Goal: Information Seeking & Learning: Check status

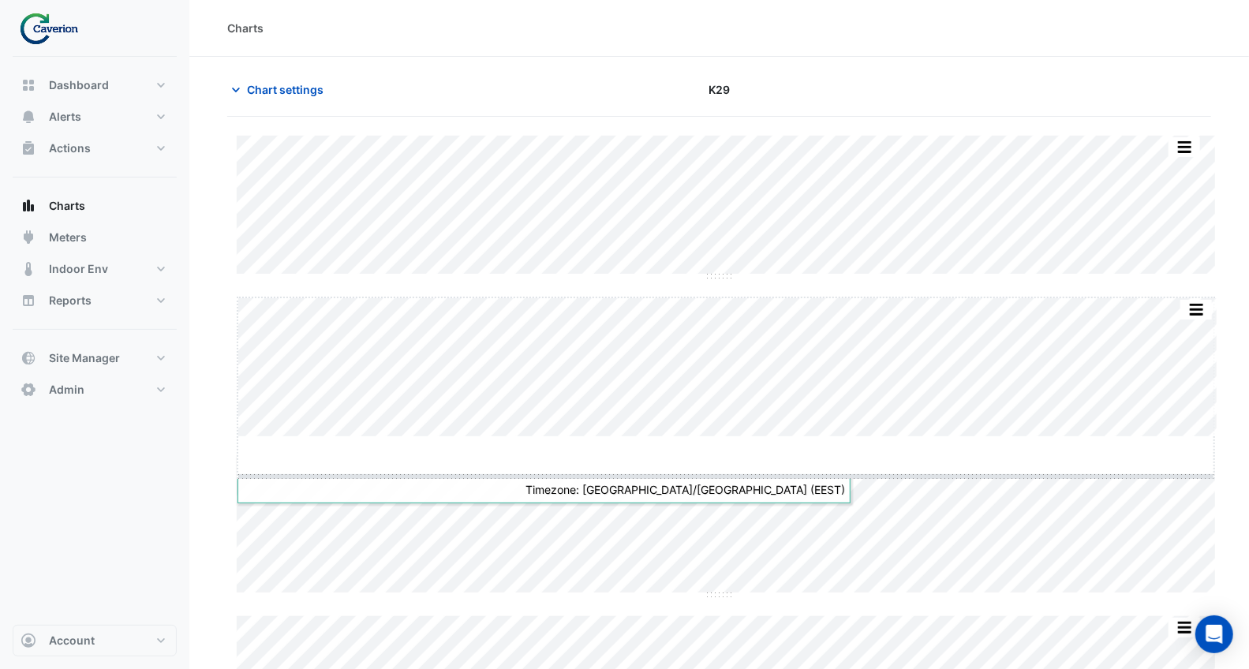
drag, startPoint x: 726, startPoint y: 437, endPoint x: 736, endPoint y: 551, distance: 114.1
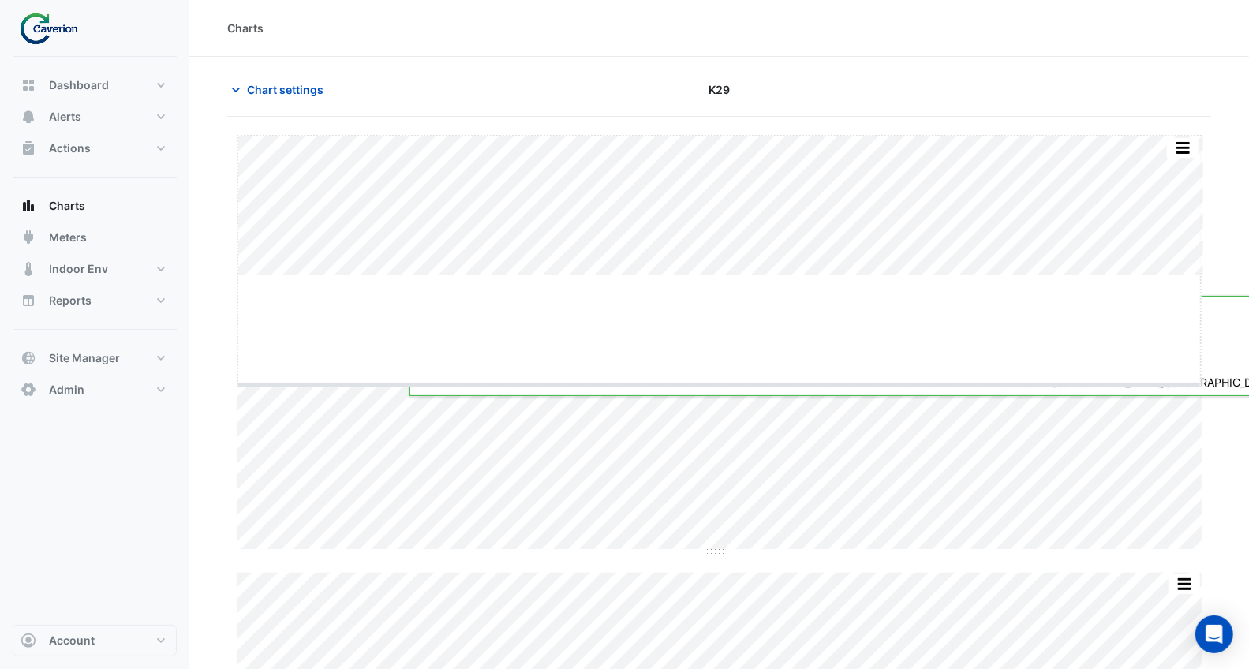
drag, startPoint x: 716, startPoint y: 277, endPoint x: 718, endPoint y: 286, distance: 9.0
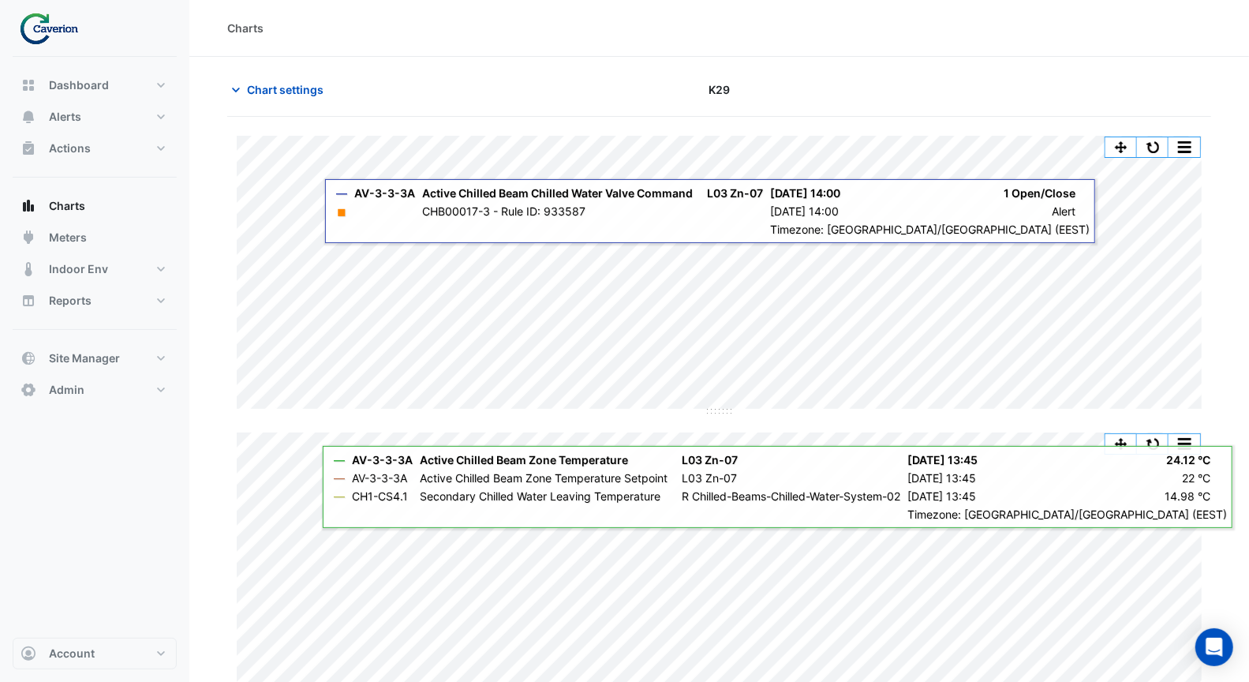
scroll to position [3, 0]
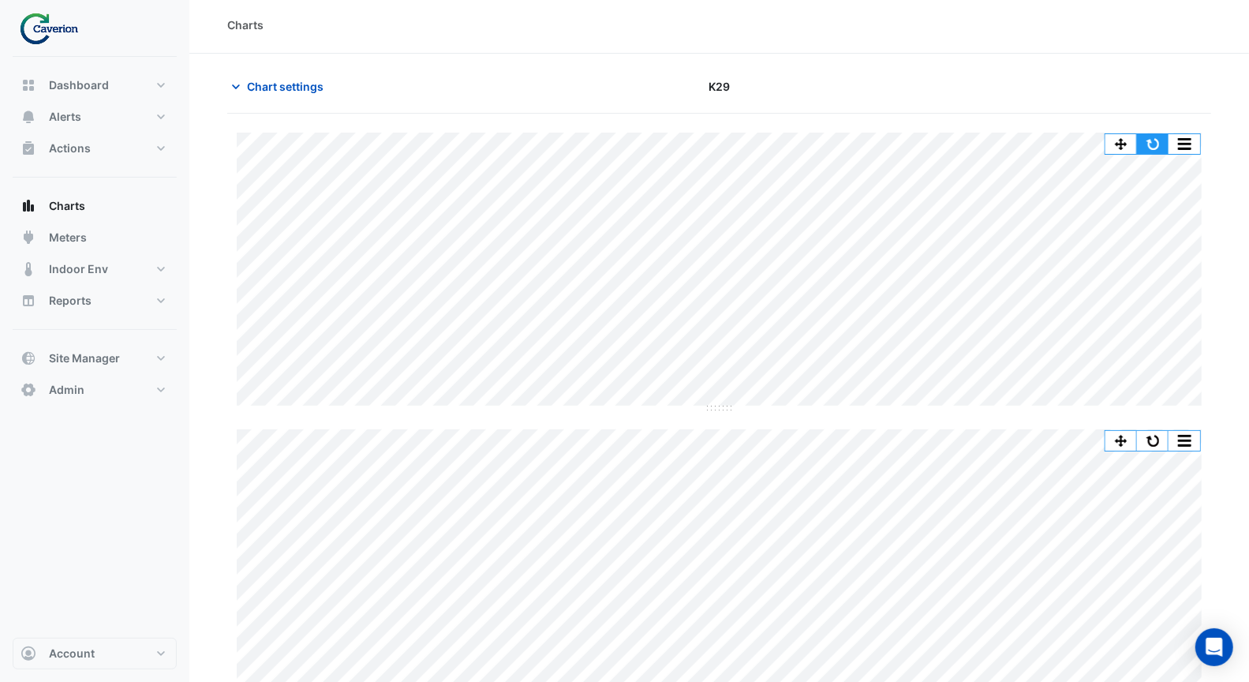
click at [1157, 140] on button "button" at bounding box center [1153, 144] width 32 height 20
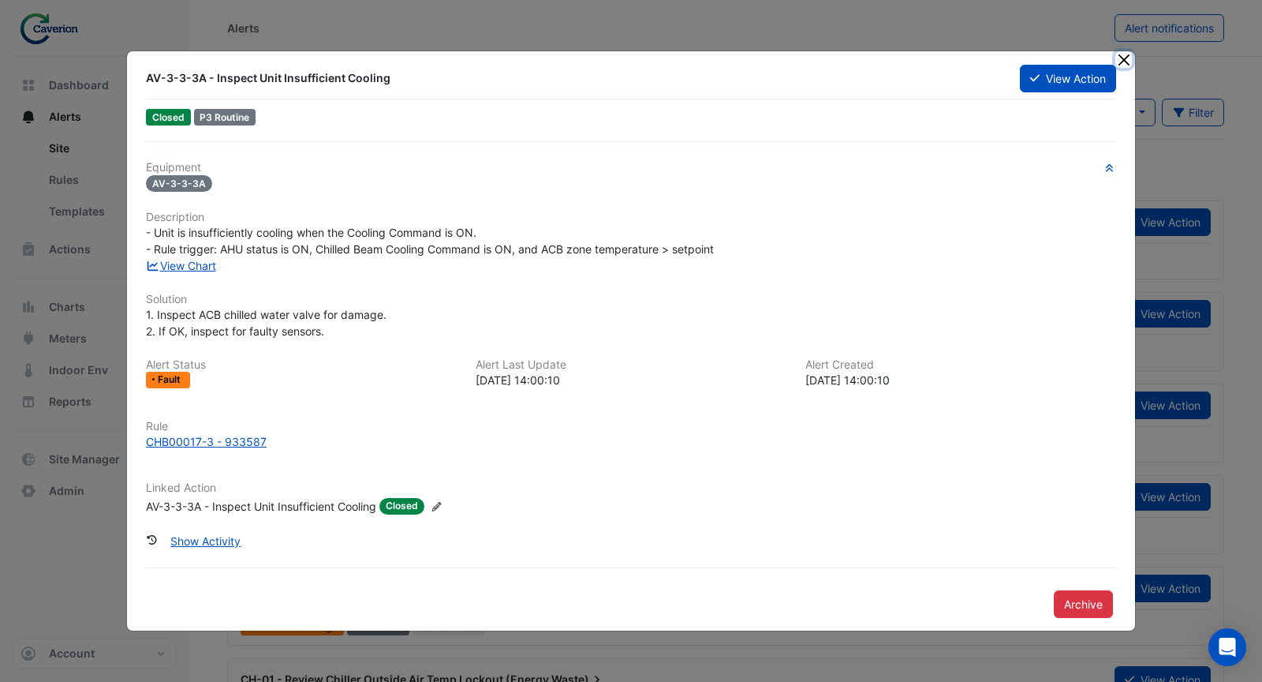
click at [1118, 57] on button "Close" at bounding box center [1124, 59] width 17 height 17
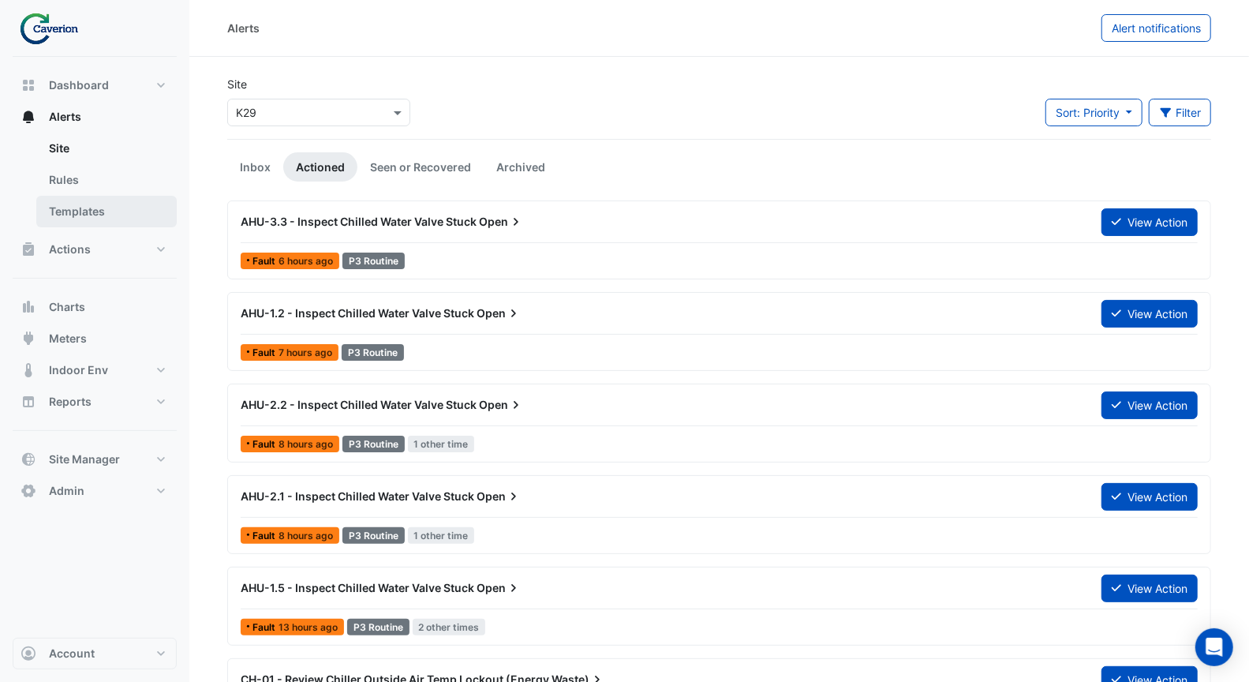
click at [108, 210] on link "Templates" at bounding box center [106, 212] width 140 height 32
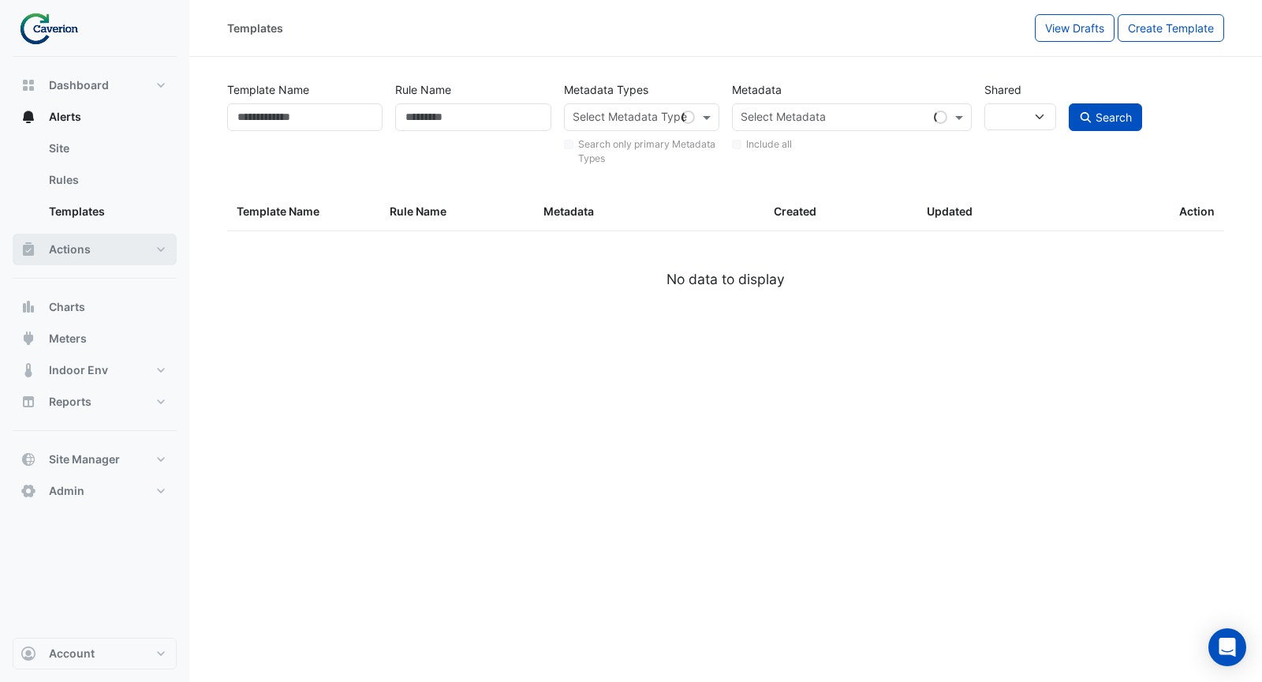
select select
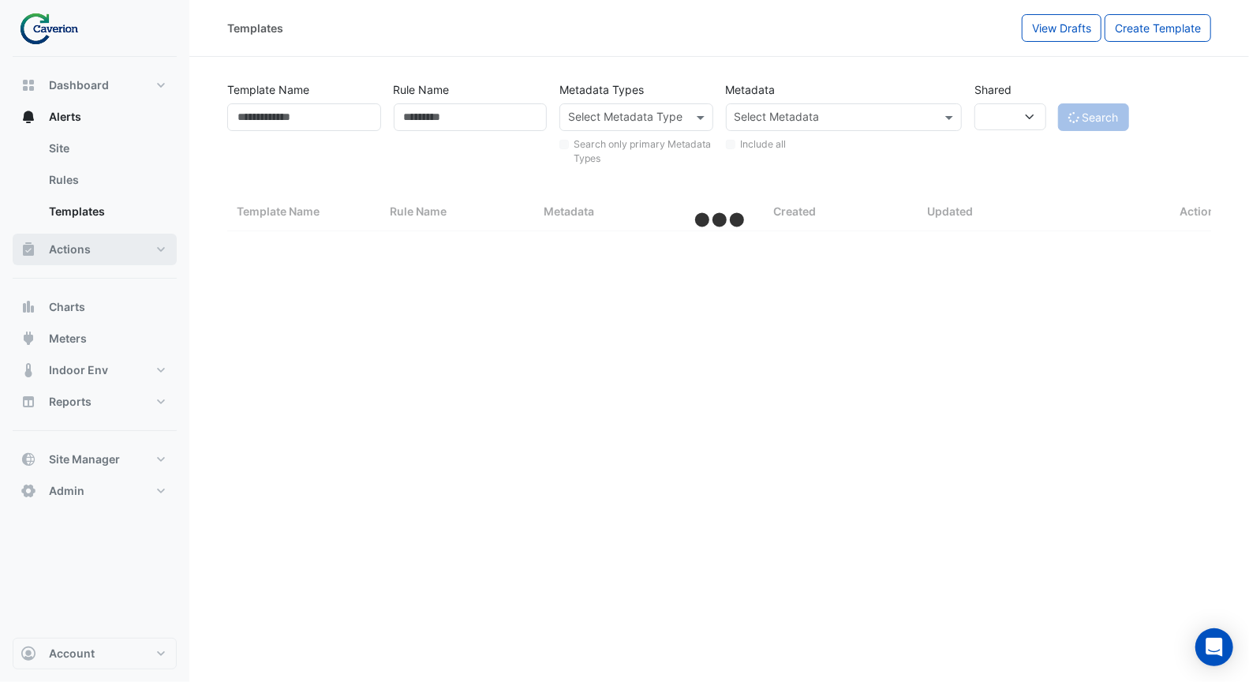
select select "***"
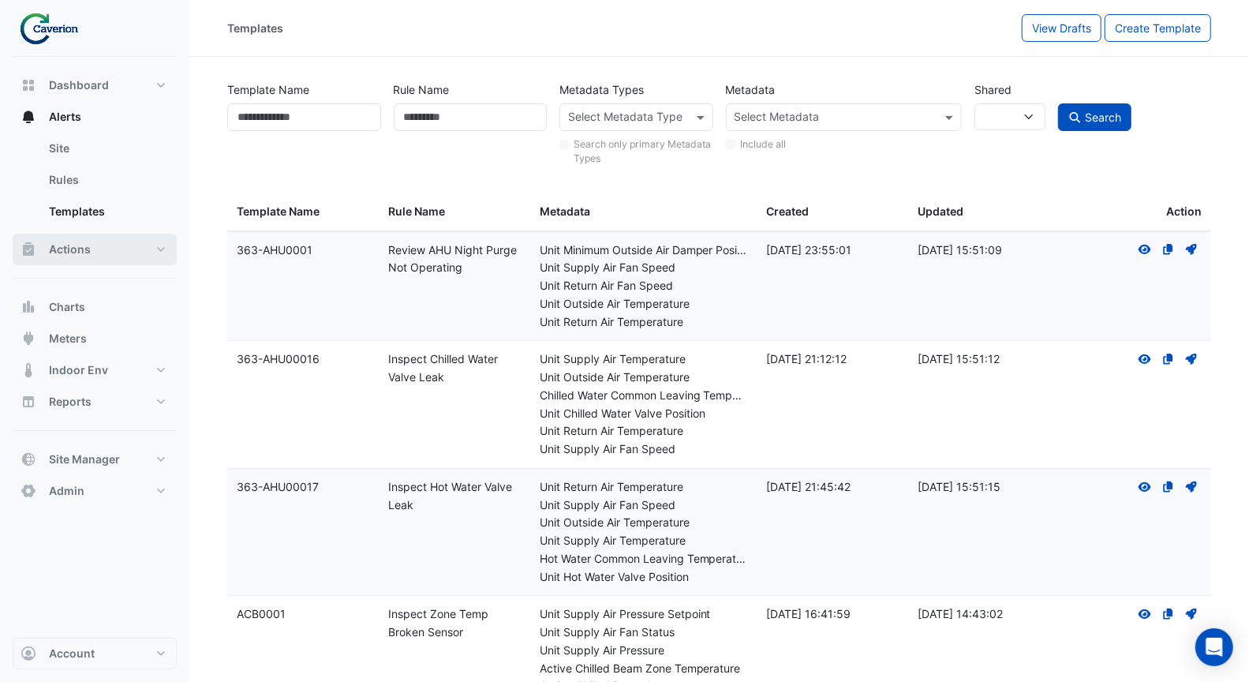
click at [103, 252] on button "Actions" at bounding box center [95, 250] width 164 height 32
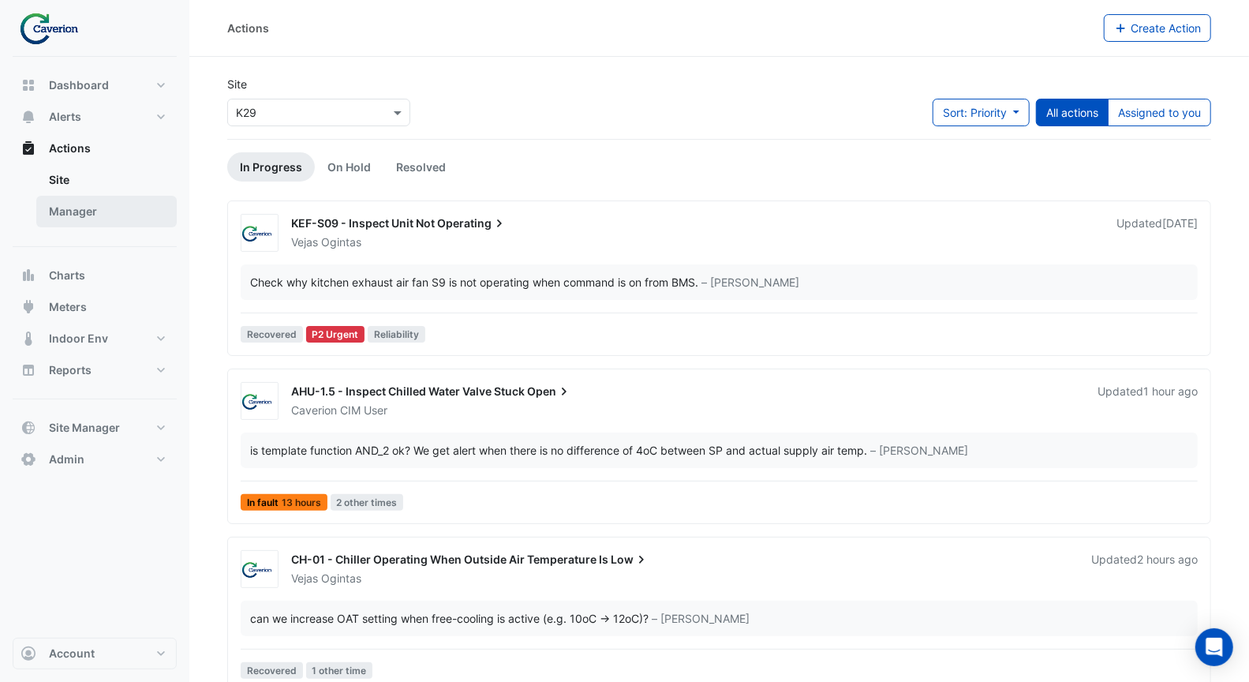
click at [88, 215] on link "Manager" at bounding box center [106, 212] width 140 height 32
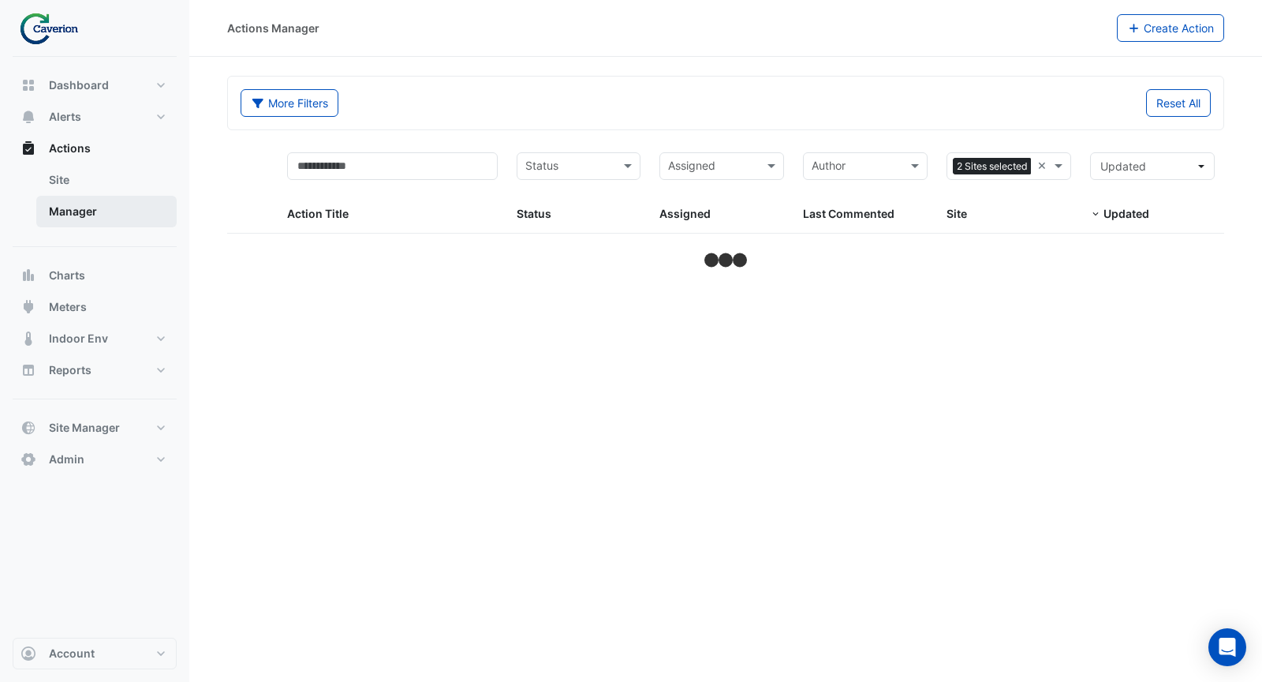
select select "***"
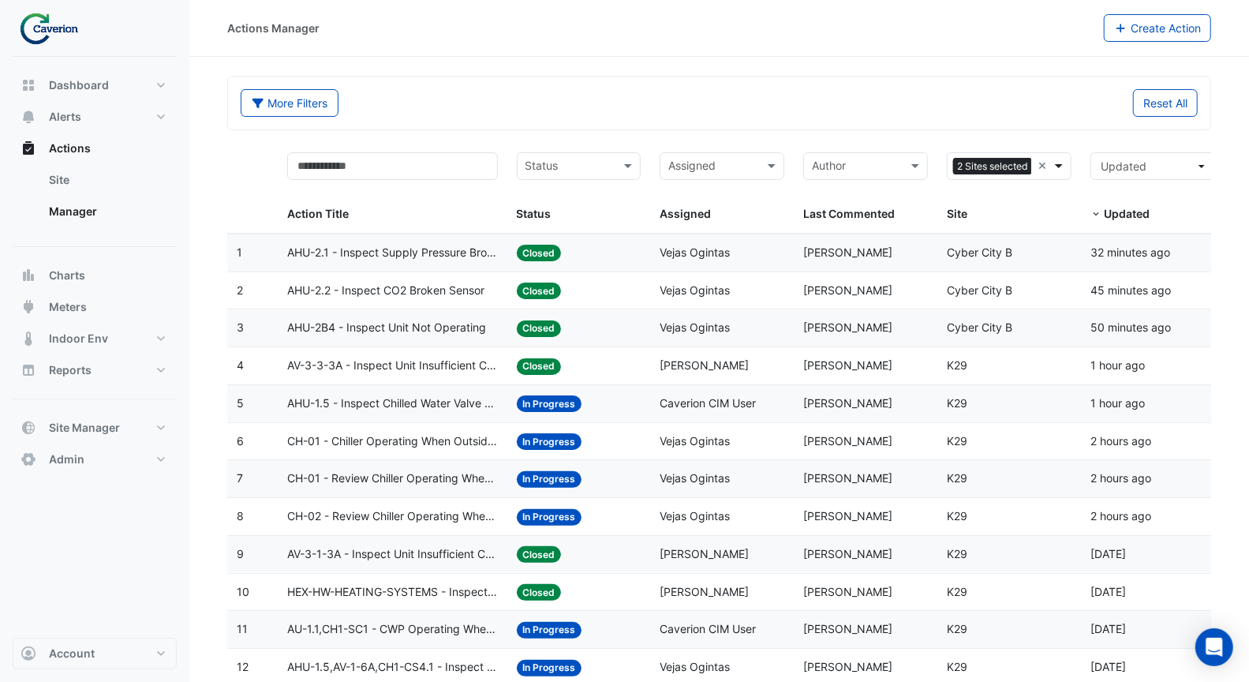
click at [1060, 164] on span at bounding box center [1061, 166] width 20 height 18
click at [1034, 196] on div "Cyber City B" at bounding box center [1009, 198] width 123 height 23
click at [1019, 91] on div "Reset All" at bounding box center [964, 103] width 488 height 28
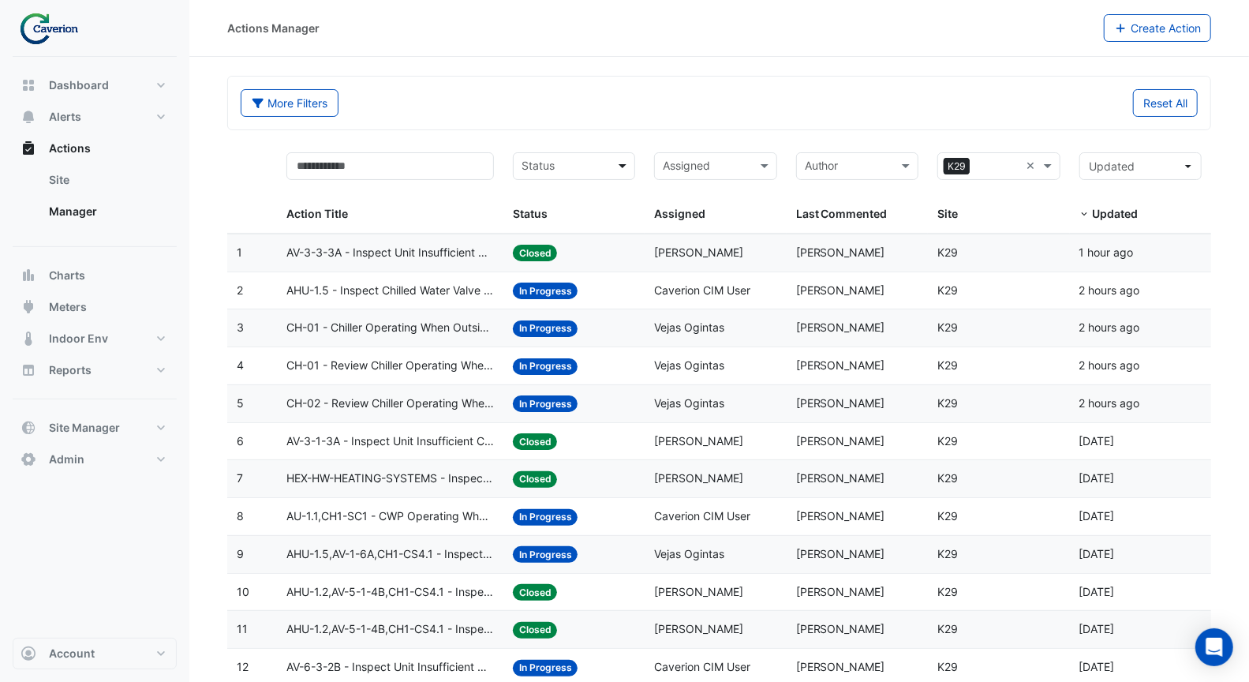
click at [625, 168] on span at bounding box center [625, 166] width 20 height 18
click at [584, 266] on div "Closed" at bounding box center [574, 267] width 121 height 23
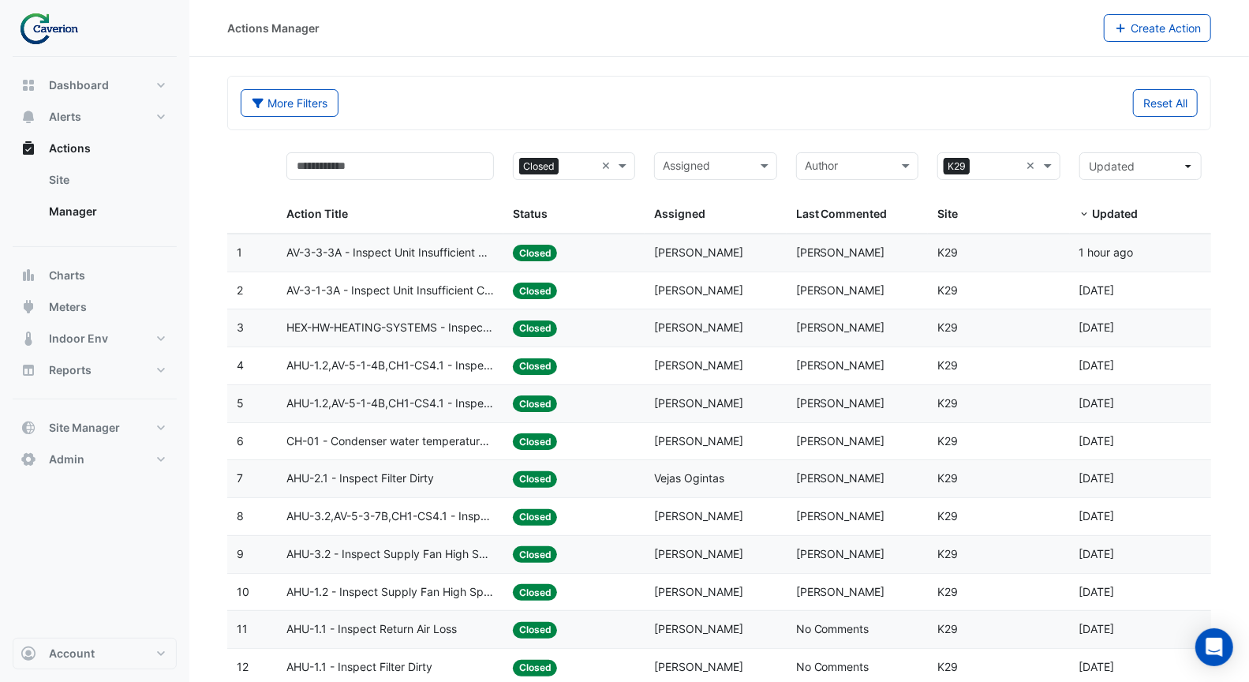
click at [821, 256] on span "Tomas Jonkaitis" at bounding box center [840, 251] width 89 height 13
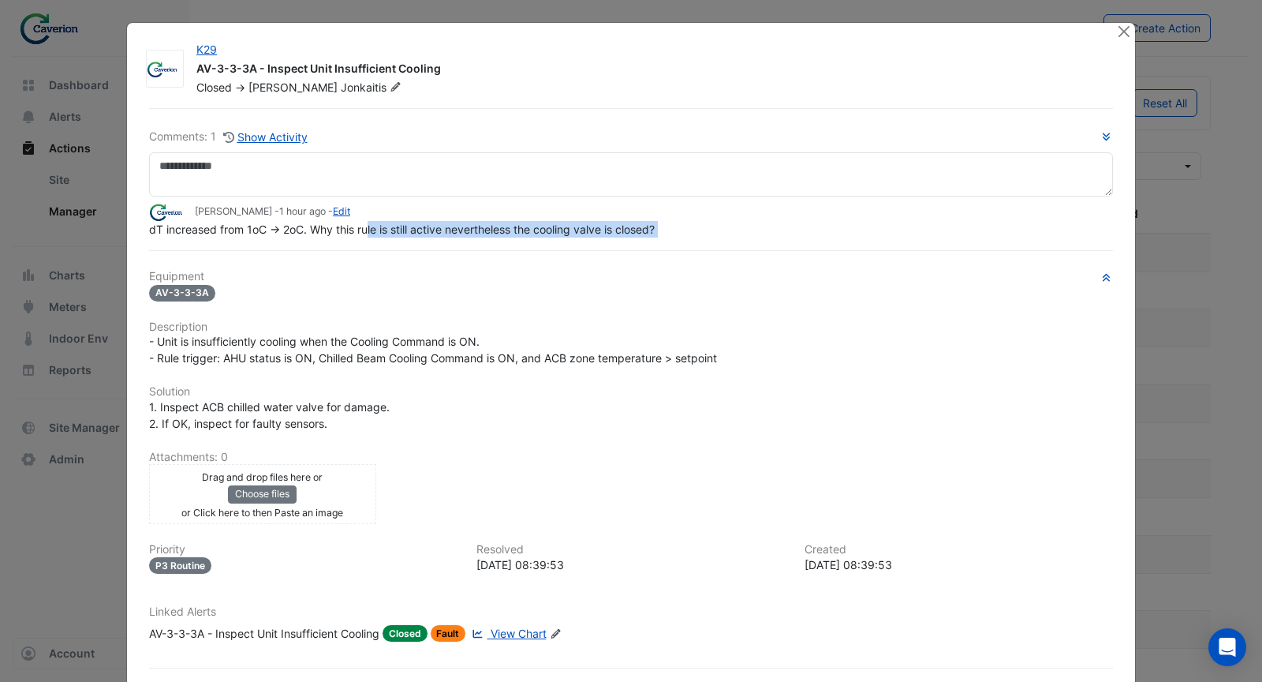
drag, startPoint x: 361, startPoint y: 264, endPoint x: 474, endPoint y: 260, distance: 113.7
click at [474, 260] on div "Comments: 1 Show Activity Tomas Jonkaitis - 1 hour ago - Edit dT increased from…" at bounding box center [631, 411] width 983 height 607
click at [503, 627] on span "View Chart" at bounding box center [519, 632] width 56 height 13
click at [1125, 32] on button "Close" at bounding box center [1124, 31] width 17 height 17
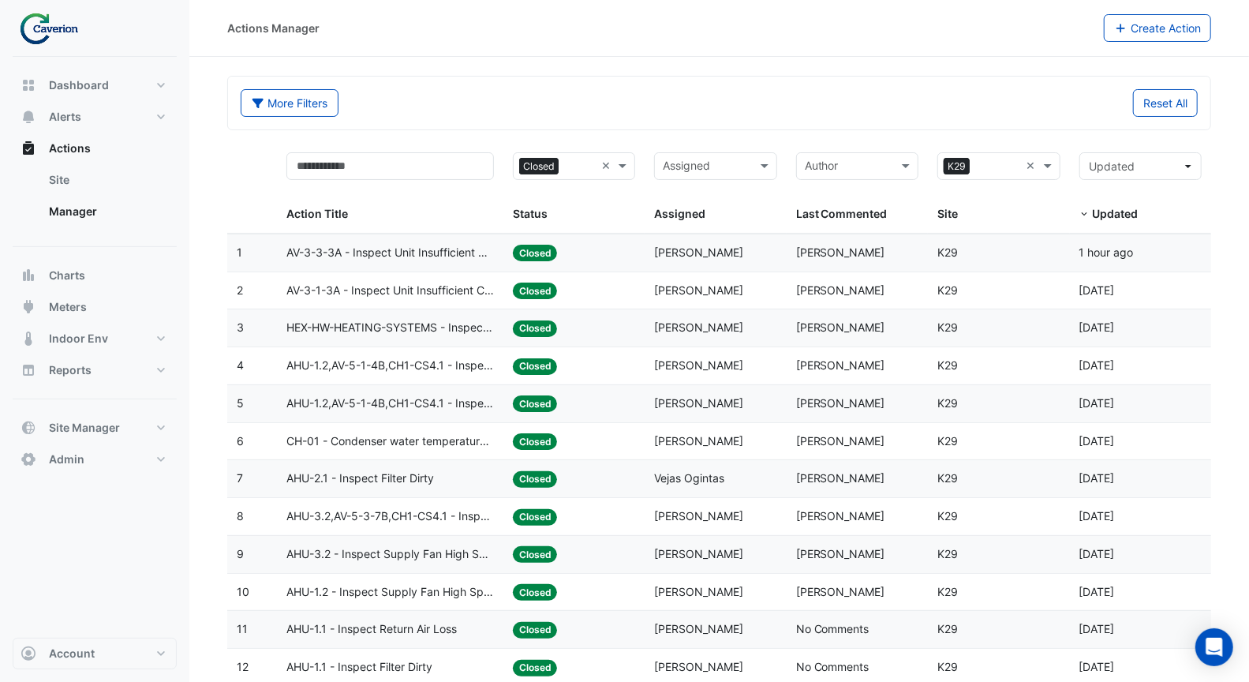
click at [456, 296] on span "AV-3-1-3A - Inspect Unit Insufficient Cooling" at bounding box center [390, 291] width 208 height 18
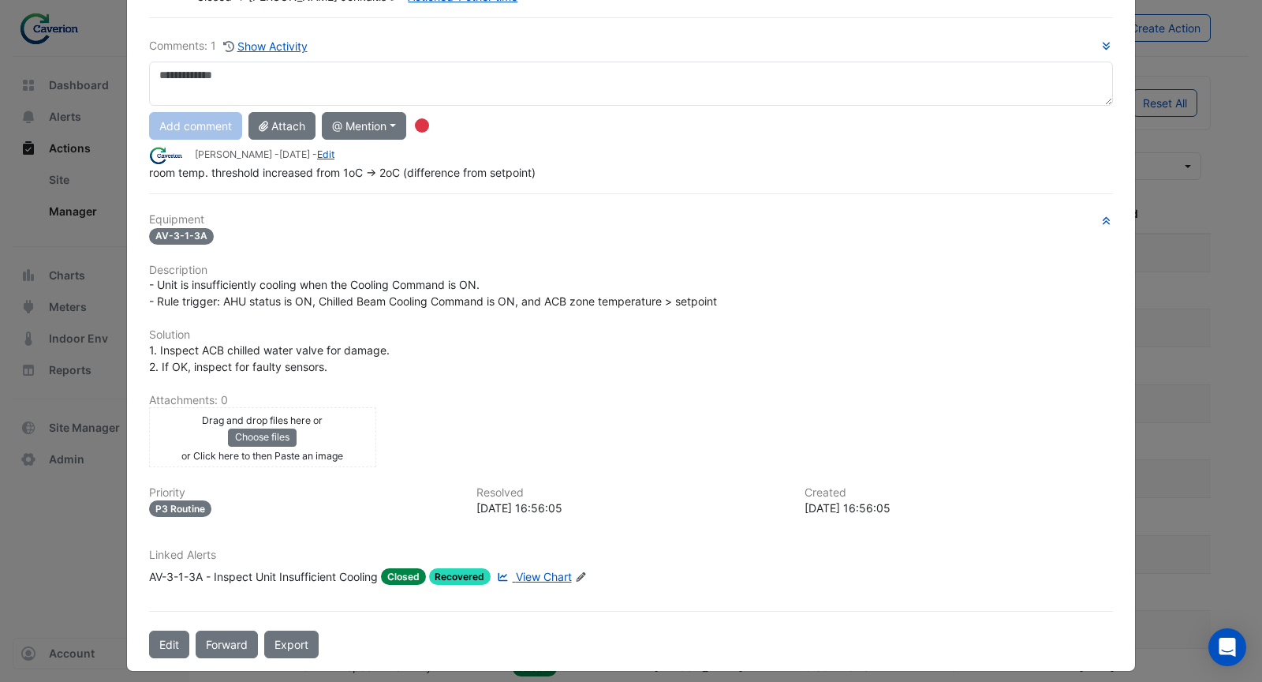
scroll to position [92, 0]
click at [516, 569] on span "View Chart" at bounding box center [544, 575] width 56 height 13
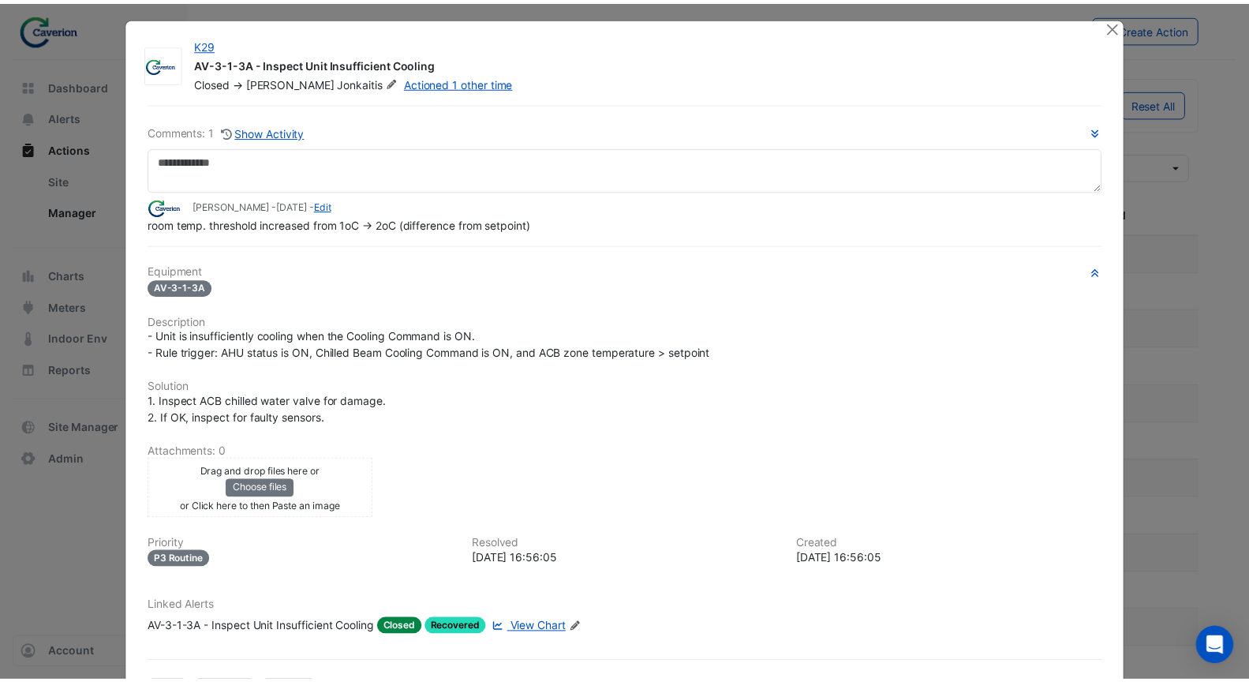
scroll to position [0, 0]
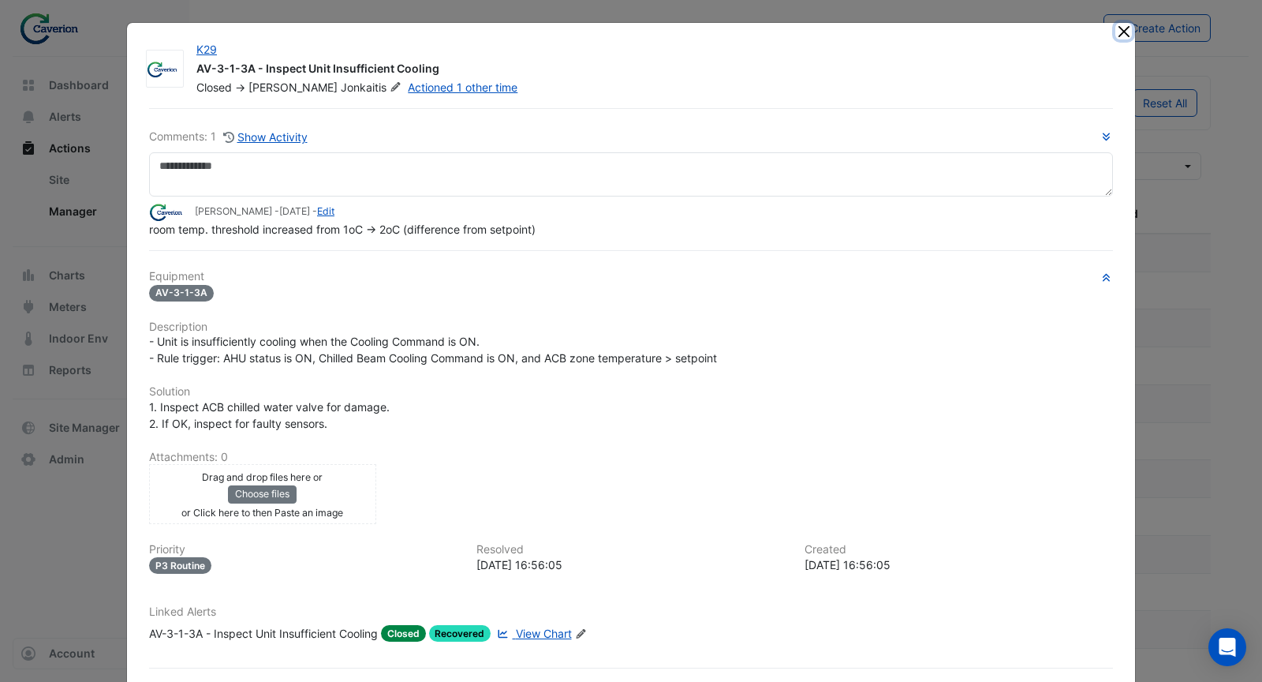
click at [1116, 24] on button "Close" at bounding box center [1124, 31] width 17 height 17
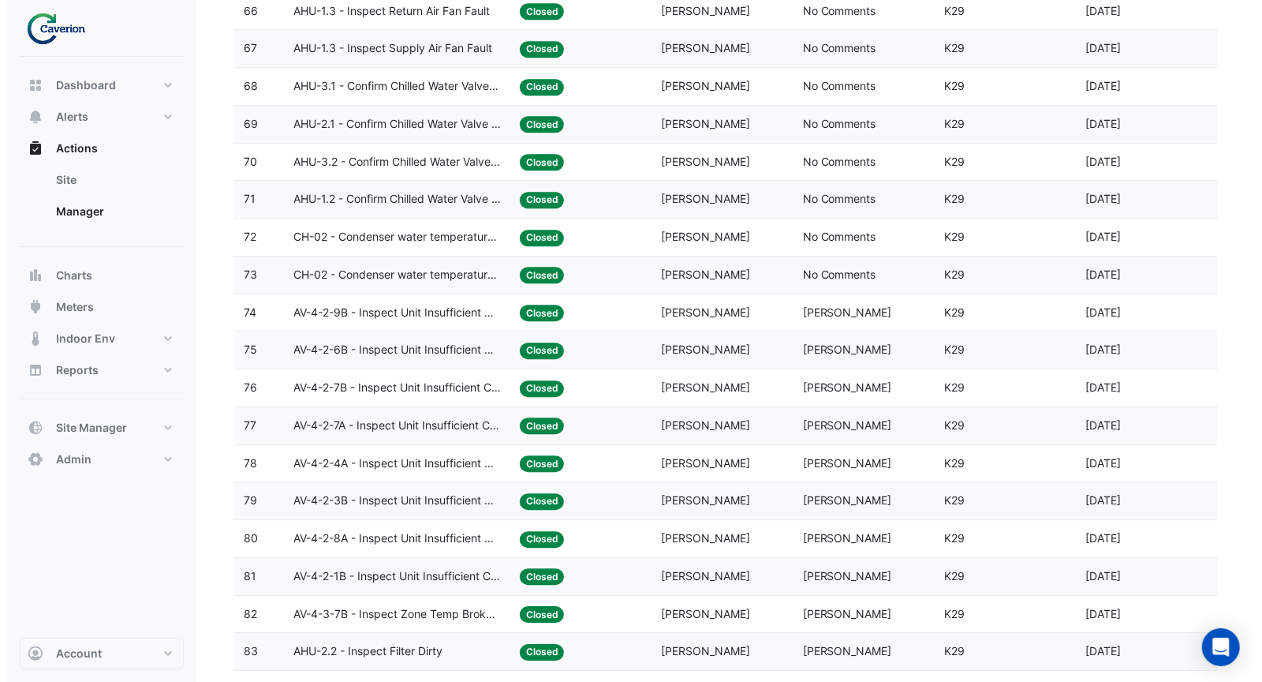
scroll to position [3324, 0]
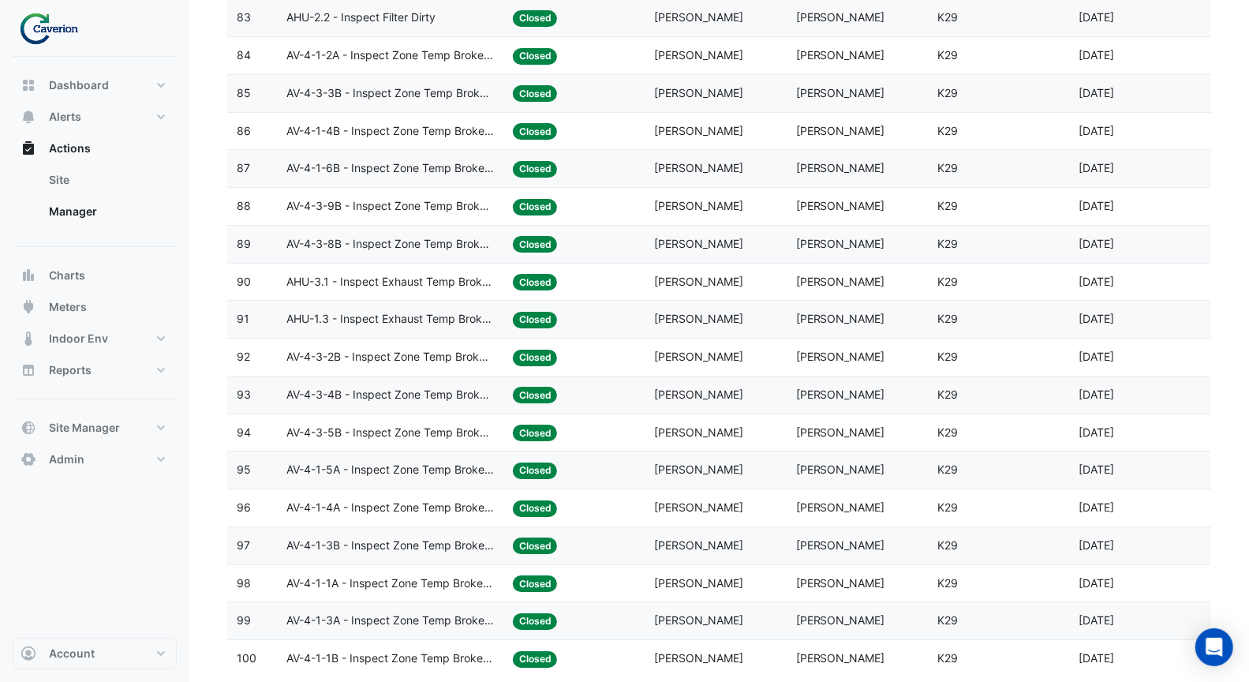
click at [417, 611] on span "AV-4-1-3A - Inspect Zone Temp Broken Sensor" at bounding box center [390, 620] width 208 height 18
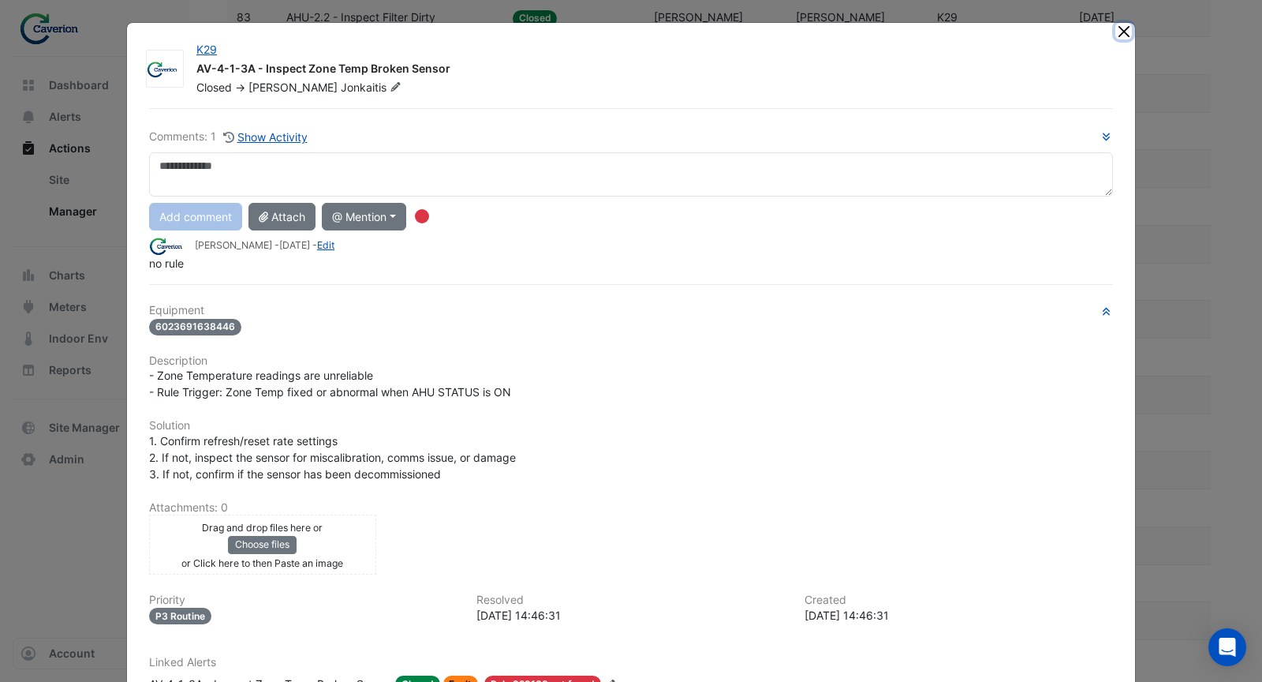
click at [1117, 38] on button "Close" at bounding box center [1124, 31] width 17 height 17
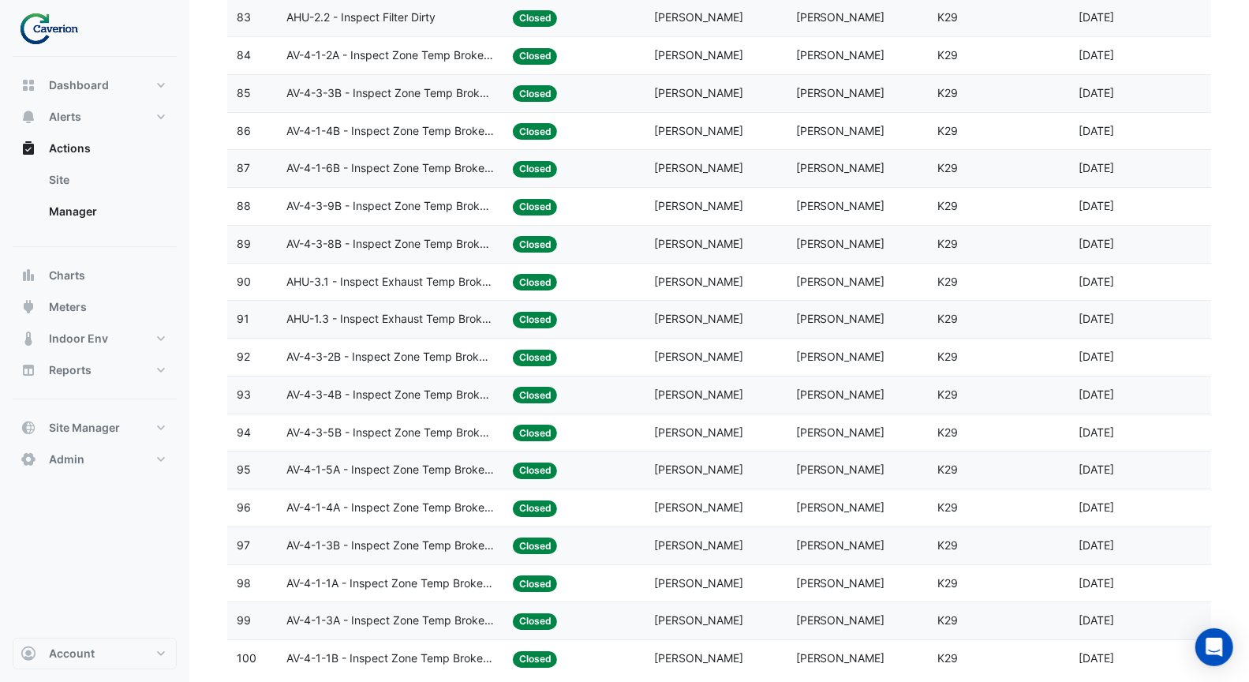
click at [470, 574] on span "AV-4-1-1A - Inspect Zone Temp Broken Sensor" at bounding box center [390, 583] width 208 height 18
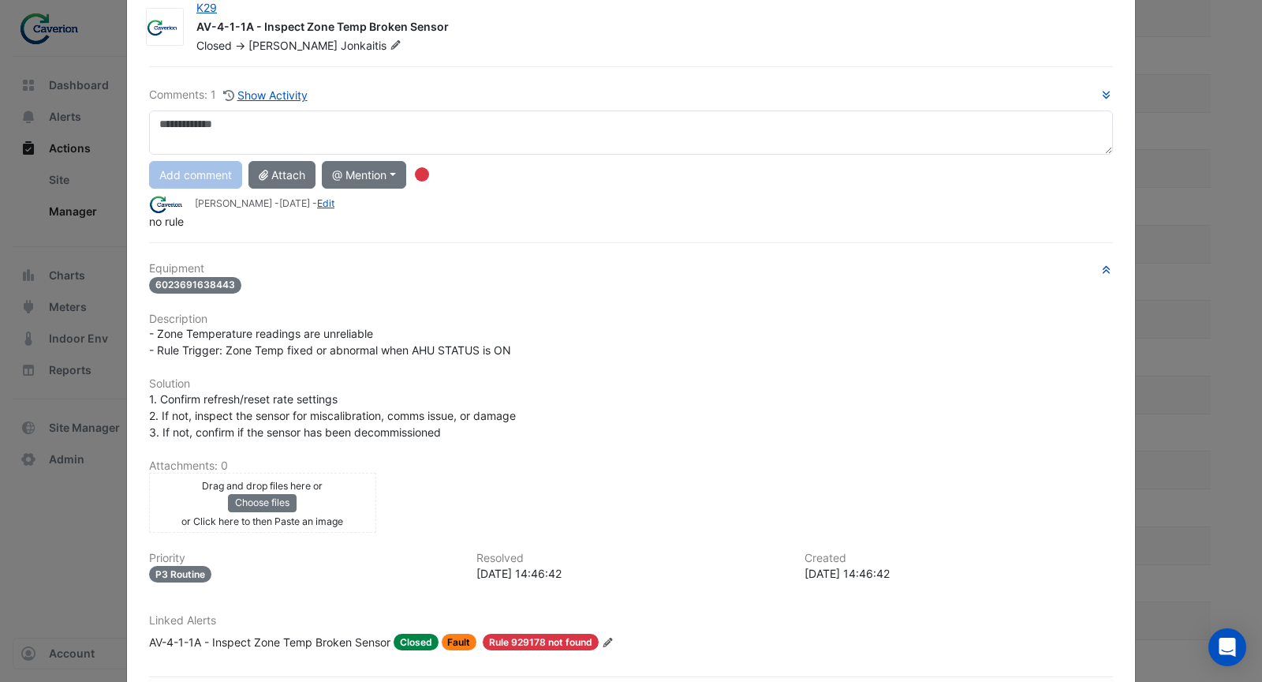
scroll to position [0, 0]
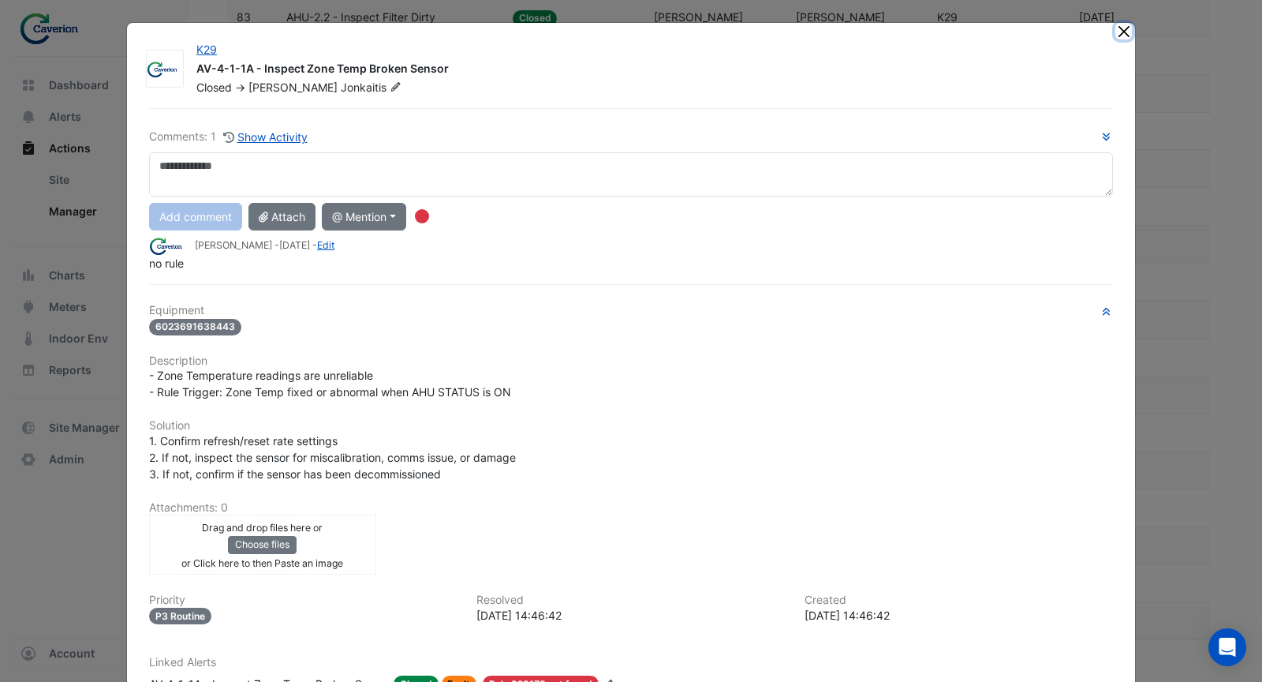
click at [1116, 31] on button "Close" at bounding box center [1124, 31] width 17 height 17
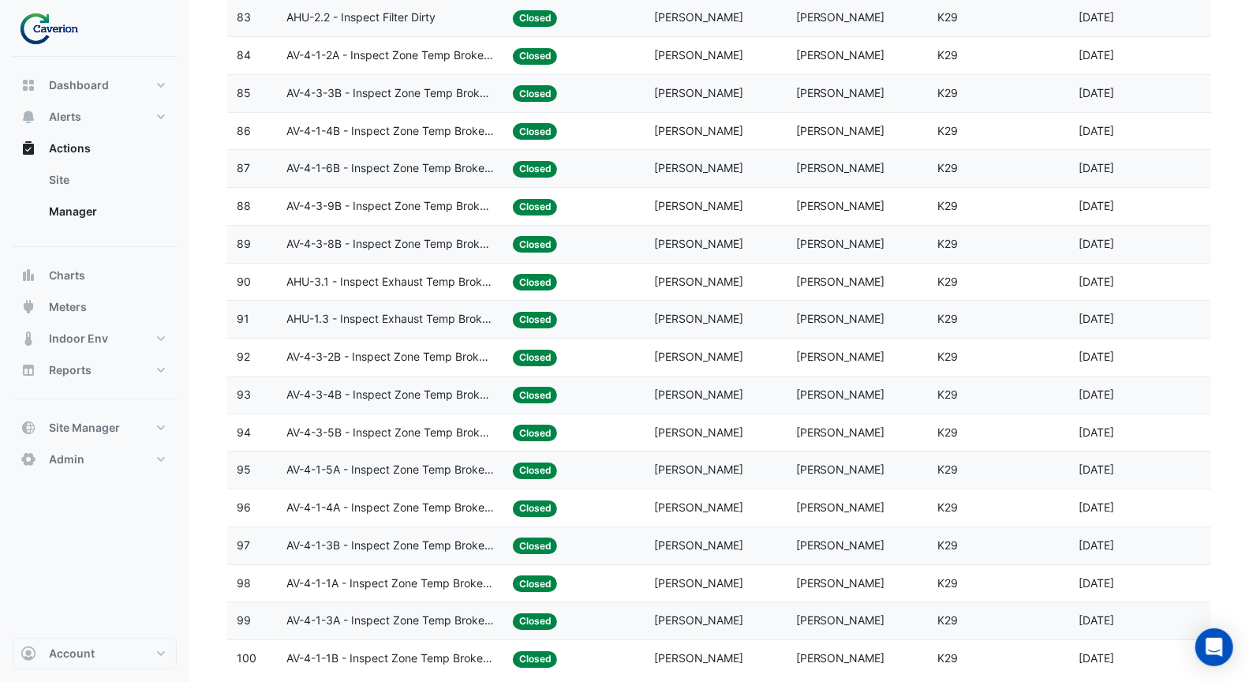
click at [457, 574] on span "AV-4-1-1A - Inspect Zone Temp Broken Sensor" at bounding box center [390, 583] width 208 height 18
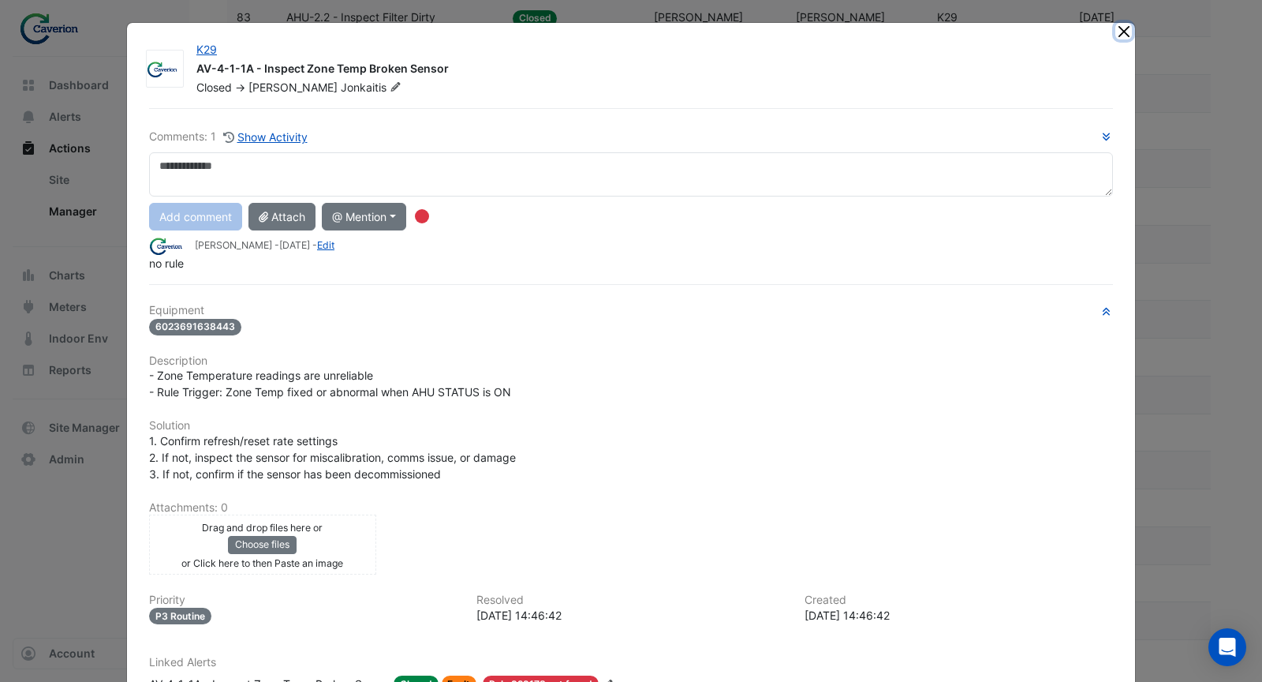
click at [1116, 33] on button "Close" at bounding box center [1124, 31] width 17 height 17
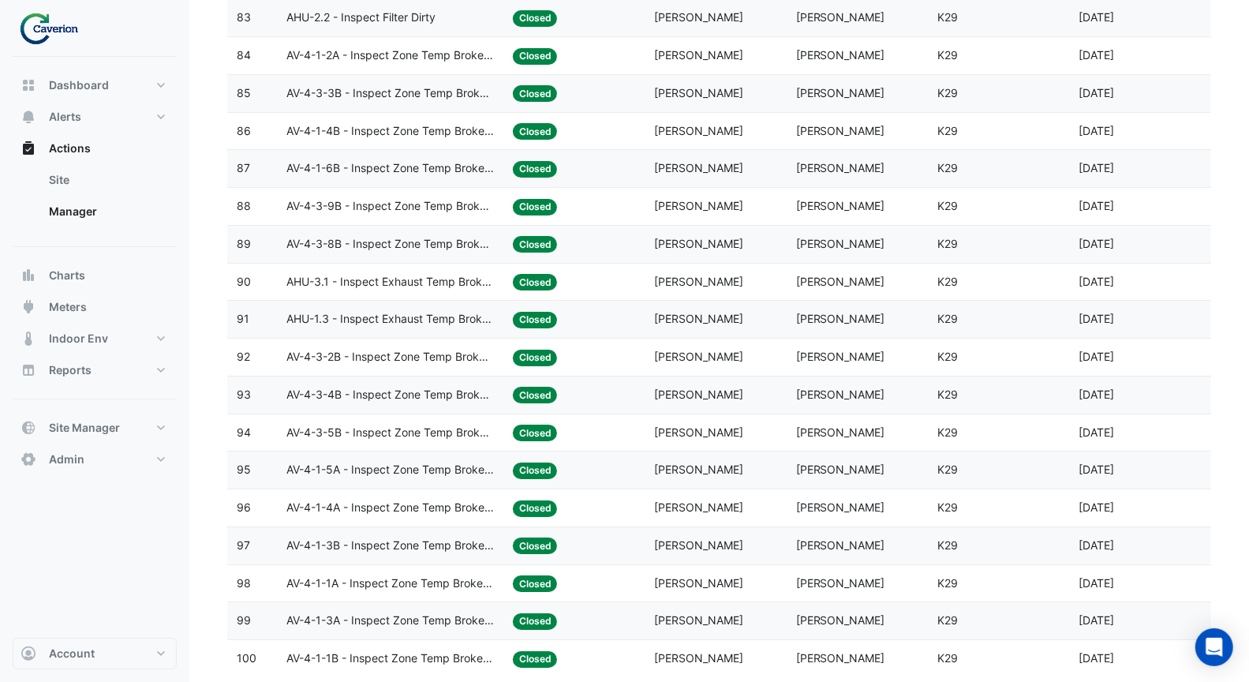
click at [473, 461] on span "AV-4-1-5A - Inspect Zone Temp Broken Sensor" at bounding box center [390, 470] width 208 height 18
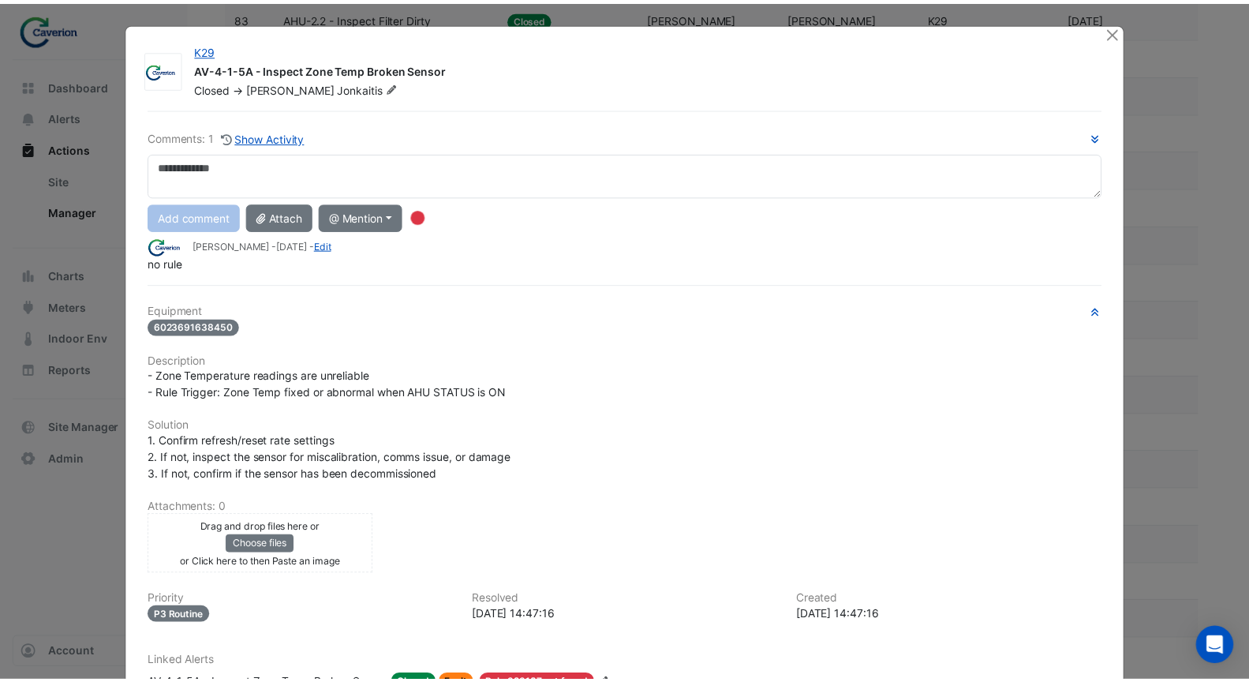
scroll to position [3, 0]
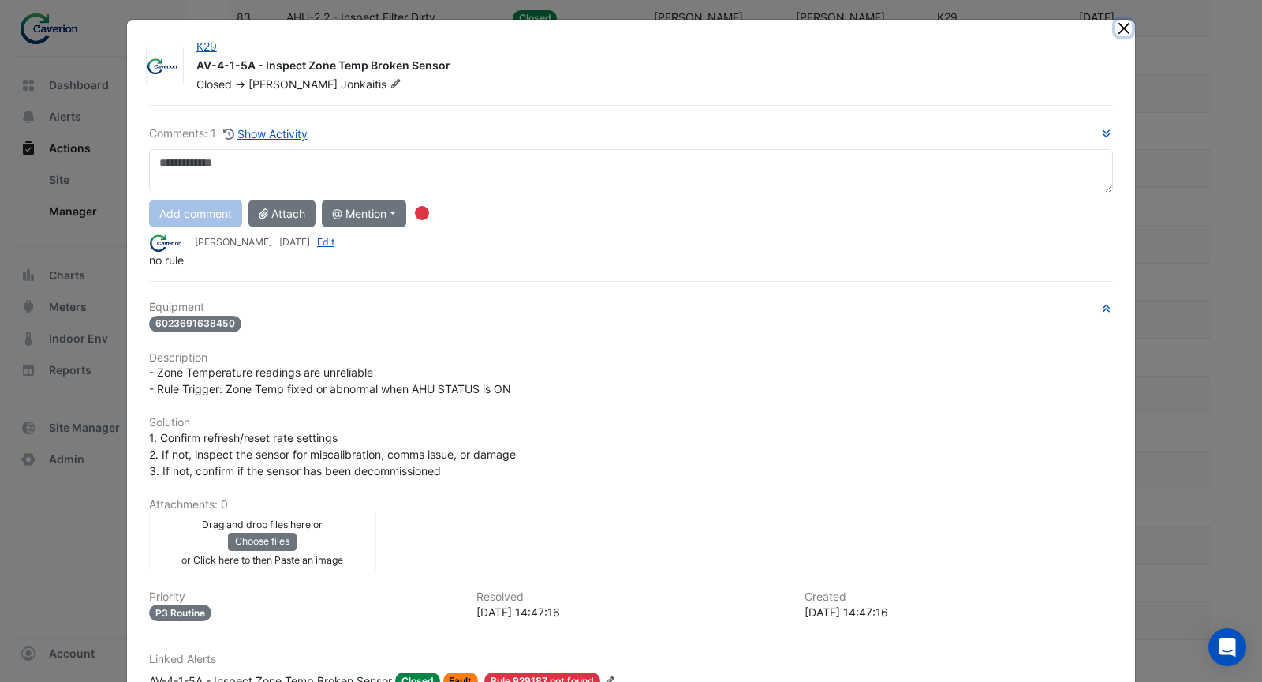
click at [1120, 28] on button "Close" at bounding box center [1124, 28] width 17 height 17
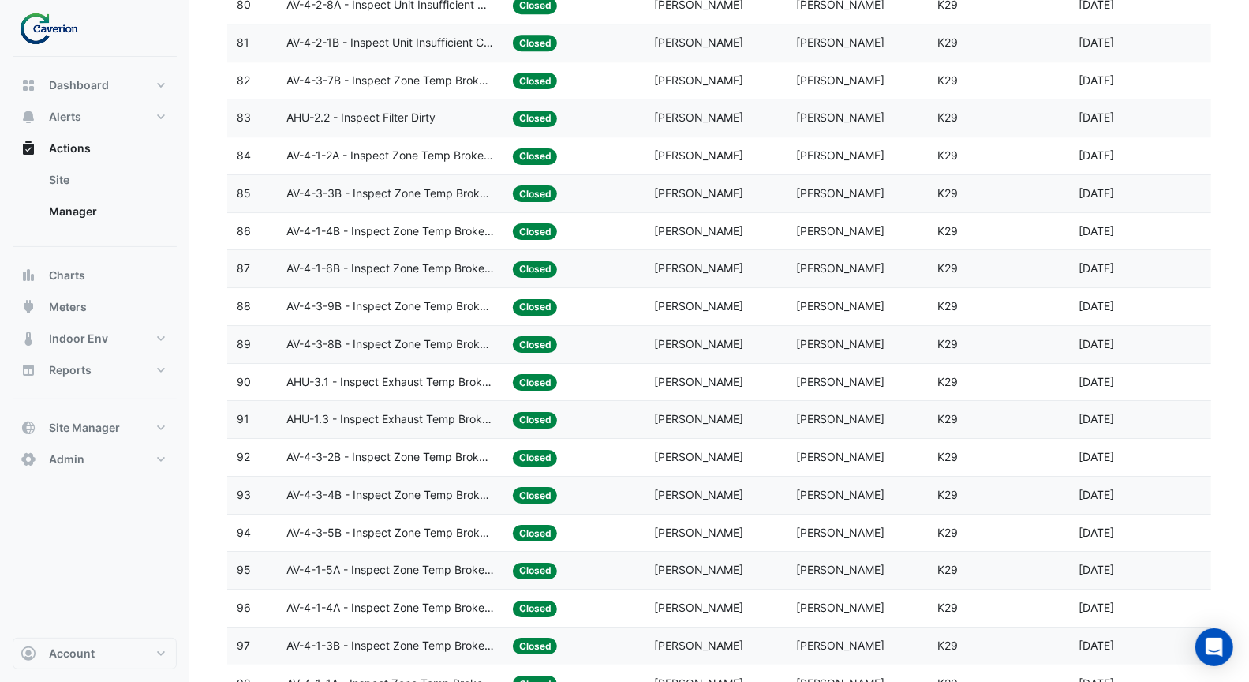
scroll to position [3211, 0]
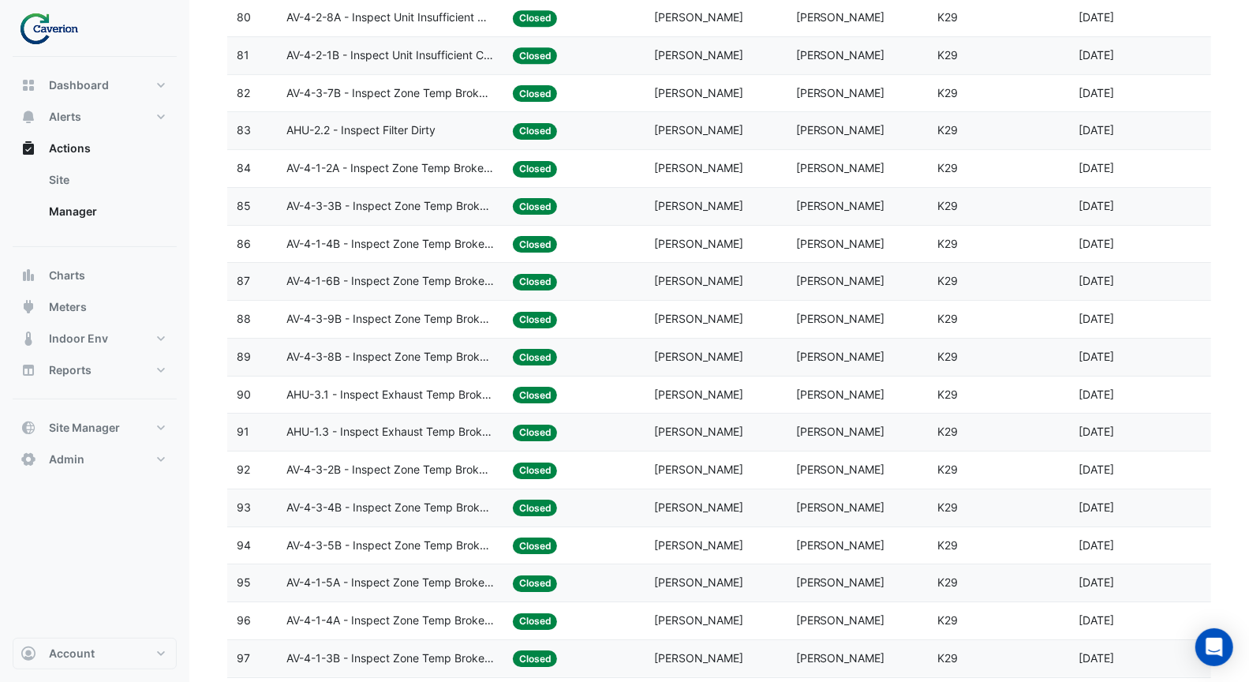
click at [462, 310] on span "AV-4-3-9B - Inspect Zone Temp Broken Sensor" at bounding box center [390, 319] width 208 height 18
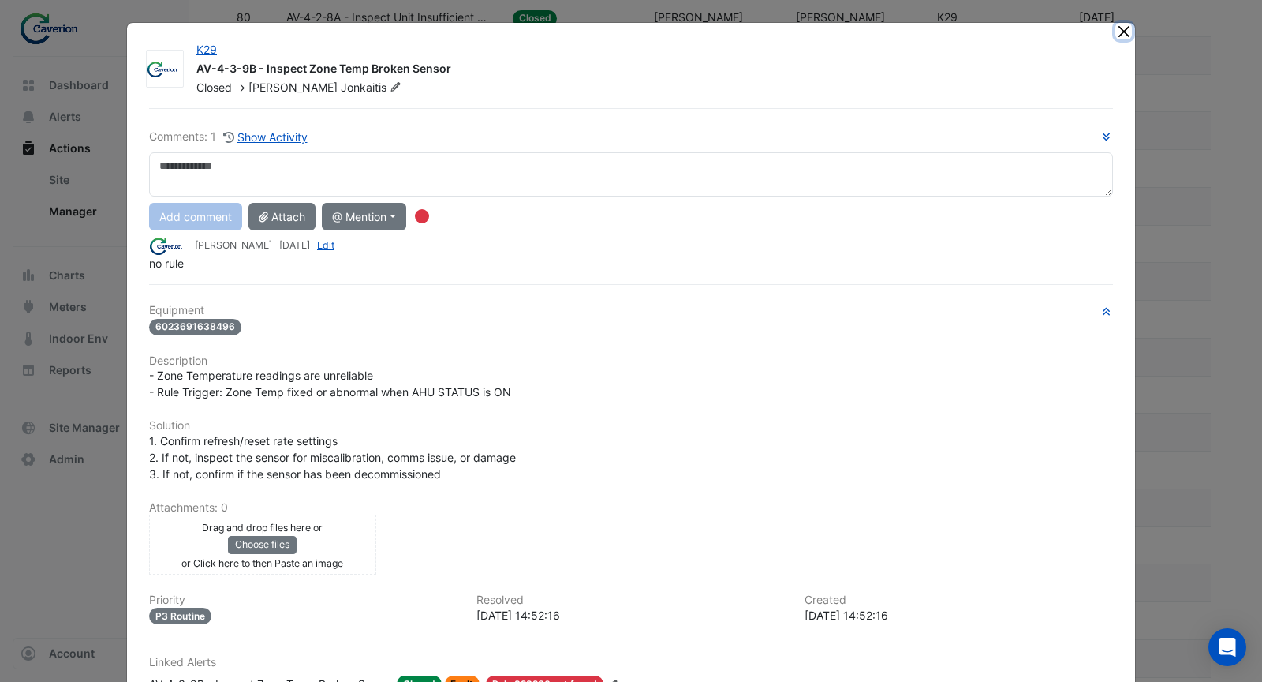
click at [1116, 28] on button "Close" at bounding box center [1124, 31] width 17 height 17
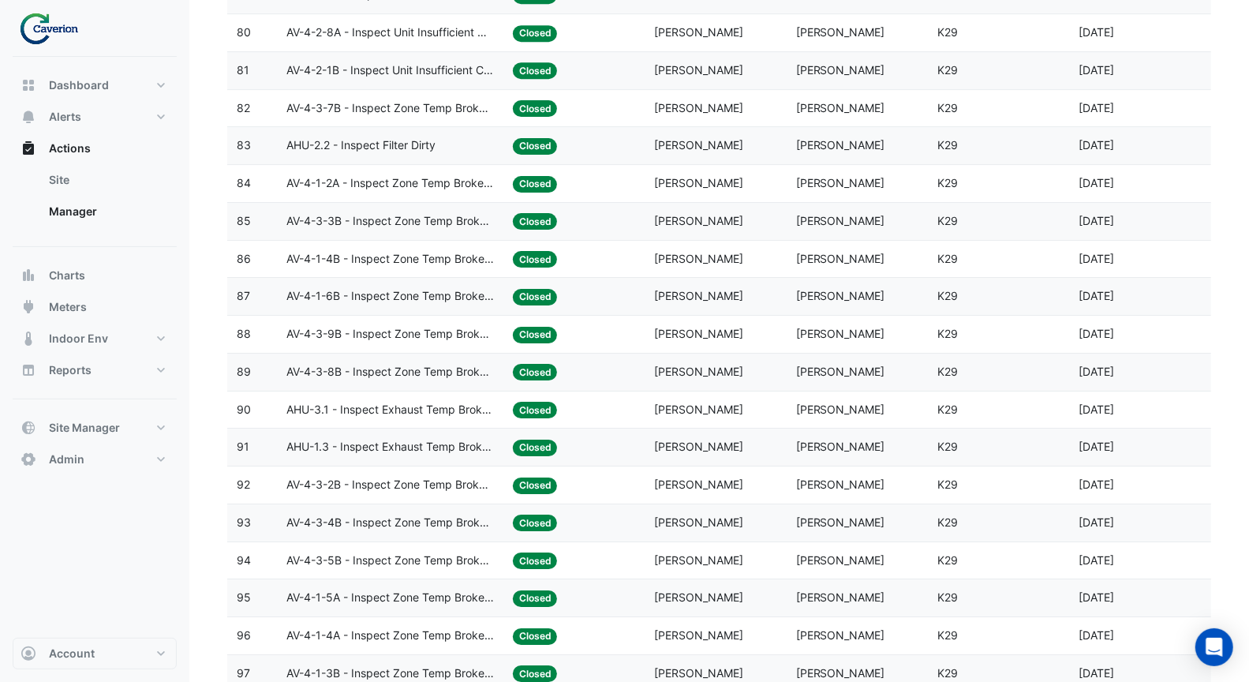
scroll to position [3114, 0]
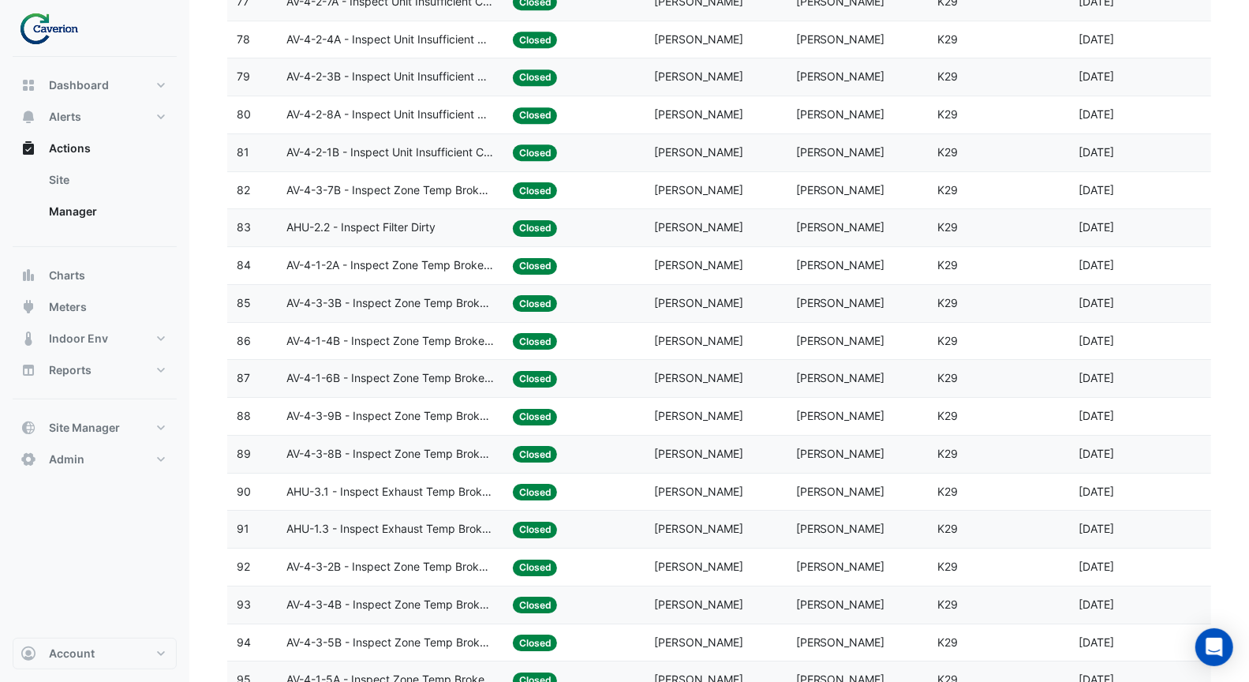
click at [477, 256] on span "AV-4-1-2A - Inspect Zone Temp Broken Sensor" at bounding box center [390, 265] width 208 height 18
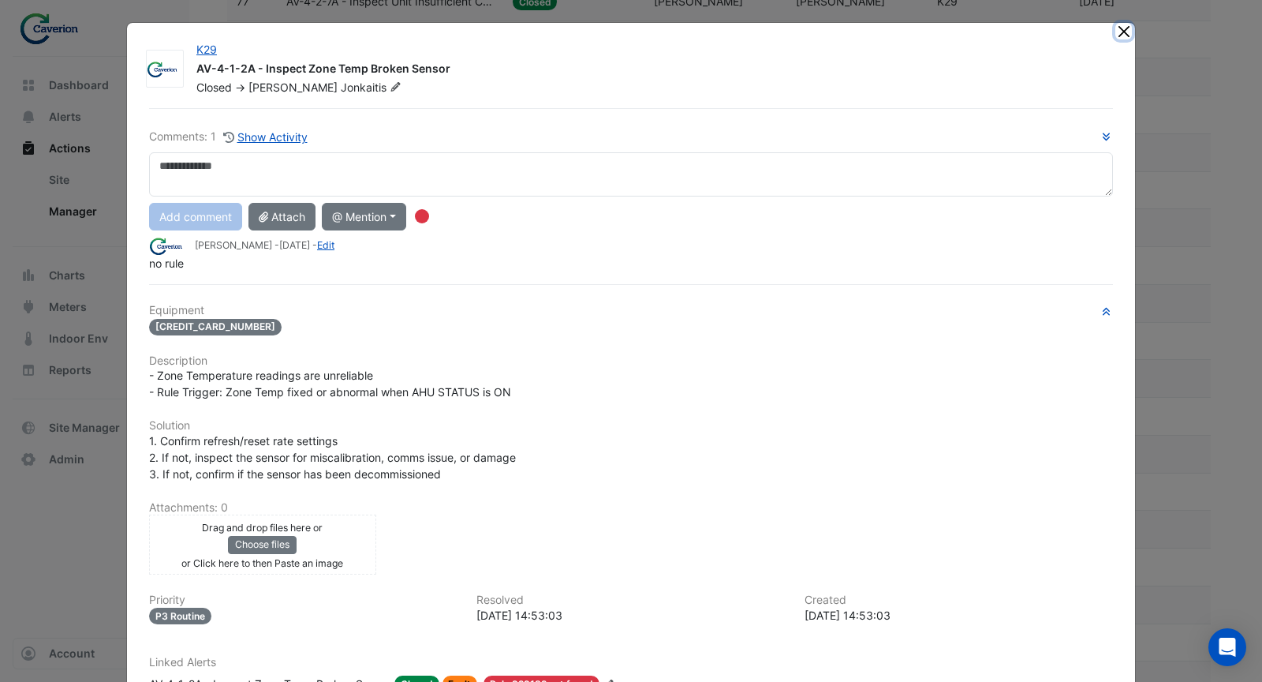
click at [1116, 35] on button "Close" at bounding box center [1124, 31] width 17 height 17
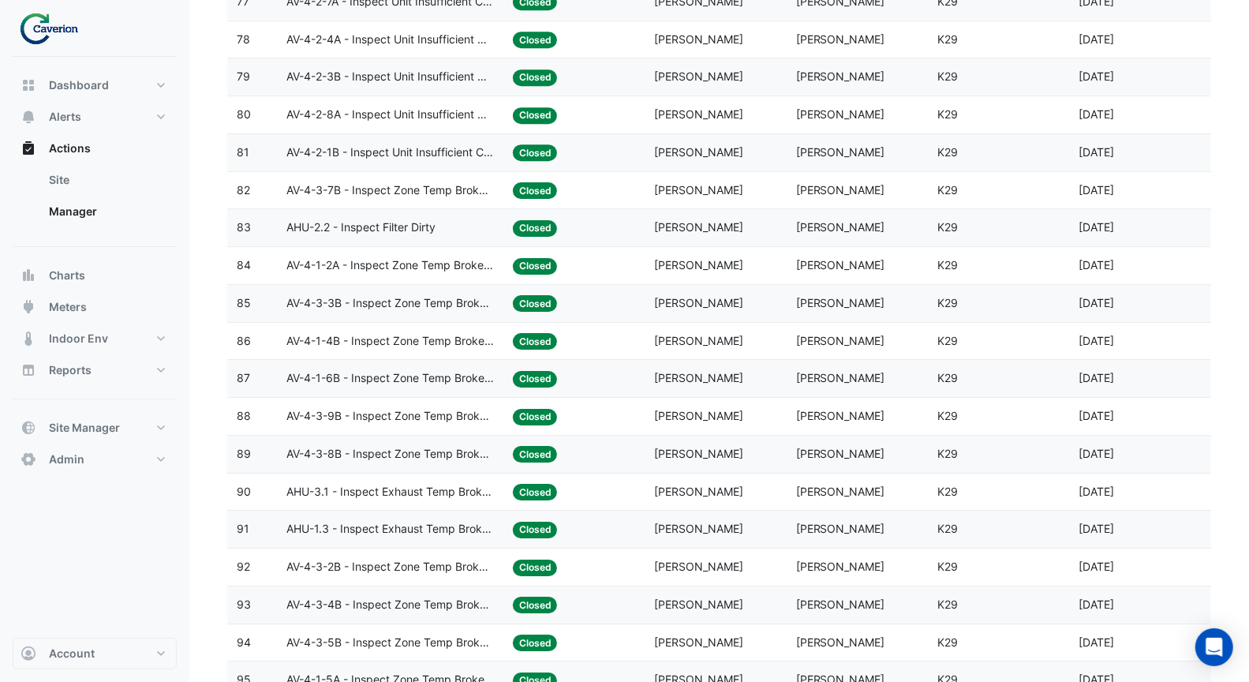
click at [424, 256] on span "AV-4-1-2A - Inspect Zone Temp Broken Sensor" at bounding box center [390, 265] width 208 height 18
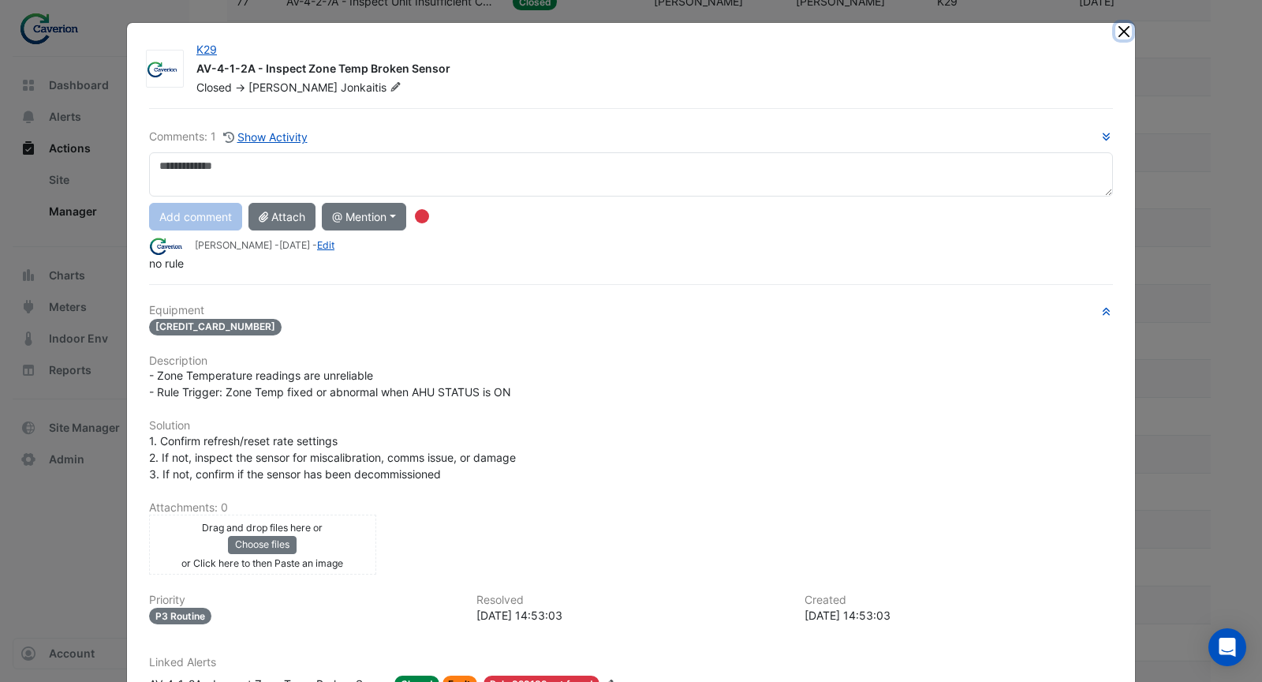
click at [1117, 28] on button "Close" at bounding box center [1124, 31] width 17 height 17
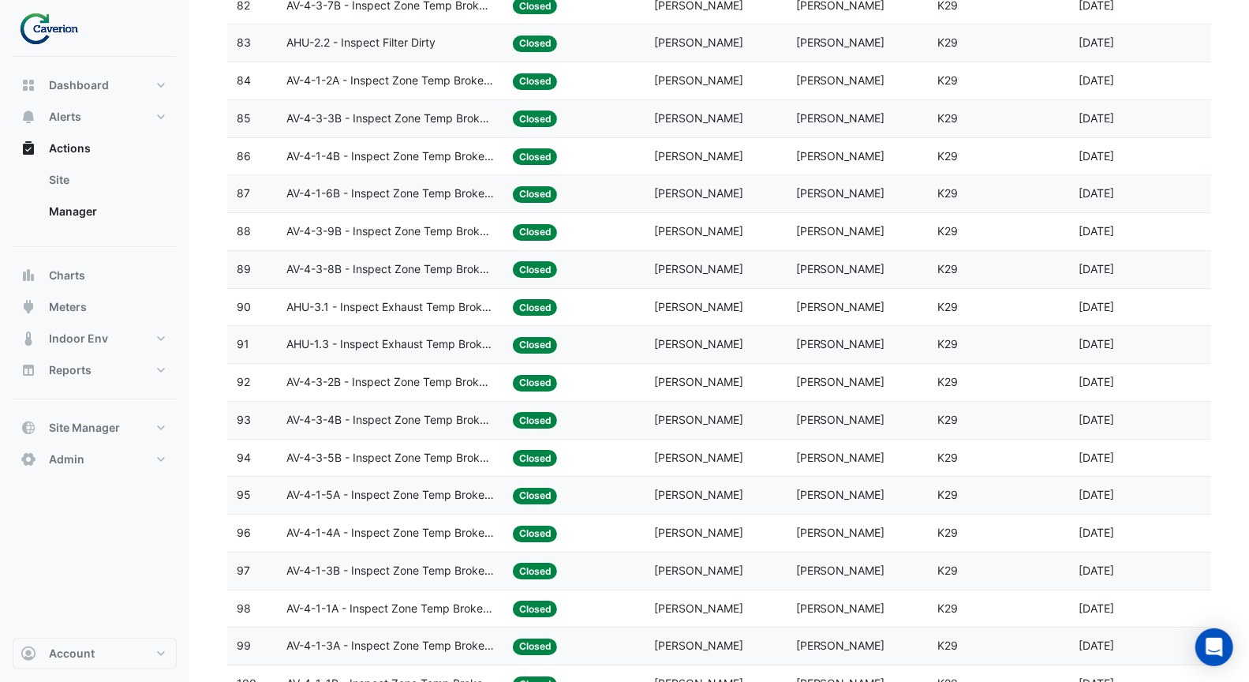
scroll to position [3324, 0]
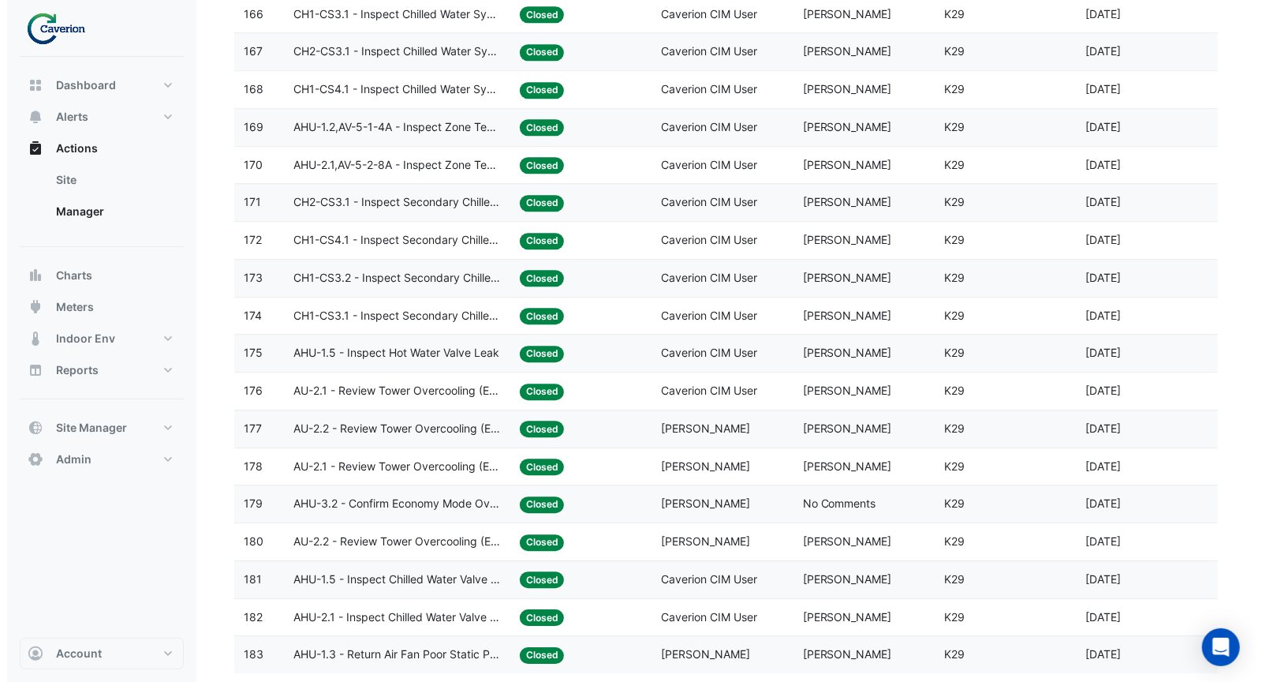
scroll to position [2686, 0]
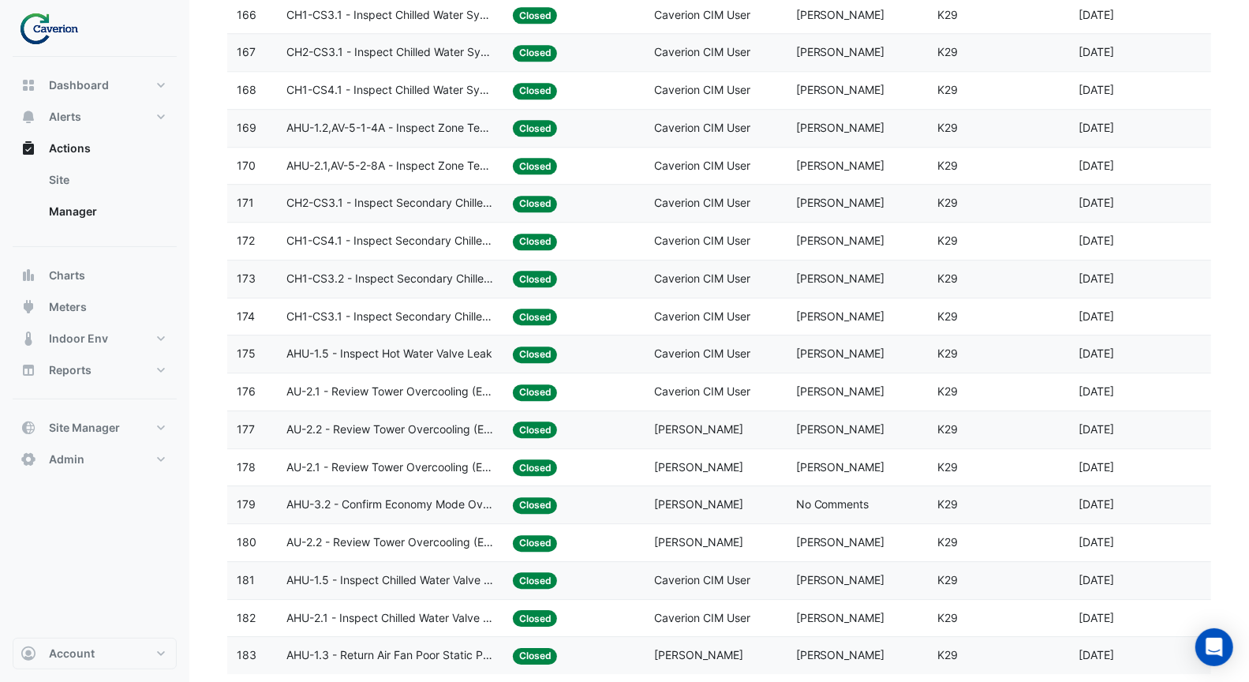
click at [408, 458] on span "AU-2.1 - Review Tower Overcooling (Energy Waste)" at bounding box center [390, 467] width 208 height 18
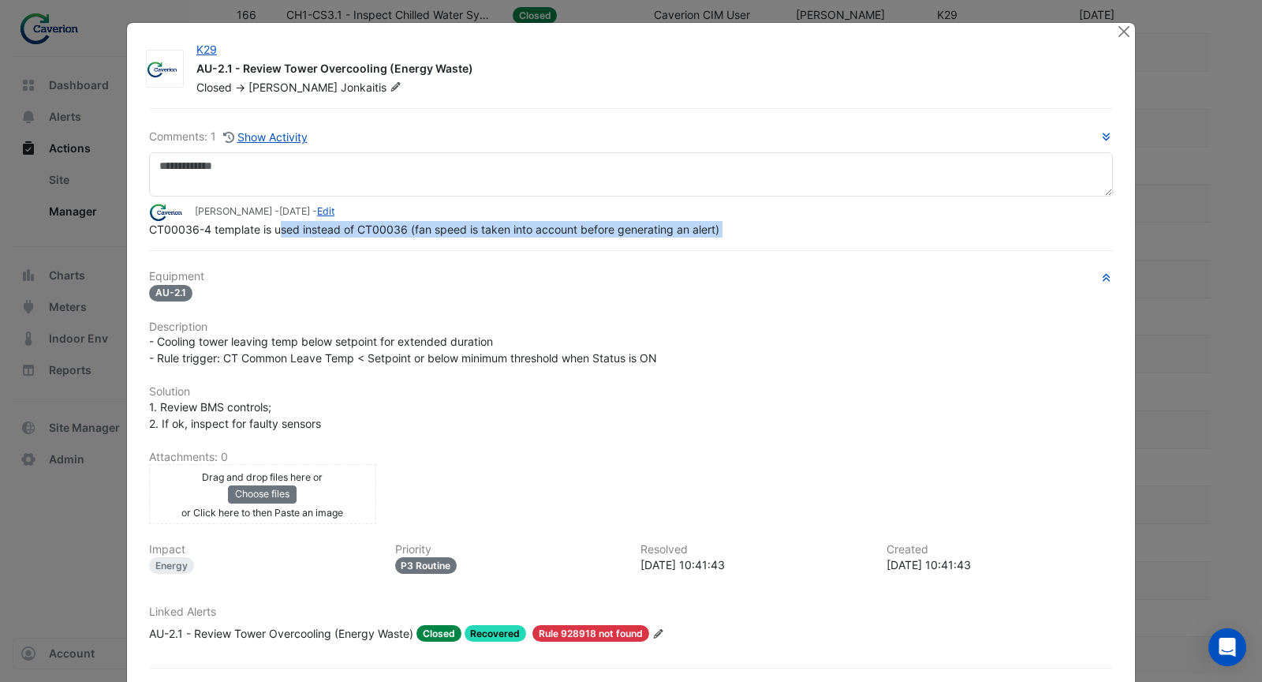
drag, startPoint x: 273, startPoint y: 260, endPoint x: 472, endPoint y: 254, distance: 198.9
click at [472, 254] on div "Comments: 1 Show Activity Tomas Jonkaitis - 3 days ago - Edit CT00036-4 templat…" at bounding box center [631, 411] width 983 height 607
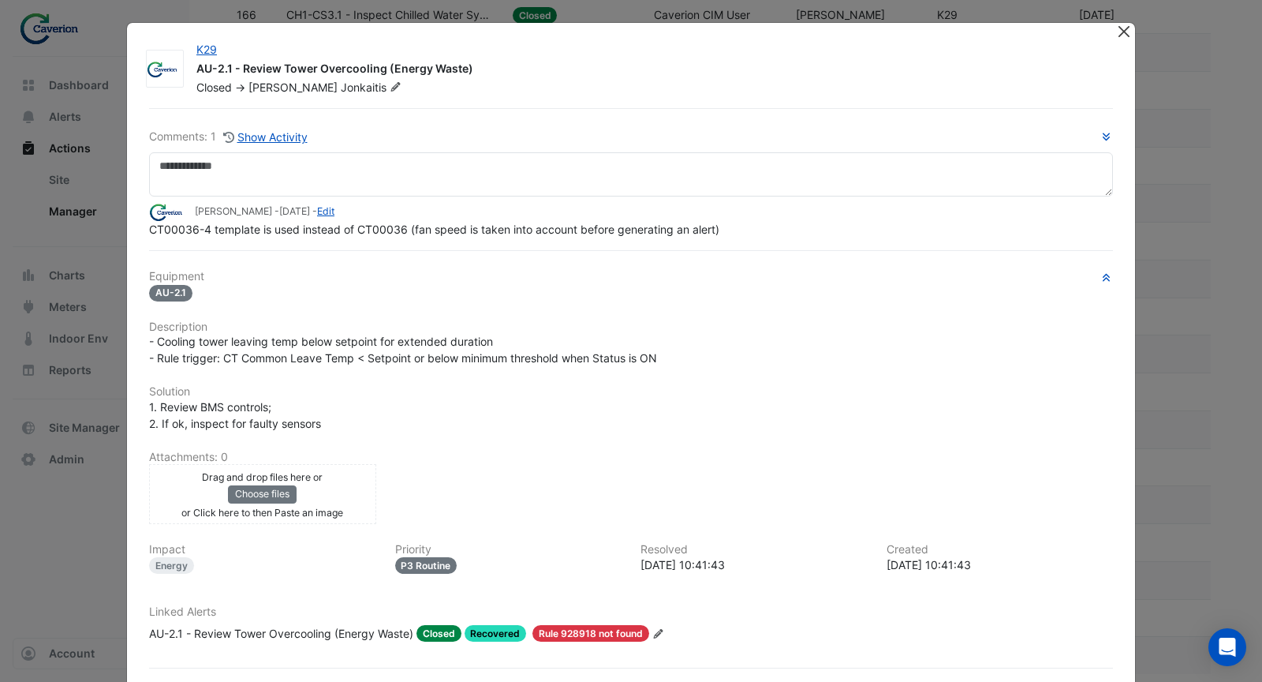
drag, startPoint x: 1104, startPoint y: 33, endPoint x: 1112, endPoint y: 32, distance: 8.8
click at [1104, 32] on div "K29 AU-2.1 - Review Tower Overcooling (Energy Waste) Closed -> Tomas Jonkaitis …" at bounding box center [631, 375] width 1008 height 705
click at [1121, 32] on button "Close" at bounding box center [1124, 31] width 17 height 17
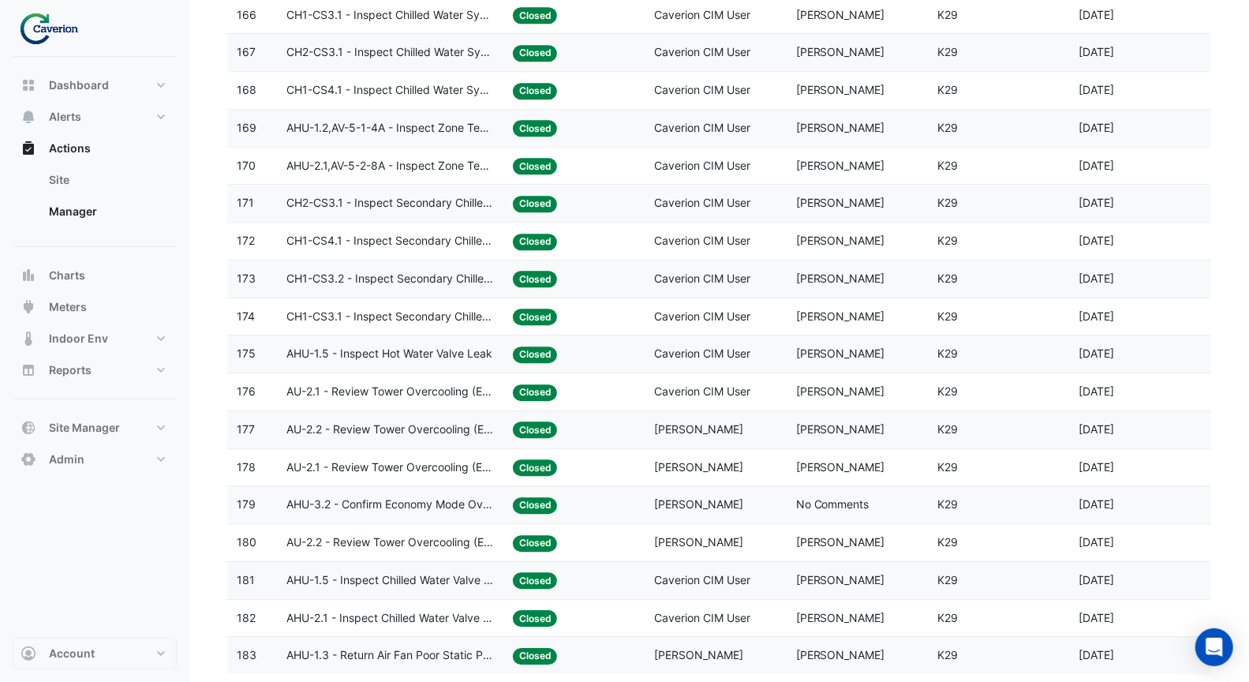
click at [425, 600] on datatable-body-cell "Action Title: AHU-2.1 - Inspect Chilled Water Valve Stuck Open" at bounding box center [390, 618] width 226 height 37
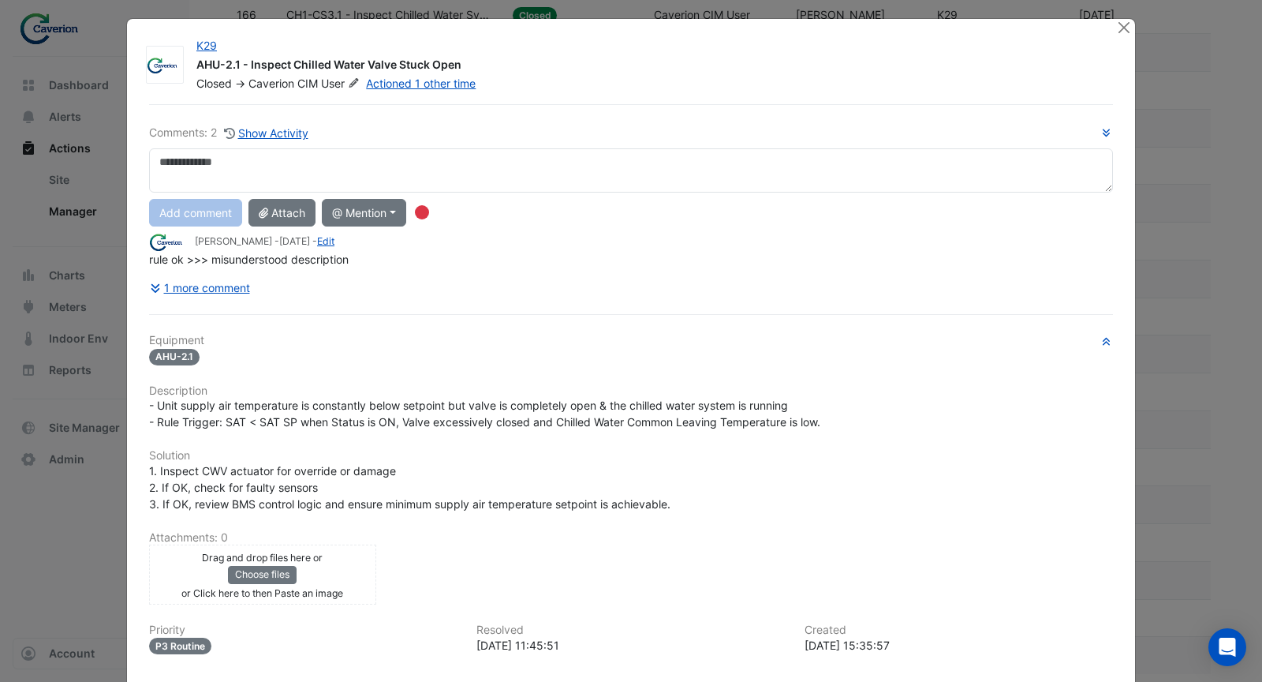
scroll to position [13, 0]
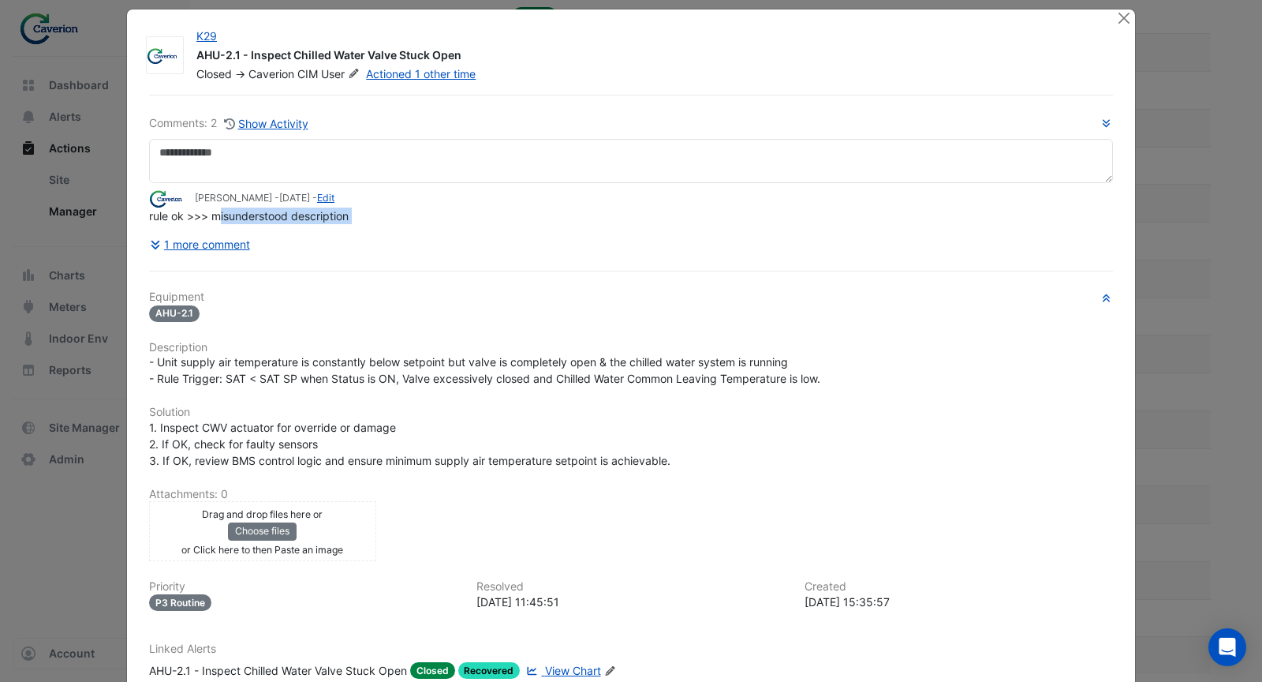
drag, startPoint x: 211, startPoint y: 249, endPoint x: 400, endPoint y: 242, distance: 188.7
click at [400, 242] on div "Comments: 2 Show Activity Tomas Jonkaitis - 6 days ago - Edit rule ok >>> misun…" at bounding box center [631, 186] width 964 height 144
click at [227, 244] on button "1 more comment" at bounding box center [200, 244] width 102 height 28
click at [226, 244] on button "1 more comment" at bounding box center [200, 244] width 102 height 28
click at [218, 242] on button "1 more comment" at bounding box center [200, 244] width 102 height 28
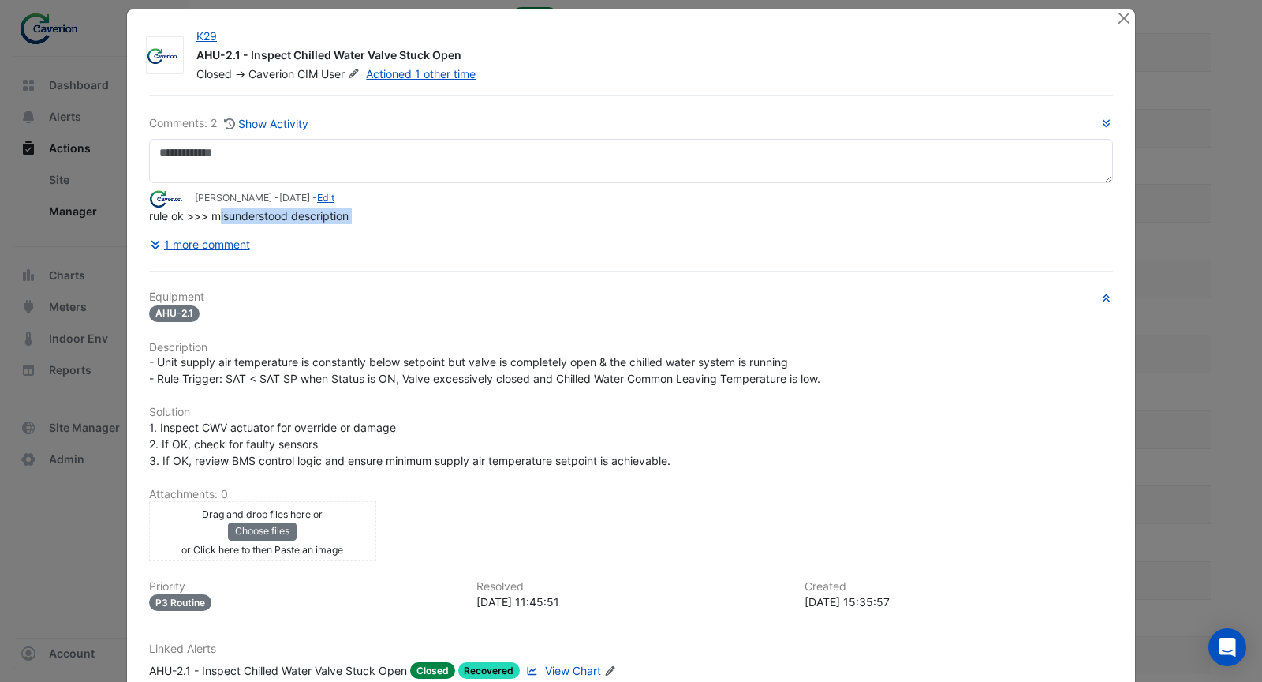
click at [510, 216] on div "rule ok >>> misunderstood description" at bounding box center [631, 216] width 964 height 17
drag, startPoint x: 203, startPoint y: 209, endPoint x: 452, endPoint y: 212, distance: 249.3
click at [452, 213] on div "rule ok >>> misunderstood description" at bounding box center [631, 216] width 964 height 17
click at [452, 212] on div "rule ok >>> misunderstood description" at bounding box center [631, 216] width 964 height 17
click at [352, 254] on div "Comments: 2 Show Activity Tomas Jonkaitis - 6 days ago - Edit rule ok >>> misun…" at bounding box center [631, 423] width 983 height 657
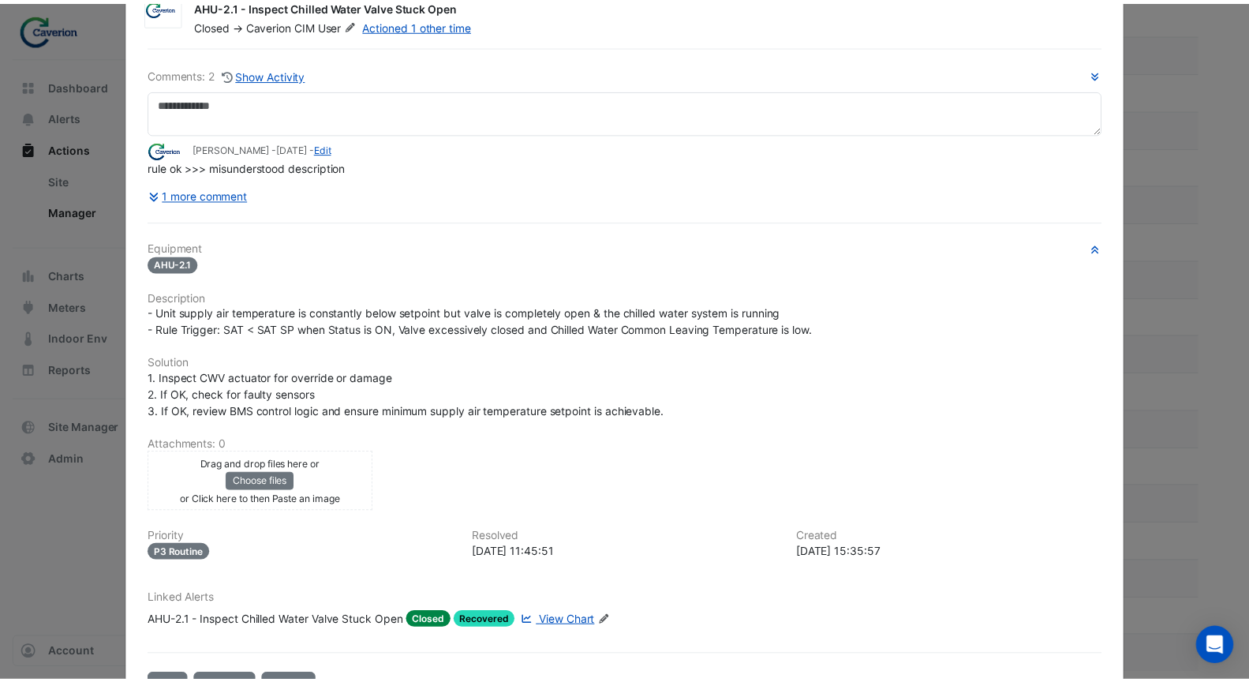
scroll to position [0, 0]
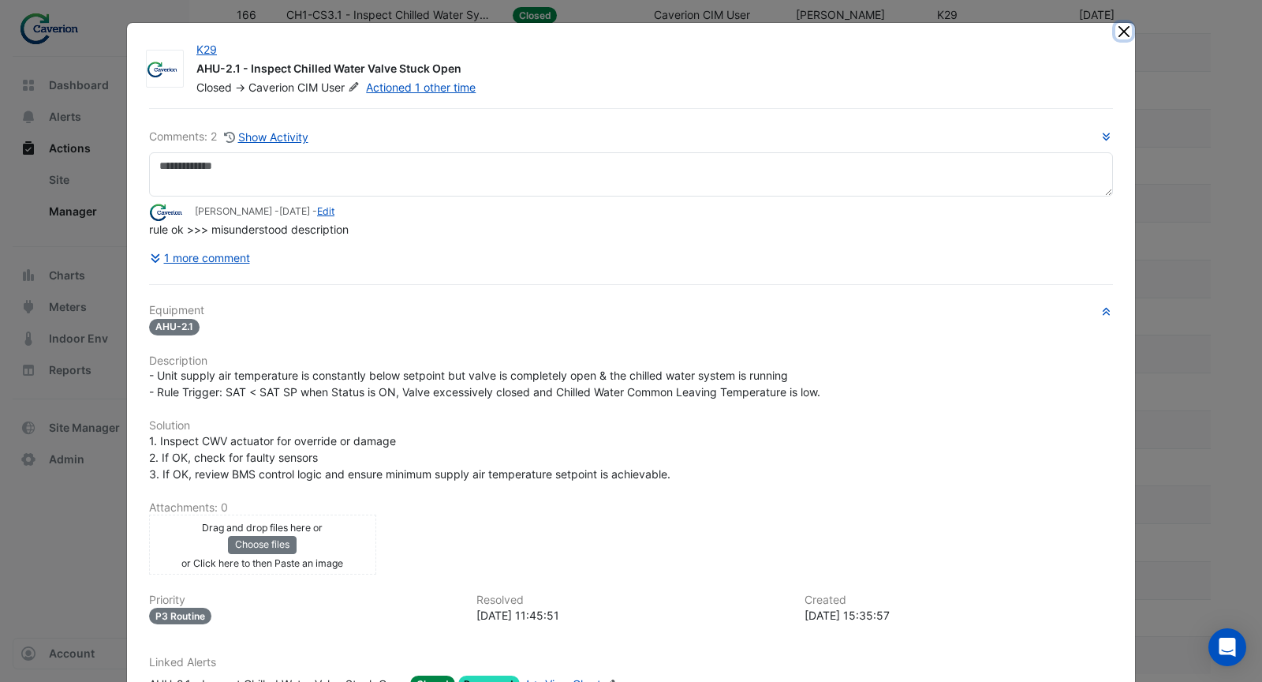
click at [1116, 25] on button "Close" at bounding box center [1124, 31] width 17 height 17
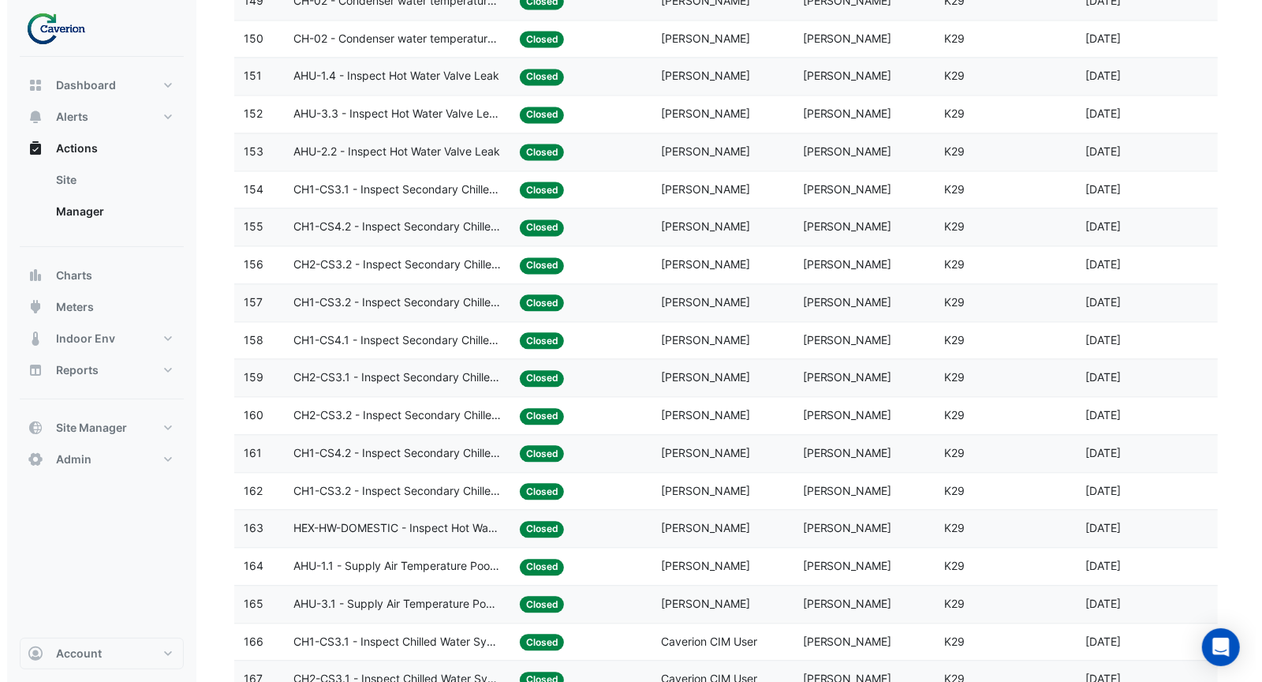
scroll to position [2058, 0]
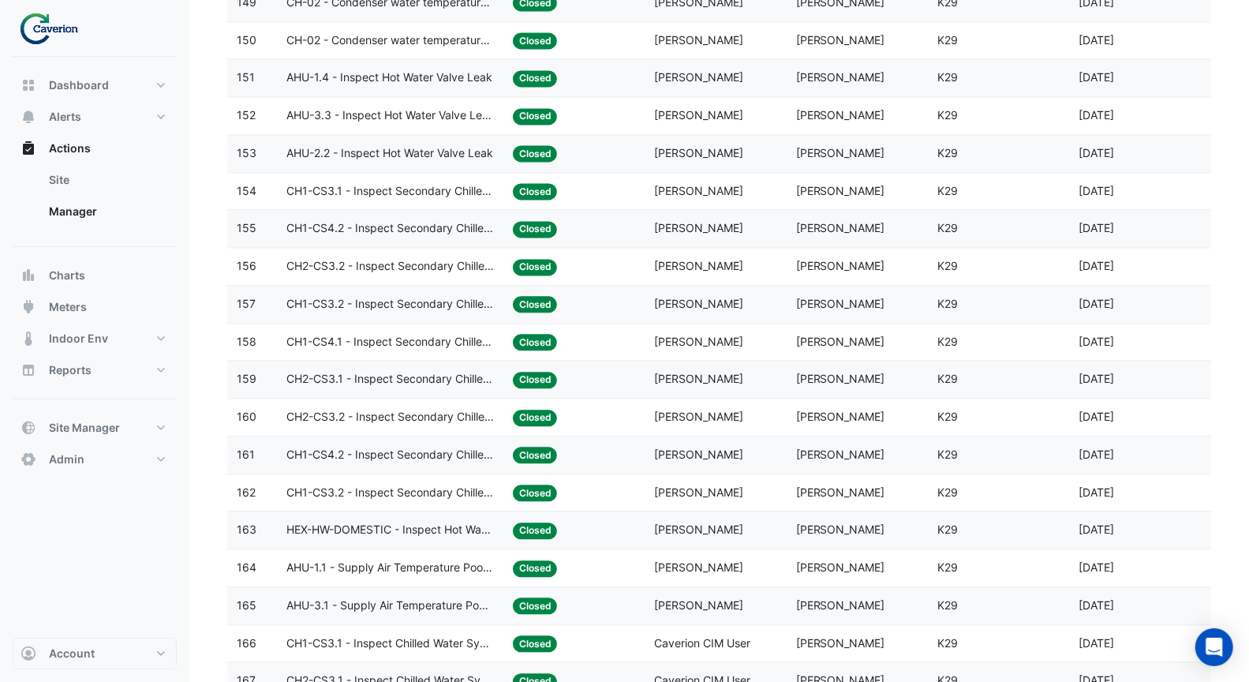
click at [420, 333] on span "CH1-CS4.1 - Inspect Secondary Chilled Water Pump Insufficient Pressure Control" at bounding box center [390, 342] width 208 height 18
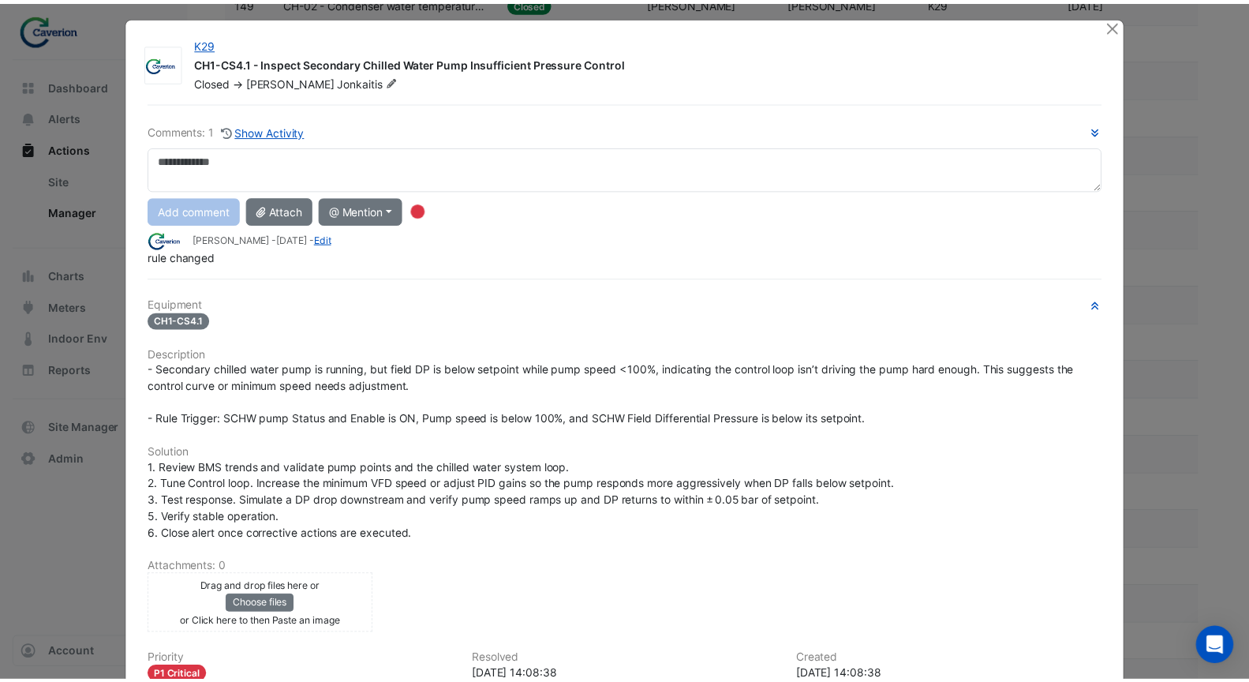
scroll to position [0, 0]
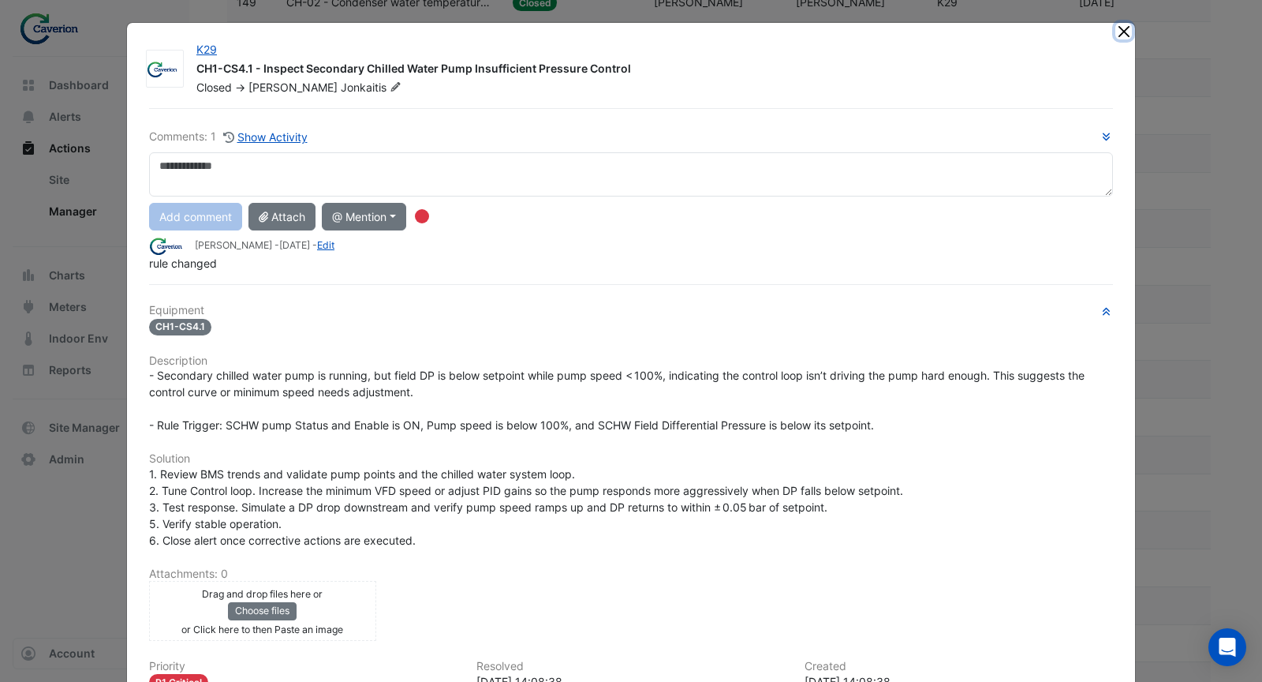
click at [1119, 30] on button "Close" at bounding box center [1124, 31] width 17 height 17
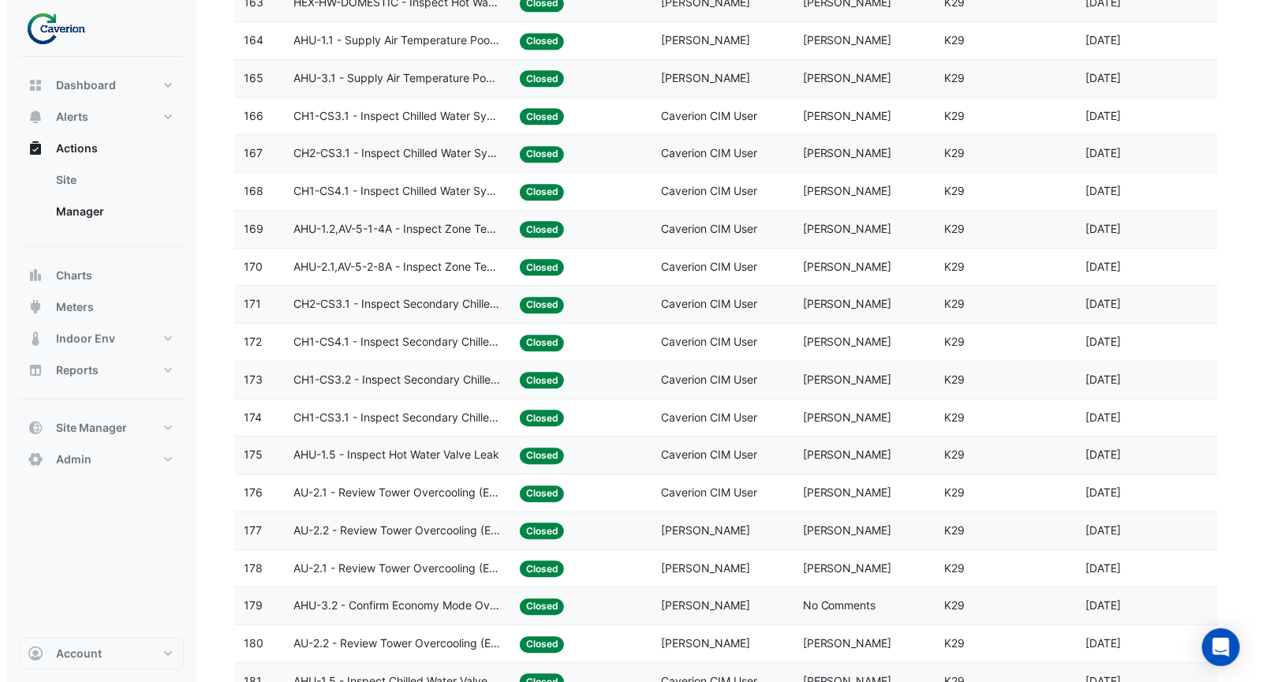
scroll to position [2578, 0]
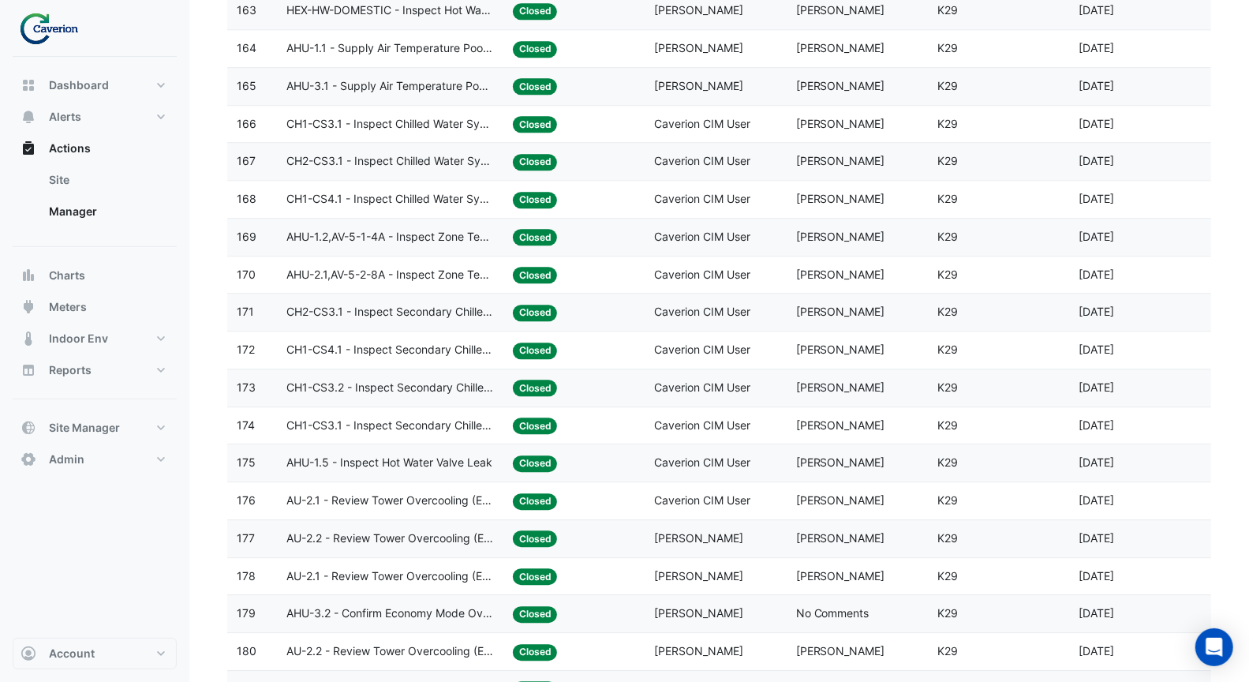
click at [441, 454] on span "AHU-1.5 - Inspect Hot Water Valve Leak" at bounding box center [389, 463] width 206 height 18
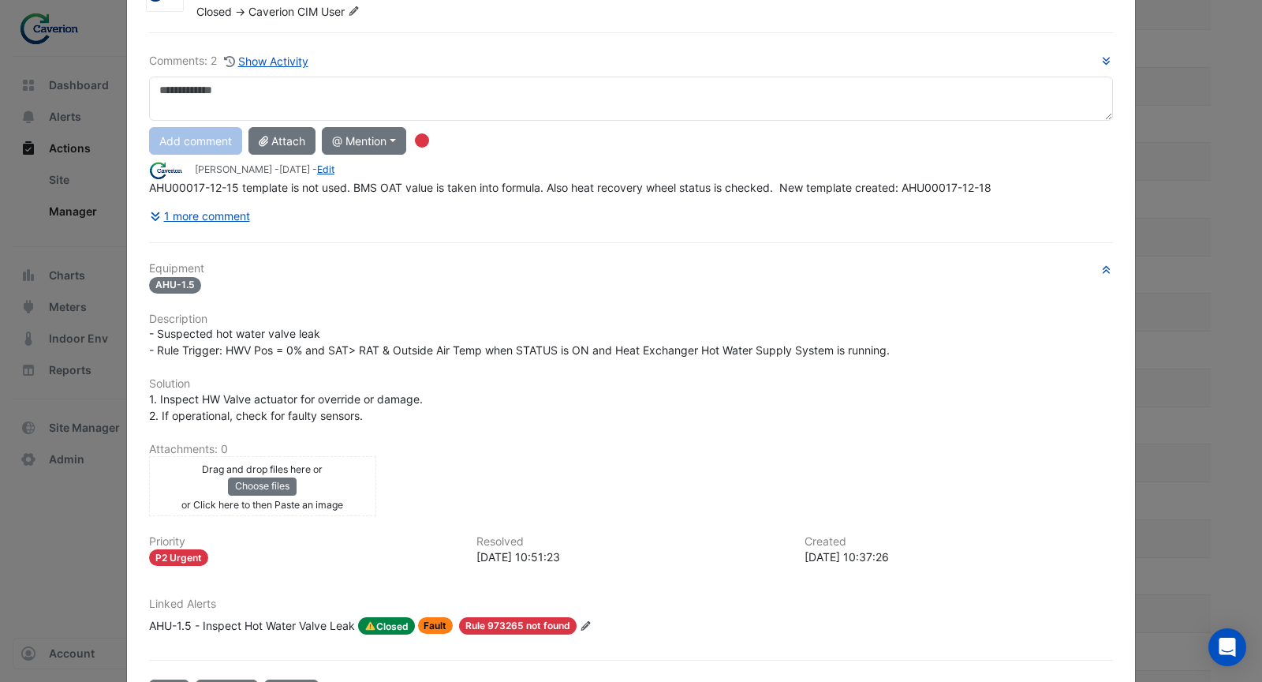
scroll to position [58, 0]
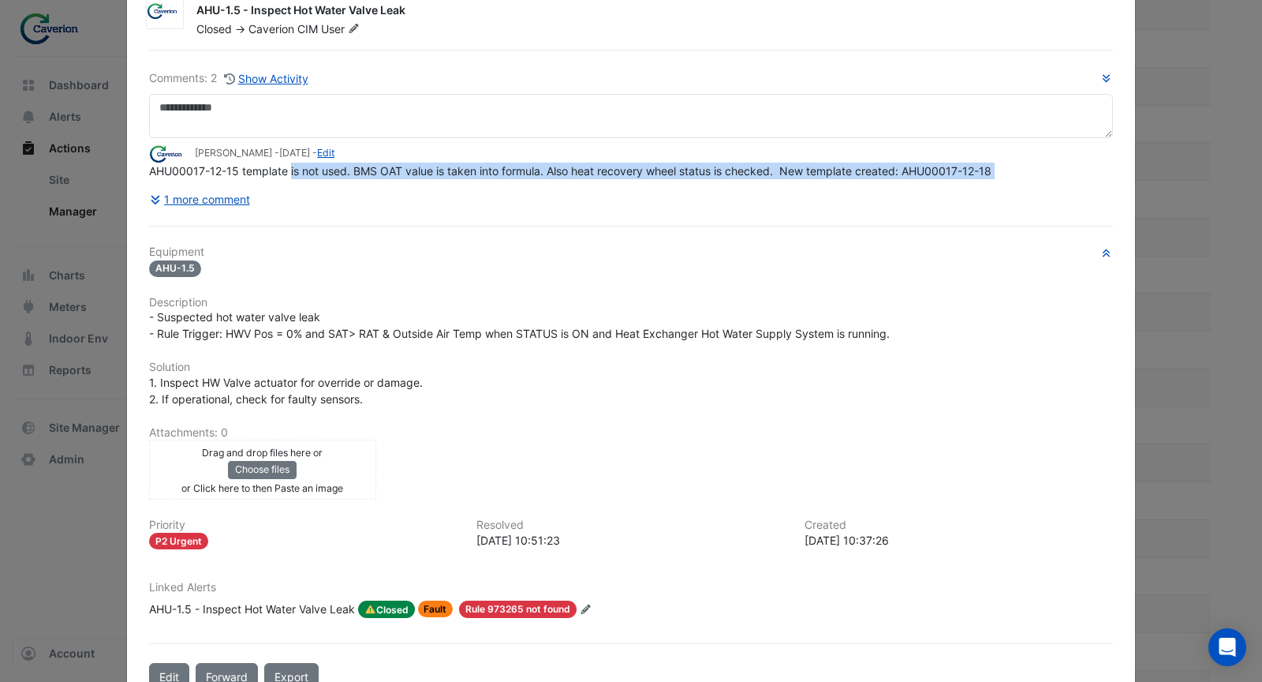
drag, startPoint x: 324, startPoint y: 204, endPoint x: 675, endPoint y: 193, distance: 351.3
click at [675, 193] on div "Comments: 2 Show Activity Tomas Jonkaitis - 3 days ago - Edit AHU00017-12-15 te…" at bounding box center [631, 141] width 964 height 144
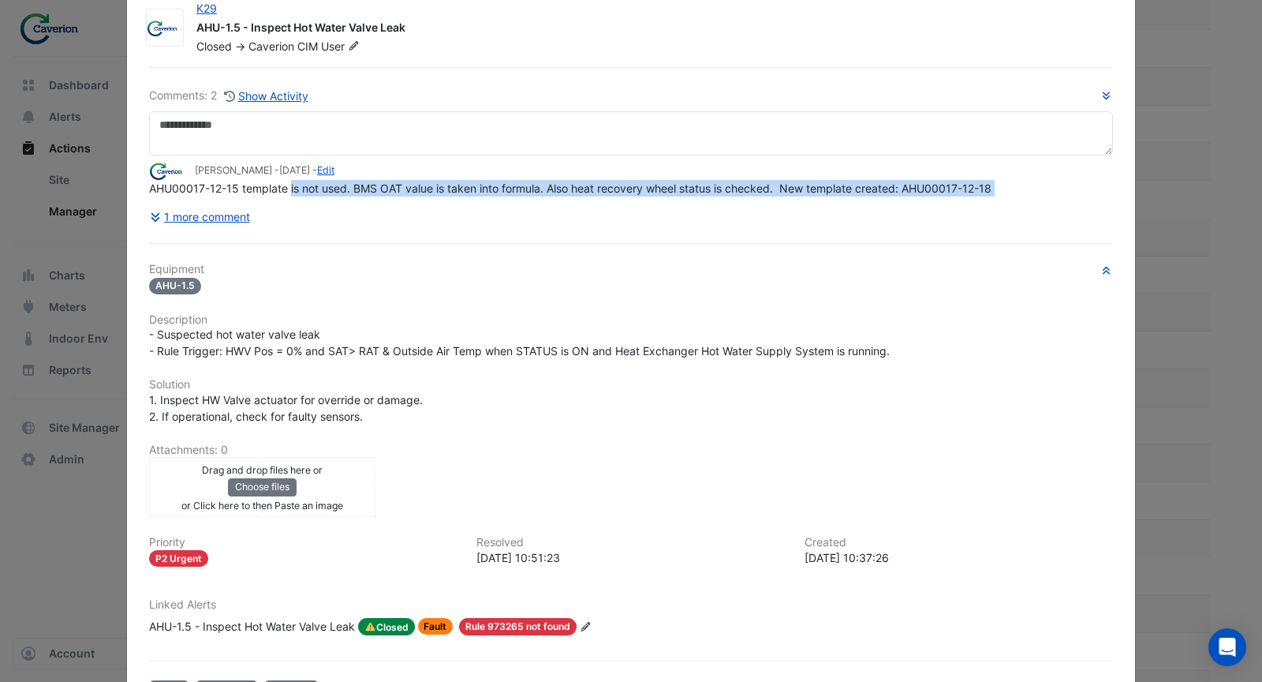
scroll to position [19, 0]
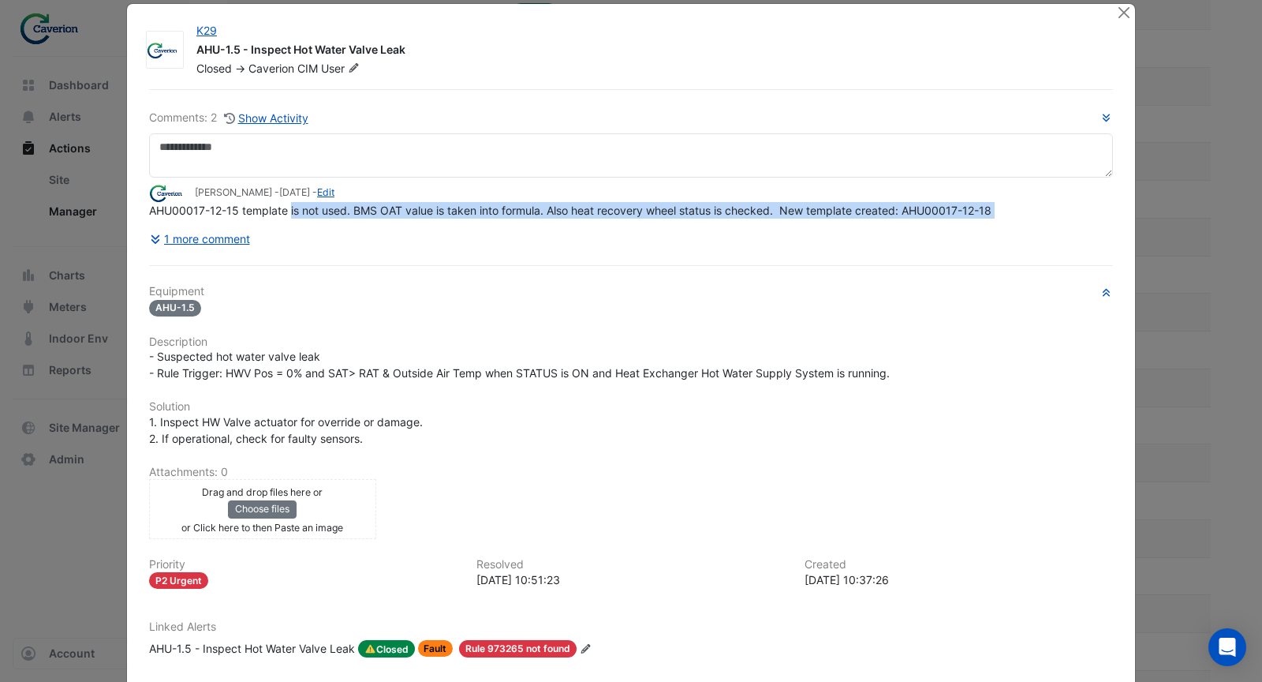
click at [391, 219] on div "Comments: 2 Show Activity Tomas Jonkaitis - 3 days ago - Edit AHU00017-12-15 te…" at bounding box center [631, 181] width 964 height 144
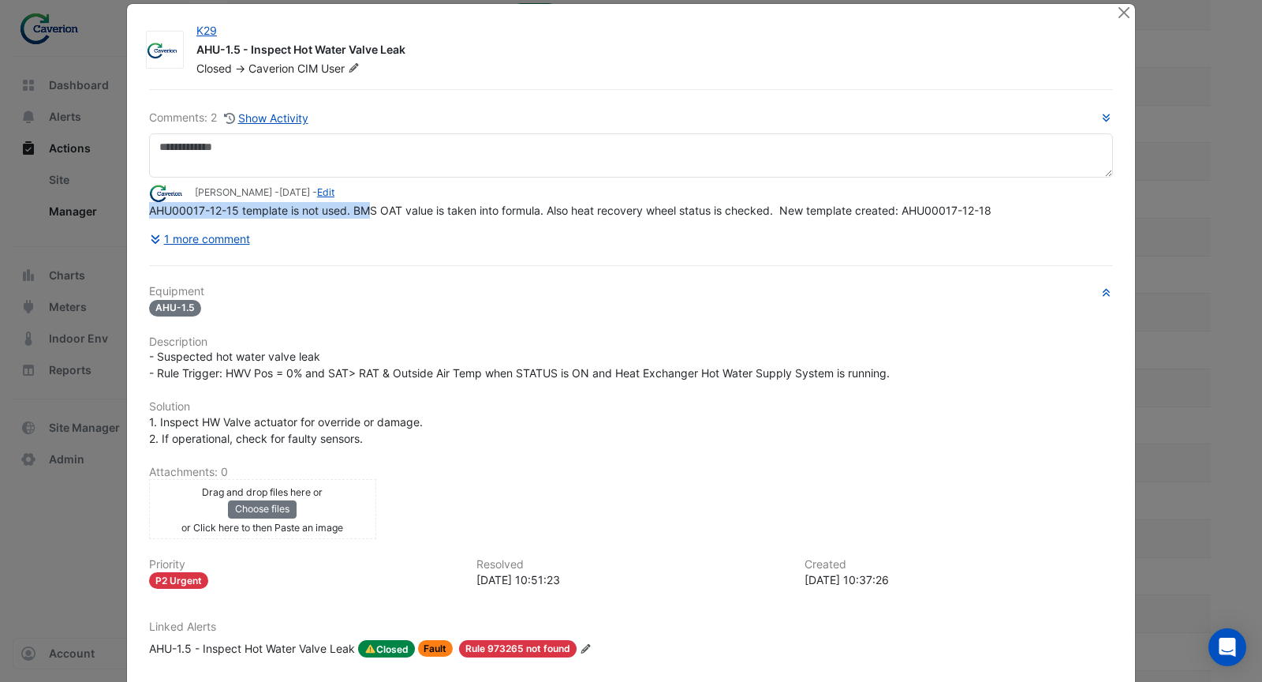
click at [366, 202] on div "AHU00017-12-15 template is not used. BMS OAT value is taken into formula. Also …" at bounding box center [631, 210] width 964 height 17
click at [422, 209] on span "AHU00017-12-15 template is not used. BMS OAT value is taken into formula. Also …" at bounding box center [570, 210] width 843 height 13
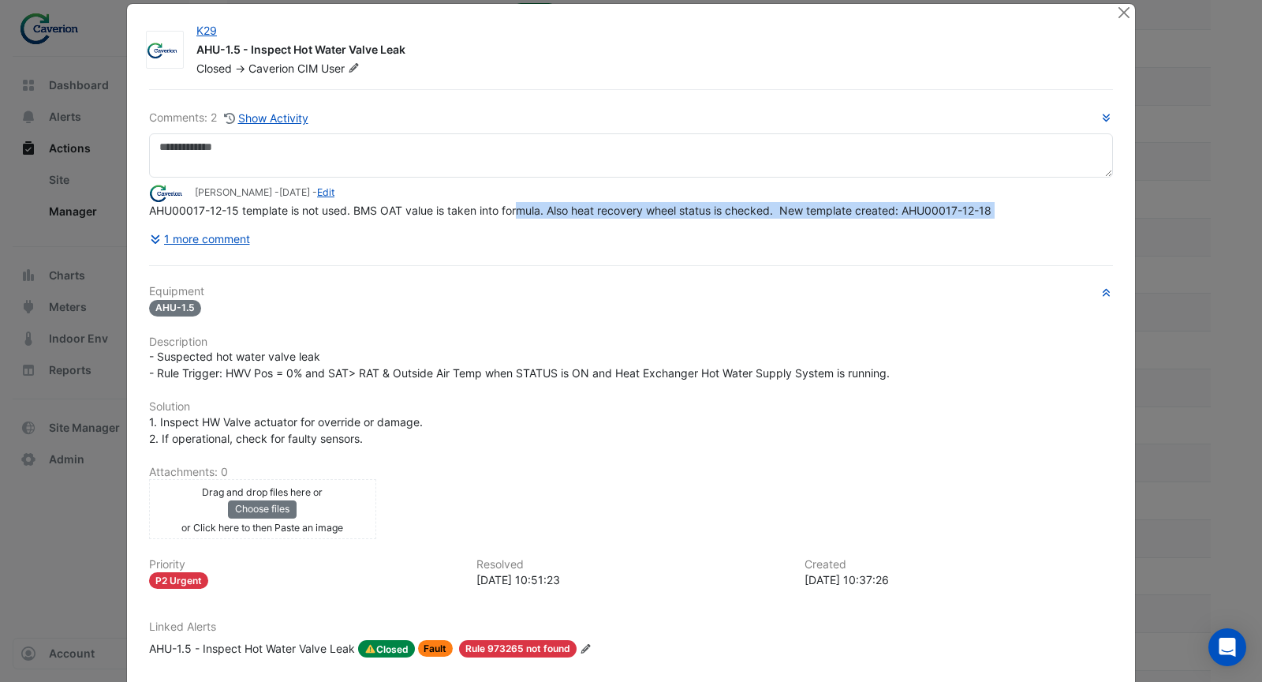
drag, startPoint x: 510, startPoint y: 204, endPoint x: 971, endPoint y: 226, distance: 461.3
click at [971, 226] on div "Comments: 2 Show Activity Tomas Jonkaitis - 3 days ago - Edit AHU00017-12-15 te…" at bounding box center [631, 181] width 964 height 144
click at [219, 241] on button "1 more comment" at bounding box center [200, 239] width 102 height 28
click at [230, 225] on button "1 more comment" at bounding box center [200, 239] width 102 height 28
click at [234, 228] on button "1 more comment" at bounding box center [200, 239] width 102 height 28
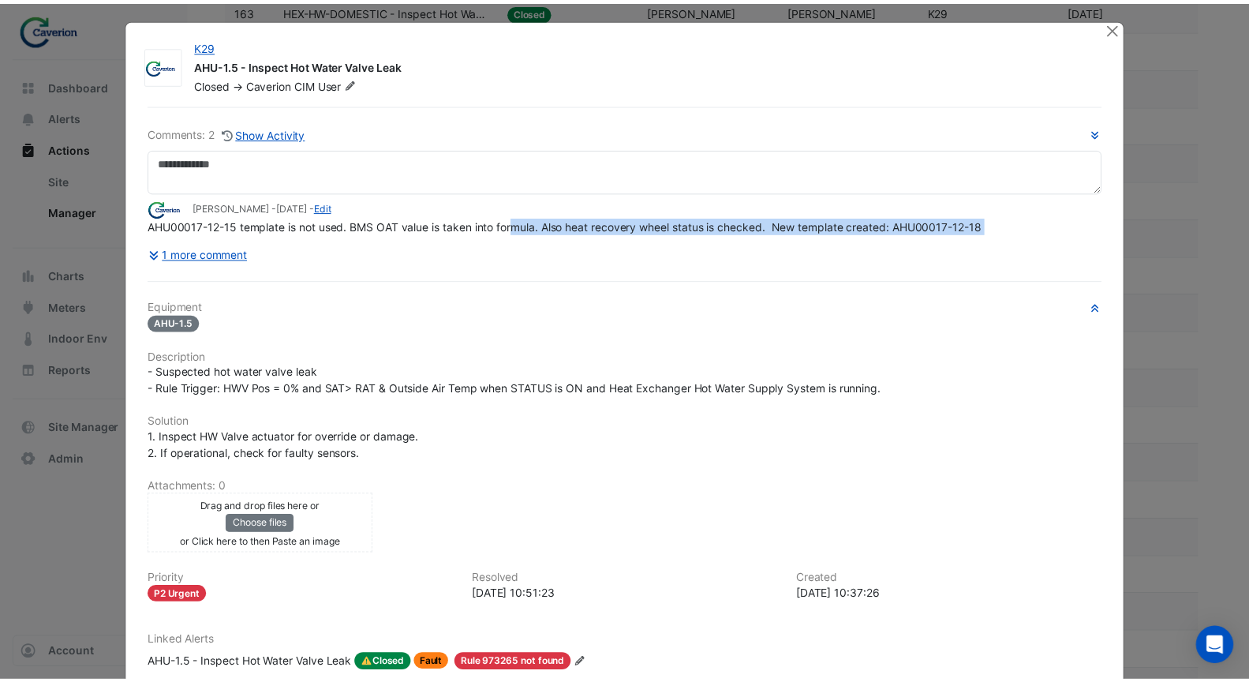
scroll to position [0, 0]
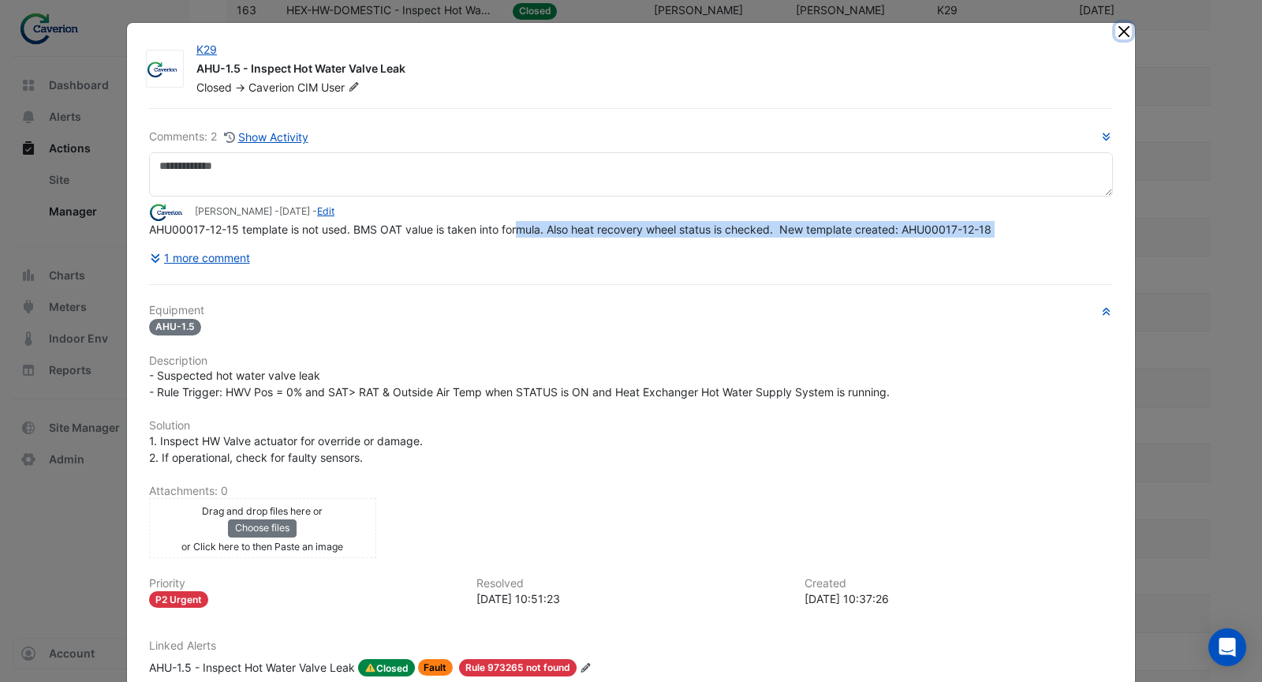
click at [1116, 25] on button "Close" at bounding box center [1124, 31] width 17 height 17
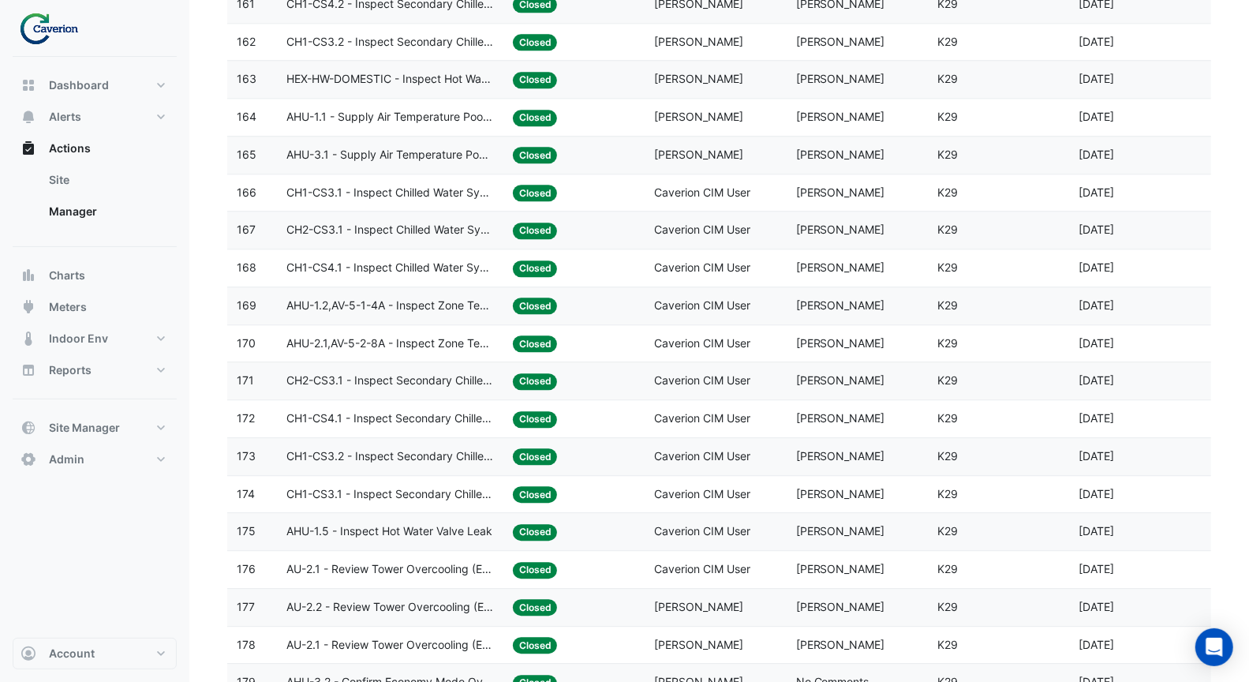
scroll to position [2509, 0]
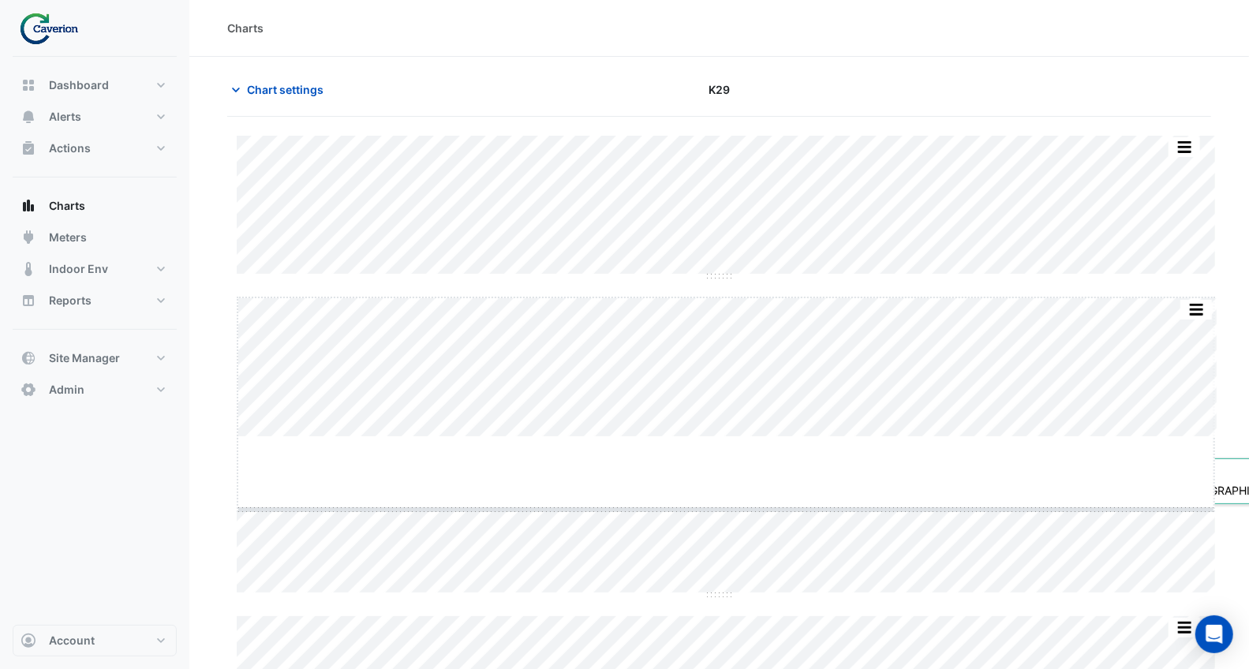
drag, startPoint x: 723, startPoint y: 438, endPoint x: 719, endPoint y: 553, distance: 115.3
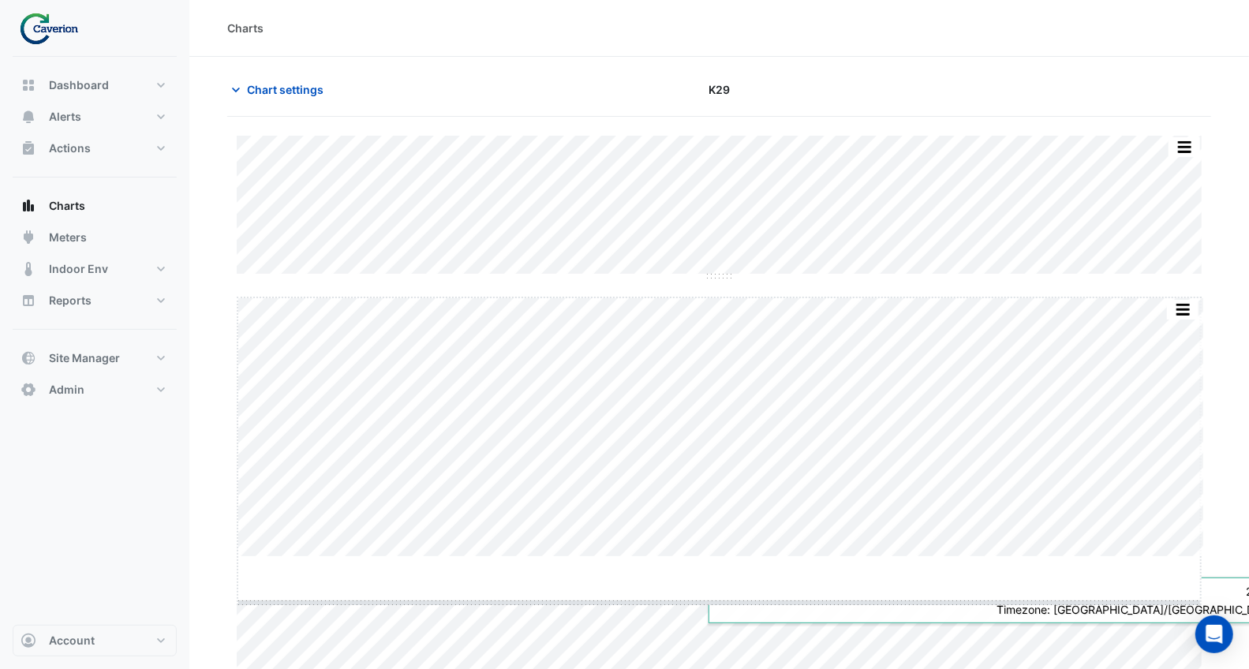
drag, startPoint x: 713, startPoint y: 556, endPoint x: 706, endPoint y: 604, distance: 47.9
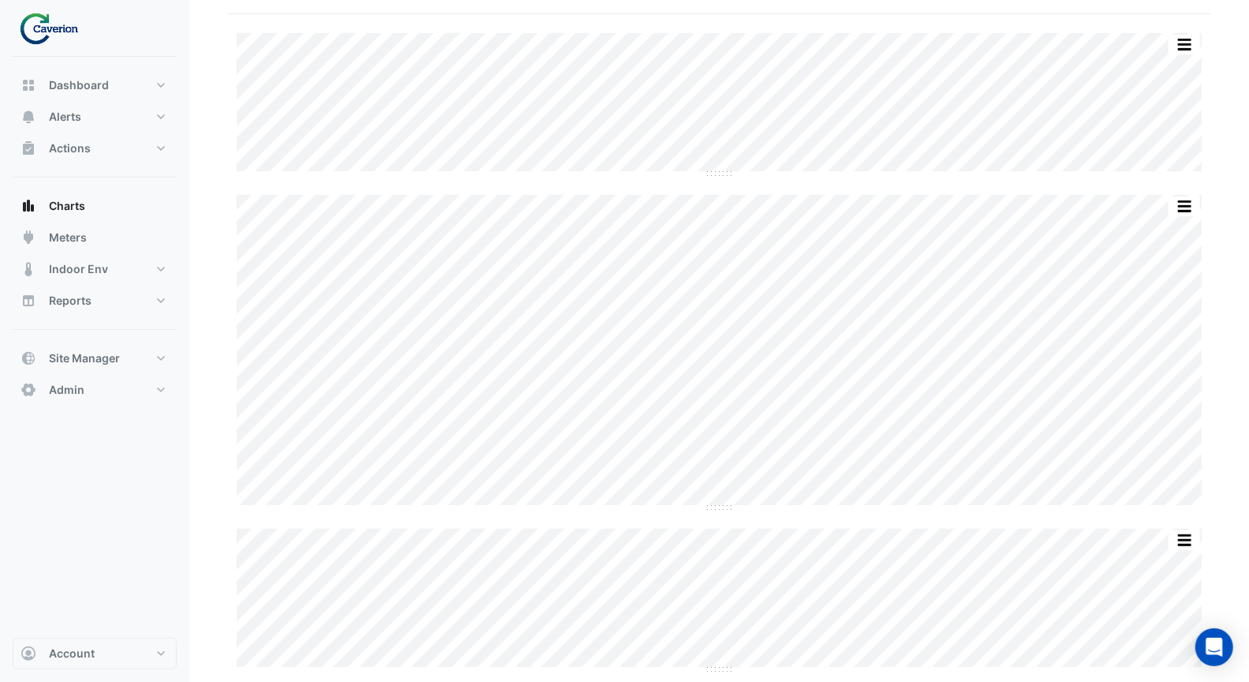
scroll to position [172, 0]
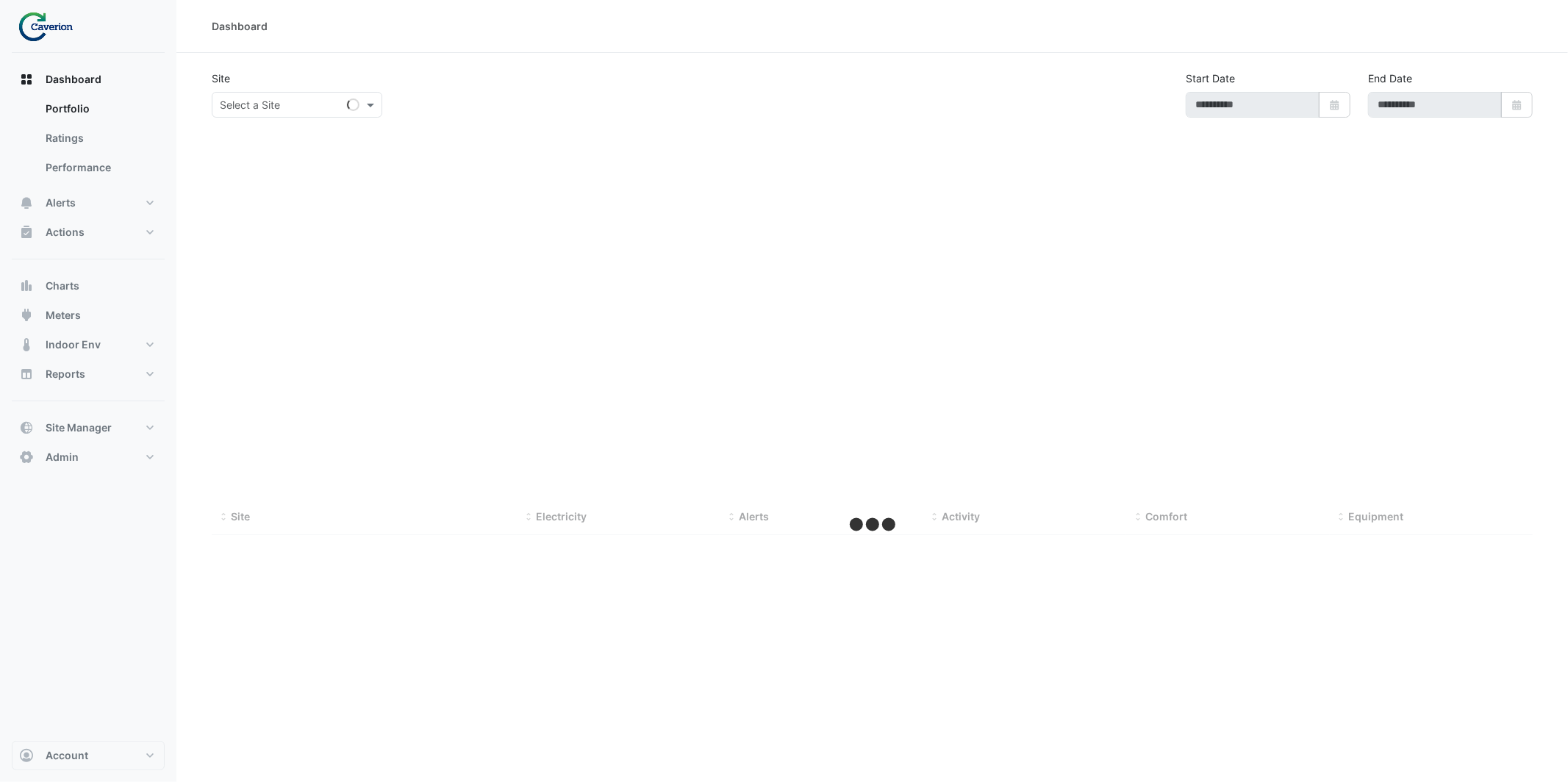
type input "**********"
select select "***"
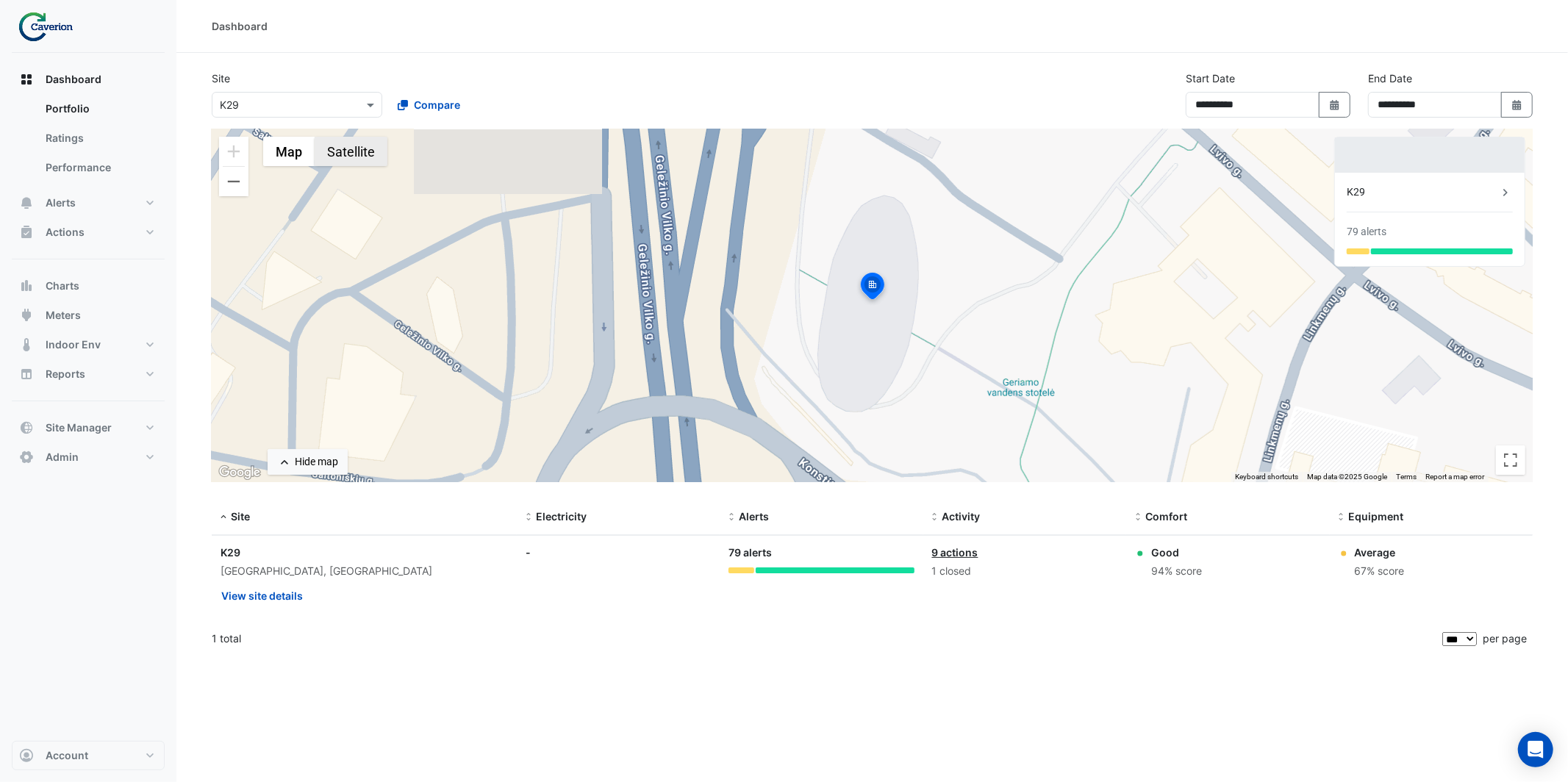
click at [329, 158] on button "Satellite" at bounding box center [351, 152] width 73 height 30
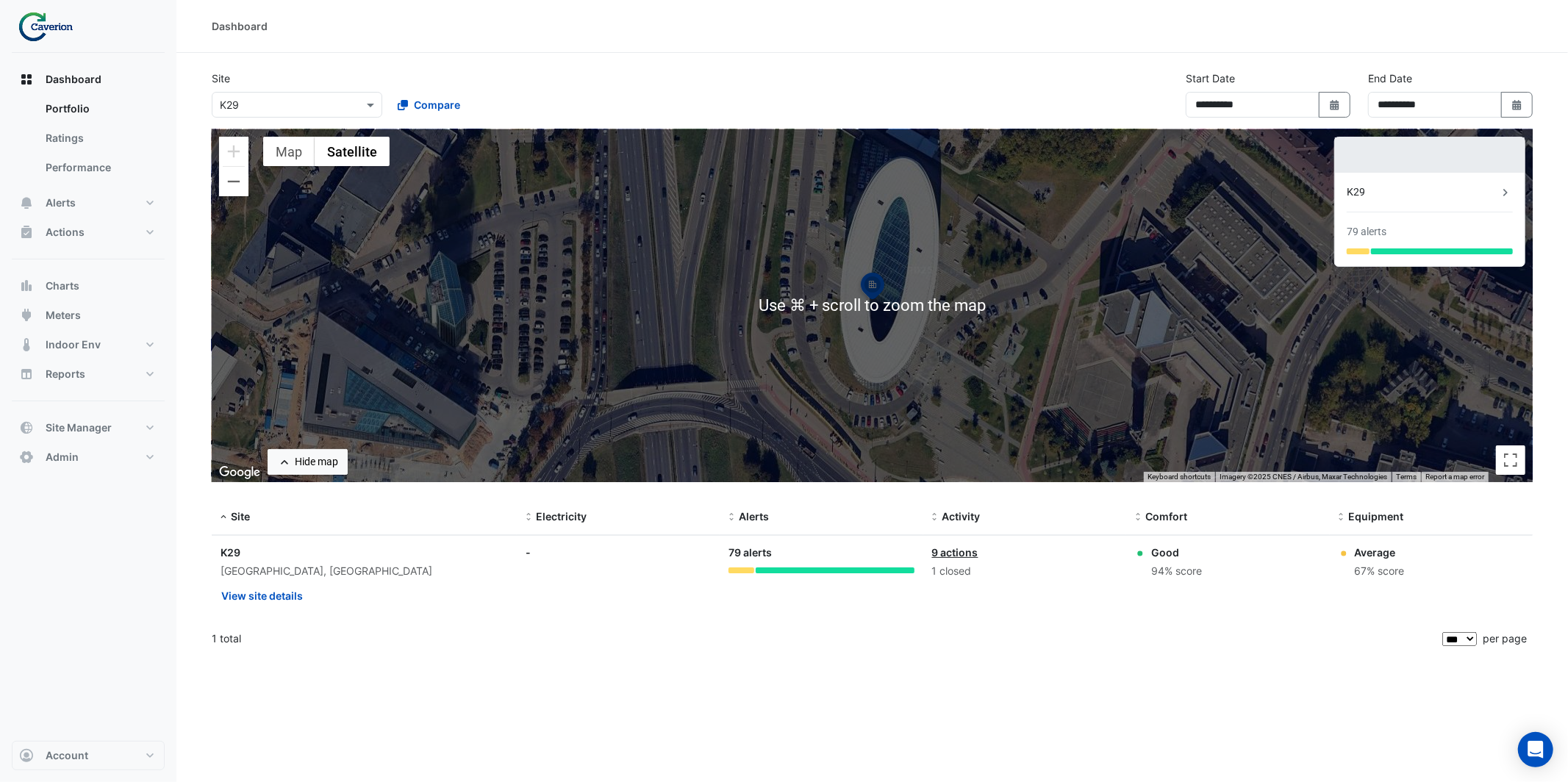
click at [1127, 298] on div "To activate drag with keyboard, press Alt + Enter. Once in keyboard drag state,…" at bounding box center [872, 306] width 1321 height 353
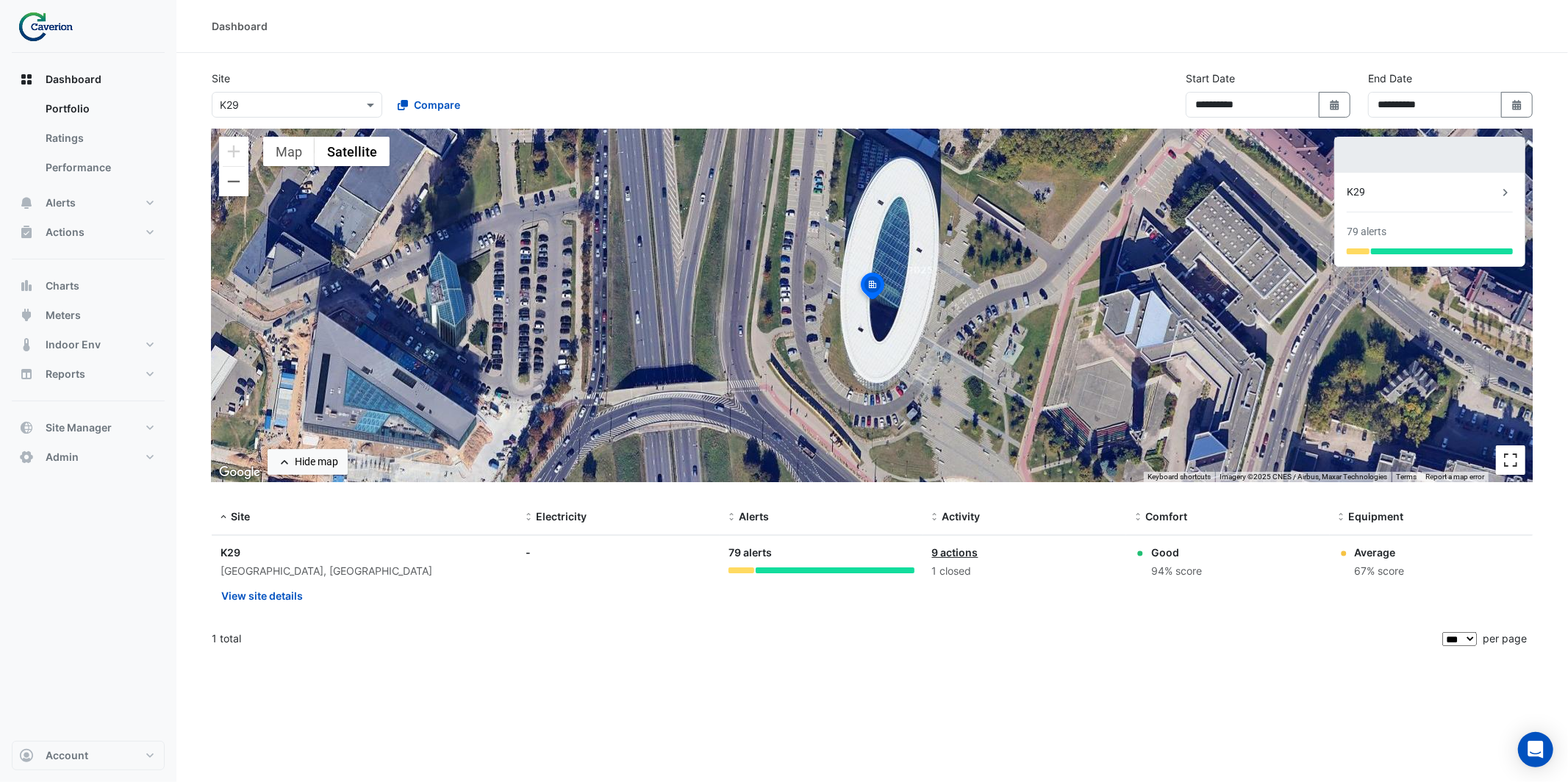
click at [1510, 454] on button "Toggle fullscreen view" at bounding box center [1511, 460] width 30 height 30
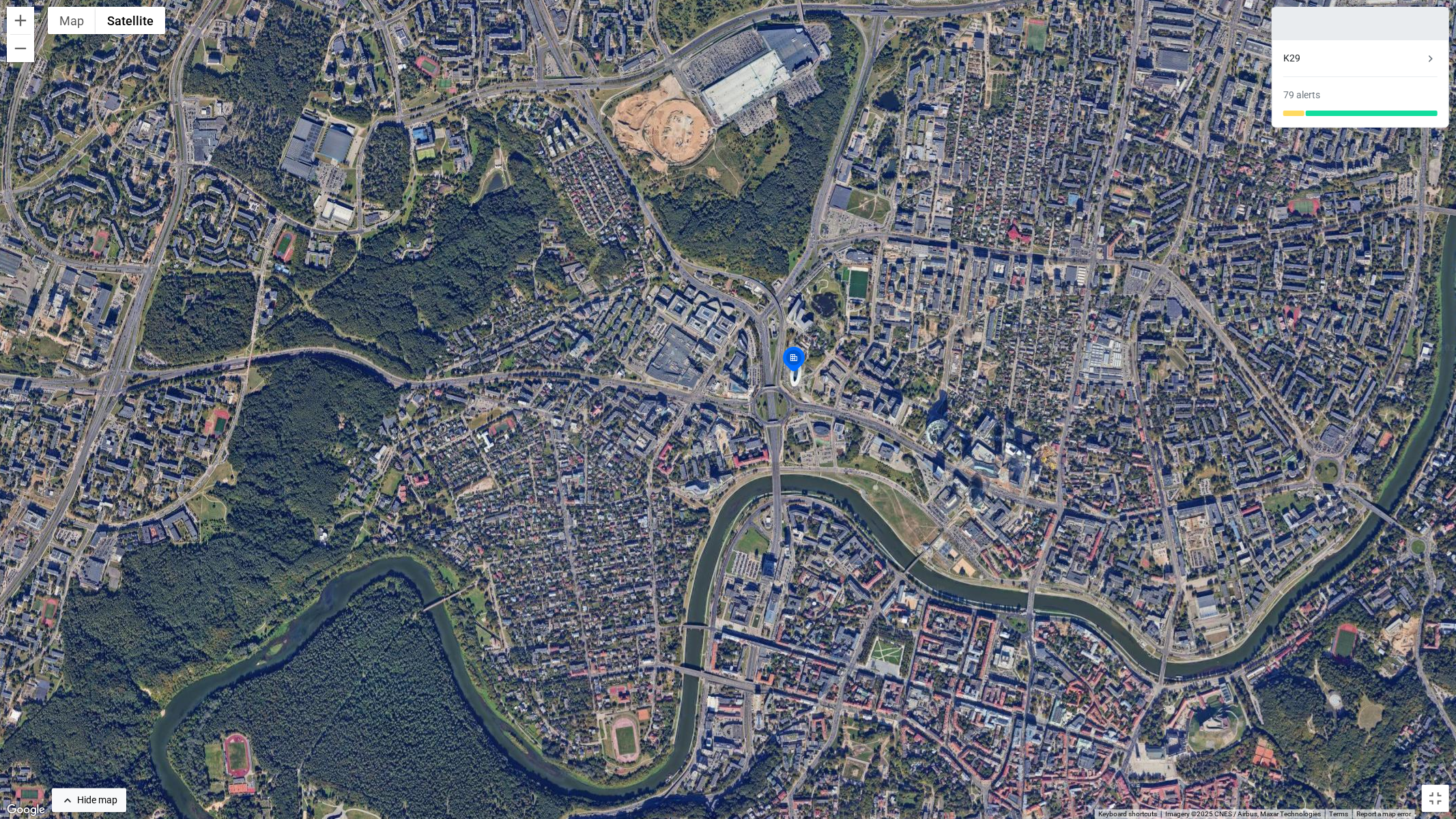
click at [796, 352] on img at bounding box center [793, 361] width 30 height 33
drag, startPoint x: 1336, startPoint y: 45, endPoint x: 1291, endPoint y: 132, distance: 97.9
click at [1291, 133] on div "K29 79 alerts" at bounding box center [1360, 67] width 191 height 134
click at [1286, 242] on div "To activate drag with keyboard, press Alt + Enter. Once in keyboard drag state,…" at bounding box center [728, 409] width 1456 height 819
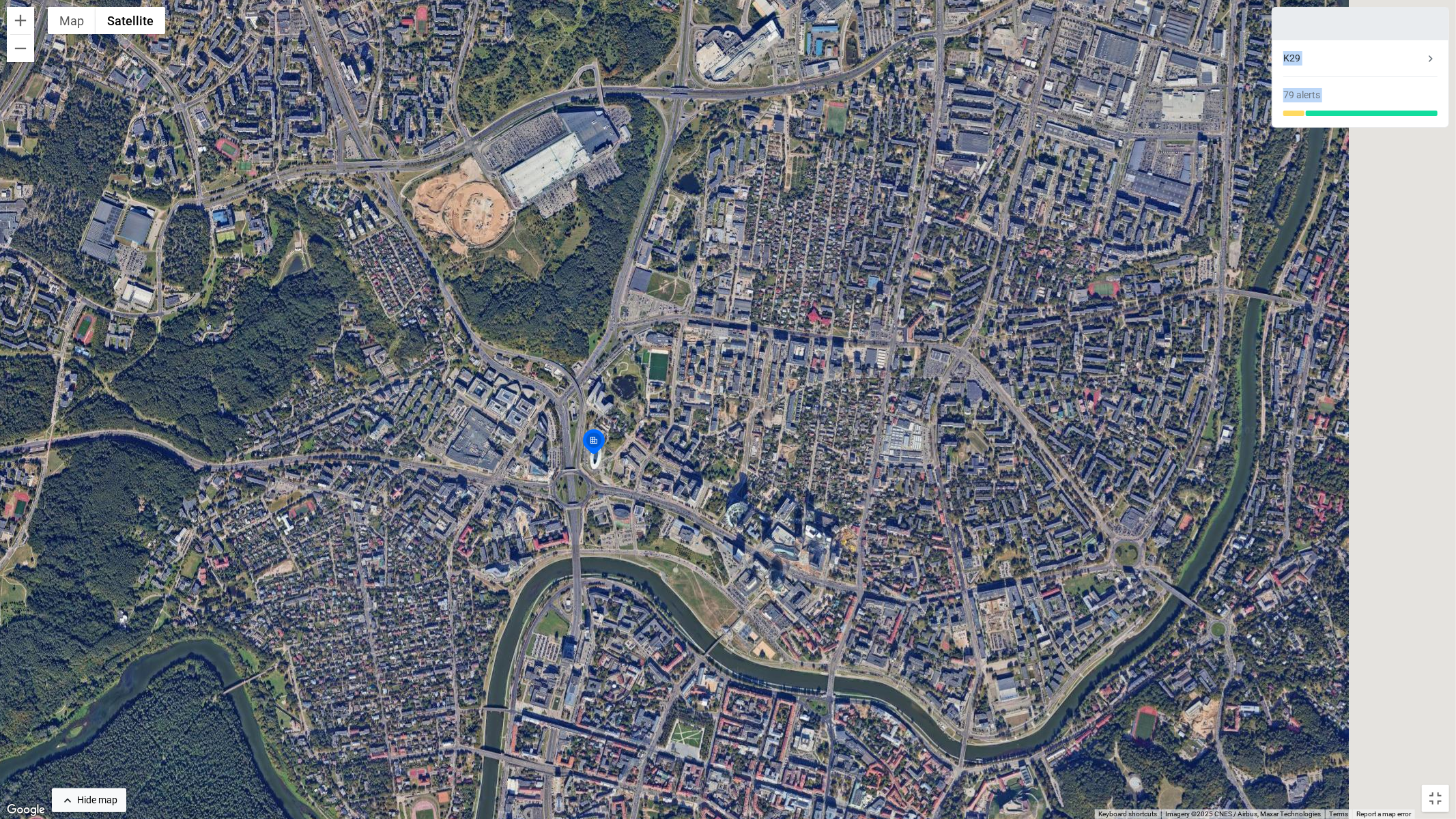
drag, startPoint x: 1095, startPoint y: 309, endPoint x: 915, endPoint y: 437, distance: 220.9
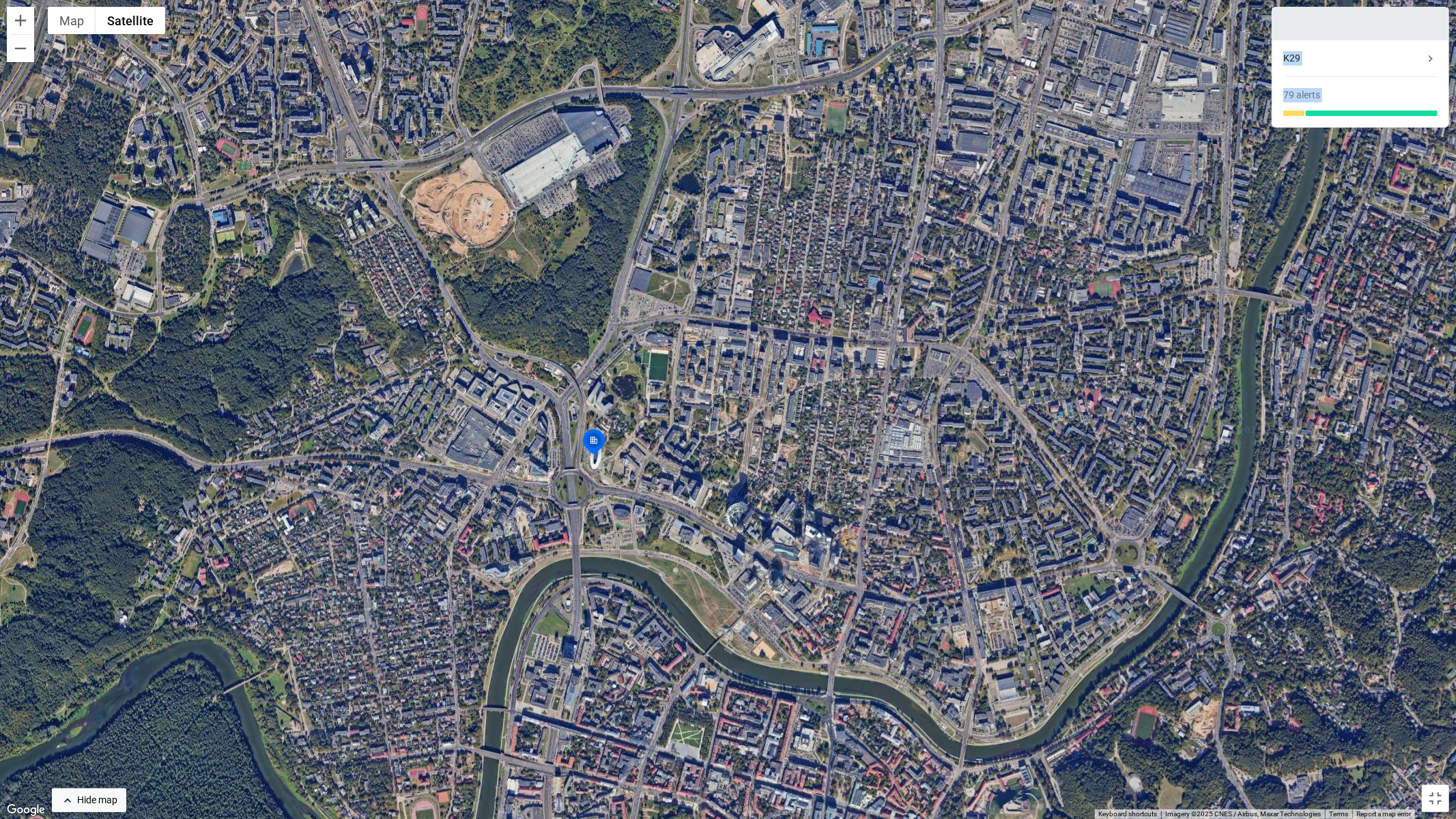
click at [912, 438] on div "To activate drag with keyboard, press Alt + Enter. Once in keyboard drag state,…" at bounding box center [728, 409] width 1456 height 819
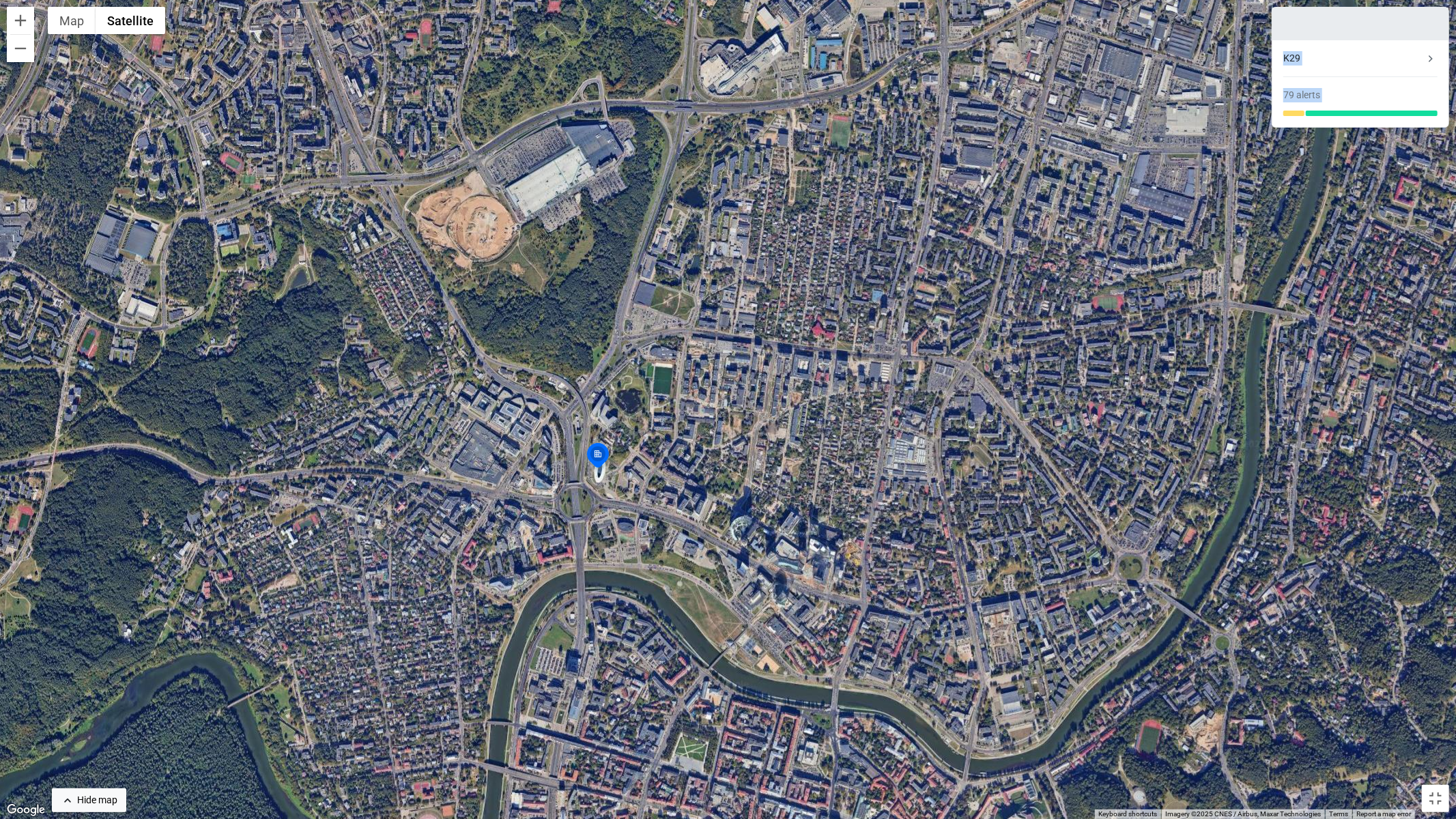
click at [1228, 198] on div "To activate drag with keyboard, press Alt + Enter. Once in keyboard drag state,…" at bounding box center [728, 409] width 1456 height 819
click at [1440, 726] on button "Toggle fullscreen view" at bounding box center [1435, 798] width 28 height 28
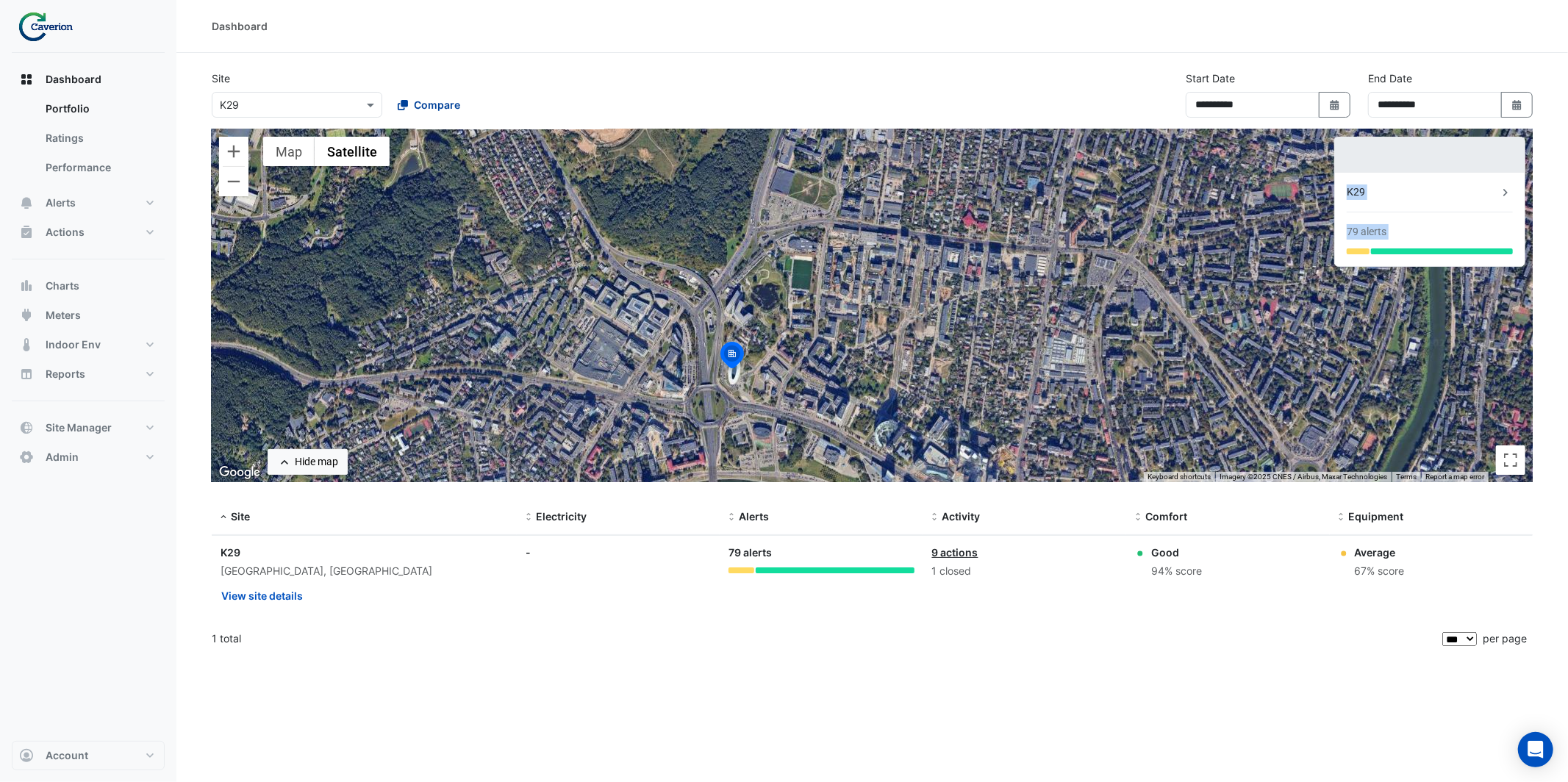
click at [451, 106] on span "Compare" at bounding box center [437, 104] width 47 height 16
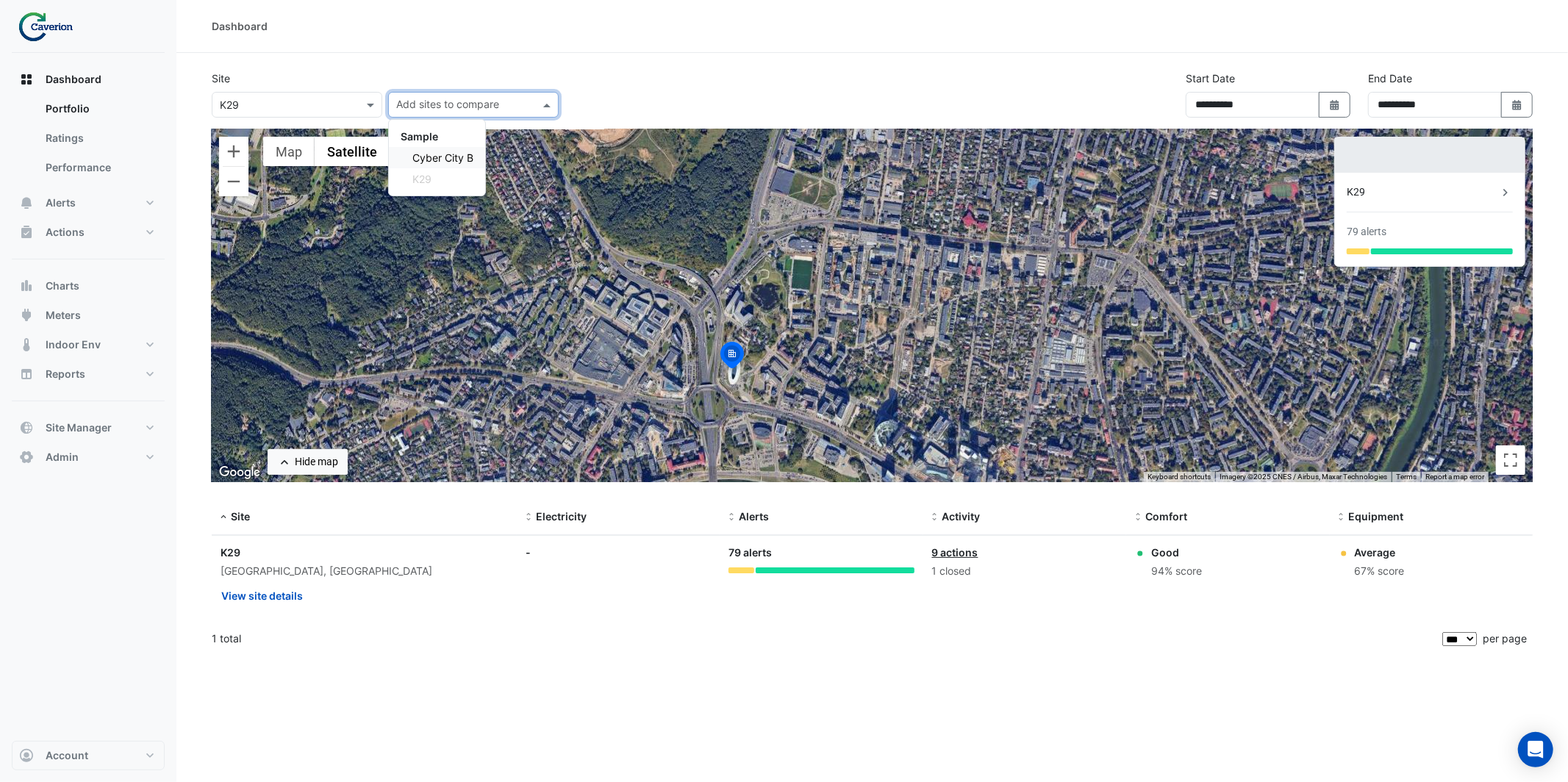
click at [453, 152] on span "Cyber City B" at bounding box center [443, 158] width 61 height 12
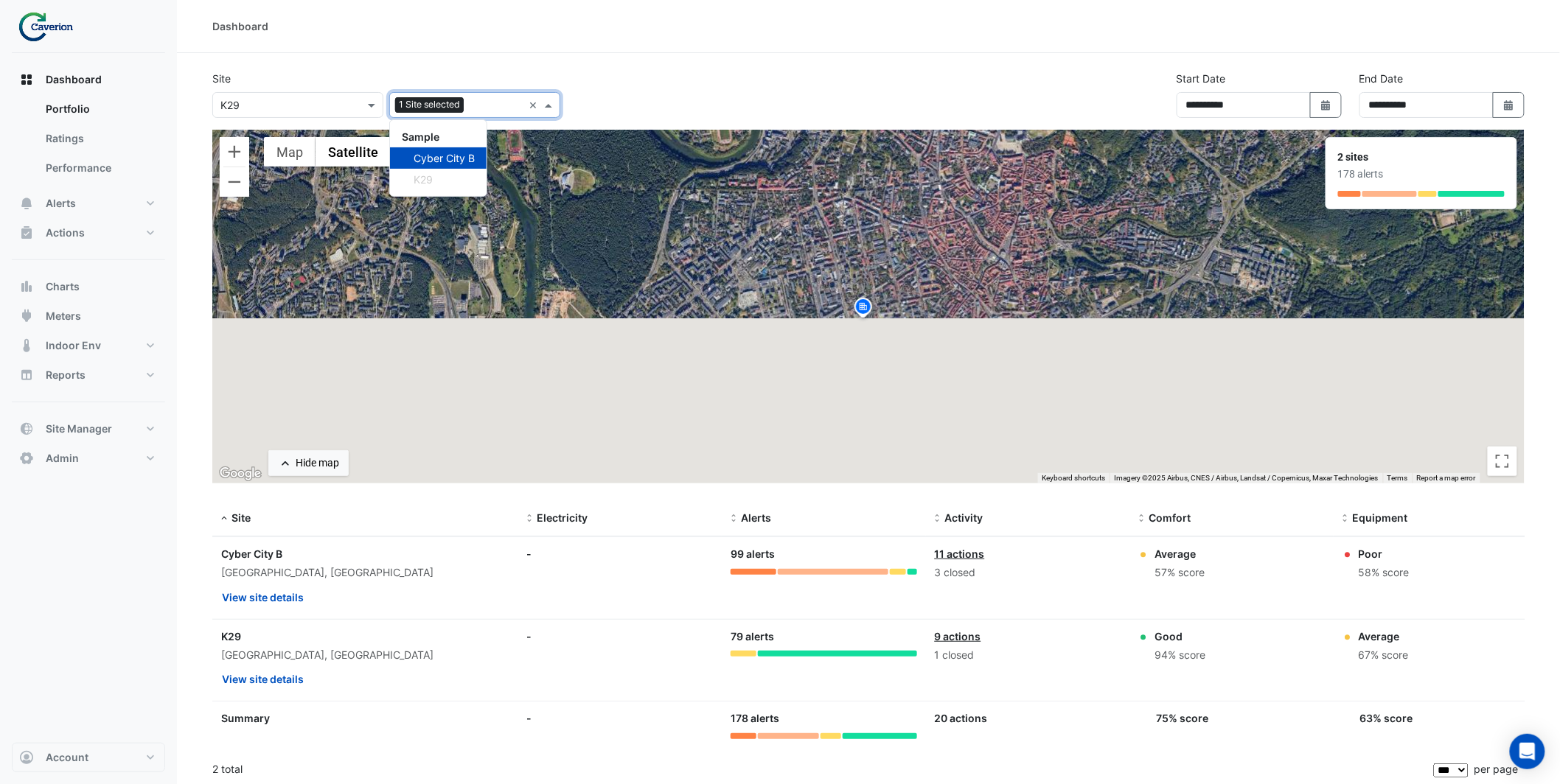
drag, startPoint x: 904, startPoint y: 287, endPoint x: 893, endPoint y: 221, distance: 66.9
click at [893, 221] on div "To activate drag with keyboard, press Alt + Enter. Once in keyboard drag state,…" at bounding box center [868, 306] width 1312 height 354
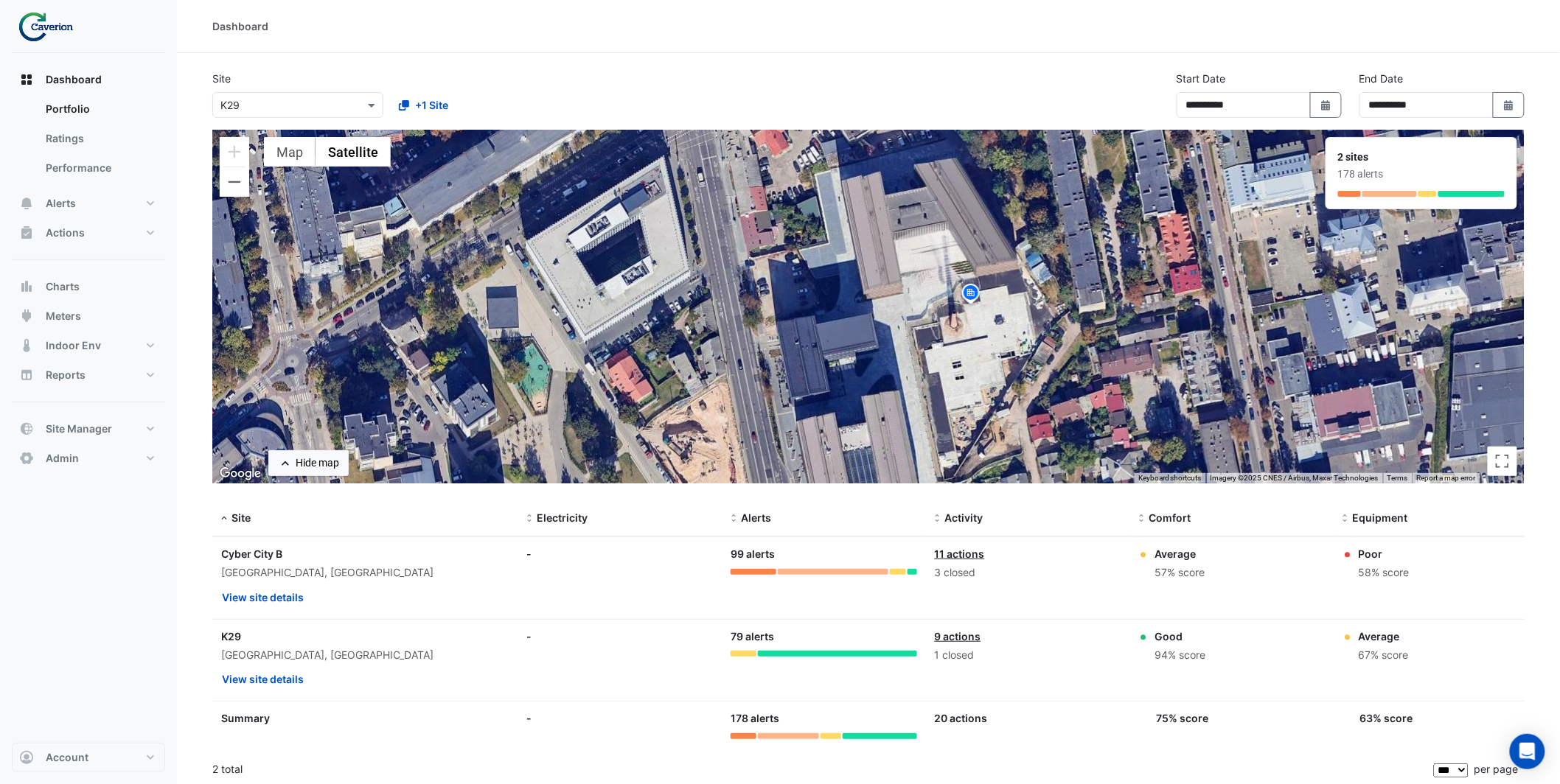
drag, startPoint x: 764, startPoint y: 334, endPoint x: 960, endPoint y: 375, distance: 200.2
click at [960, 375] on div "To activate drag with keyboard, press Alt + Enter. Once in keyboard drag state,…" at bounding box center [868, 306] width 1312 height 354
click at [286, 677] on button "View site details" at bounding box center [263, 679] width 83 height 26
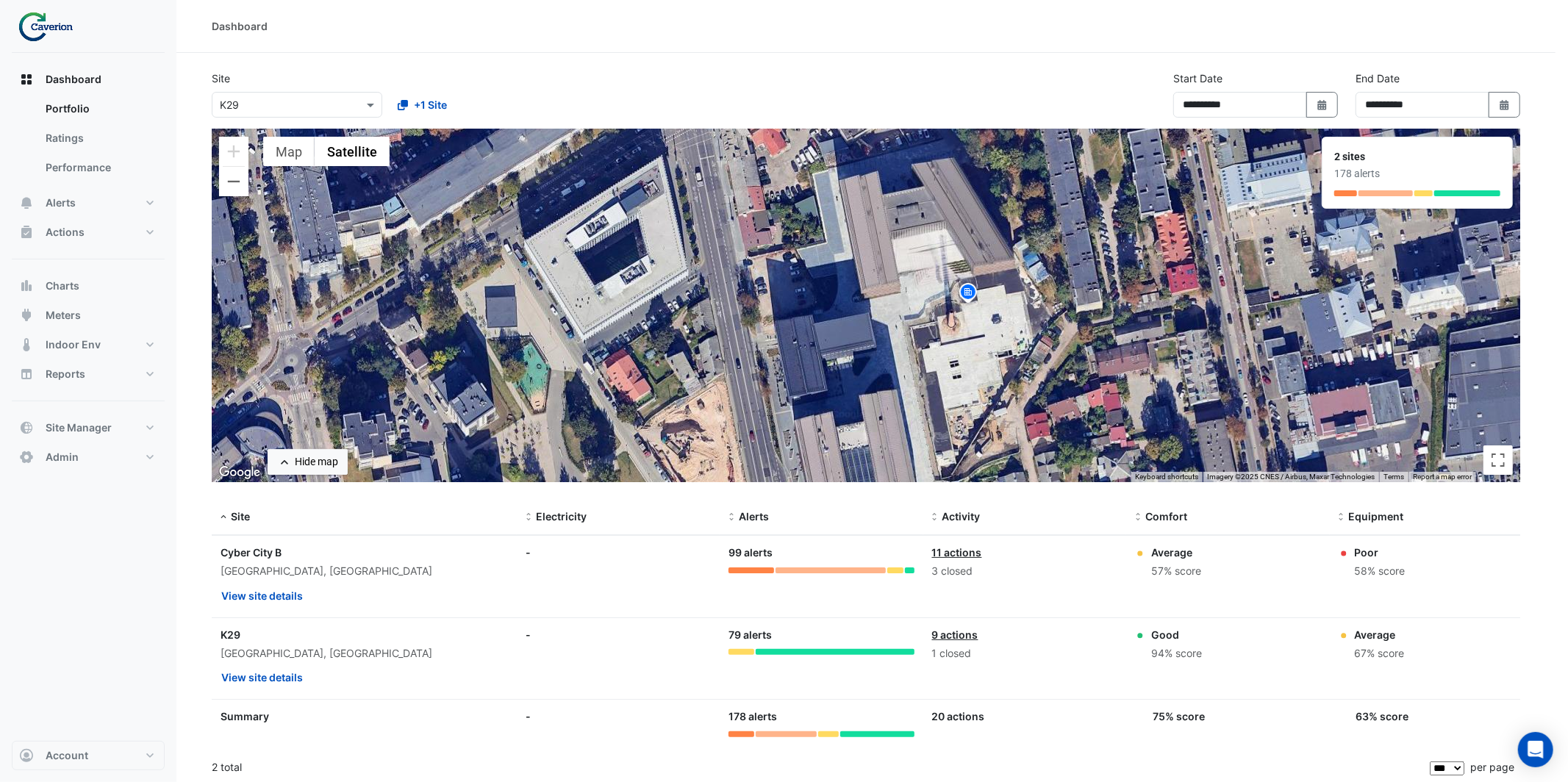
drag, startPoint x: 517, startPoint y: 34, endPoint x: 361, endPoint y: 141, distance: 189.2
click at [517, 36] on ngb-offcanvas-backdrop at bounding box center [784, 391] width 1568 height 782
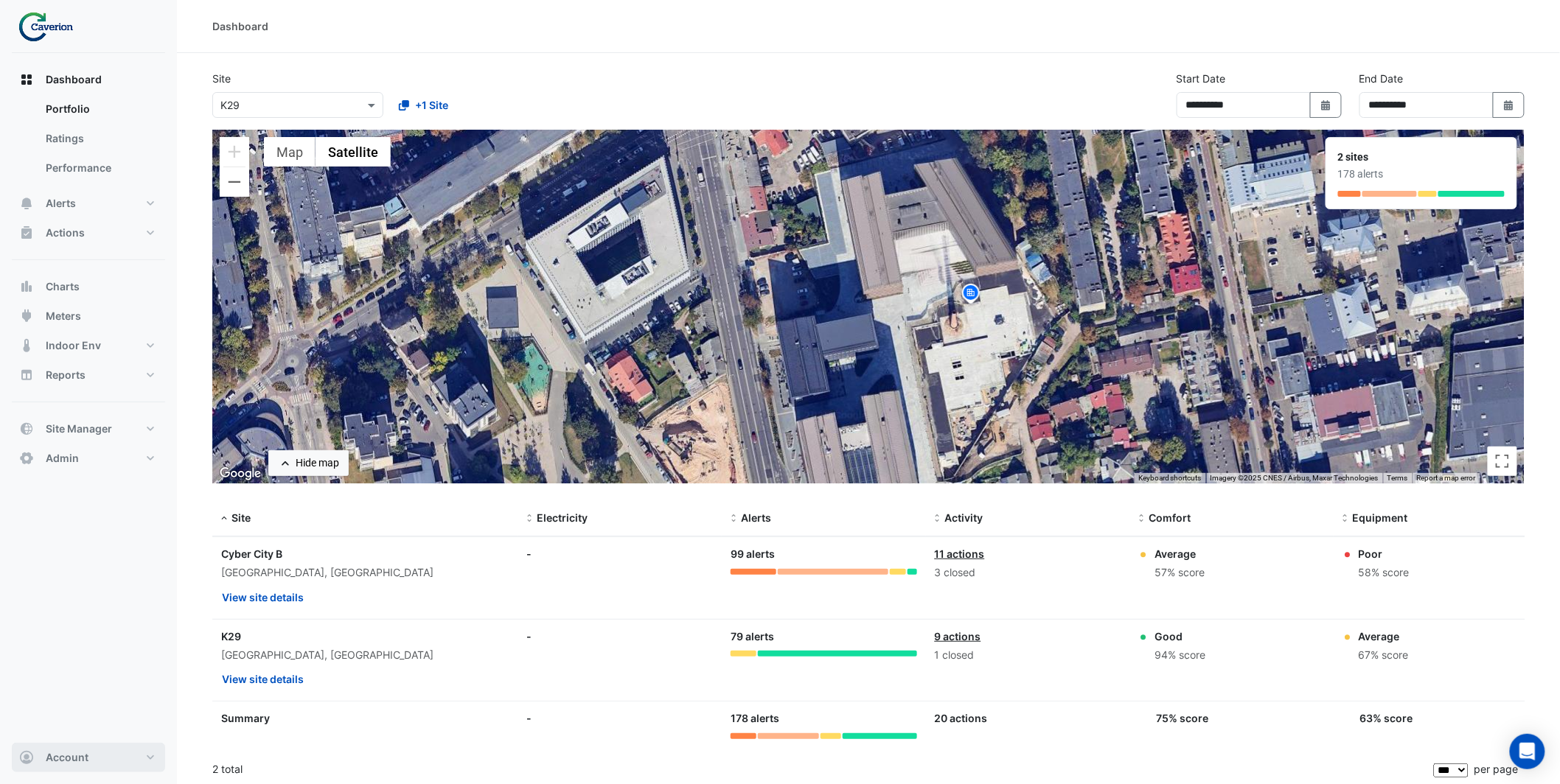
click at [95, 760] on button "Account" at bounding box center [89, 758] width 153 height 30
click at [103, 706] on link "Sign Out" at bounding box center [89, 720] width 140 height 30
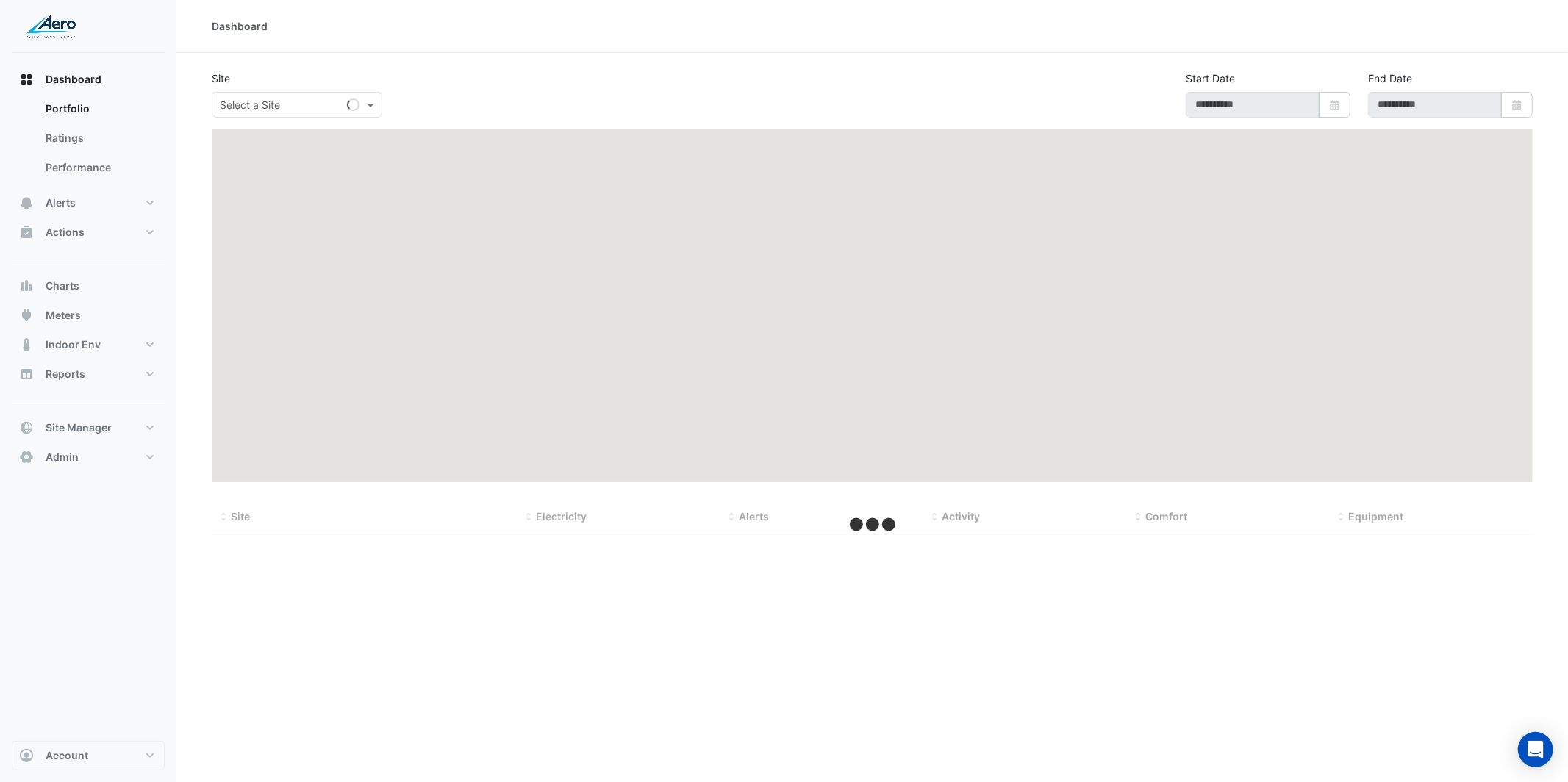
type input "**********"
select select "***"
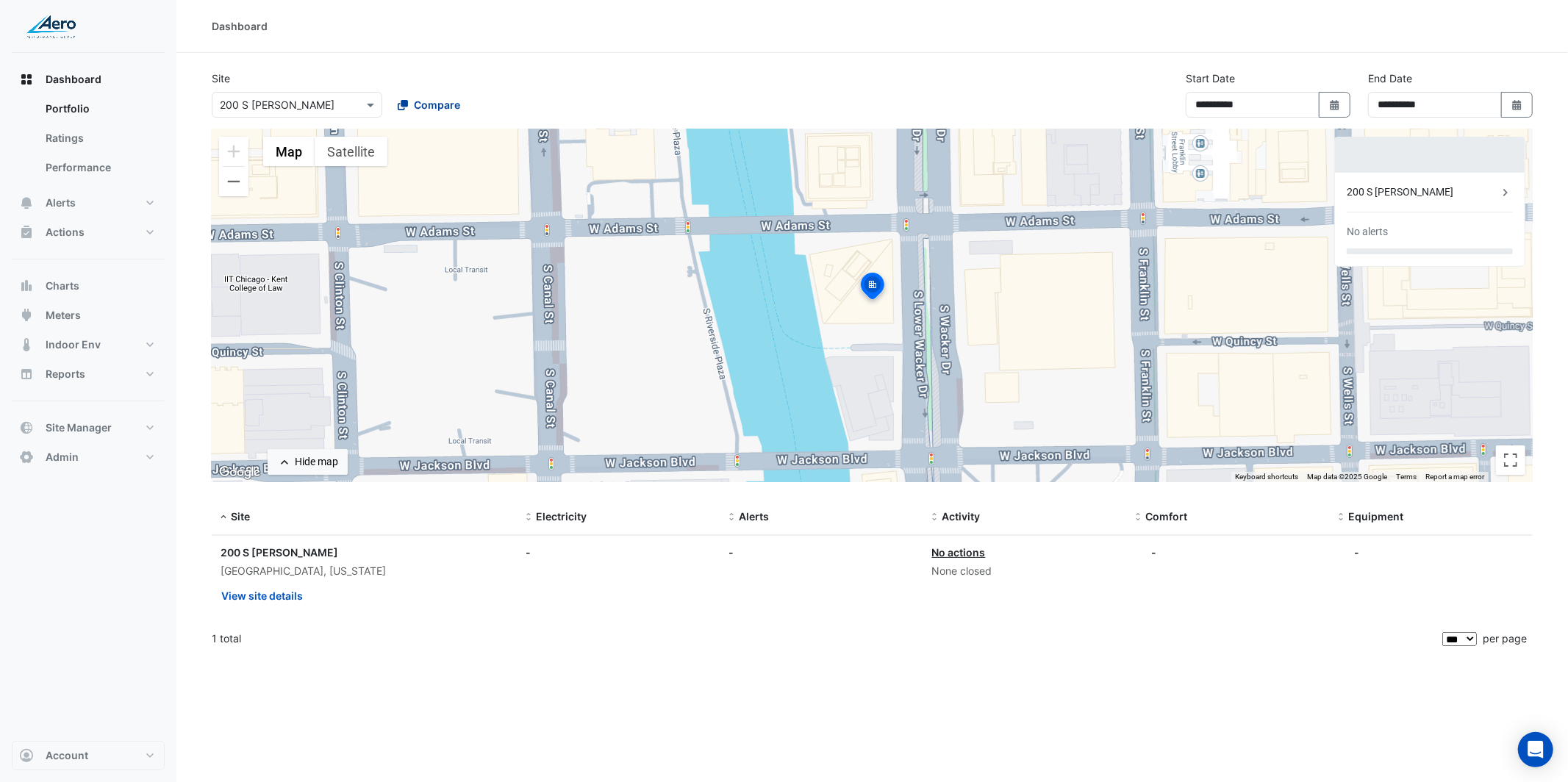
click at [419, 100] on span "Compare" at bounding box center [437, 104] width 47 height 16
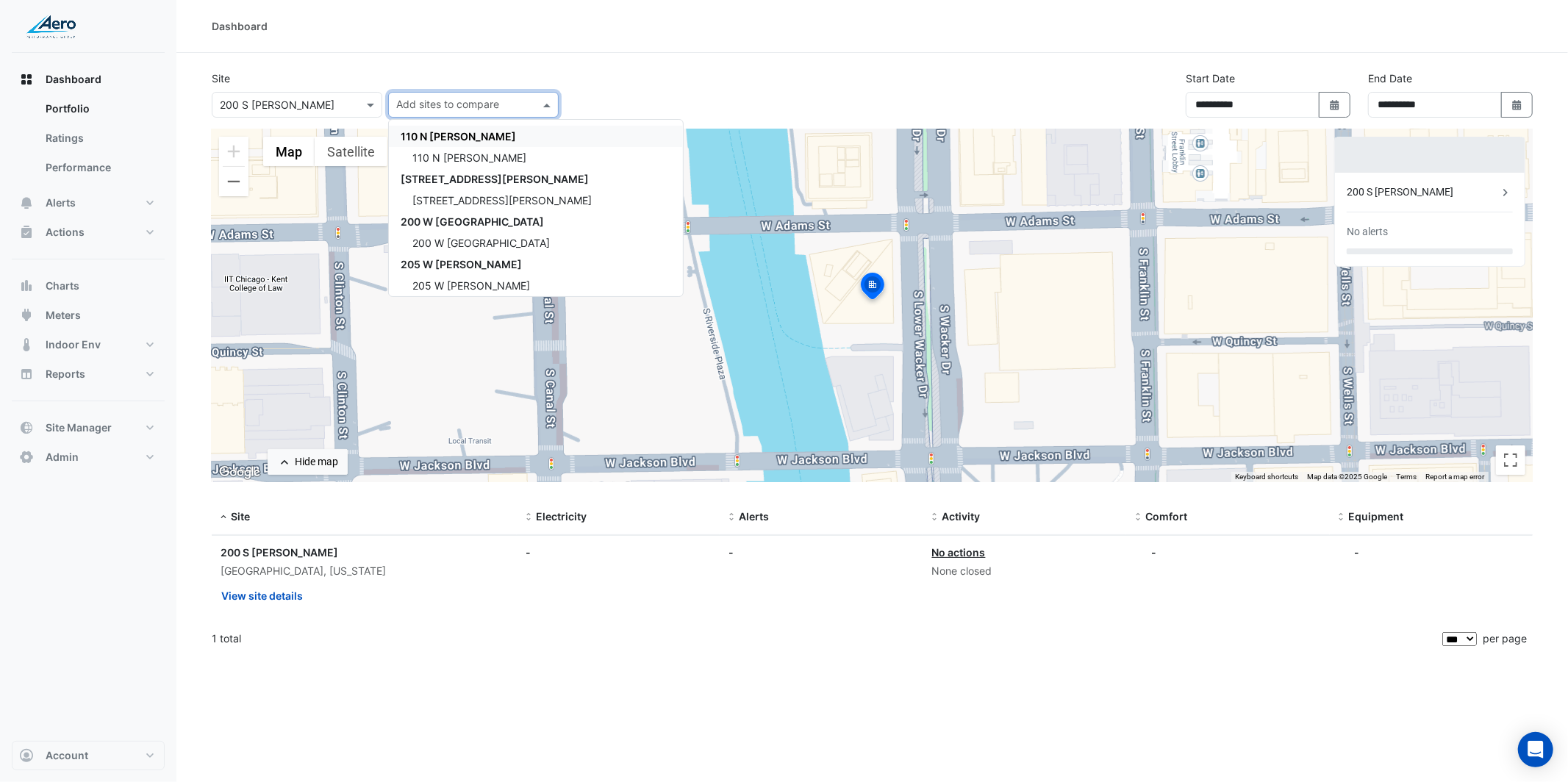
click at [691, 47] on div "Dashboard" at bounding box center [872, 26] width 1392 height 53
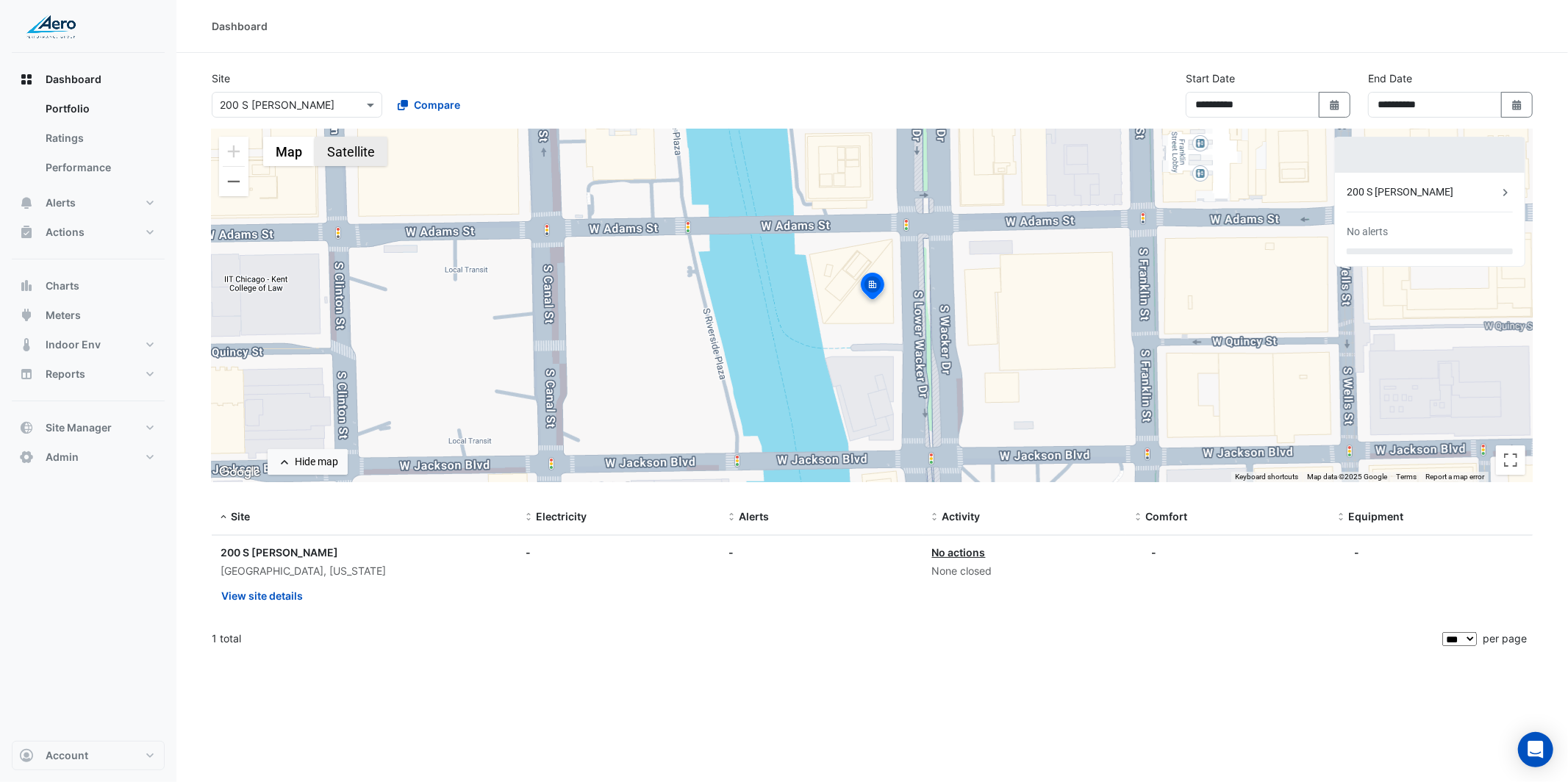
click at [361, 149] on button "Satellite" at bounding box center [351, 152] width 73 height 30
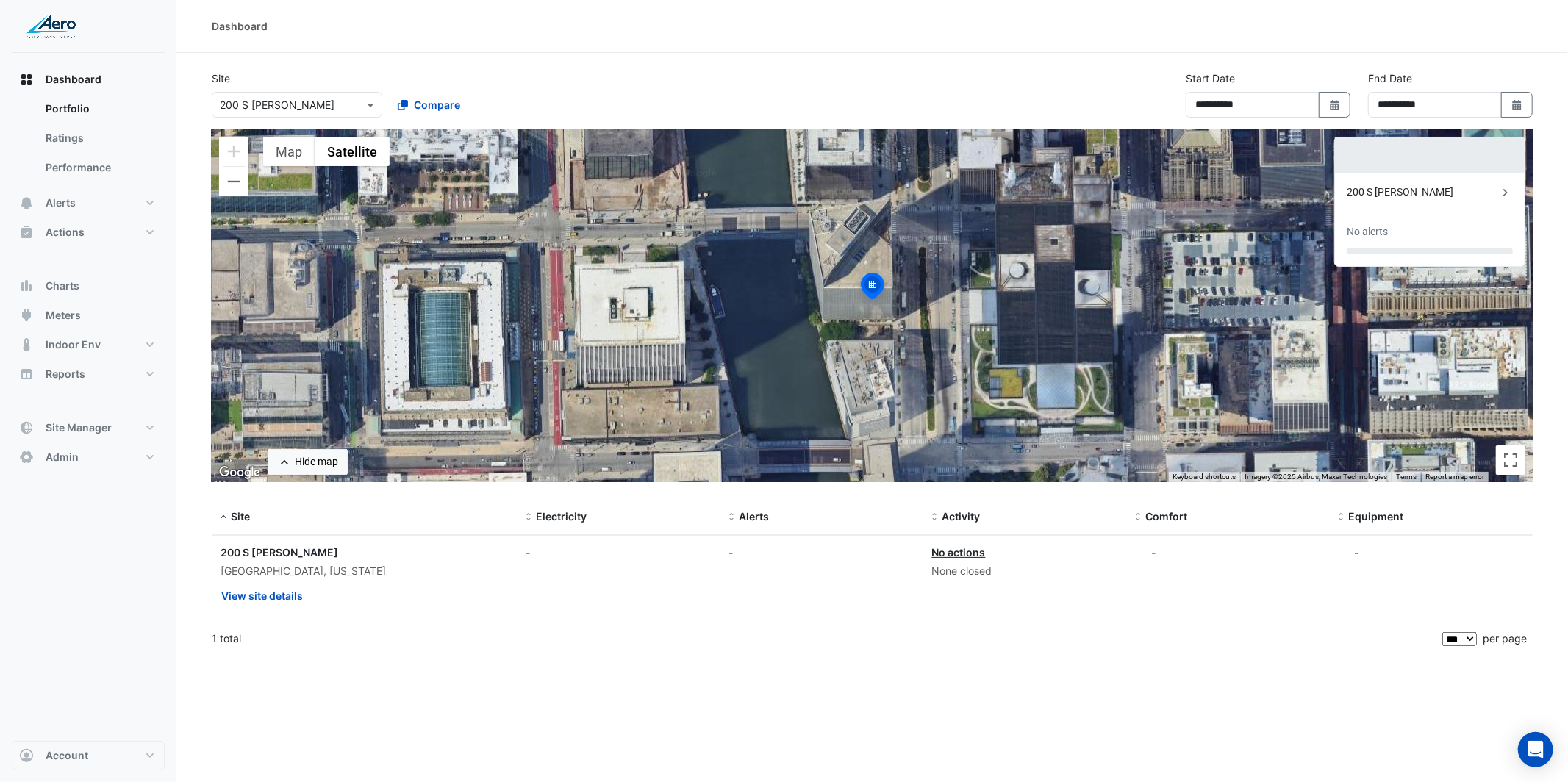
click at [347, 102] on div at bounding box center [296, 104] width 169 height 17
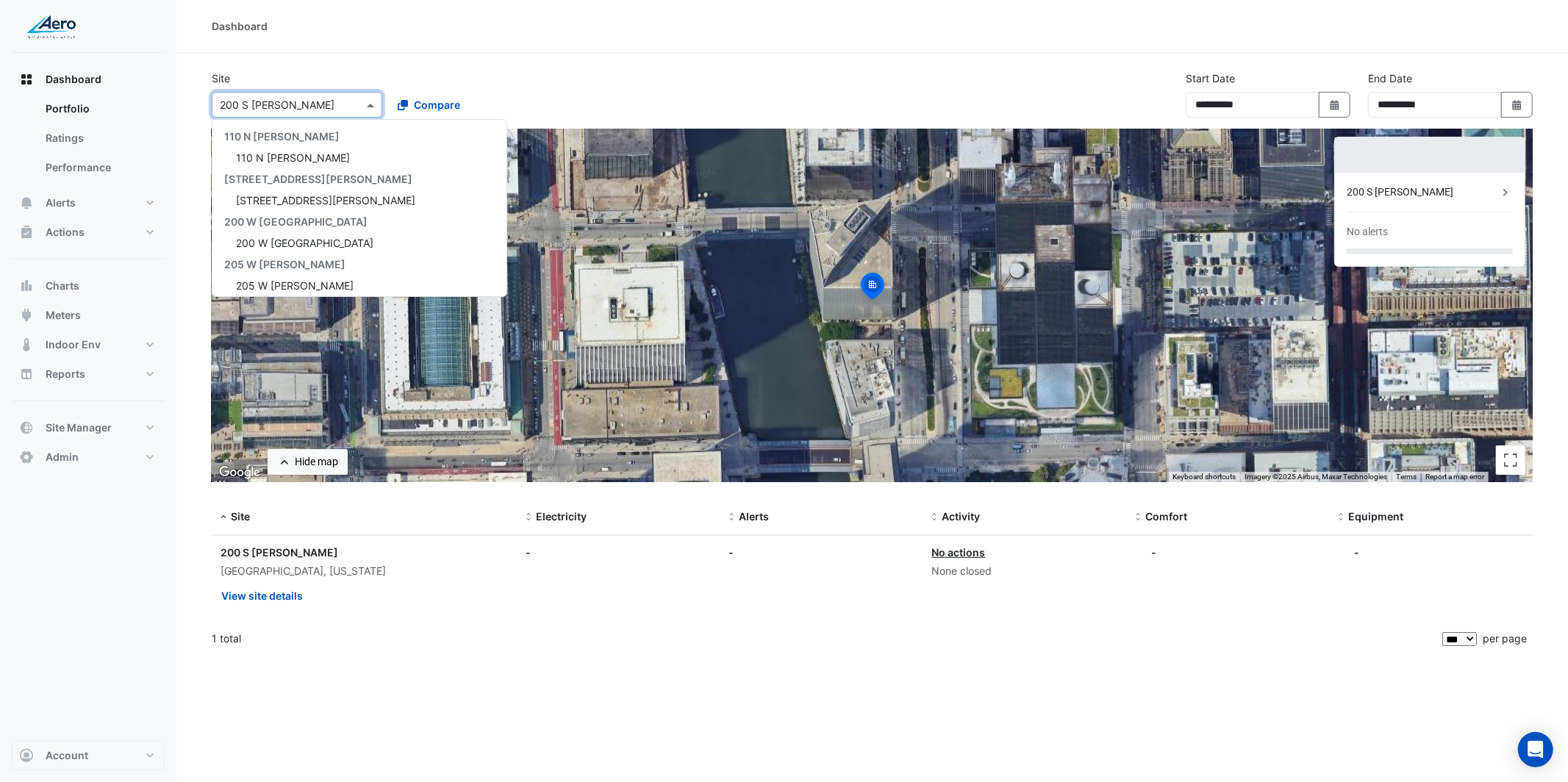
scroll to position [368, 0]
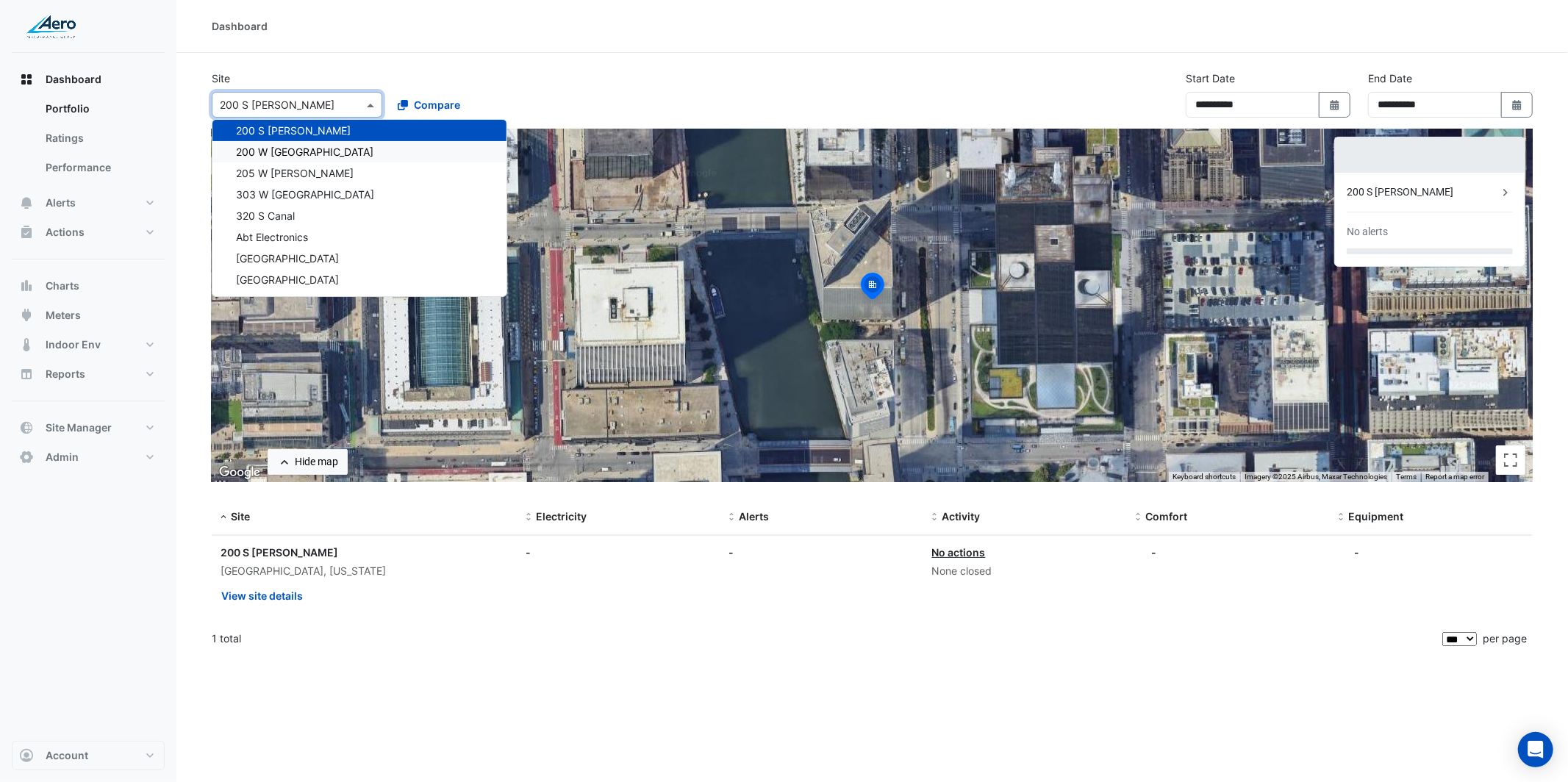
click at [340, 147] on div "200 W Madison" at bounding box center [360, 151] width 294 height 21
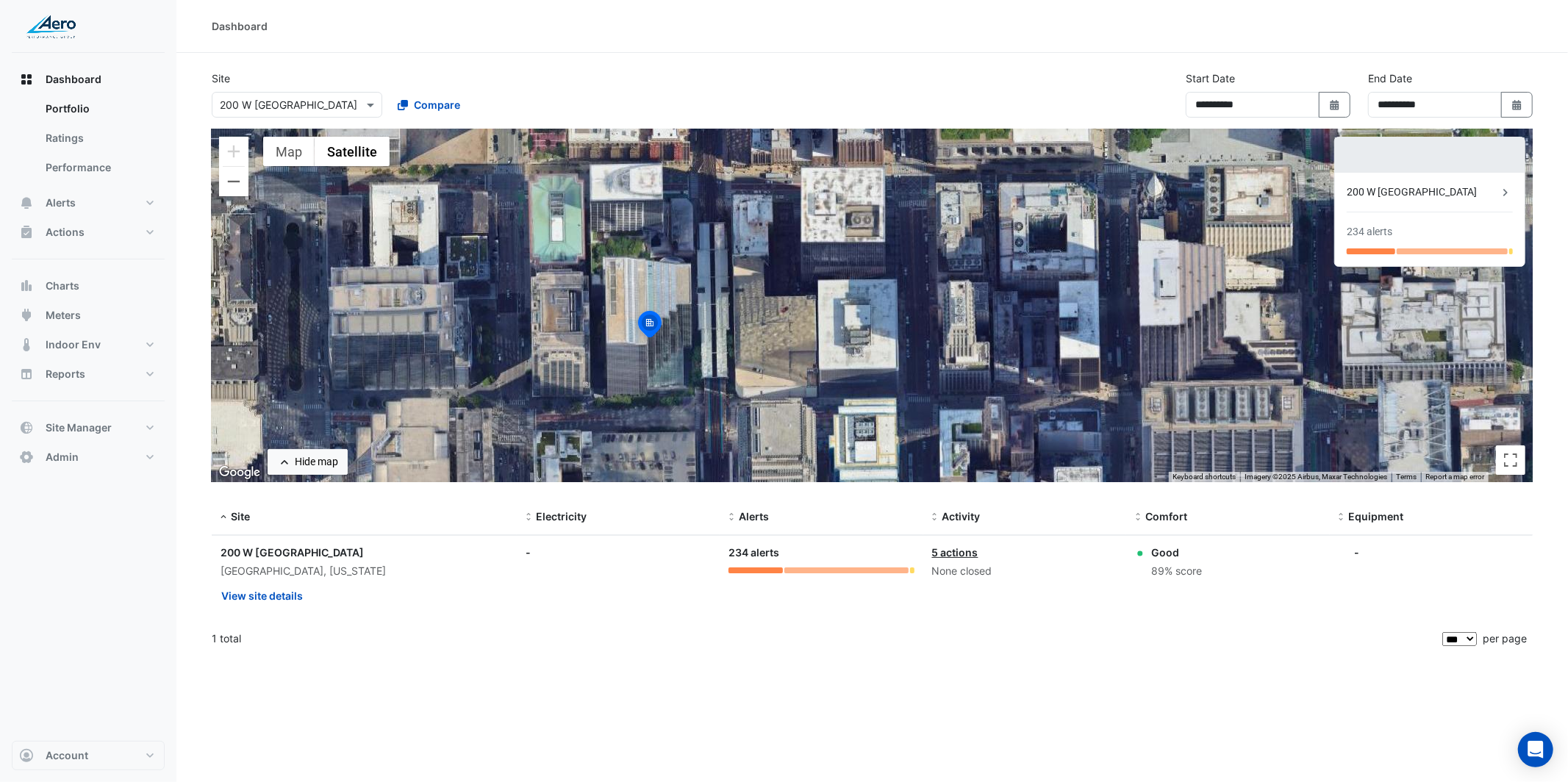
drag, startPoint x: 736, startPoint y: 291, endPoint x: 814, endPoint y: 293, distance: 78.0
click at [842, 299] on div "To activate drag with keyboard, press Alt + Enter. Once in keyboard drag state,…" at bounding box center [872, 306] width 1321 height 353
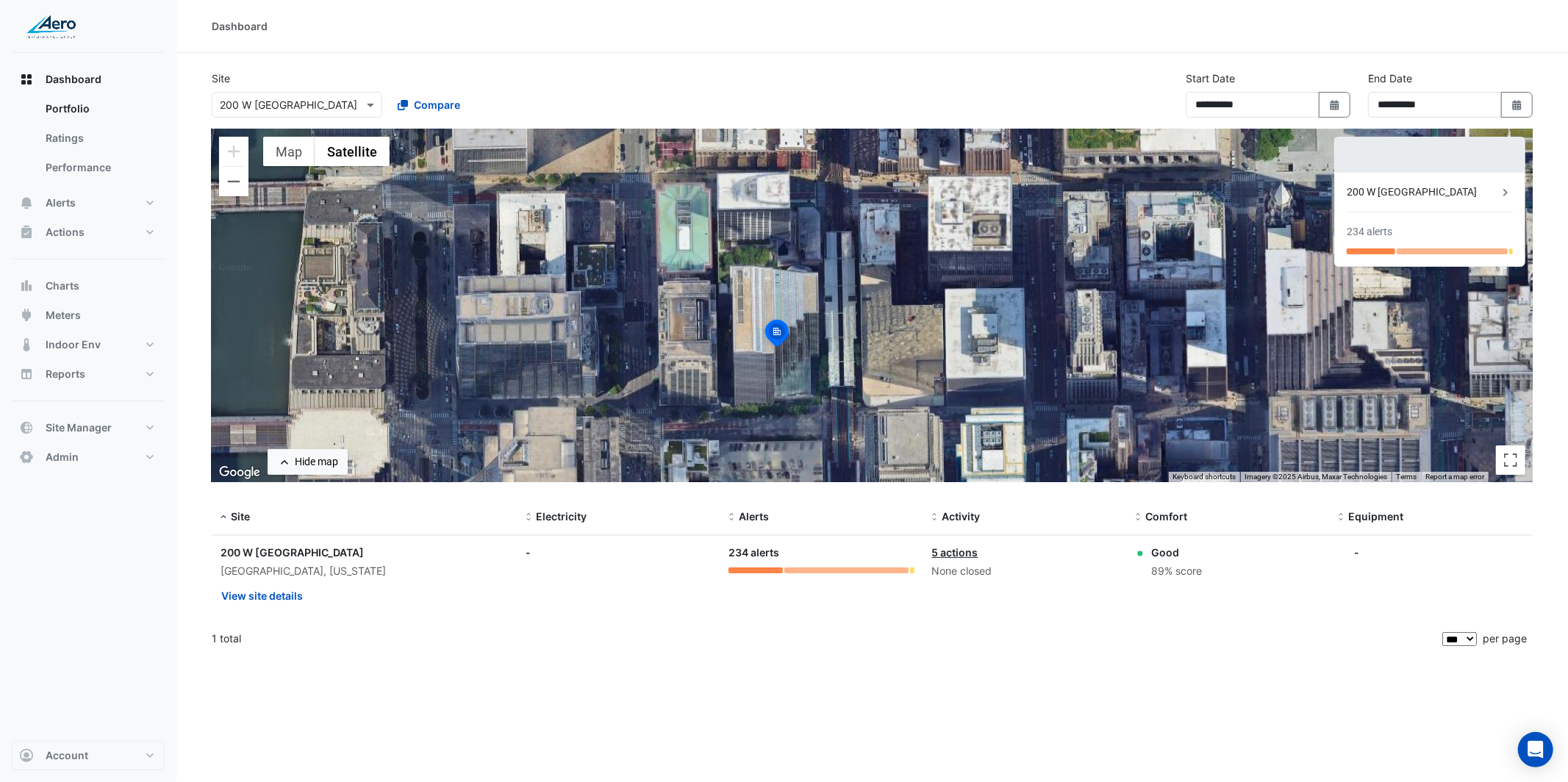
click at [365, 113] on div "Select a Site × 200 W Madison" at bounding box center [296, 105] width 170 height 26
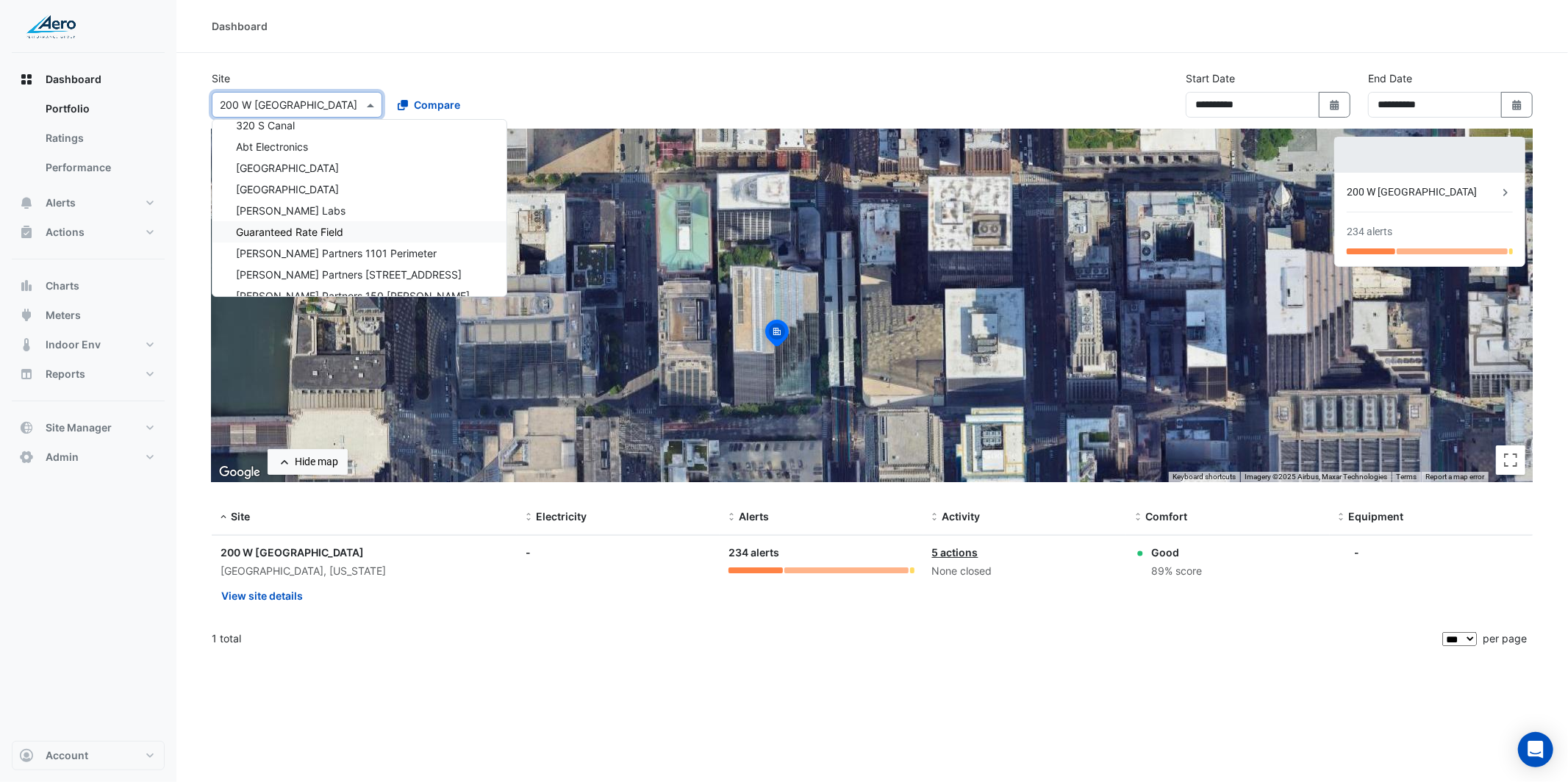
scroll to position [480, 0]
click at [303, 204] on span "Guaranteed Rate Field" at bounding box center [289, 210] width 107 height 12
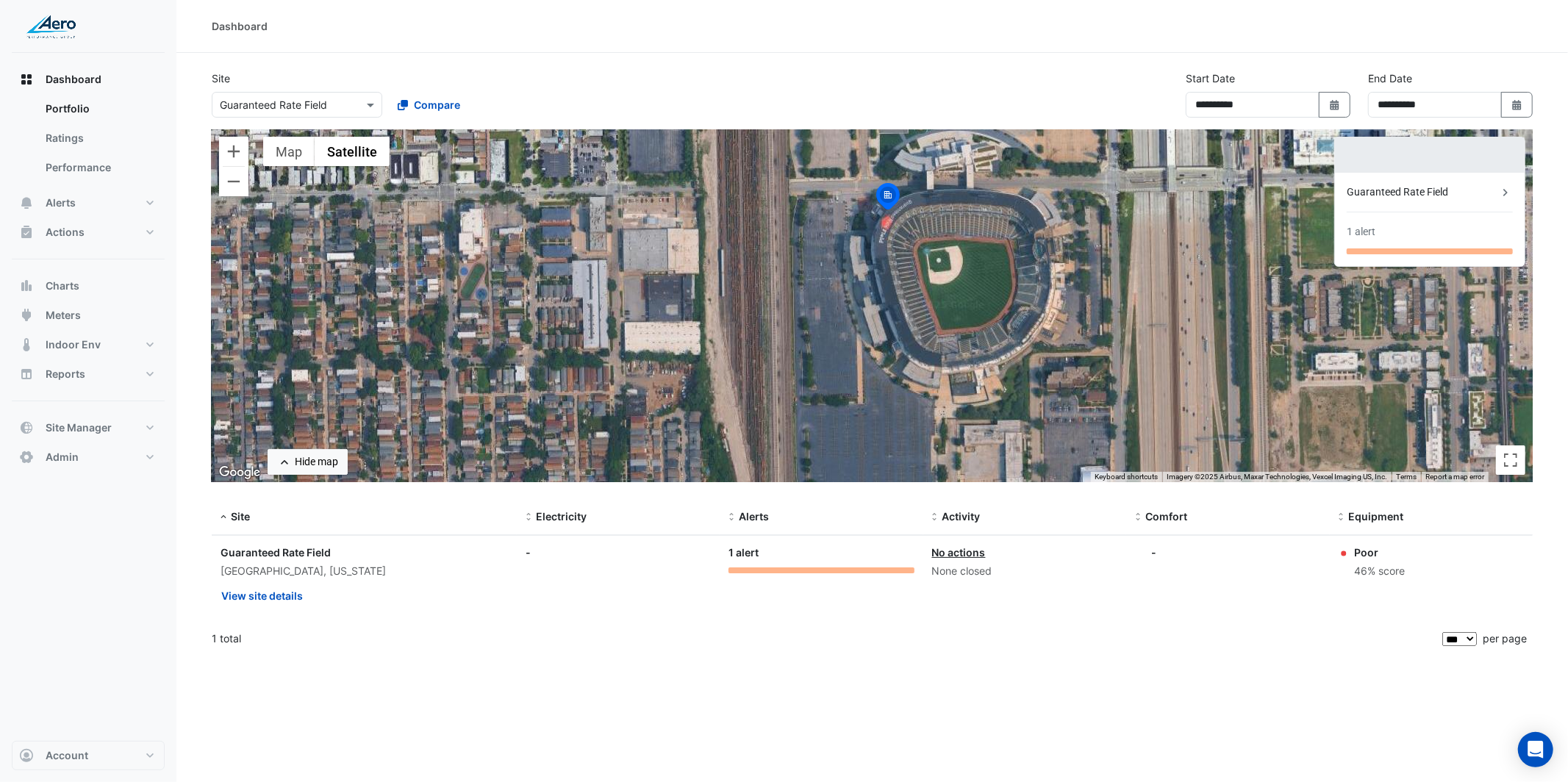
drag, startPoint x: 1150, startPoint y: 354, endPoint x: 1060, endPoint y: 310, distance: 100.2
click at [1060, 310] on div "To activate drag with keyboard, press Alt + Enter. Once in keyboard drag state,…" at bounding box center [872, 306] width 1321 height 353
click at [378, 106] on span at bounding box center [373, 104] width 19 height 16
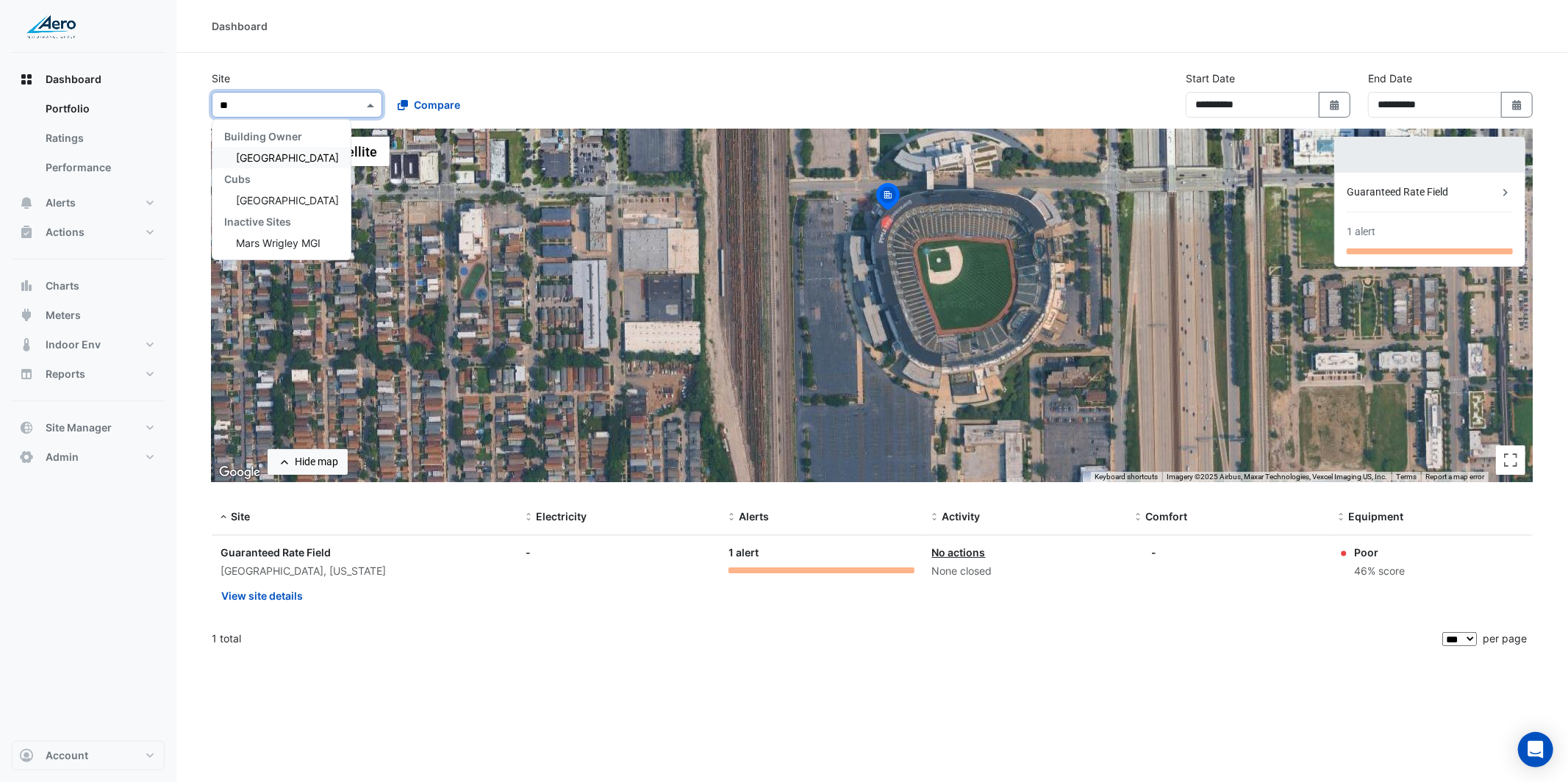
type input "***"
click at [287, 155] on span "Wrigley Field" at bounding box center [287, 158] width 102 height 12
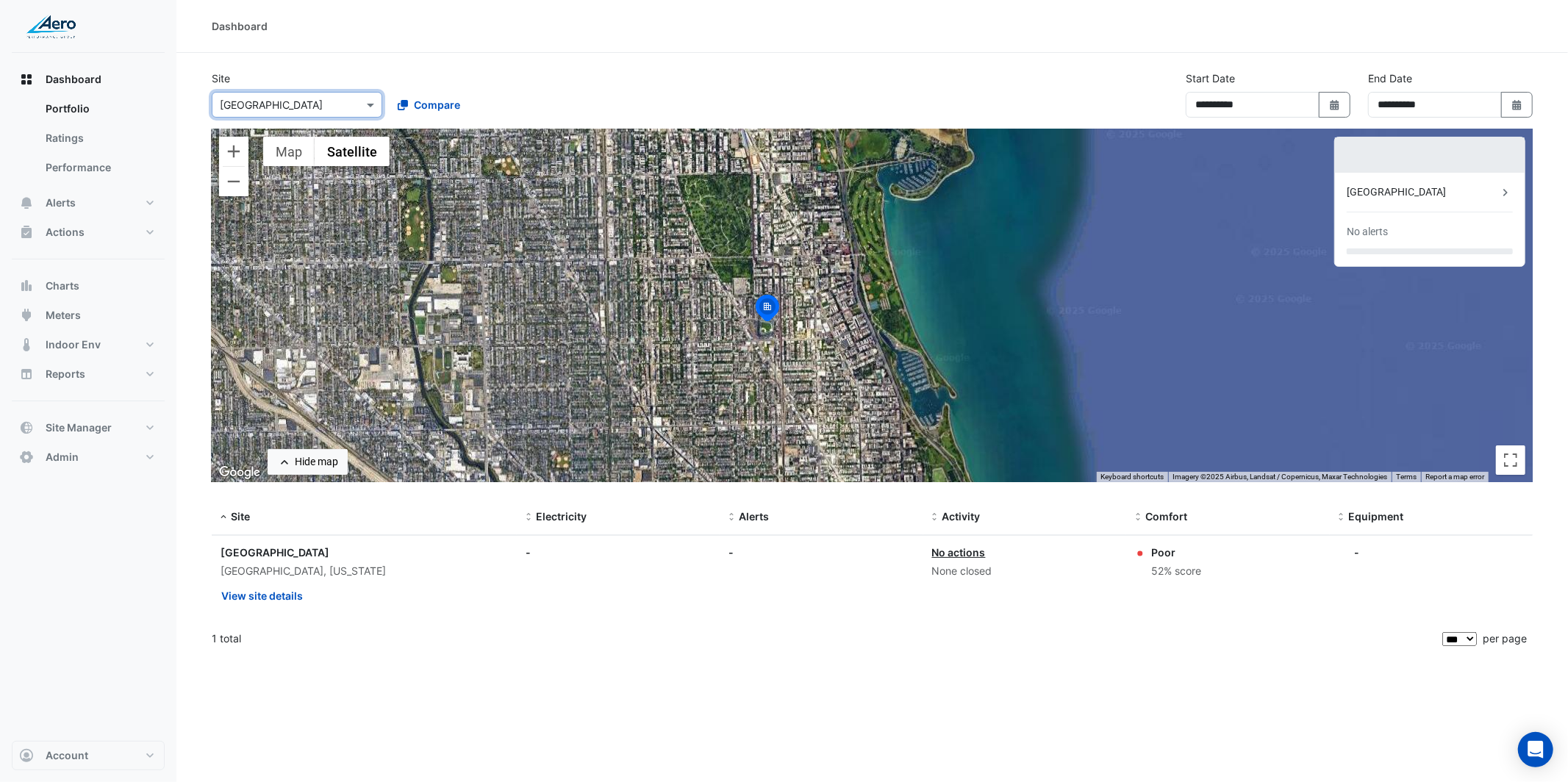
click at [346, 111] on div at bounding box center [296, 104] width 169 height 17
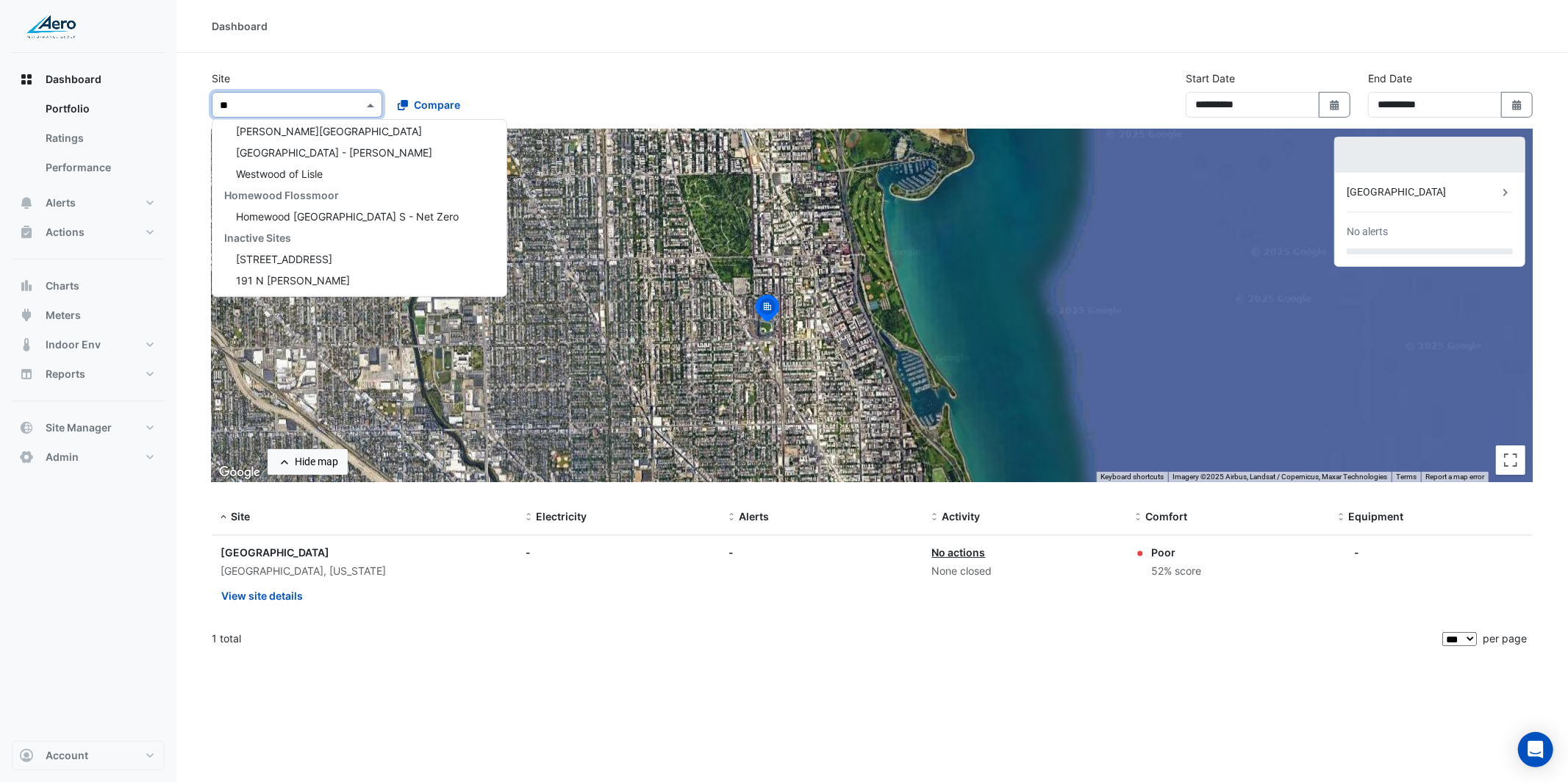
scroll to position [26, 0]
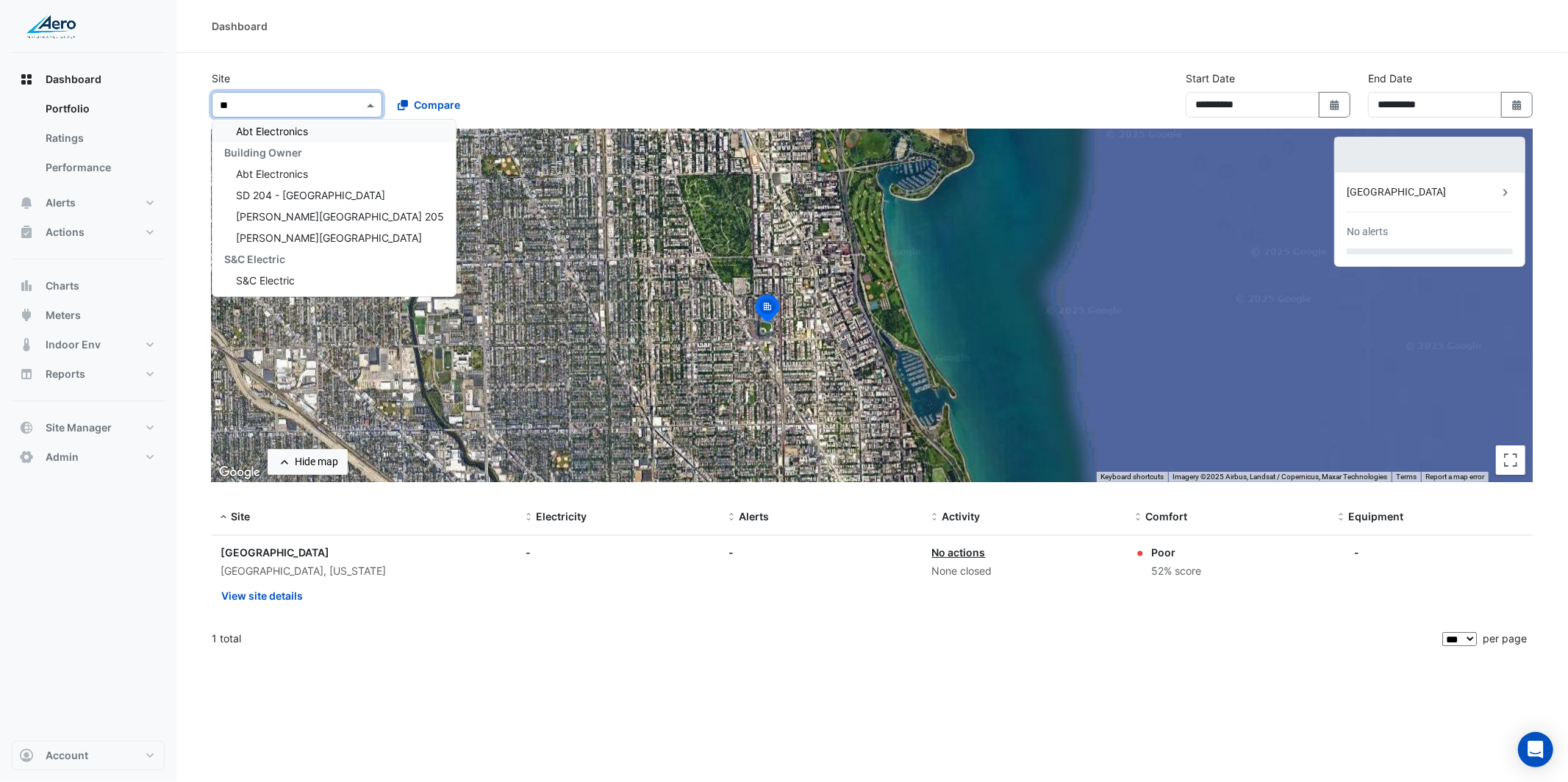
type input "***"
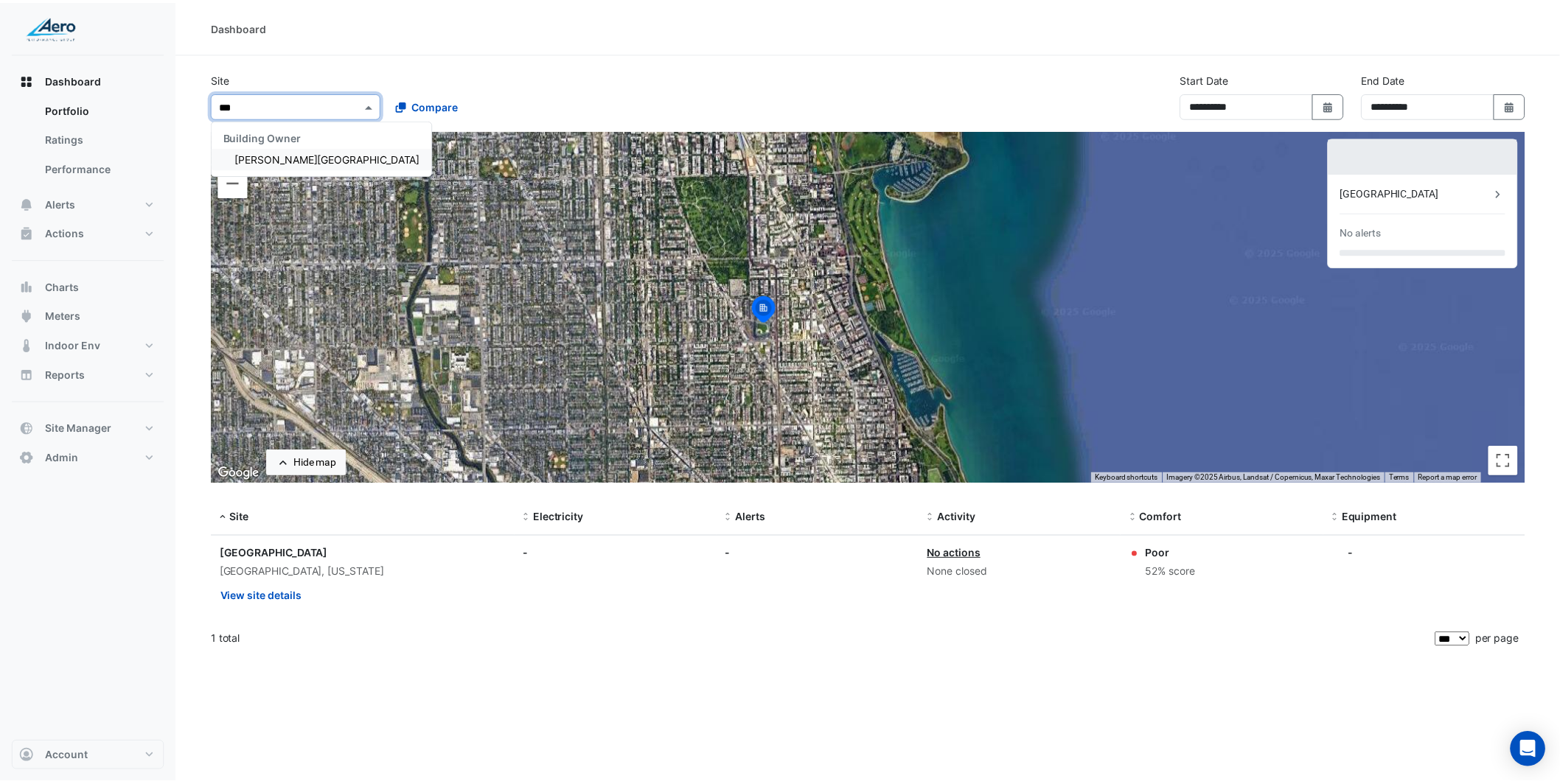
scroll to position [0, 0]
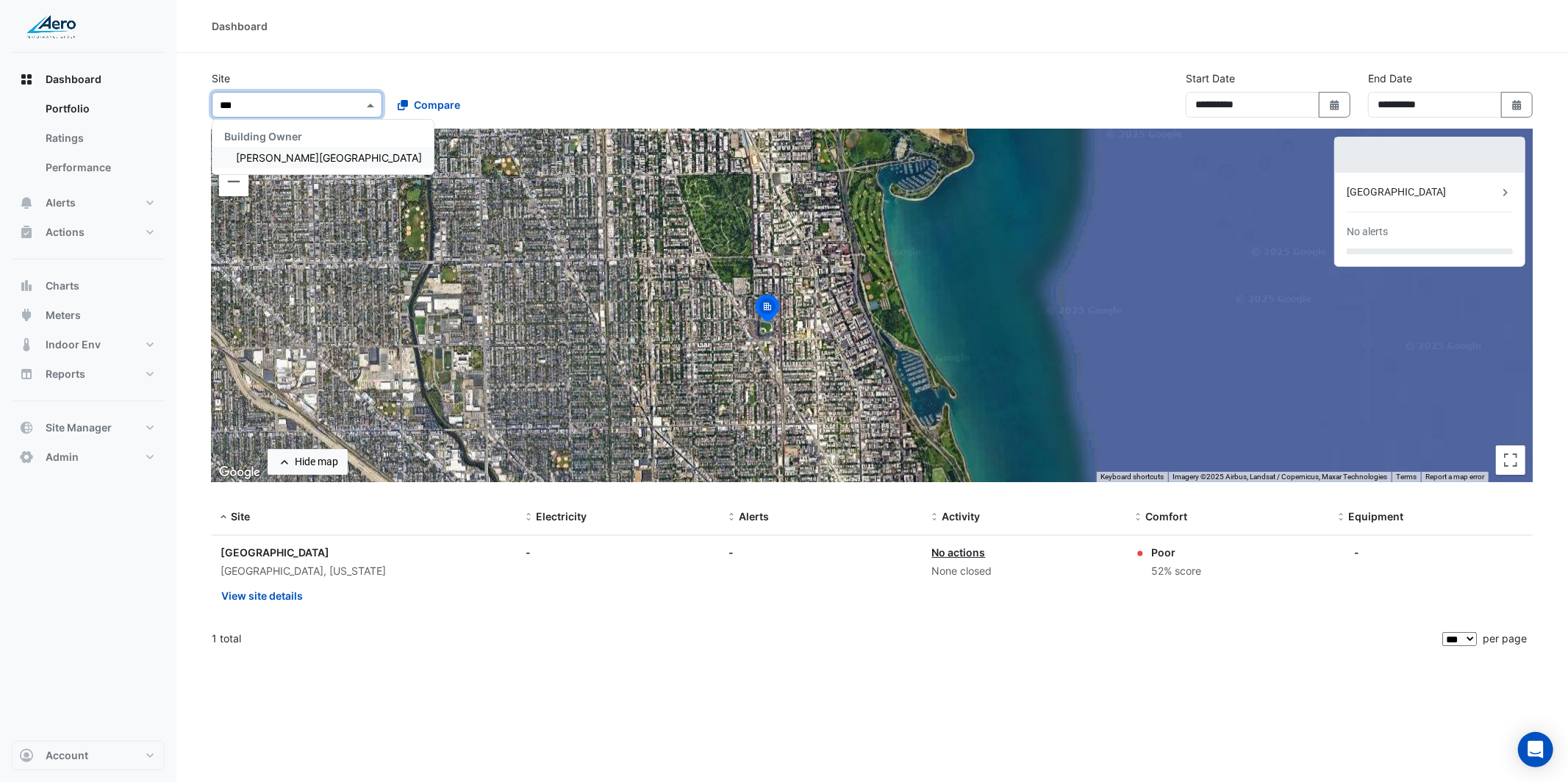
click at [312, 158] on span "Trump Tower Chicago" at bounding box center [329, 158] width 186 height 12
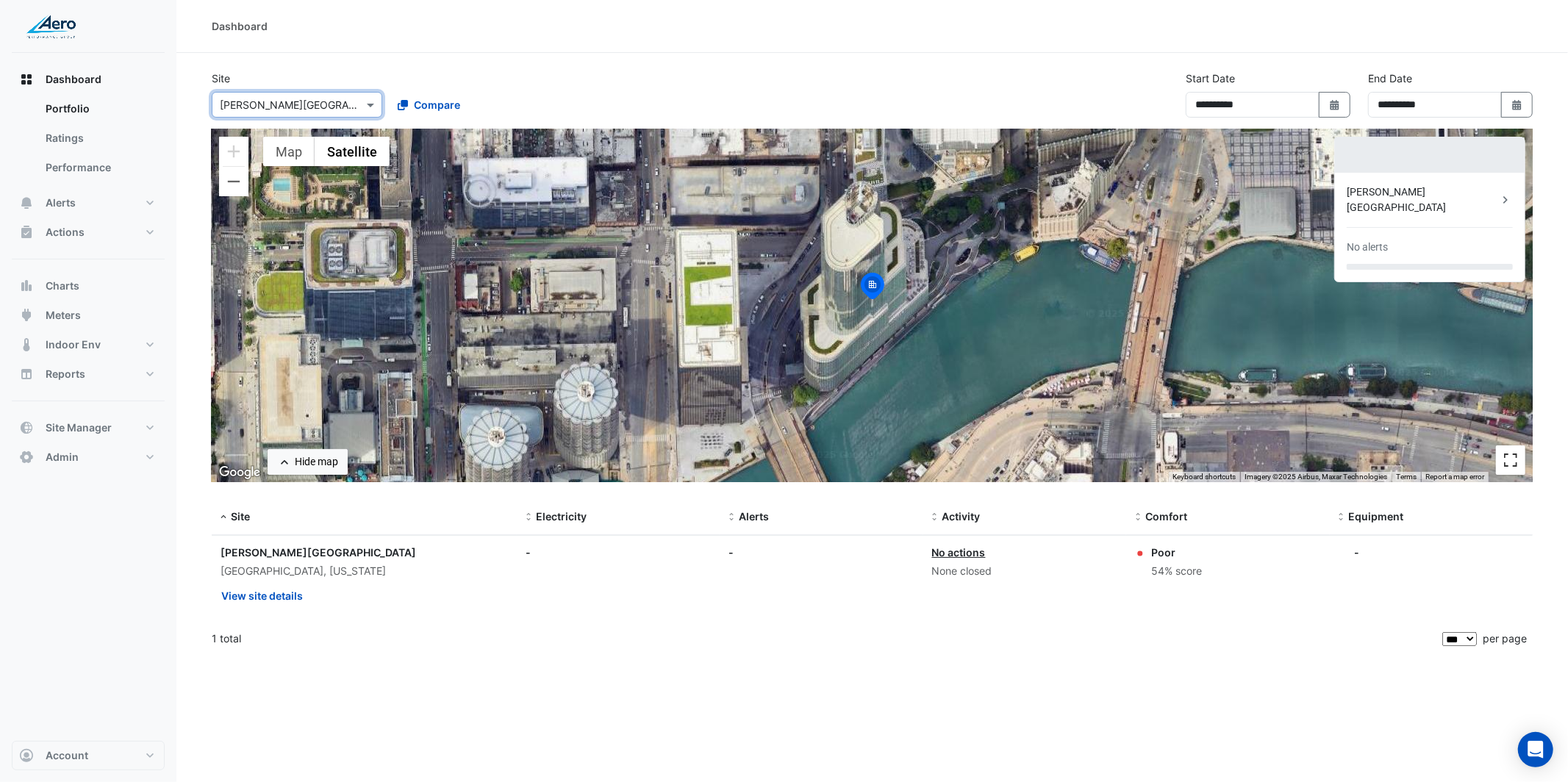
drag, startPoint x: 1534, startPoint y: 459, endPoint x: 1505, endPoint y: 456, distance: 29.2
click at [1527, 458] on section "**********" at bounding box center [872, 355] width 1392 height 605
click at [1505, 455] on button "Toggle fullscreen view" at bounding box center [1511, 460] width 30 height 30
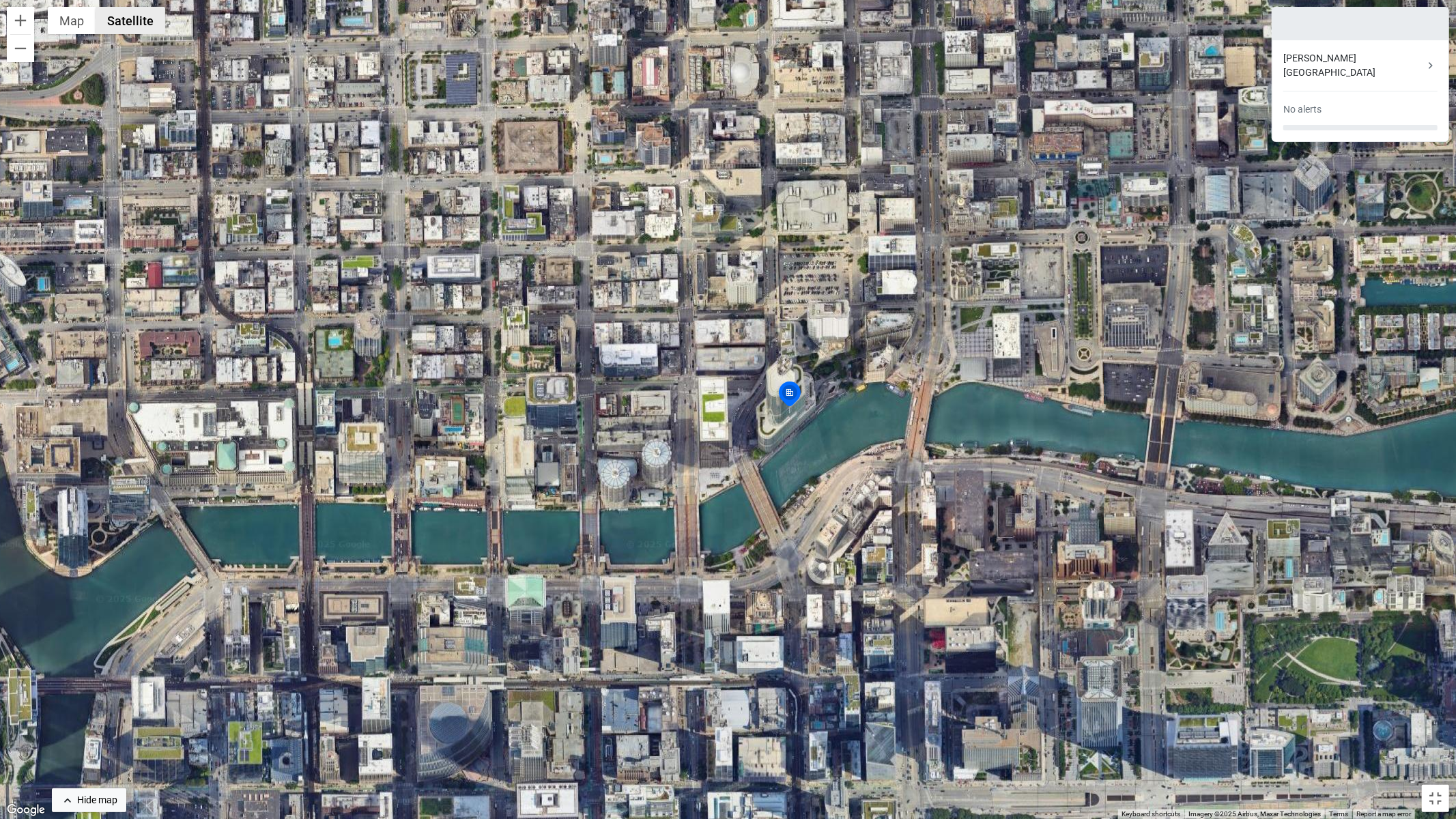
click at [115, 22] on button "Satellite" at bounding box center [130, 21] width 69 height 28
click at [1441, 726] on button "Toggle fullscreen view" at bounding box center [1435, 798] width 28 height 28
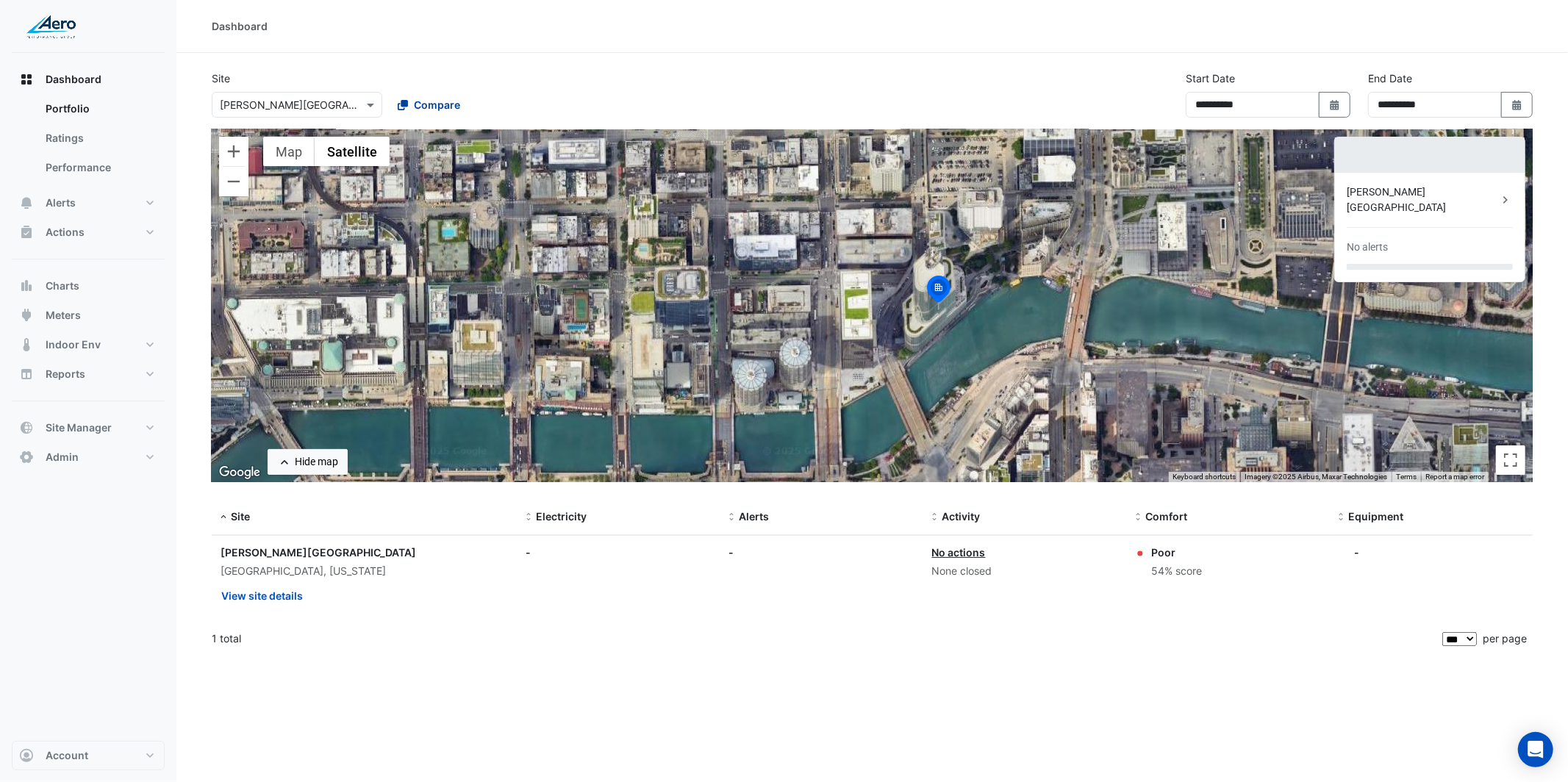
click at [423, 97] on span "Compare" at bounding box center [437, 104] width 47 height 16
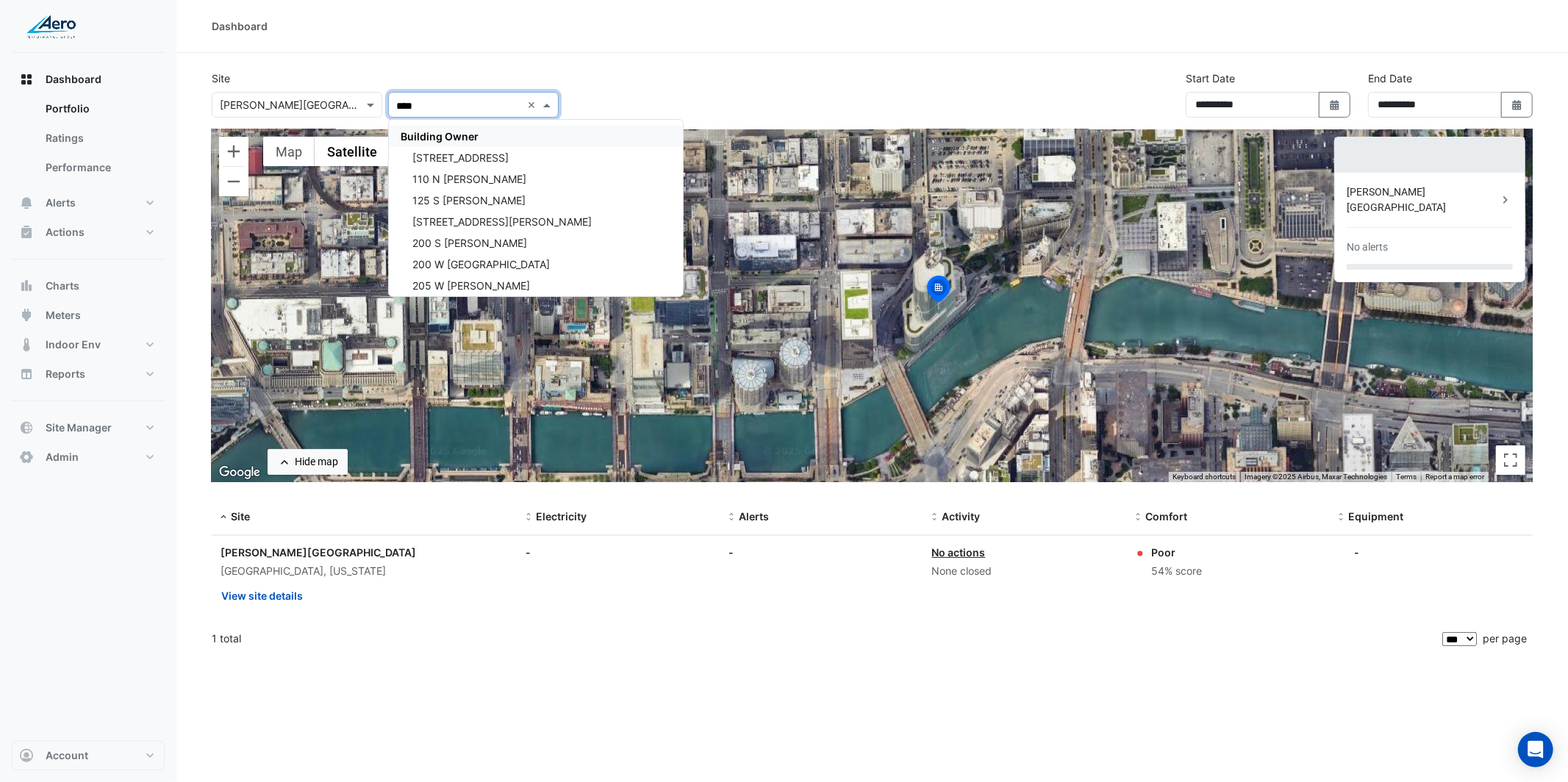
type input "*****"
click at [444, 140] on span "Building Owner" at bounding box center [440, 136] width 78 height 12
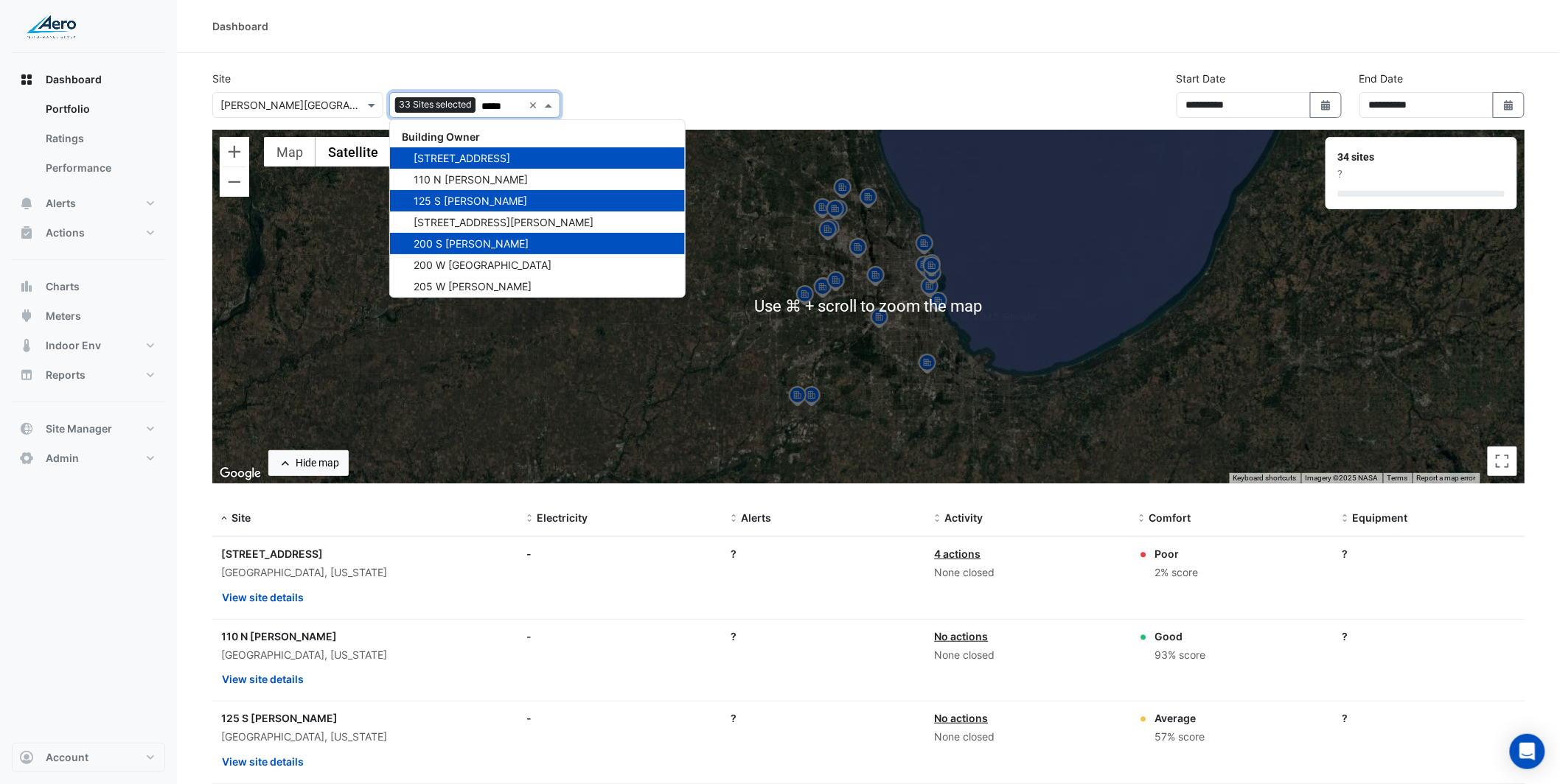
click at [690, 397] on div "To activate drag with keyboard, press Alt + Enter. Once in keyboard drag state,…" at bounding box center [868, 306] width 1312 height 354
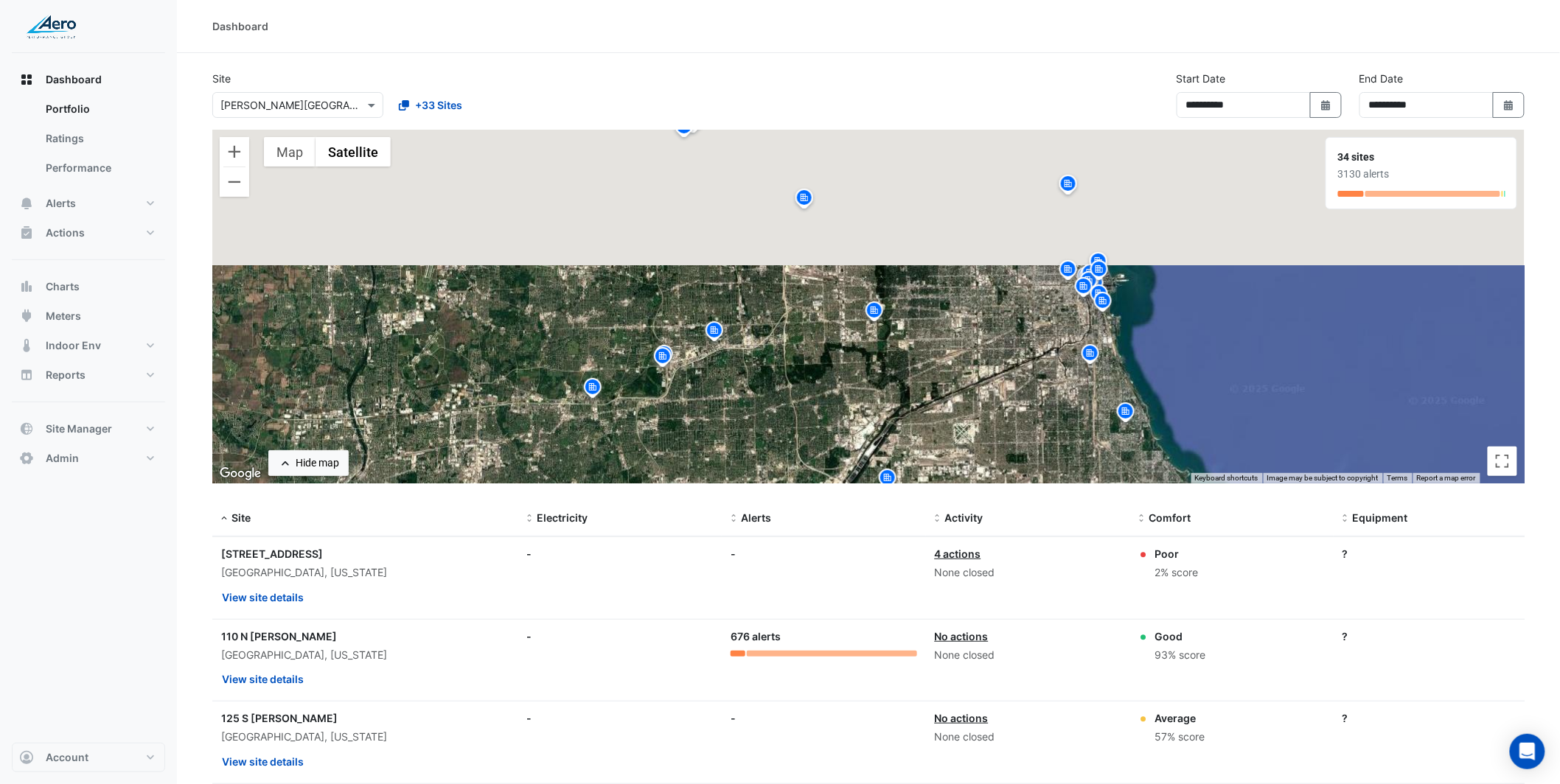
drag, startPoint x: 967, startPoint y: 327, endPoint x: 959, endPoint y: 464, distance: 137.2
click at [963, 479] on div "To activate drag with keyboard, press Alt + Enter. Once in keyboard drag state,…" at bounding box center [868, 306] width 1312 height 354
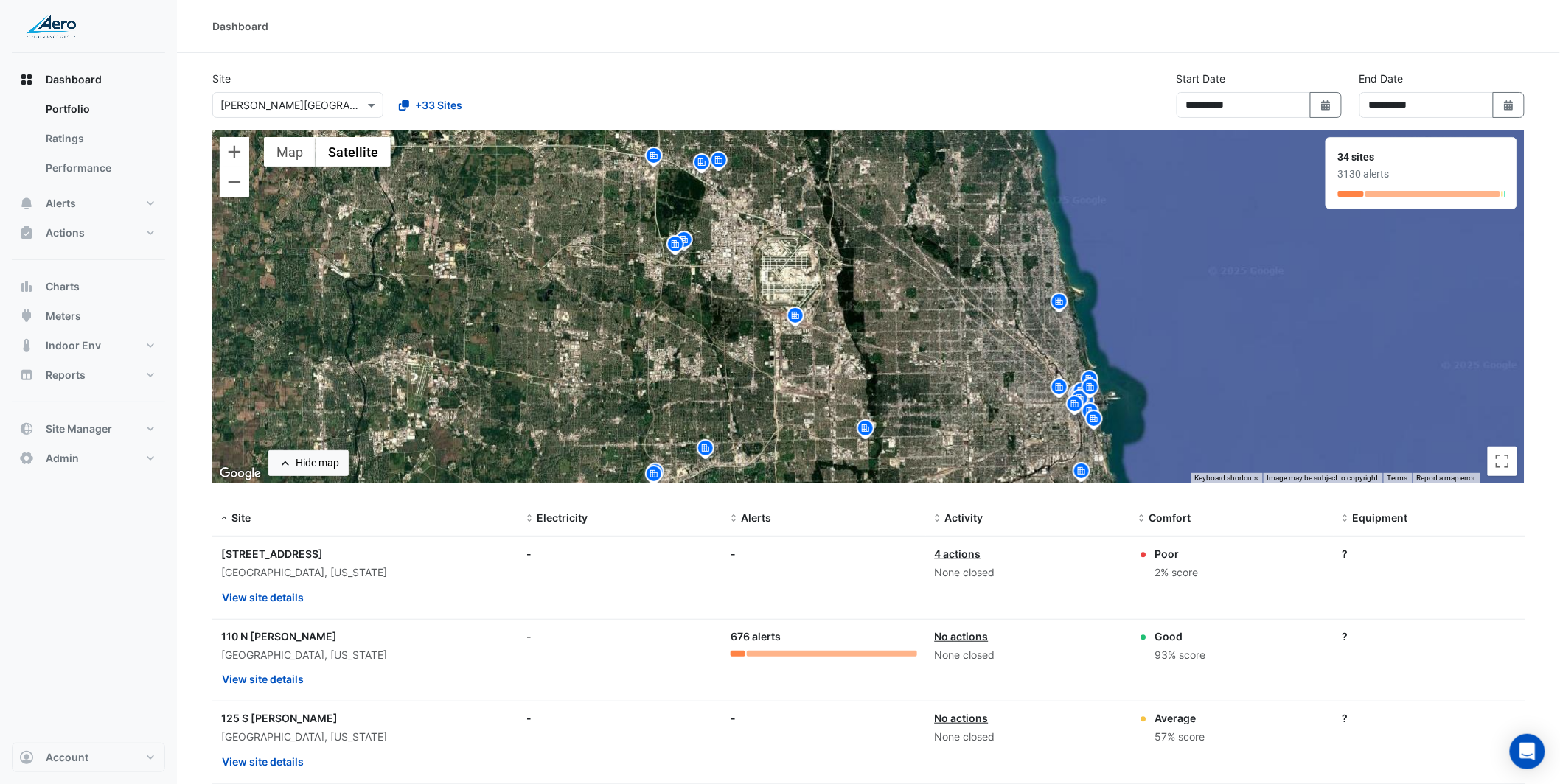
drag, startPoint x: 977, startPoint y: 285, endPoint x: 963, endPoint y: 295, distance: 17.2
click at [966, 298] on div "To activate drag with keyboard, press Alt + Enter. Once in keyboard drag state,…" at bounding box center [868, 306] width 1312 height 354
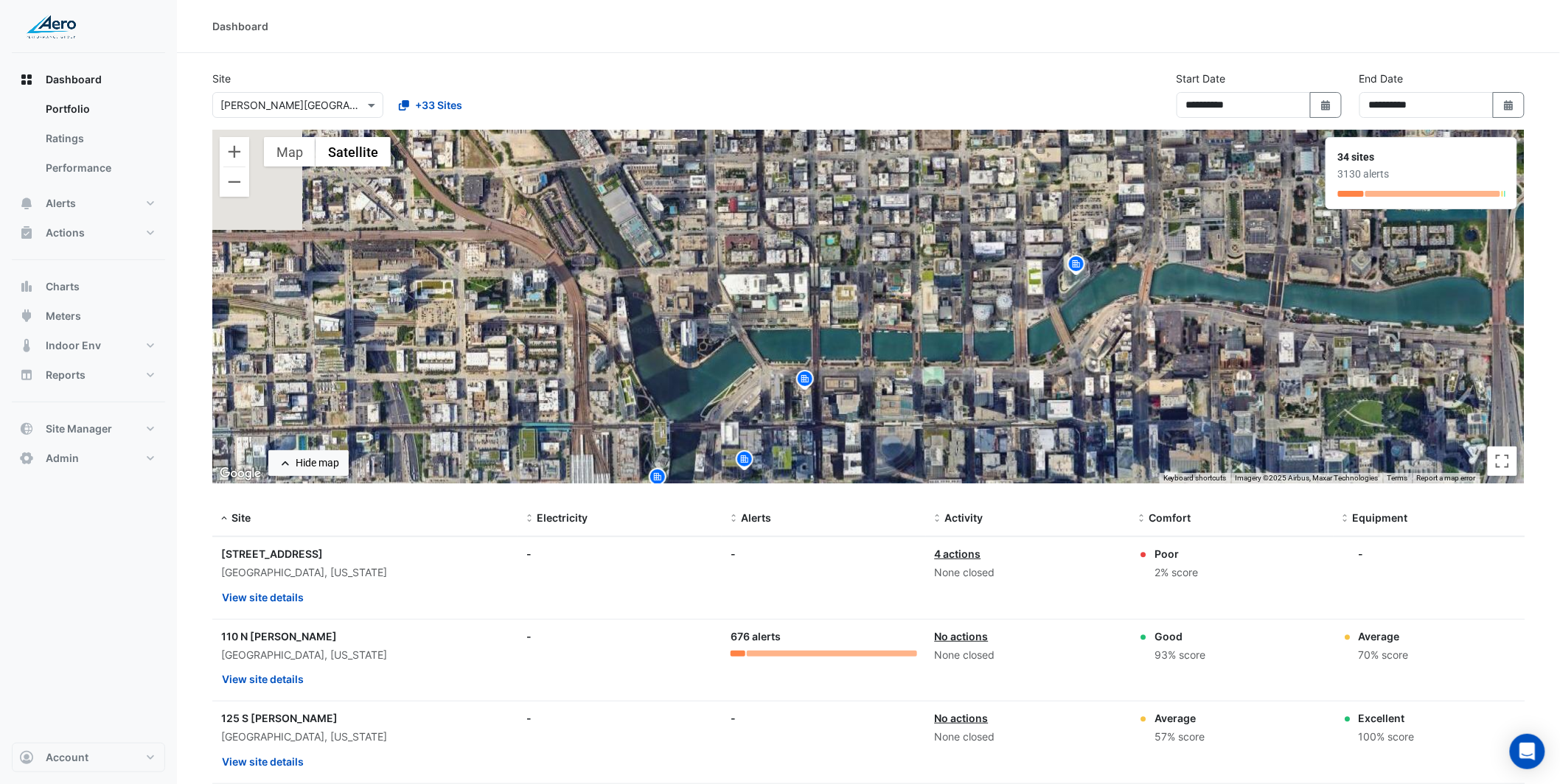
drag, startPoint x: 964, startPoint y: 400, endPoint x: 1116, endPoint y: 293, distance: 185.9
click at [1176, 344] on div "To activate drag with keyboard, press Alt + Enter. Once in keyboard drag state,…" at bounding box center [868, 306] width 1312 height 354
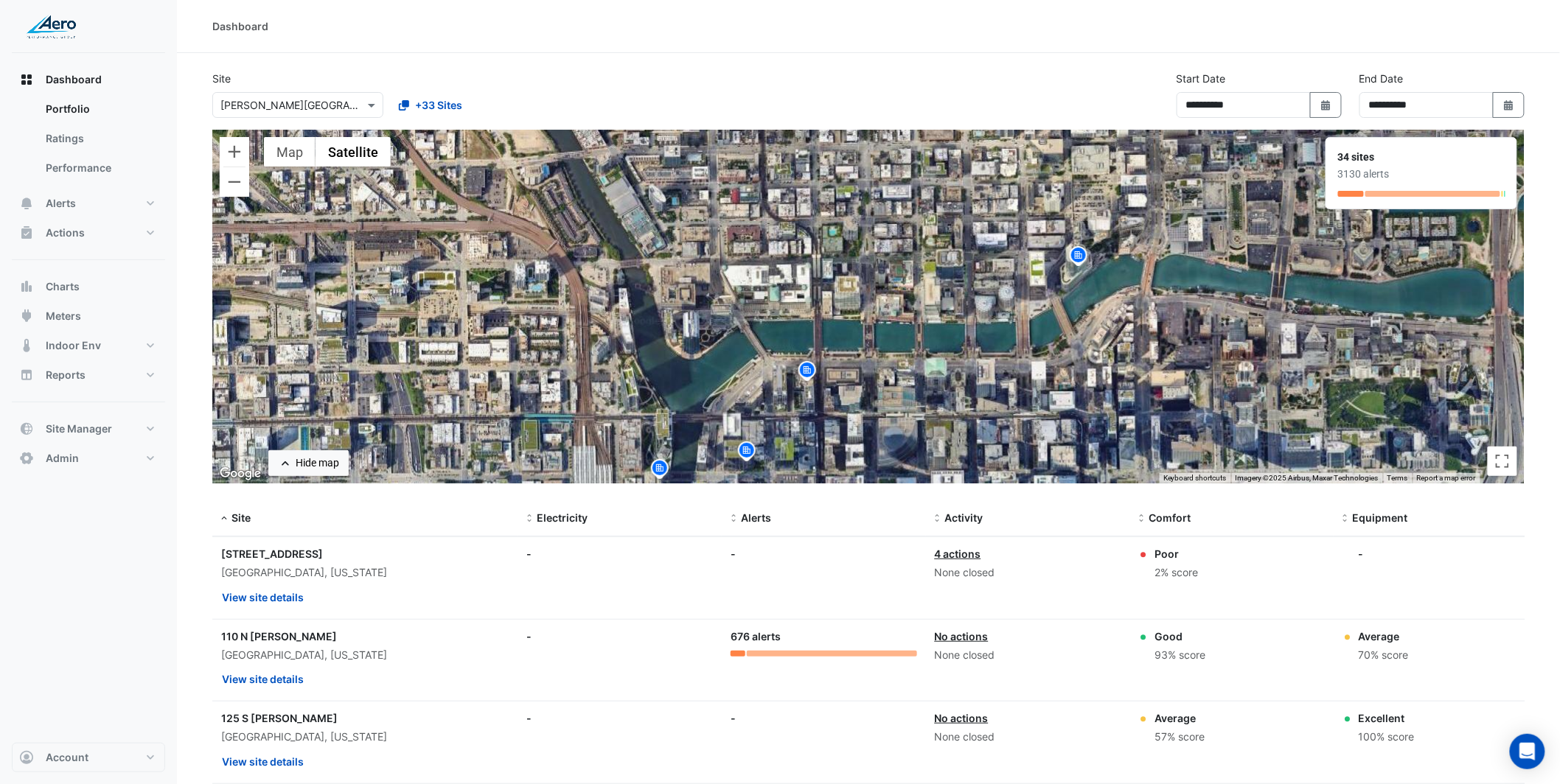
click at [1077, 258] on img at bounding box center [1079, 258] width 23 height 26
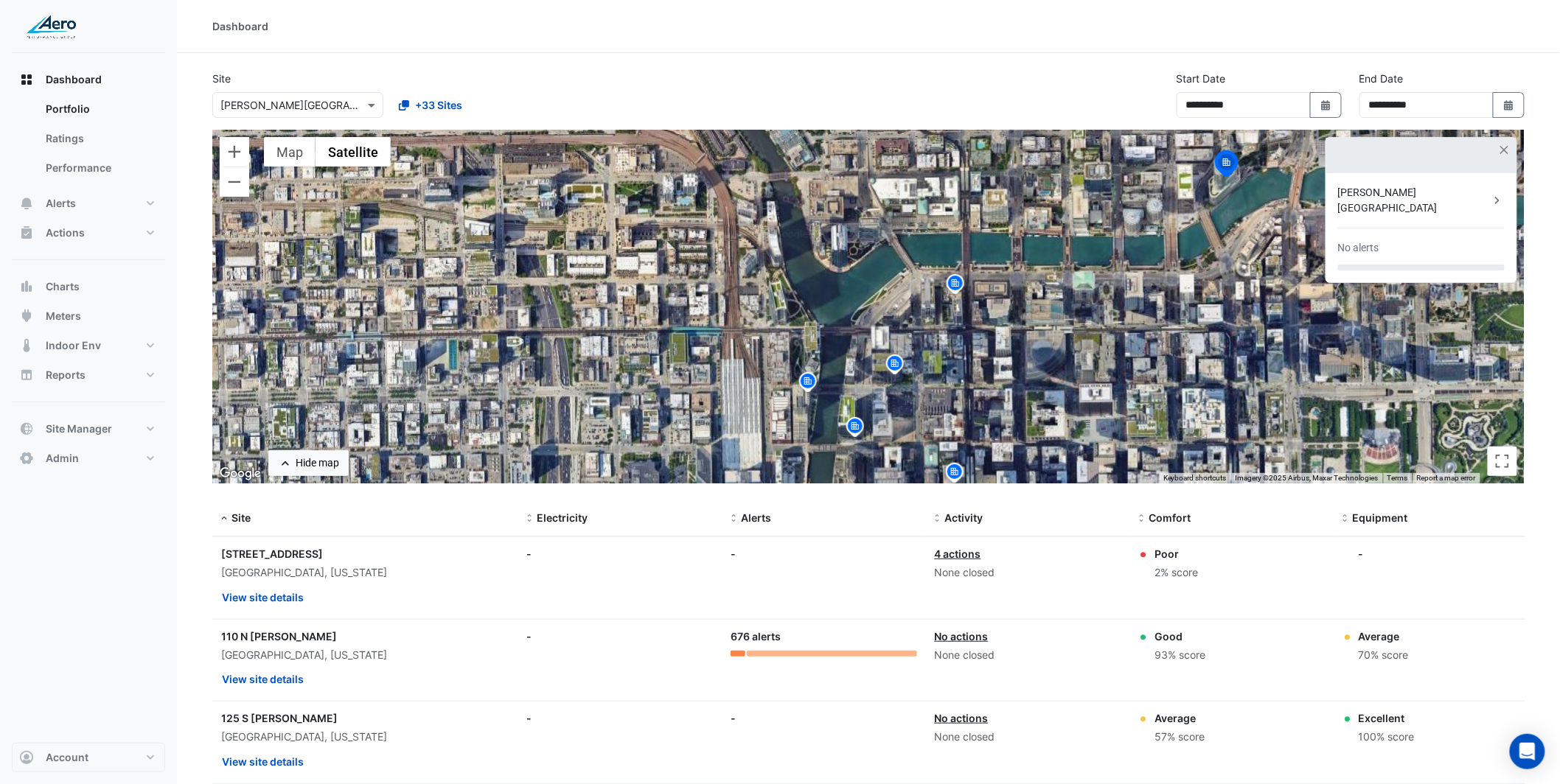
drag, startPoint x: 1033, startPoint y: 288, endPoint x: 1039, endPoint y: 225, distance: 63.3
click at [1060, 221] on div "To activate drag with keyboard, press Alt + Enter. Once in keyboard drag state,…" at bounding box center [868, 306] width 1312 height 354
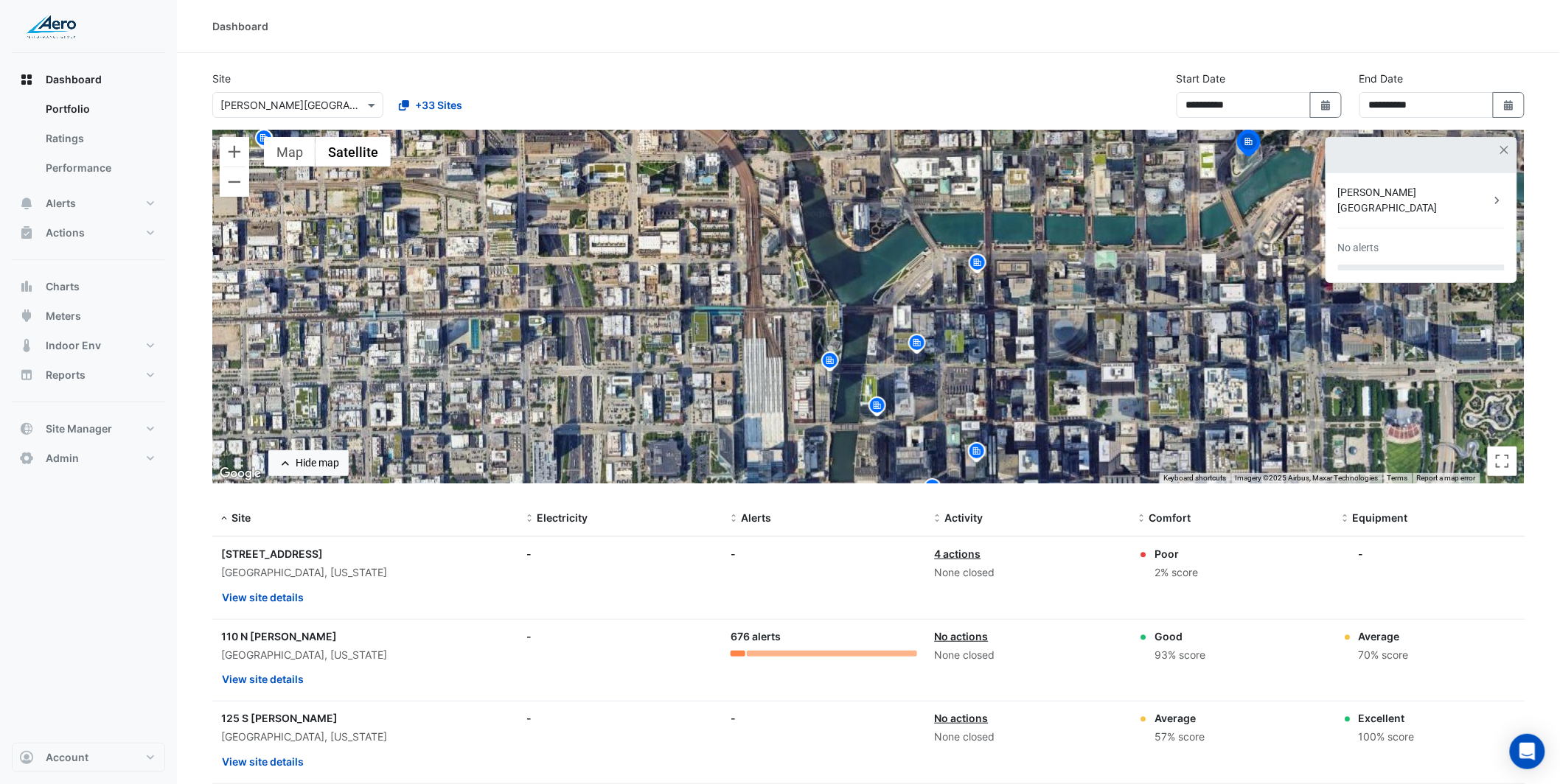
drag, startPoint x: 862, startPoint y: 374, endPoint x: 915, endPoint y: 313, distance: 80.8
click at [922, 313] on div "To activate drag with keyboard, press Alt + Enter. Once in keyboard drag state,…" at bounding box center [868, 306] width 1312 height 354
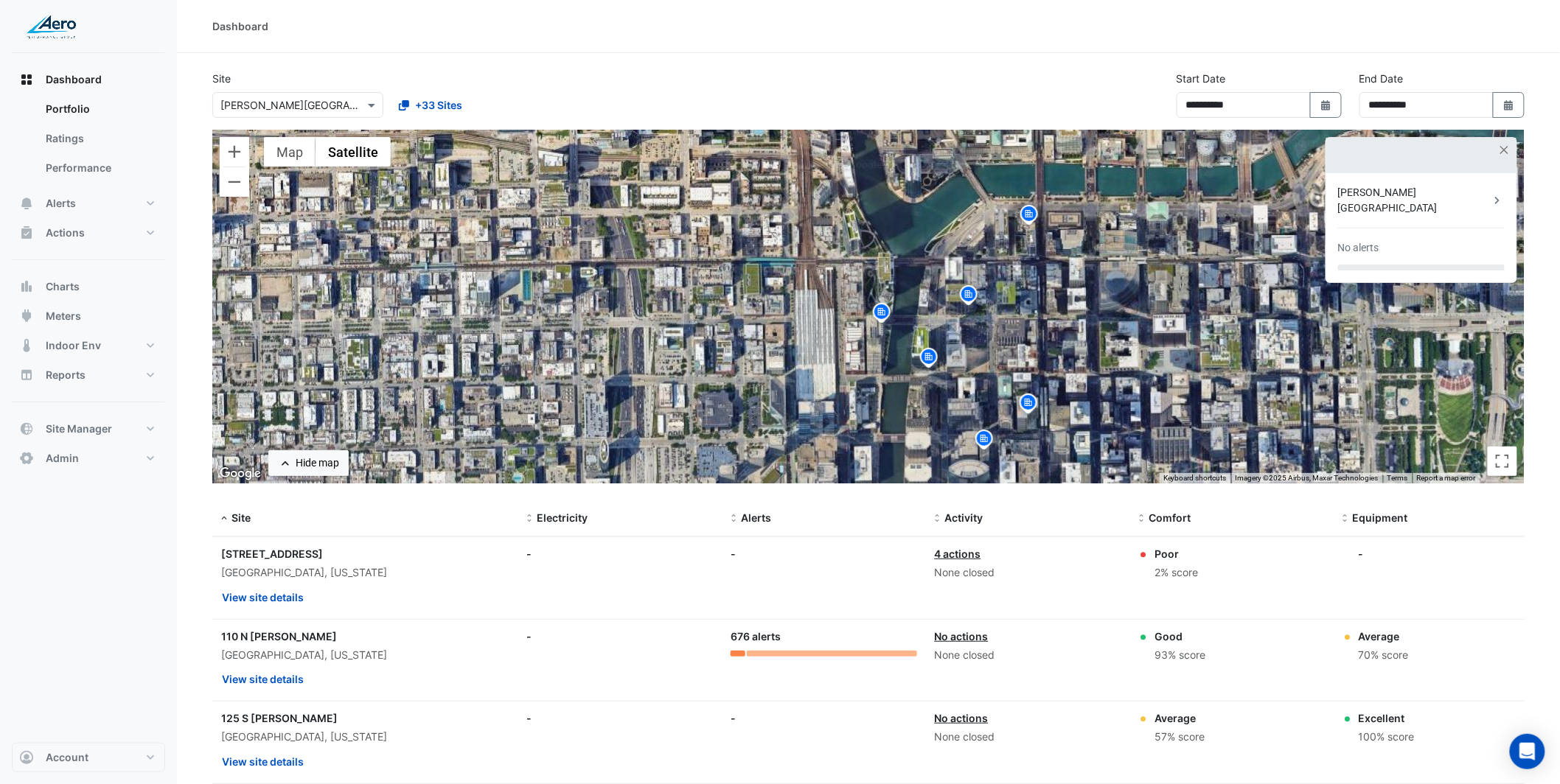
click at [880, 313] on img at bounding box center [881, 315] width 23 height 26
click at [934, 364] on img at bounding box center [928, 360] width 23 height 26
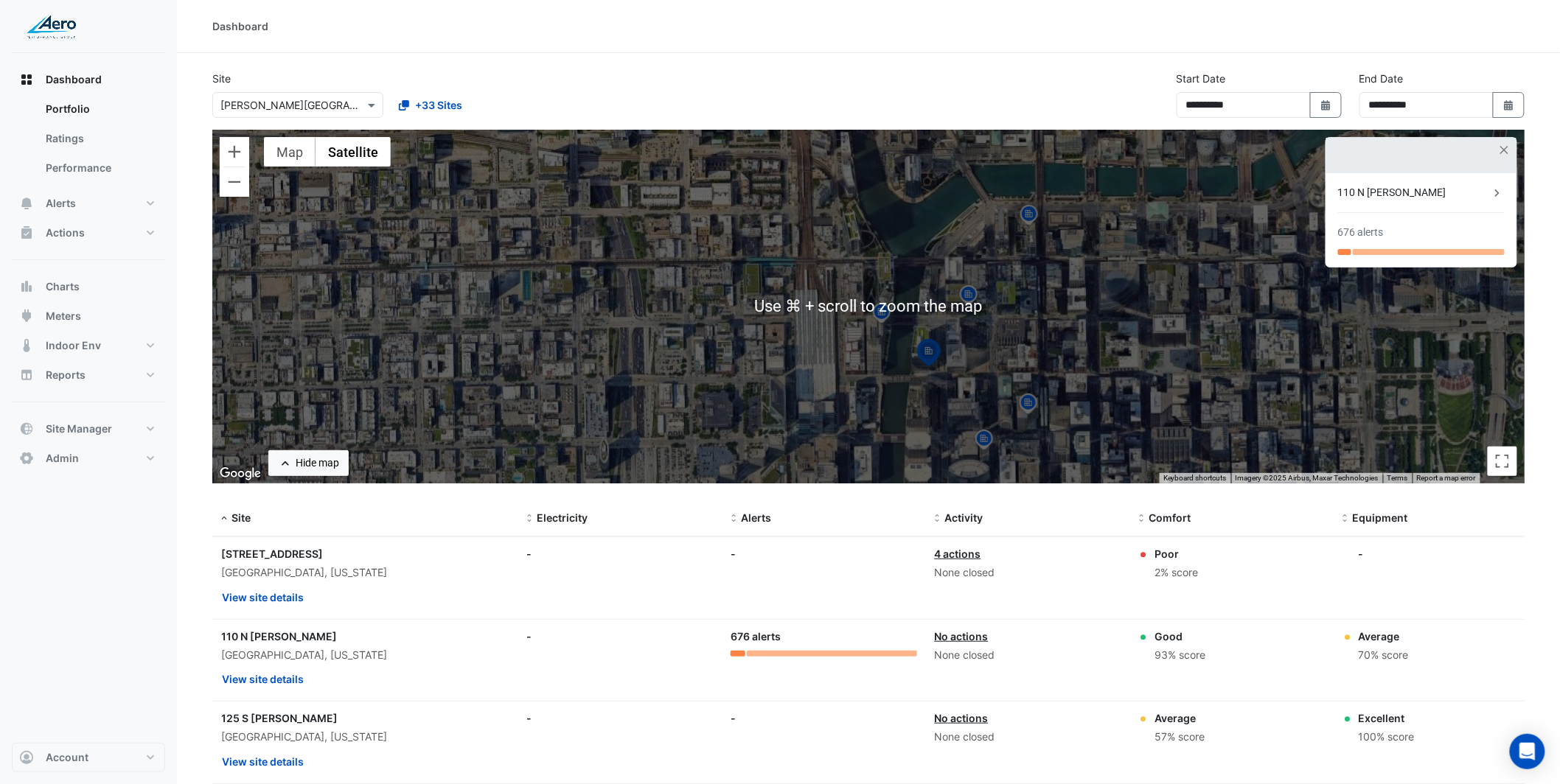
click at [974, 349] on div "To navigate, press the arrow keys. To activate drag with keyboard, press Alt + …" at bounding box center [868, 306] width 1312 height 354
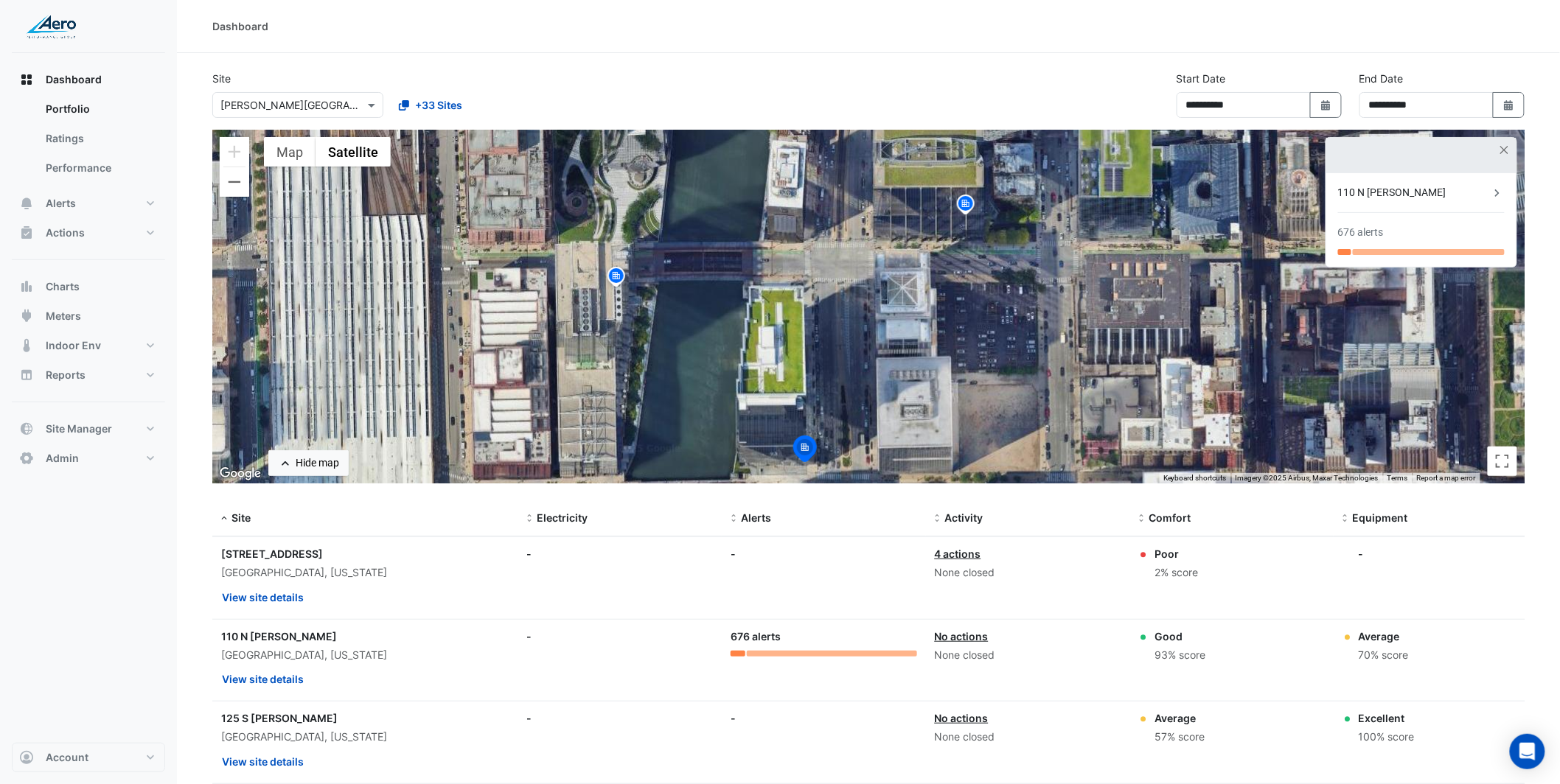
drag, startPoint x: 921, startPoint y: 330, endPoint x: 915, endPoint y: 381, distance: 51.4
click at [915, 381] on div "To activate drag with keyboard, press Alt + Enter. Once in keyboard drag state,…" at bounding box center [868, 306] width 1312 height 354
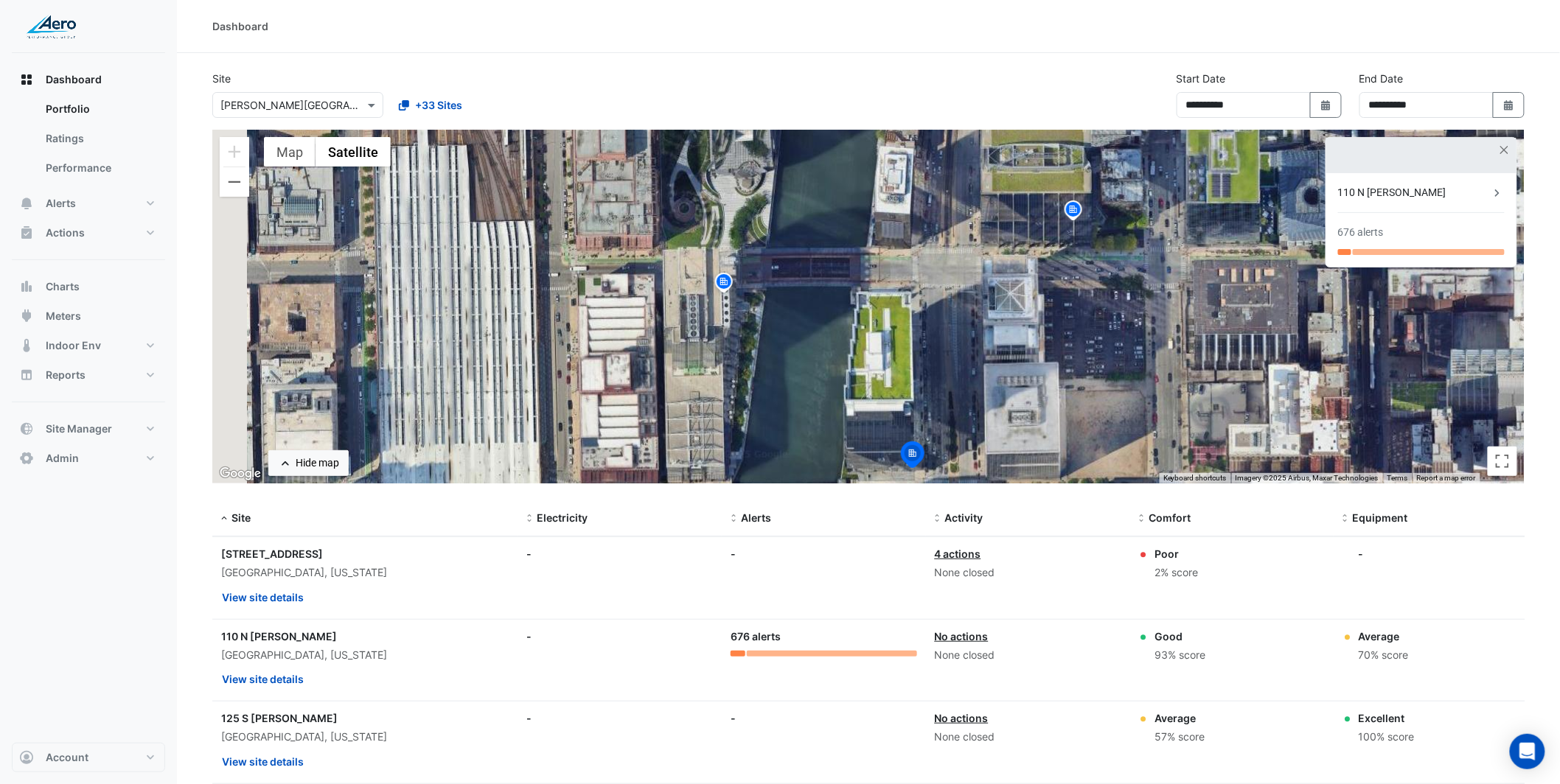
drag, startPoint x: 851, startPoint y: 378, endPoint x: 840, endPoint y: 360, distance: 21.1
click at [864, 376] on div "To activate drag with keyboard, press Alt + Enter. Once in keyboard drag state,…" at bounding box center [868, 306] width 1312 height 354
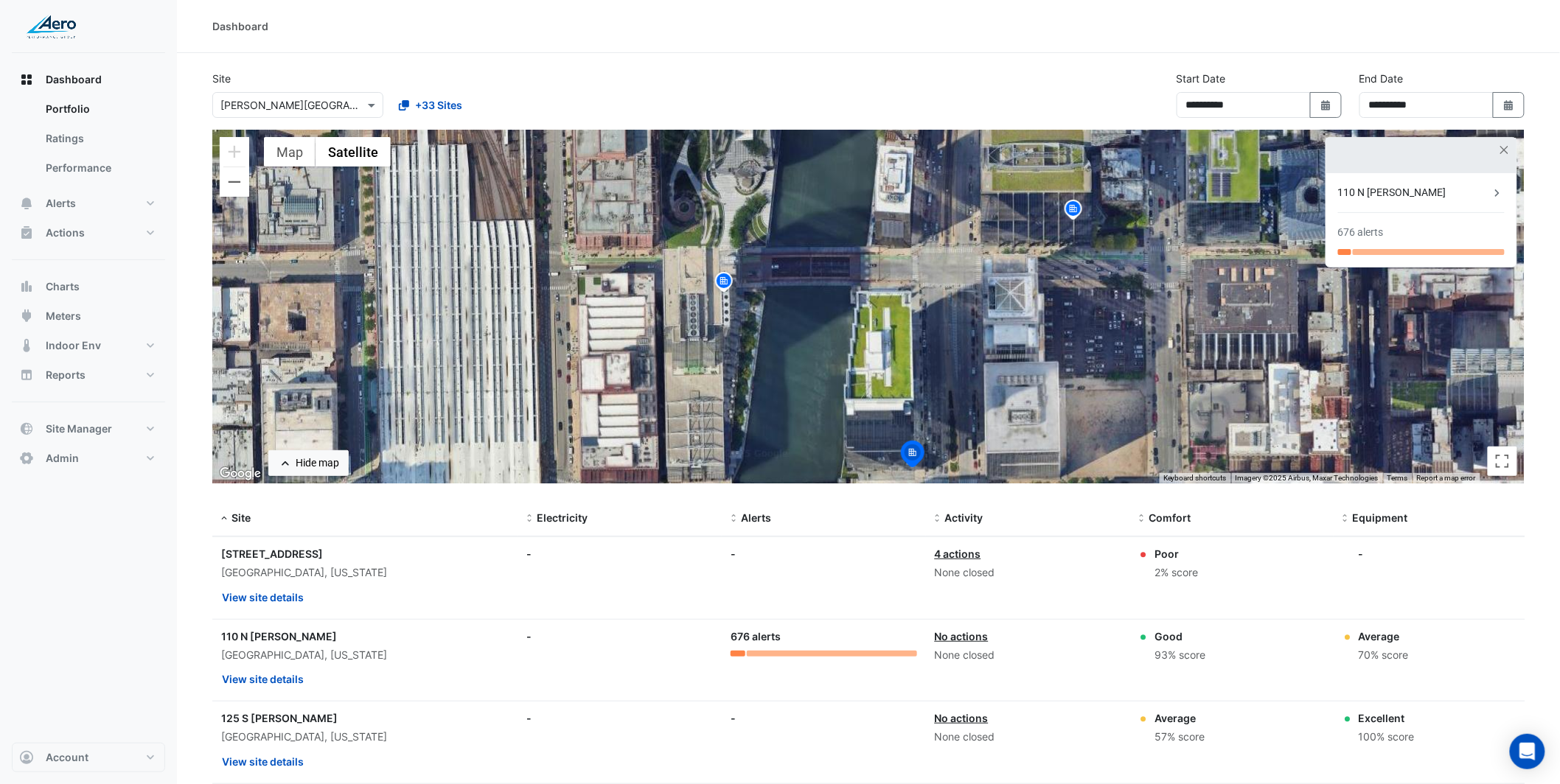
drag, startPoint x: 958, startPoint y: 277, endPoint x: 894, endPoint y: 344, distance: 92.7
click at [899, 337] on div "To activate drag with keyboard, press Alt + Enter. Once in keyboard drag state,…" at bounding box center [868, 306] width 1312 height 354
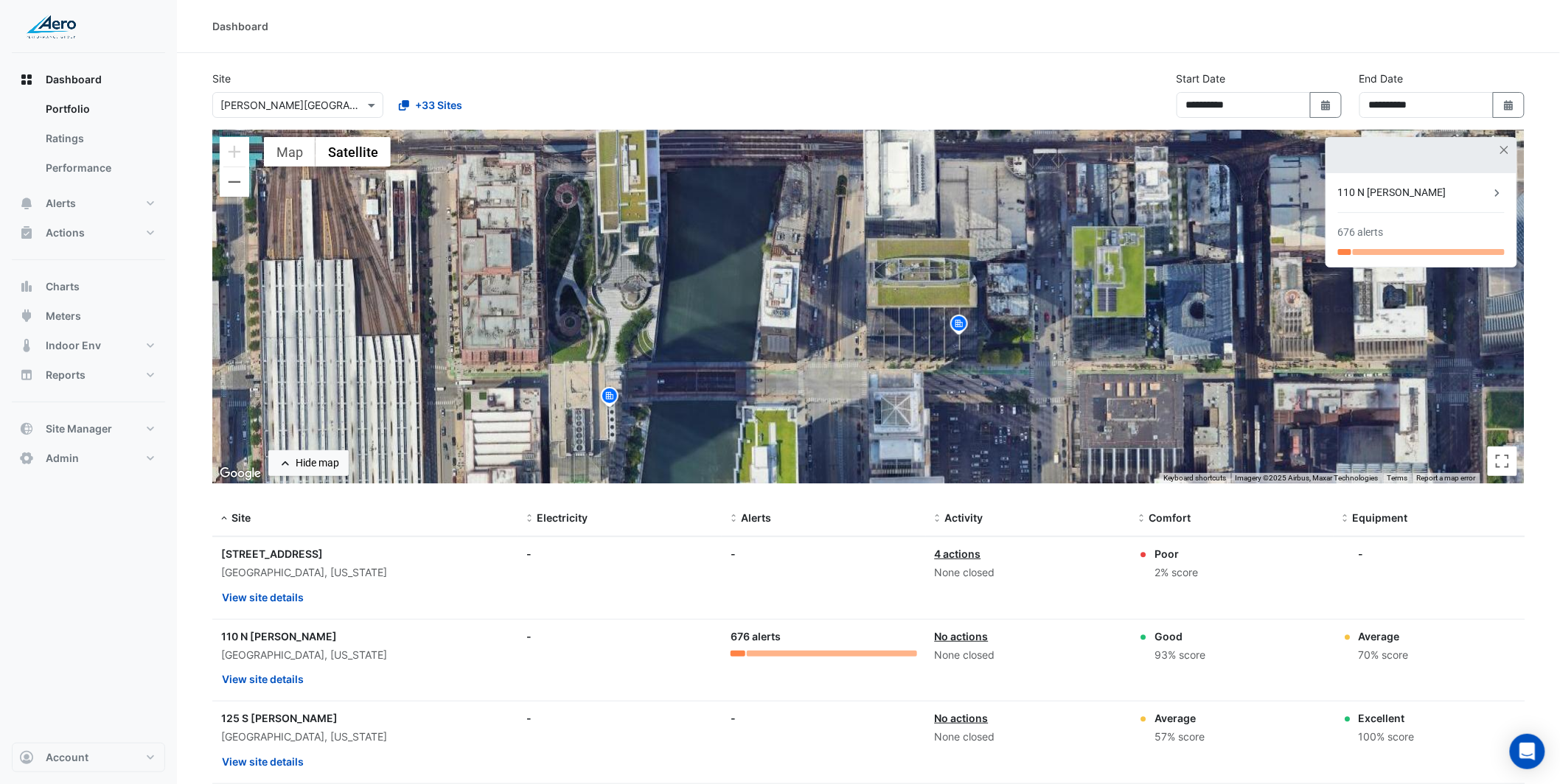
click at [893, 345] on div "To activate drag with keyboard, press Alt + Enter. Once in keyboard drag state,…" at bounding box center [868, 306] width 1312 height 354
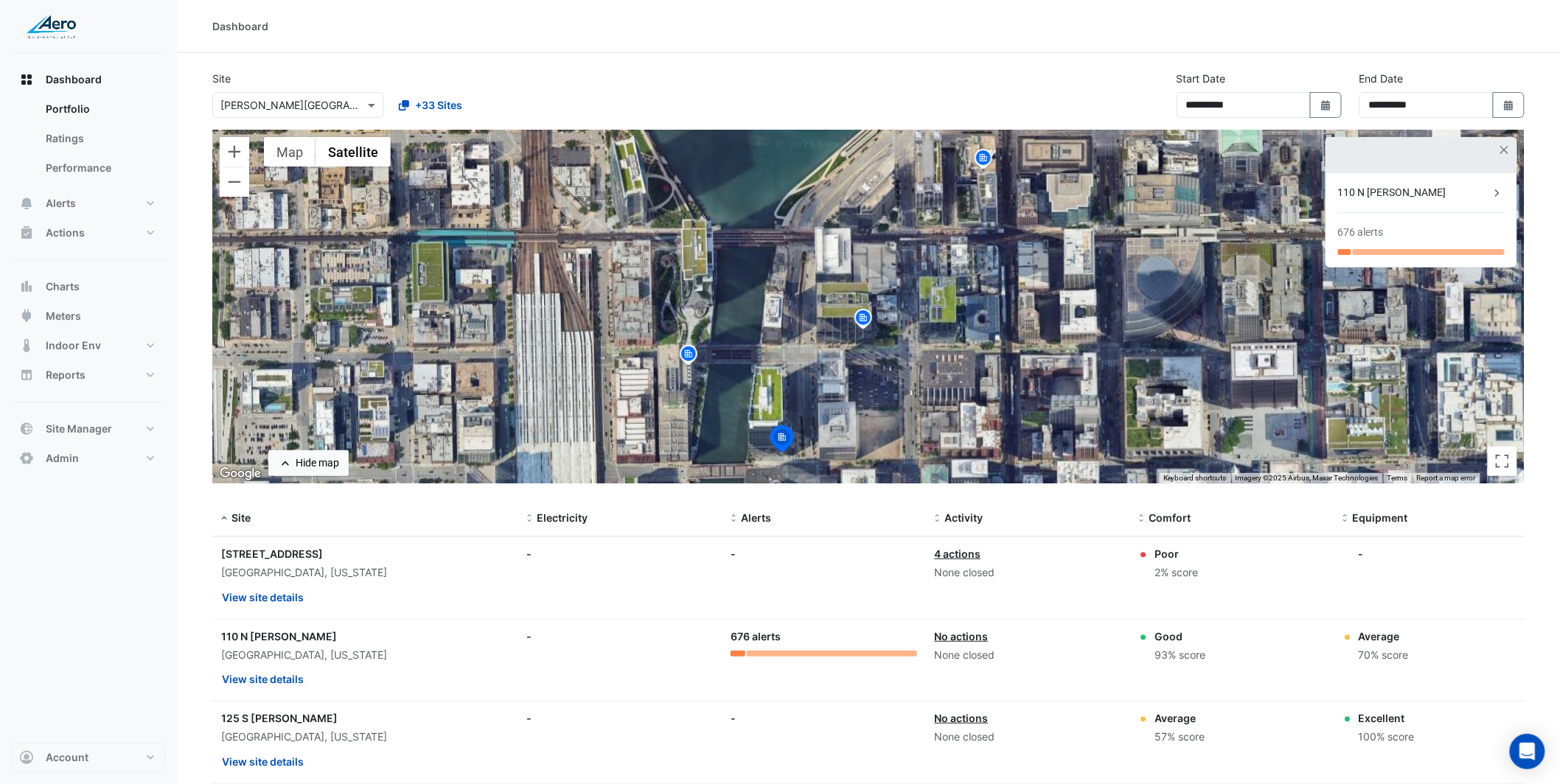
click at [866, 320] on img at bounding box center [863, 321] width 23 height 26
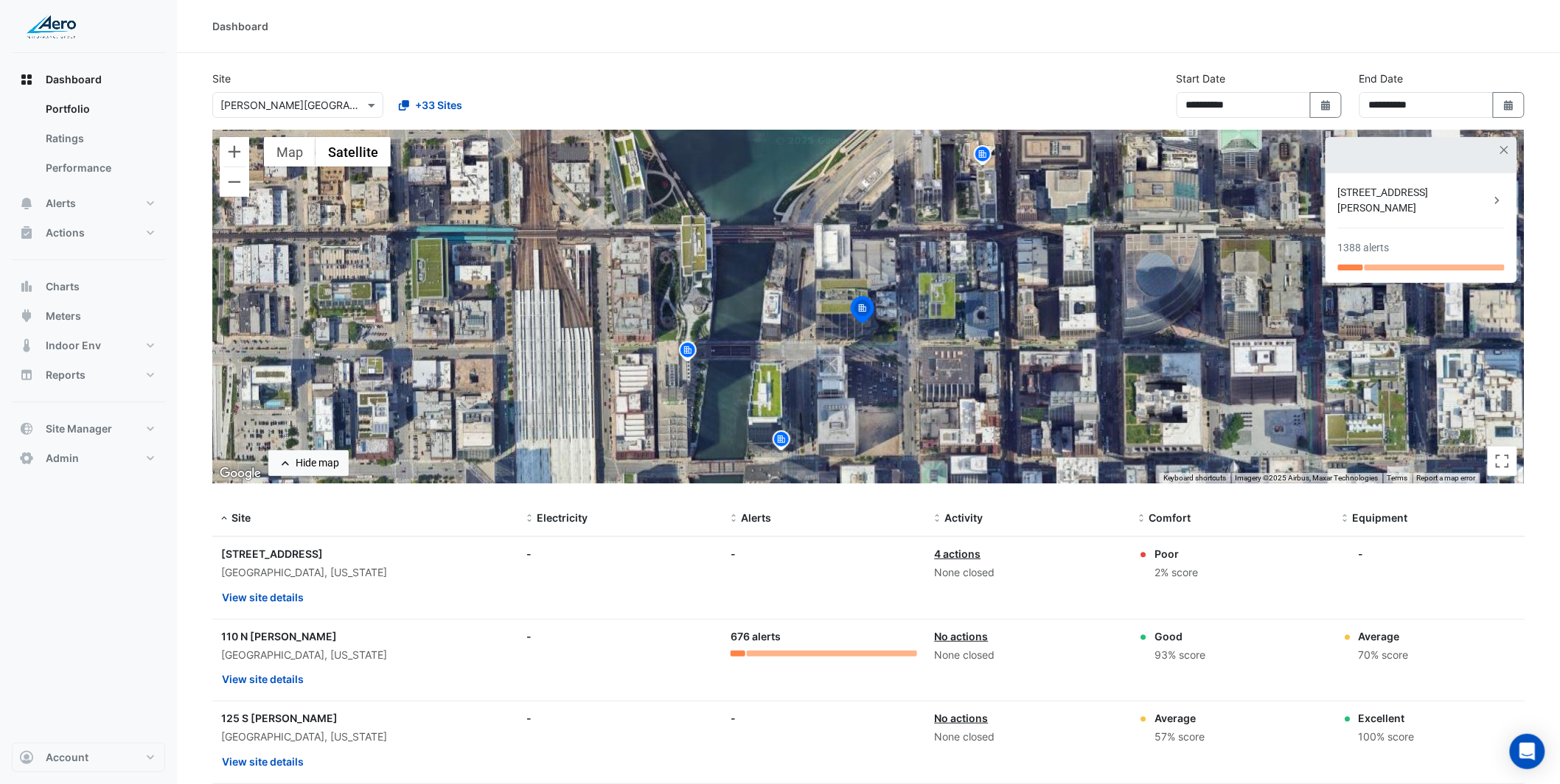
drag, startPoint x: 894, startPoint y: 361, endPoint x: 880, endPoint y: 300, distance: 62.6
click at [891, 346] on div "To navigate, press the arrow keys. To activate drag with keyboard, press Alt + …" at bounding box center [868, 306] width 1312 height 354
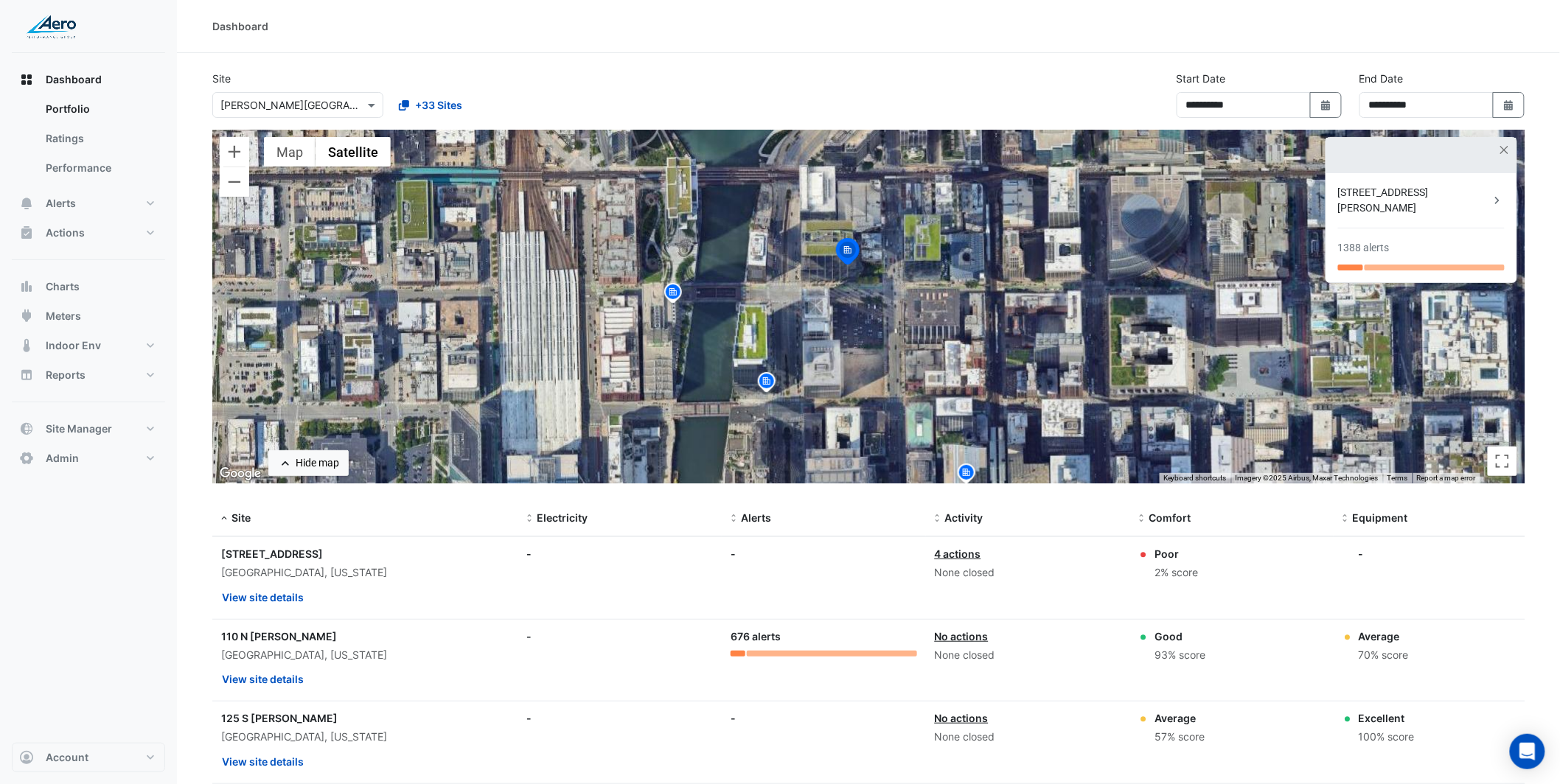
drag, startPoint x: 880, startPoint y: 300, endPoint x: 878, endPoint y: 290, distance: 10.2
click at [878, 290] on div "To activate drag with keyboard, press Alt + Enter. Once in keyboard drag state,…" at bounding box center [868, 306] width 1312 height 354
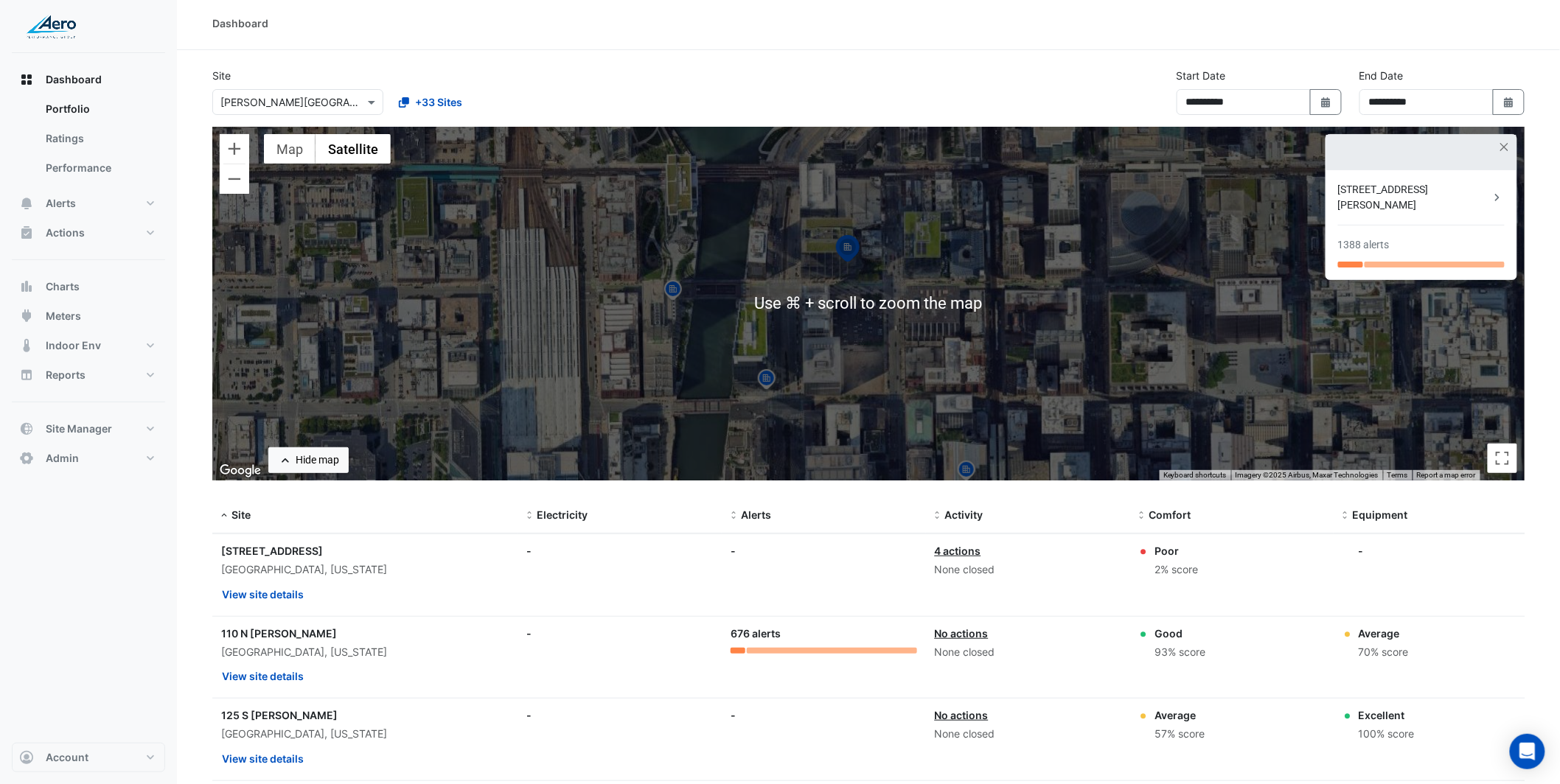
click at [1081, 322] on div "To activate drag with keyboard, press Alt + Enter. Once in keyboard drag state,…" at bounding box center [868, 304] width 1312 height 354
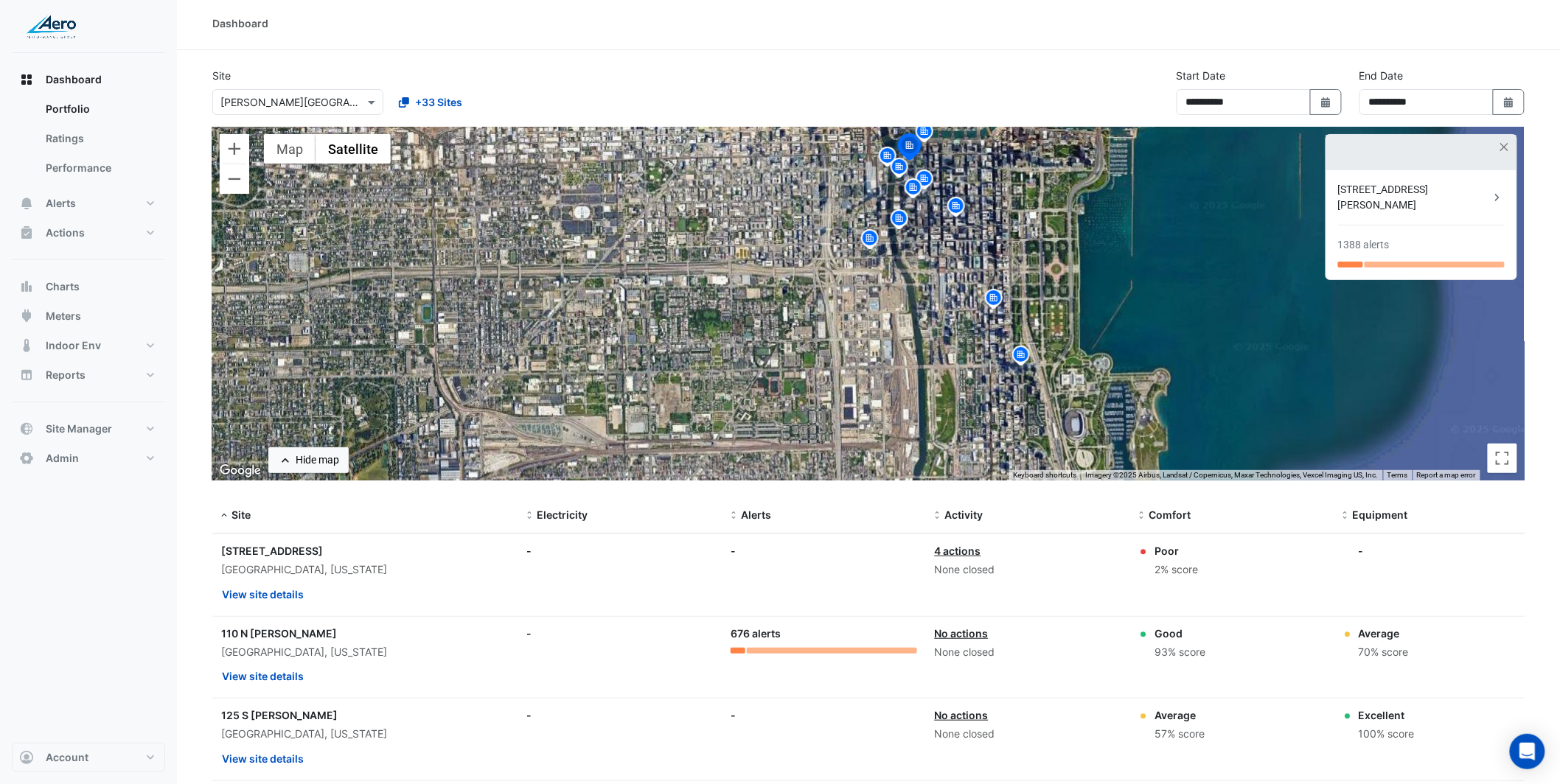
drag, startPoint x: 1068, startPoint y: 303, endPoint x: 1019, endPoint y: 215, distance: 100.7
click at [1041, 159] on div "To activate drag with keyboard, press Alt + Enter. Once in keyboard drag state,…" at bounding box center [868, 304] width 1312 height 354
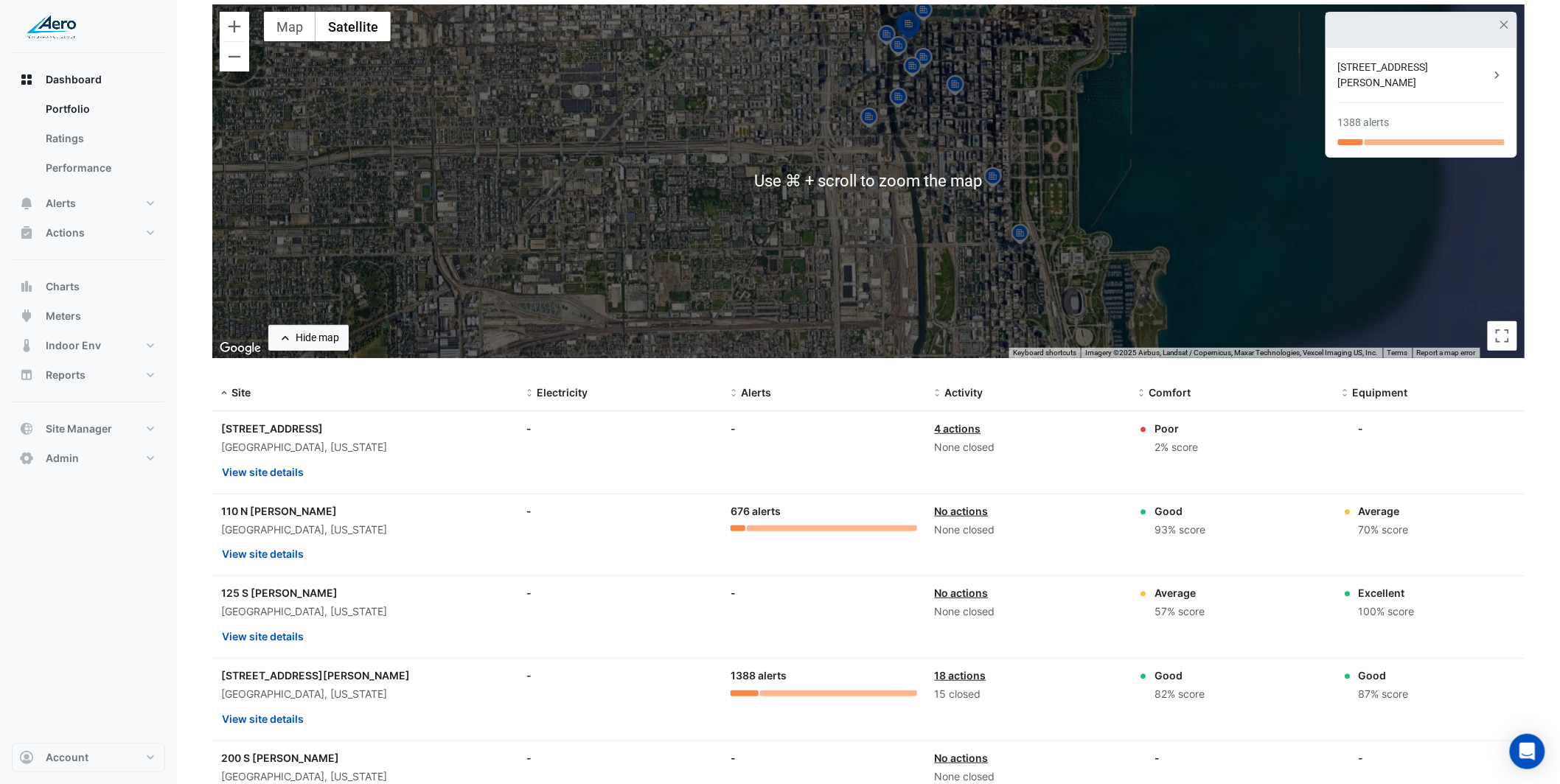
scroll to position [124, 0]
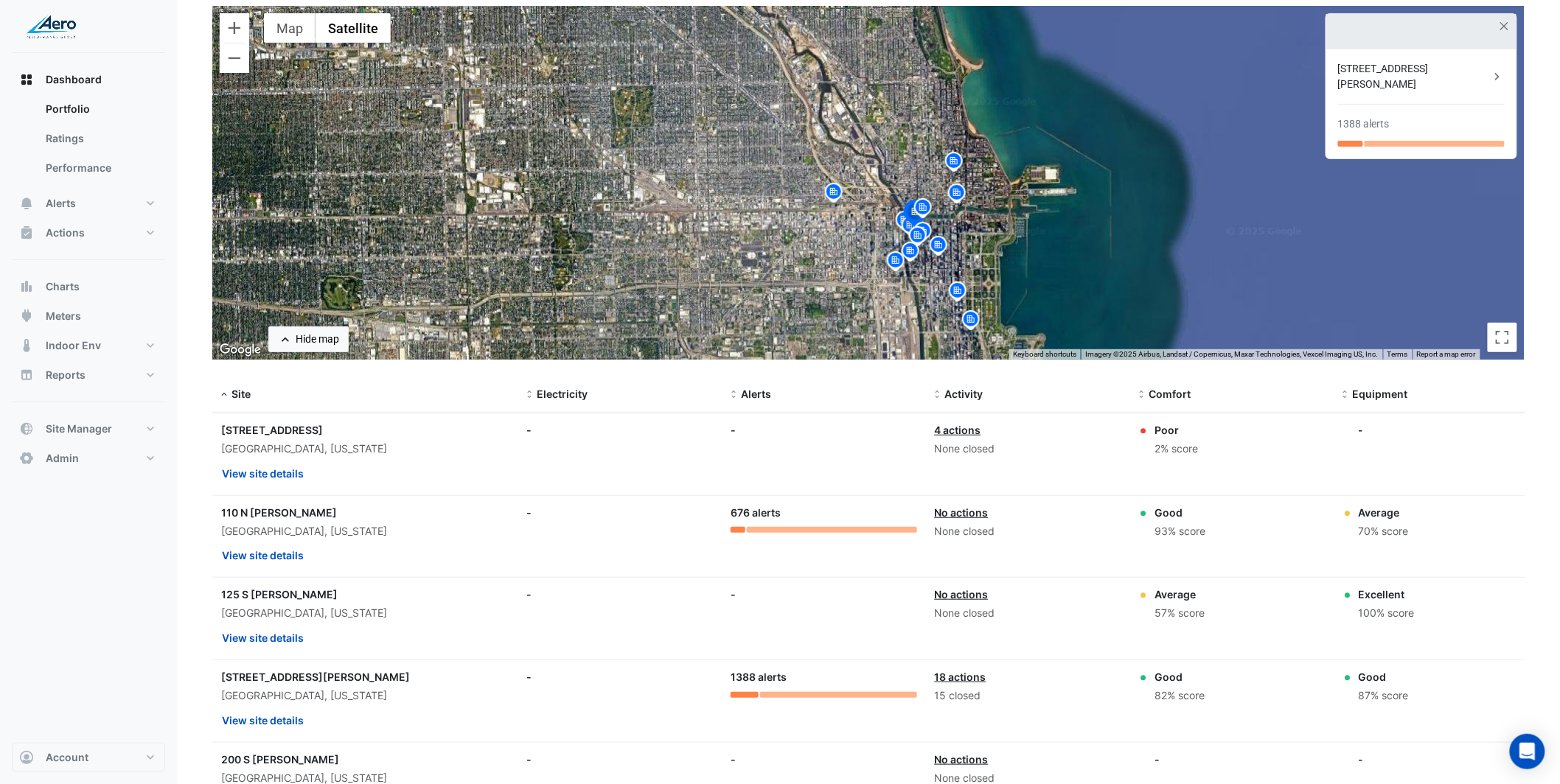
drag, startPoint x: 914, startPoint y: 175, endPoint x: 918, endPoint y: 299, distance: 124.1
click at [918, 299] on div "To activate drag with keyboard, press Alt + Enter. Once in keyboard drag state,…" at bounding box center [868, 182] width 1312 height 354
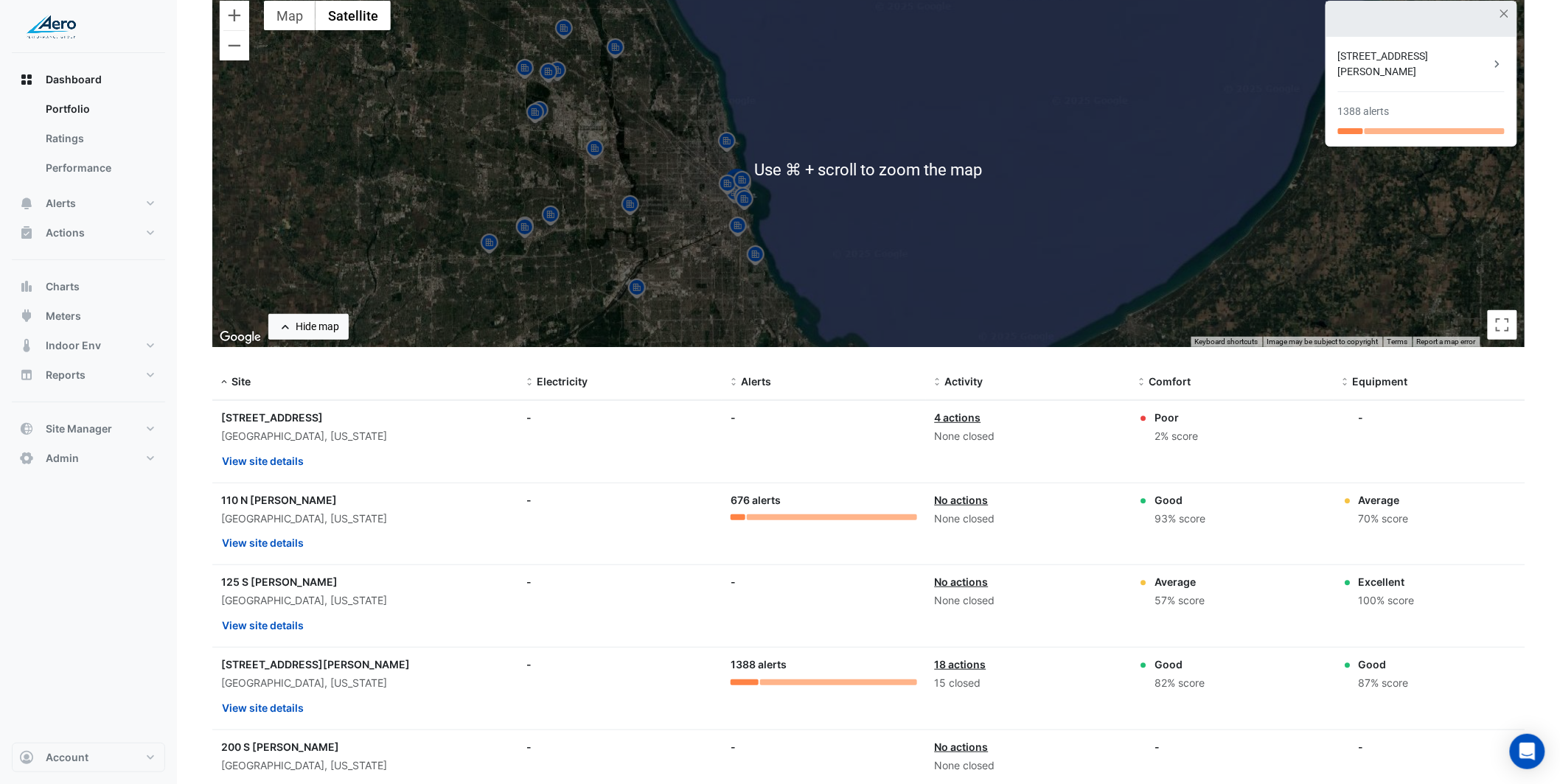
scroll to position [137, 0]
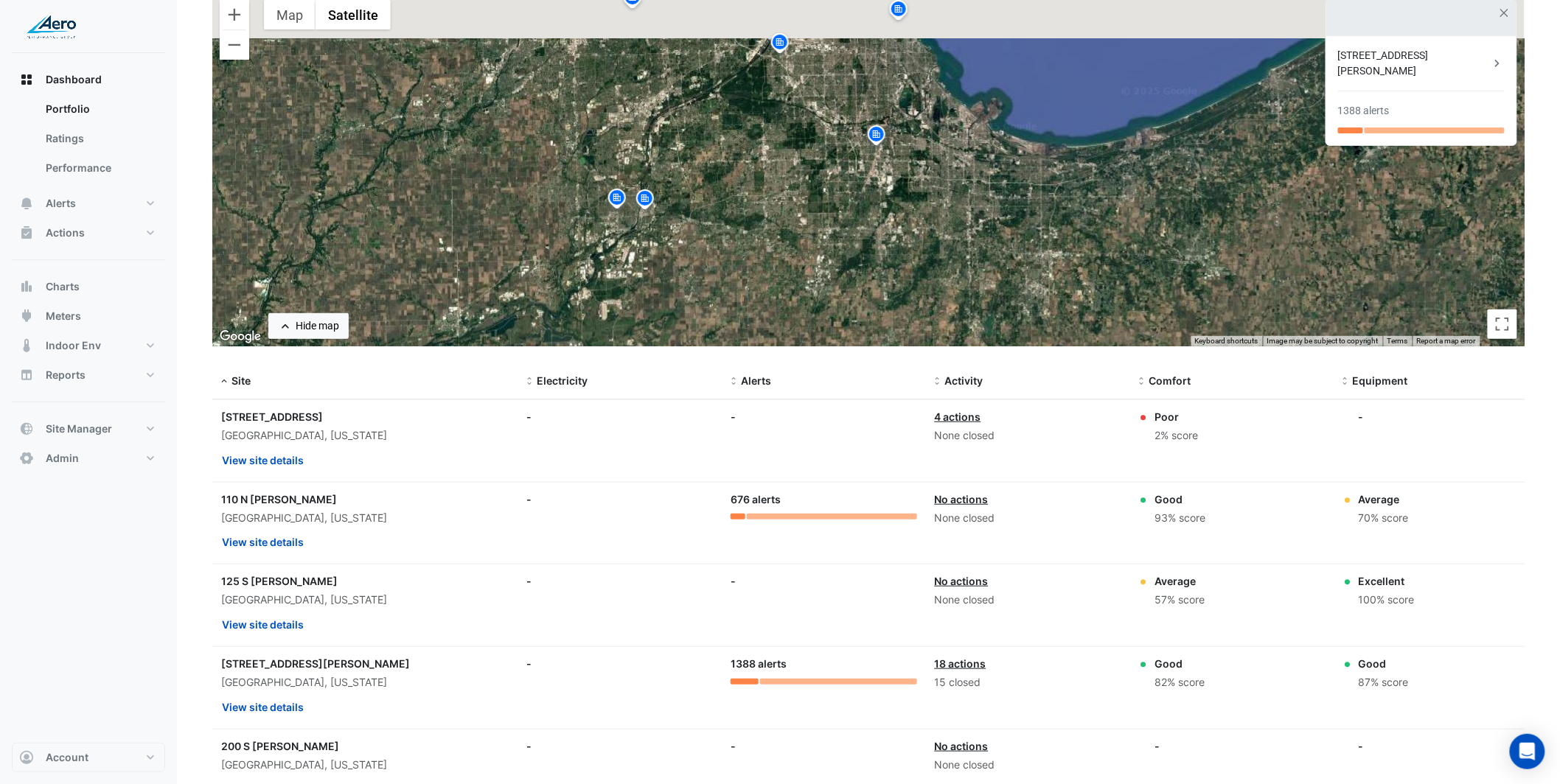
drag, startPoint x: 722, startPoint y: 85, endPoint x: 766, endPoint y: 321, distance: 240.1
click at [766, 323] on div "To activate drag with keyboard, press Alt + Enter. Once in keyboard drag state,…" at bounding box center [868, 169] width 1312 height 354
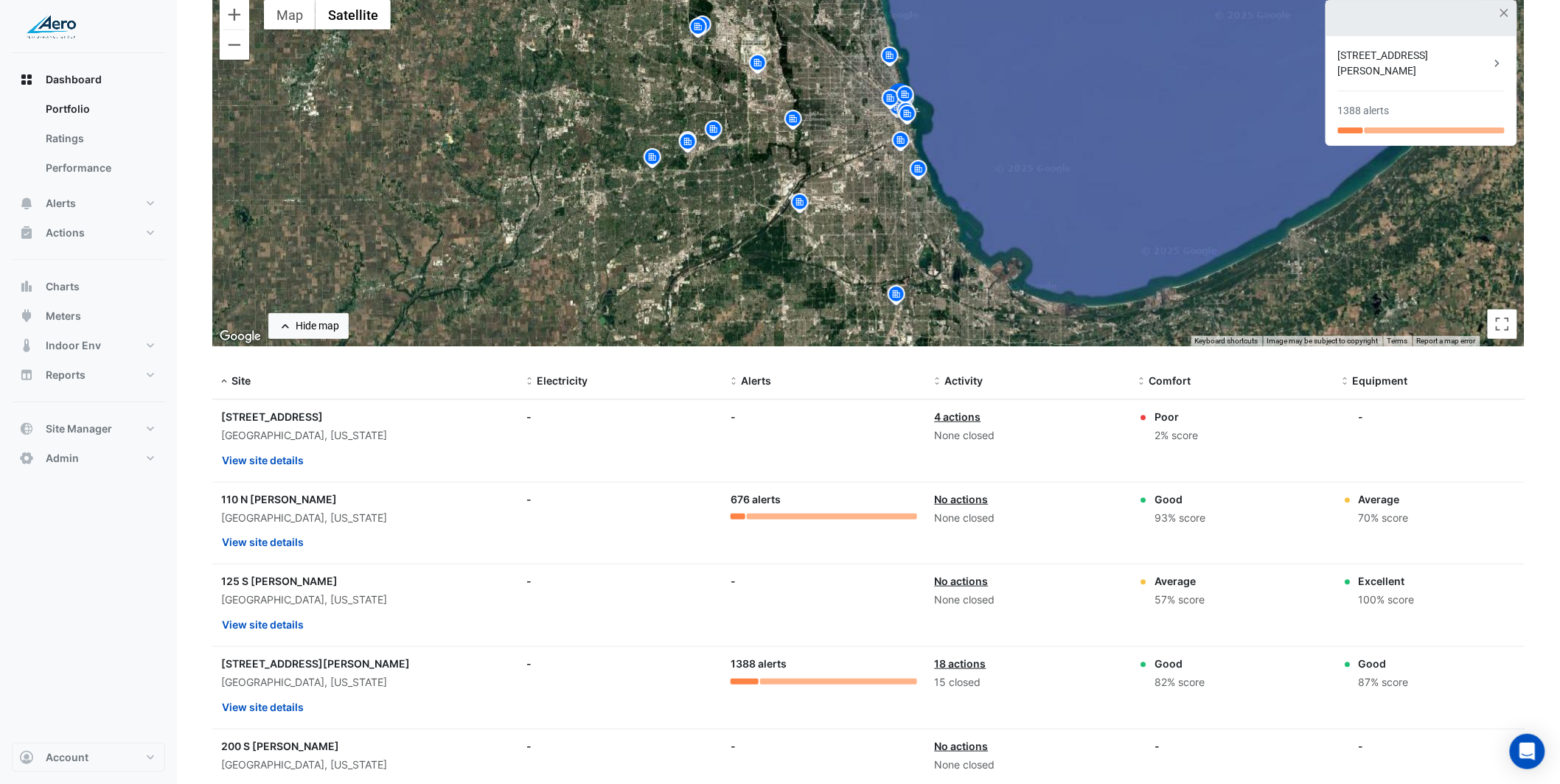
drag, startPoint x: 770, startPoint y: 272, endPoint x: 770, endPoint y: 304, distance: 32.0
click at [769, 305] on div "To activate drag with keyboard, press Alt + Enter. Once in keyboard drag state,…" at bounding box center [868, 169] width 1312 height 354
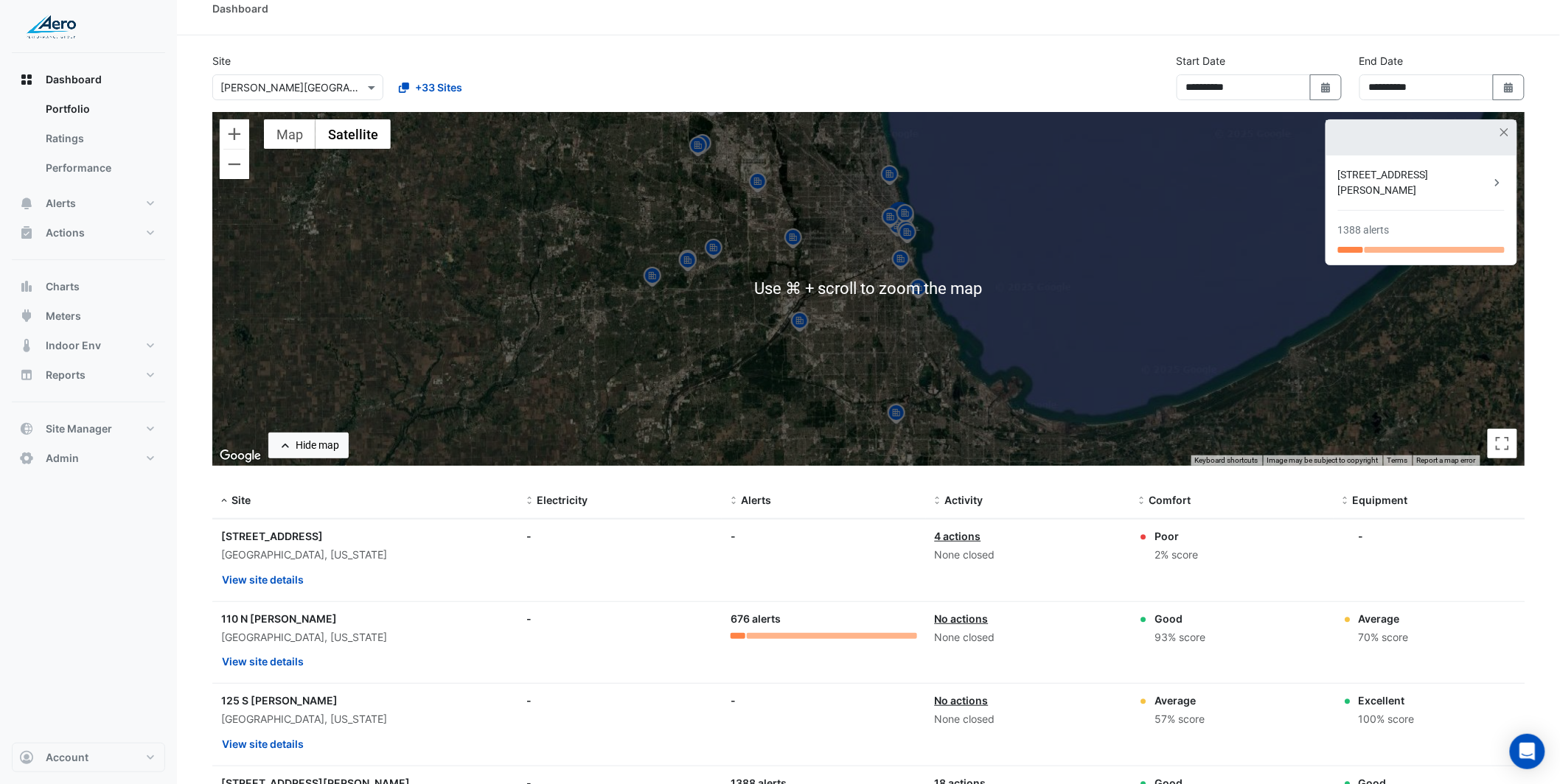
scroll to position [0, 0]
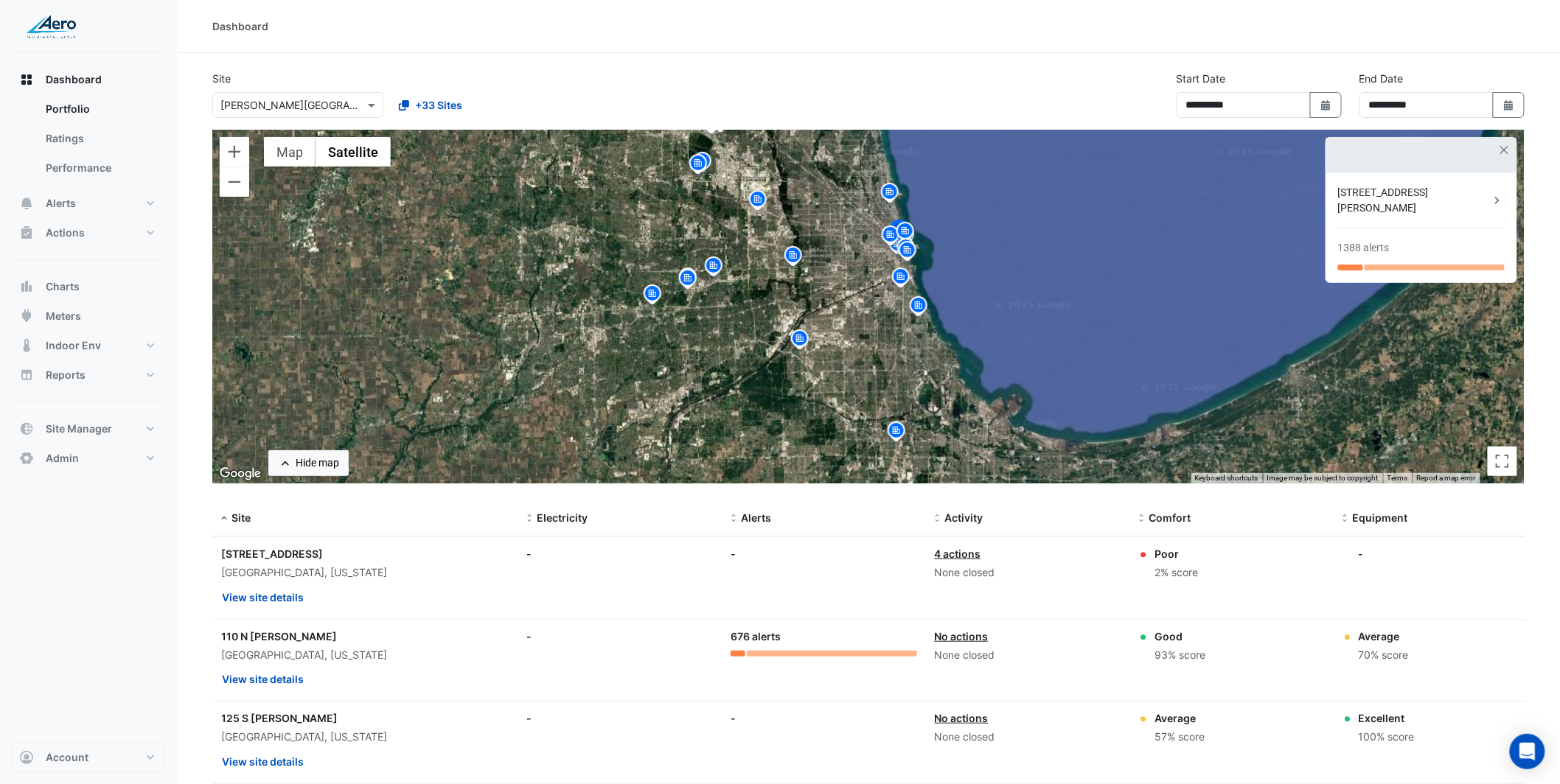
click at [1396, 429] on div "To activate drag with keyboard, press Alt + Enter. Once in keyboard drag state,…" at bounding box center [868, 306] width 1312 height 354
click at [1501, 466] on button "Toggle fullscreen view" at bounding box center [1503, 462] width 30 height 30
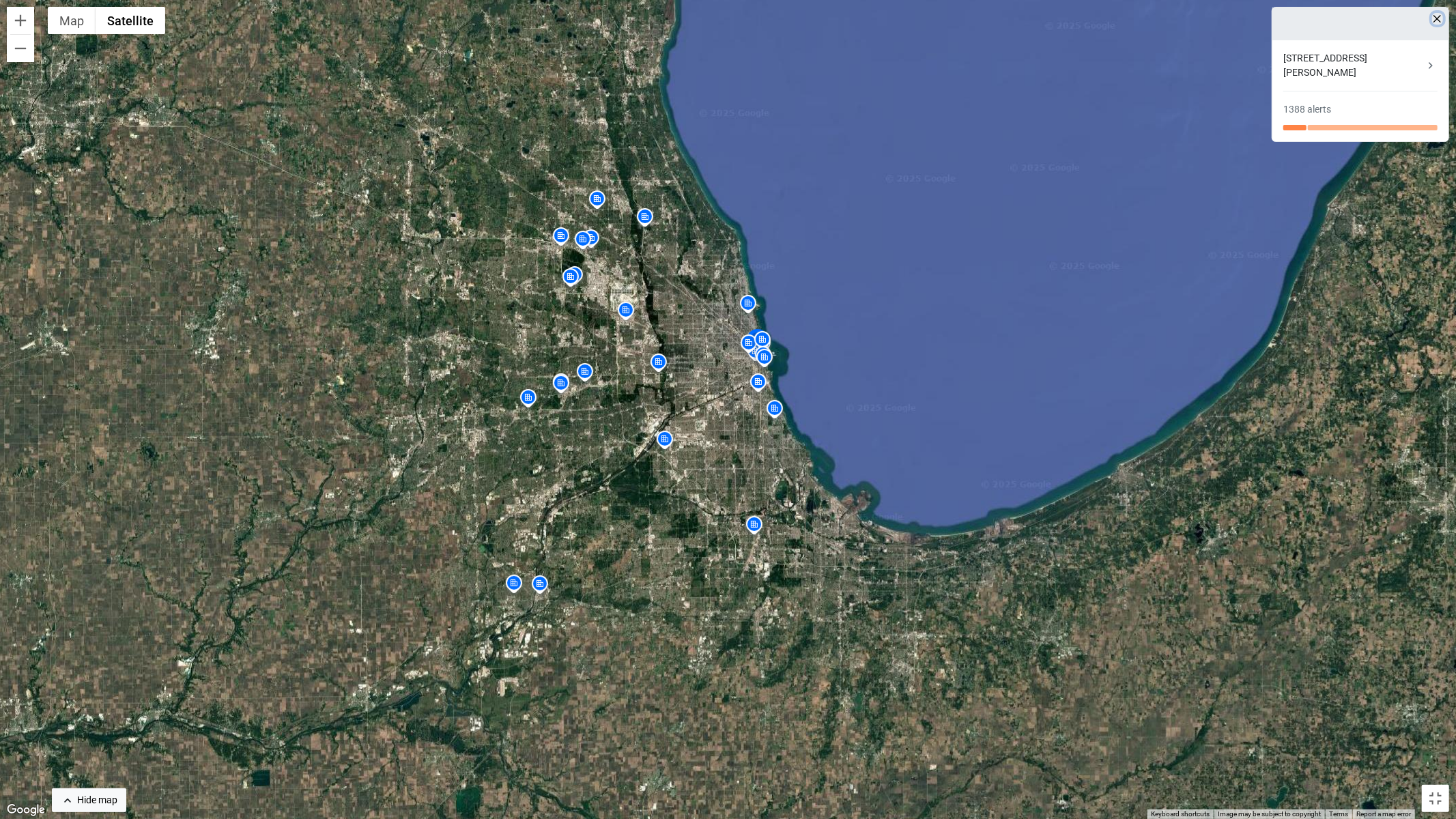
click at [1437, 24] on button "button" at bounding box center [1437, 18] width 11 height 11
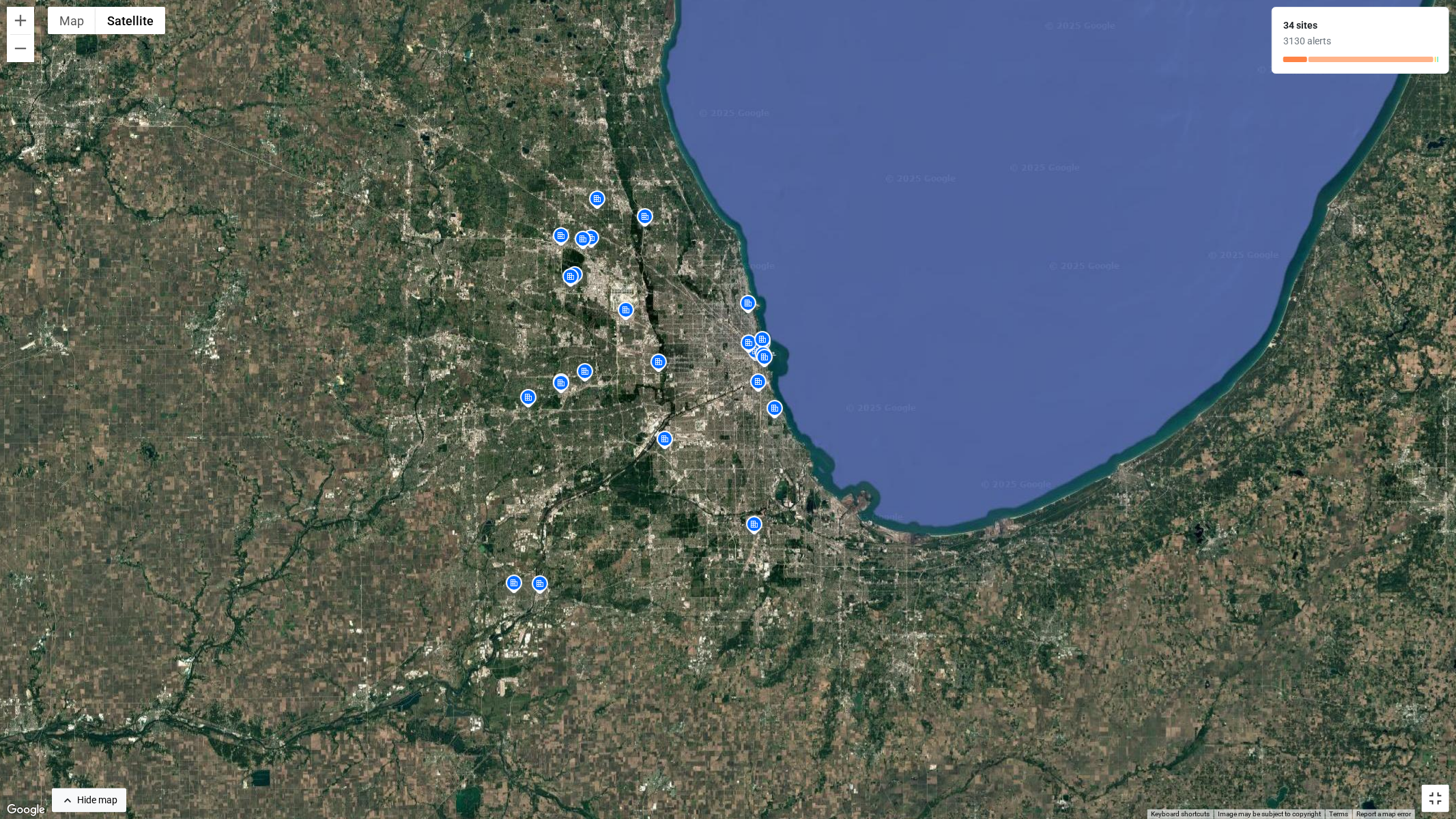
click at [1432, 726] on button "Toggle fullscreen view" at bounding box center [1435, 798] width 28 height 28
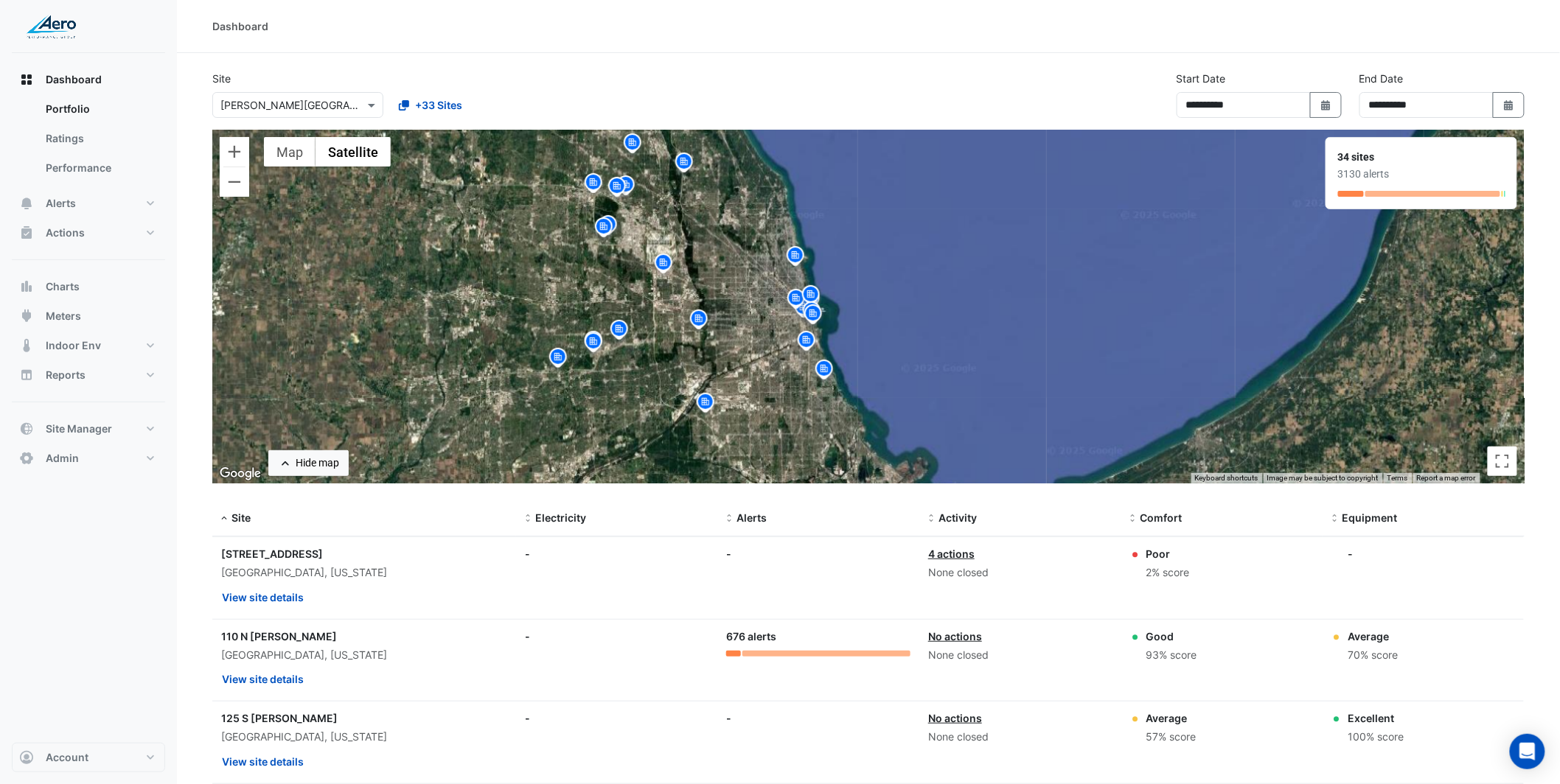
drag, startPoint x: 711, startPoint y: 351, endPoint x: 609, endPoint y: 418, distance: 122.0
click at [609, 418] on div "To activate drag with keyboard, press Alt + Enter. Once in keyboard drag state,…" at bounding box center [868, 306] width 1312 height 354
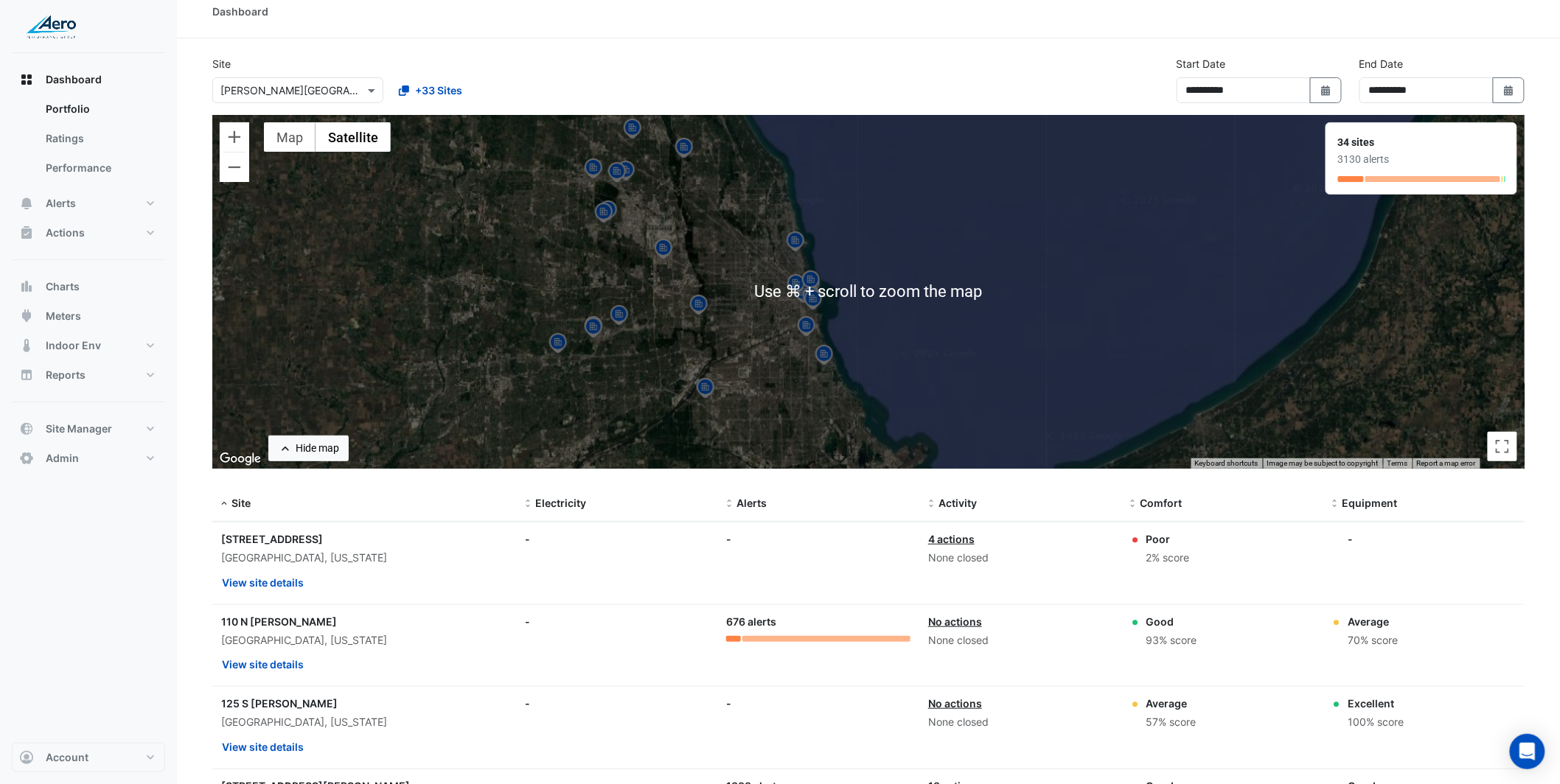
scroll to position [18, 0]
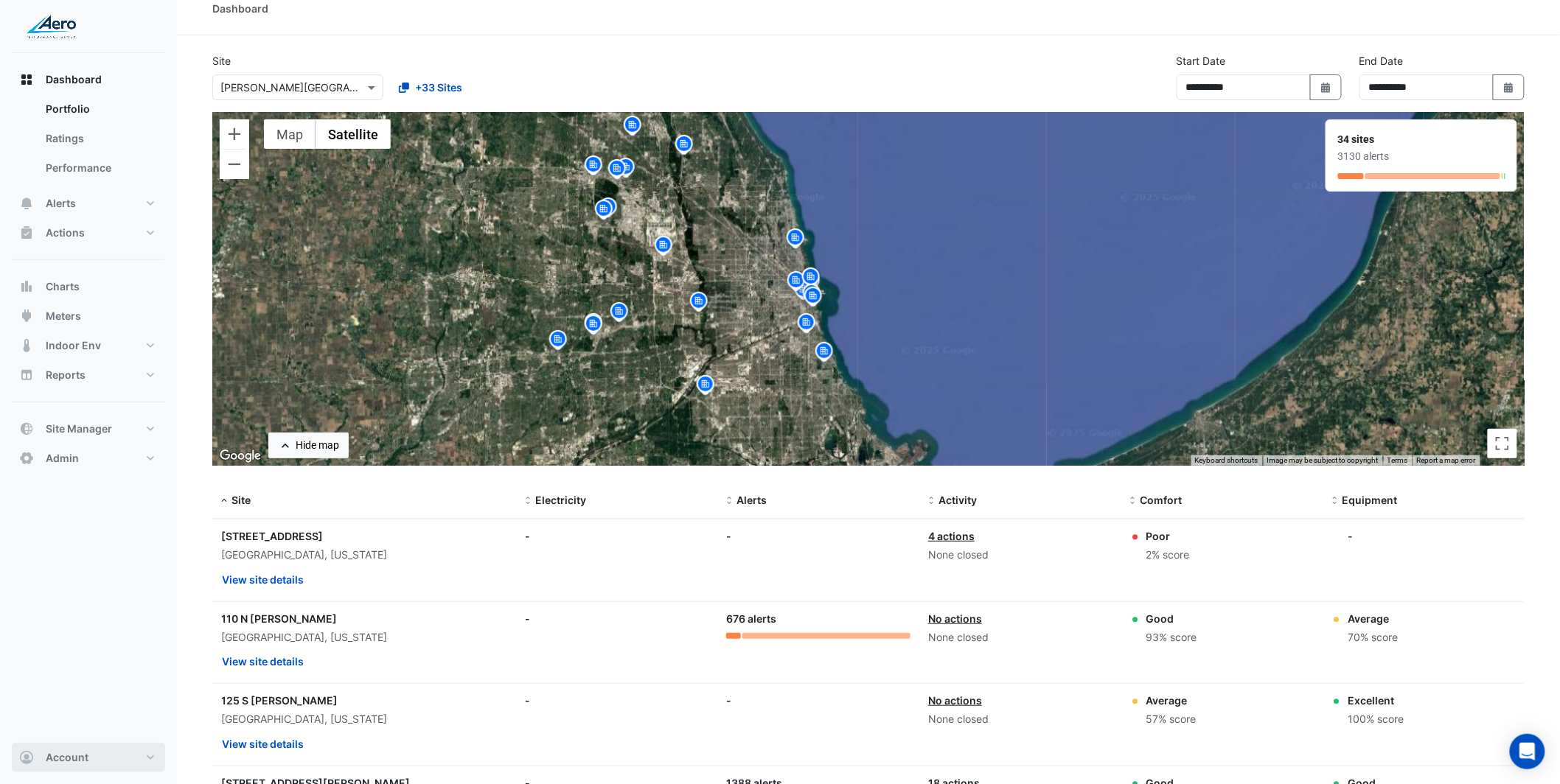
click at [128, 763] on button "Account" at bounding box center [89, 758] width 153 height 30
click at [97, 714] on link "Sign Out" at bounding box center [89, 720] width 140 height 30
